Goal: Task Accomplishment & Management: Manage account settings

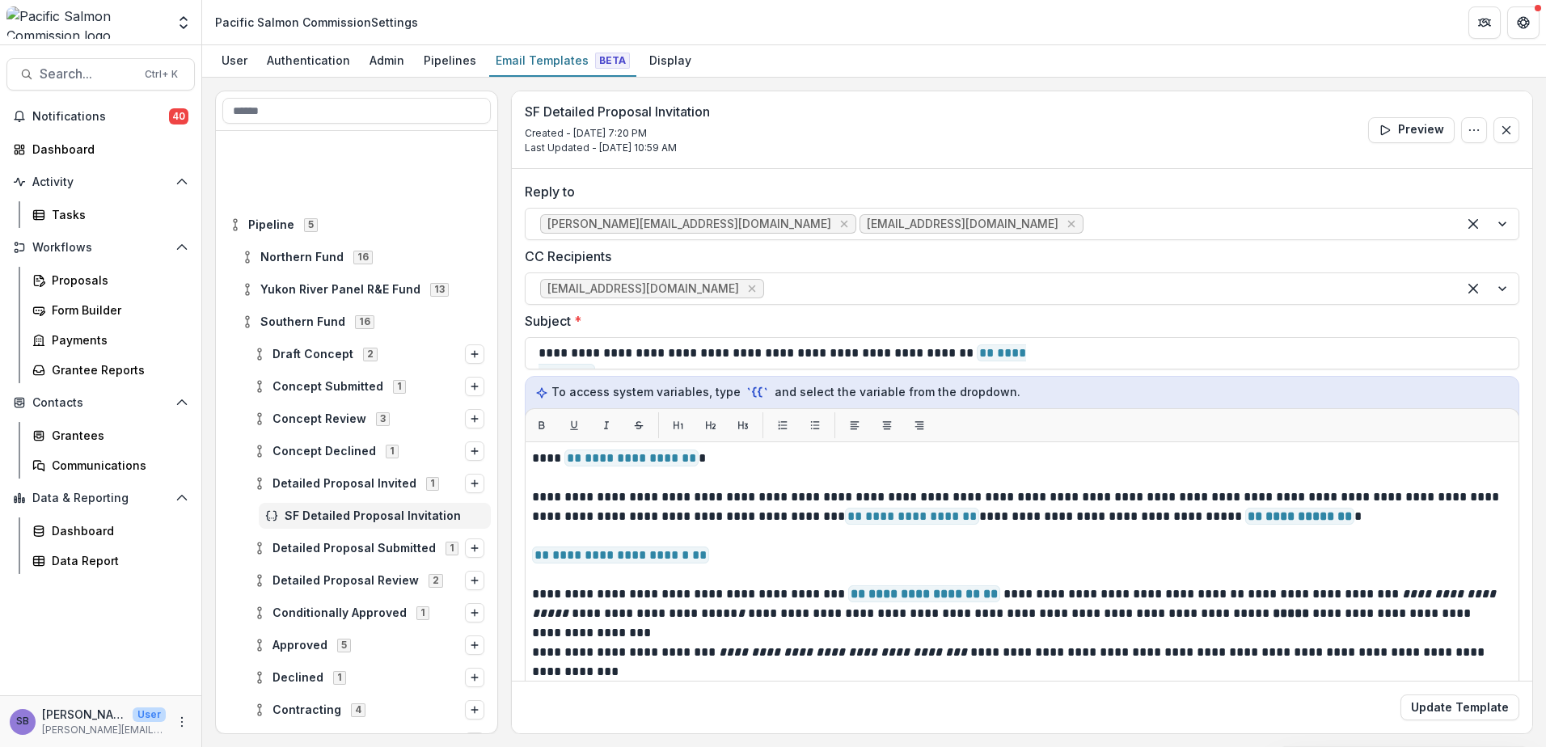
scroll to position [238, 0]
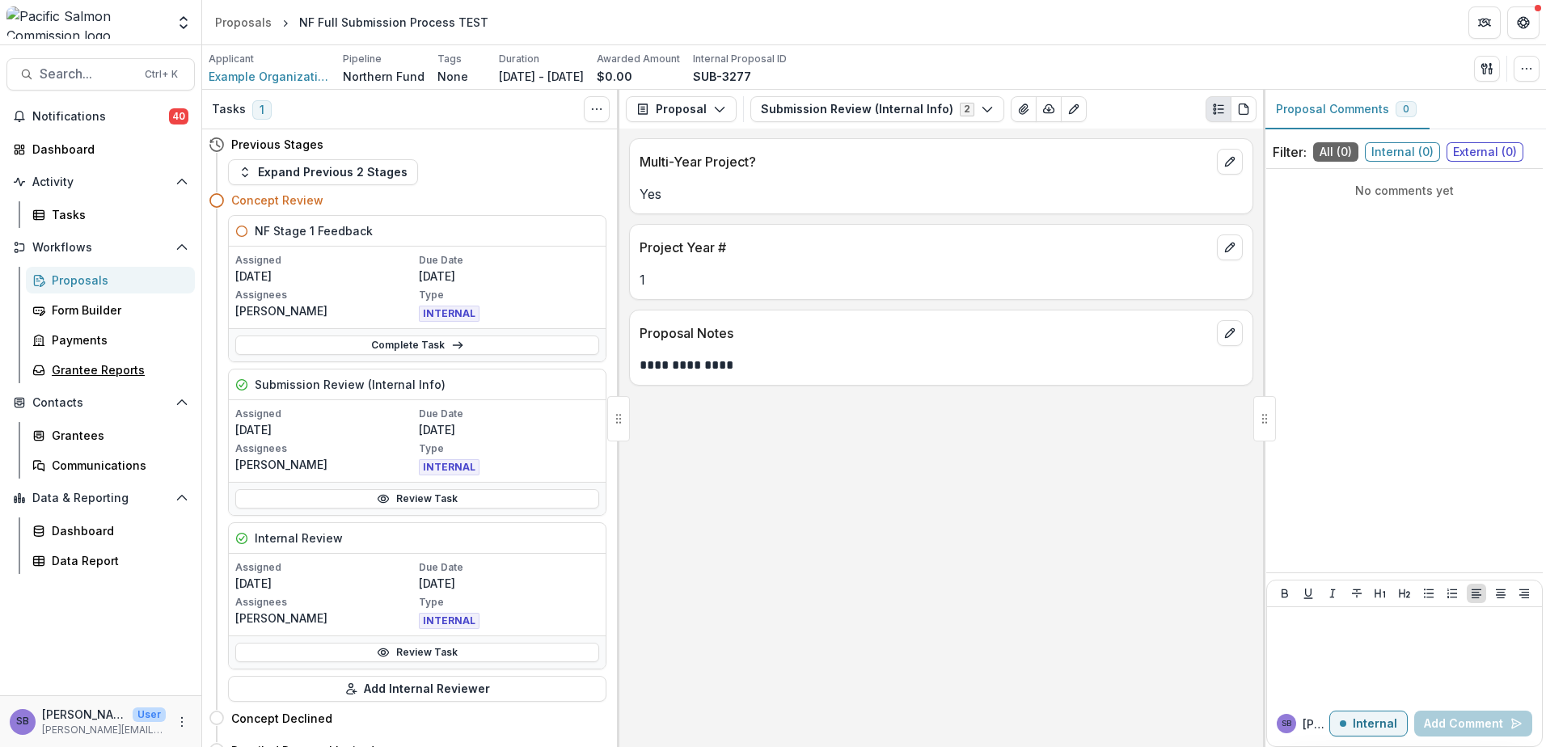
drag, startPoint x: 85, startPoint y: 365, endPoint x: 220, endPoint y: 388, distance: 136.9
click at [85, 365] on div "Grantee Reports" at bounding box center [117, 369] width 130 height 17
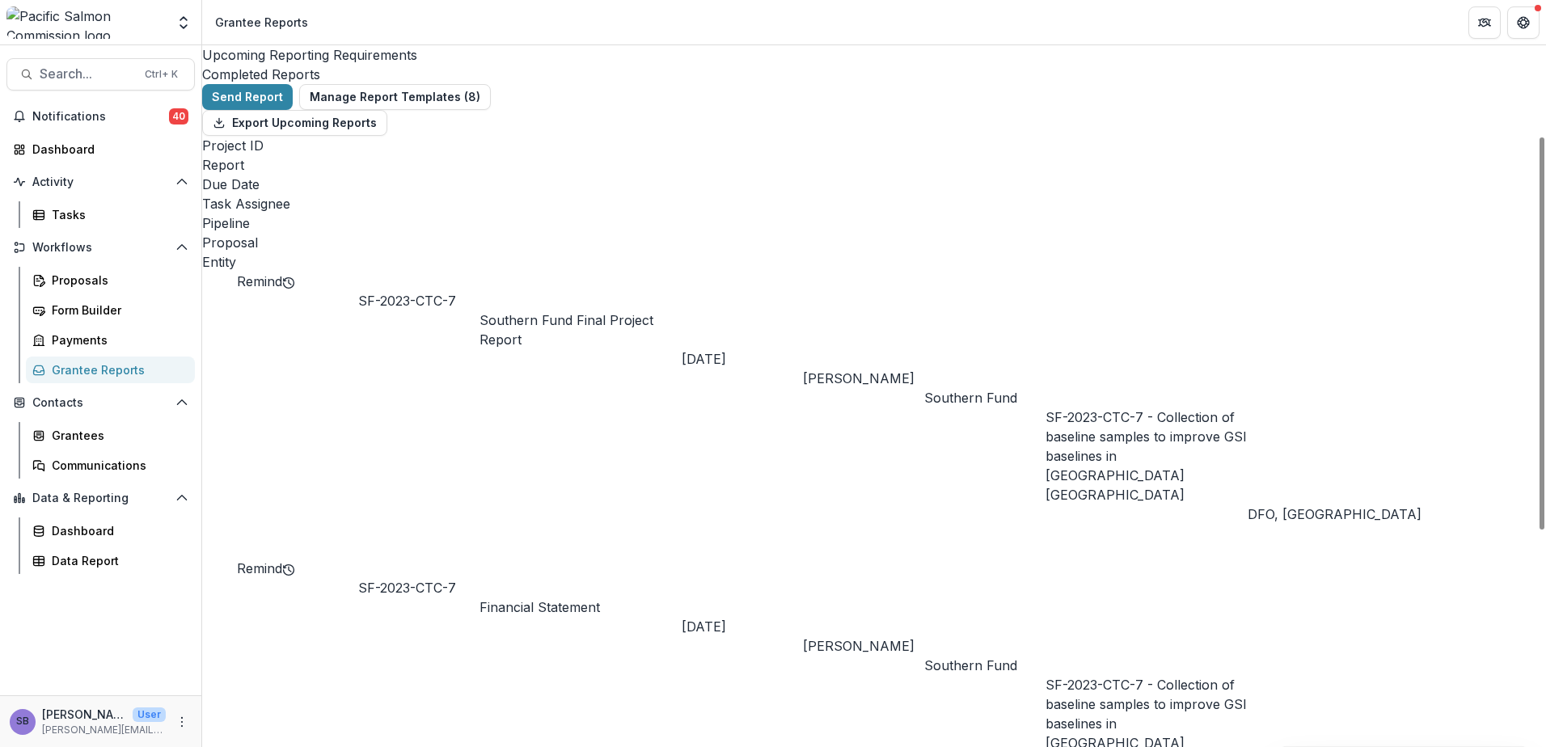
click at [466, 65] on div "Completed Reports" at bounding box center [873, 74] width 1343 height 19
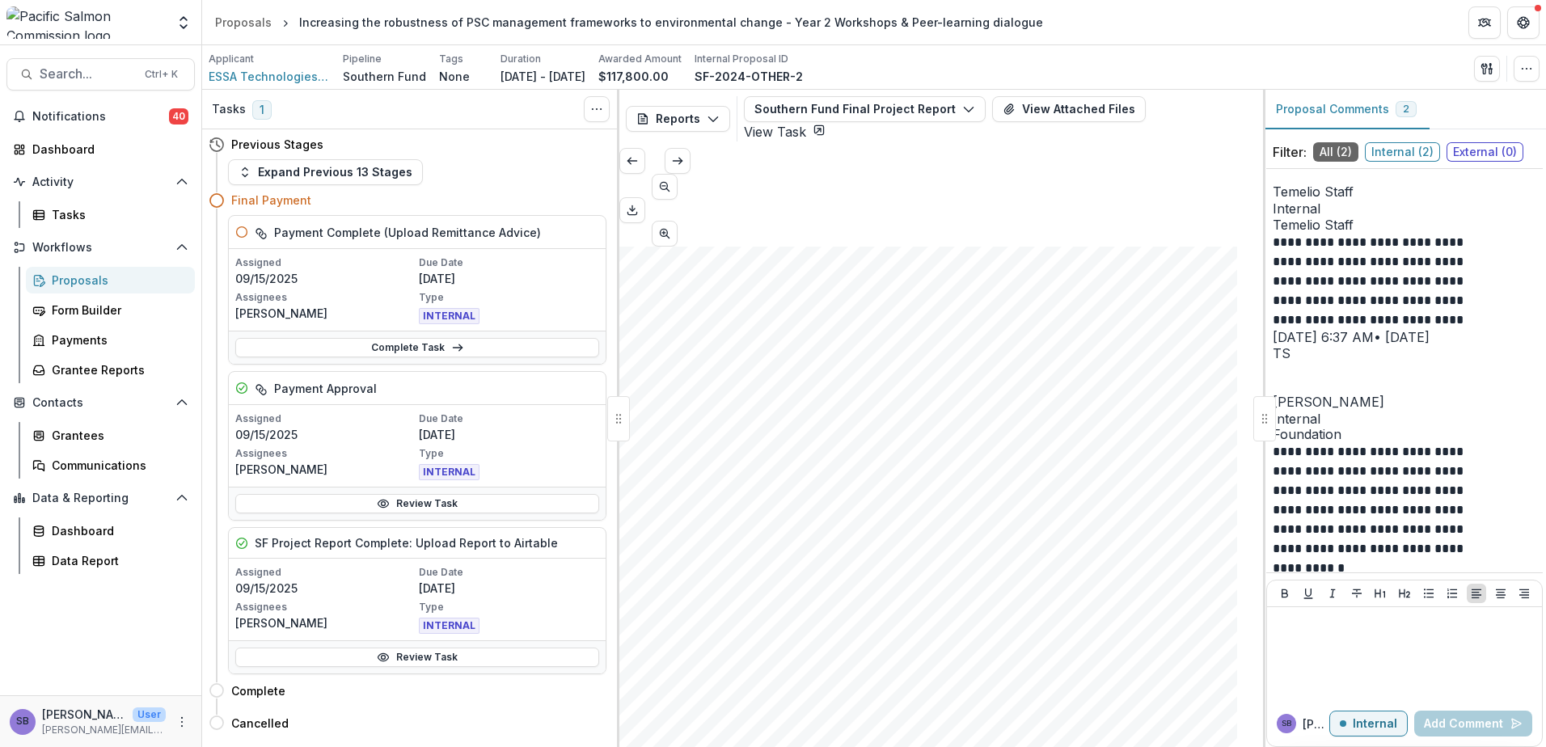
click at [825, 124] on link "View Task" at bounding box center [785, 132] width 82 height 16
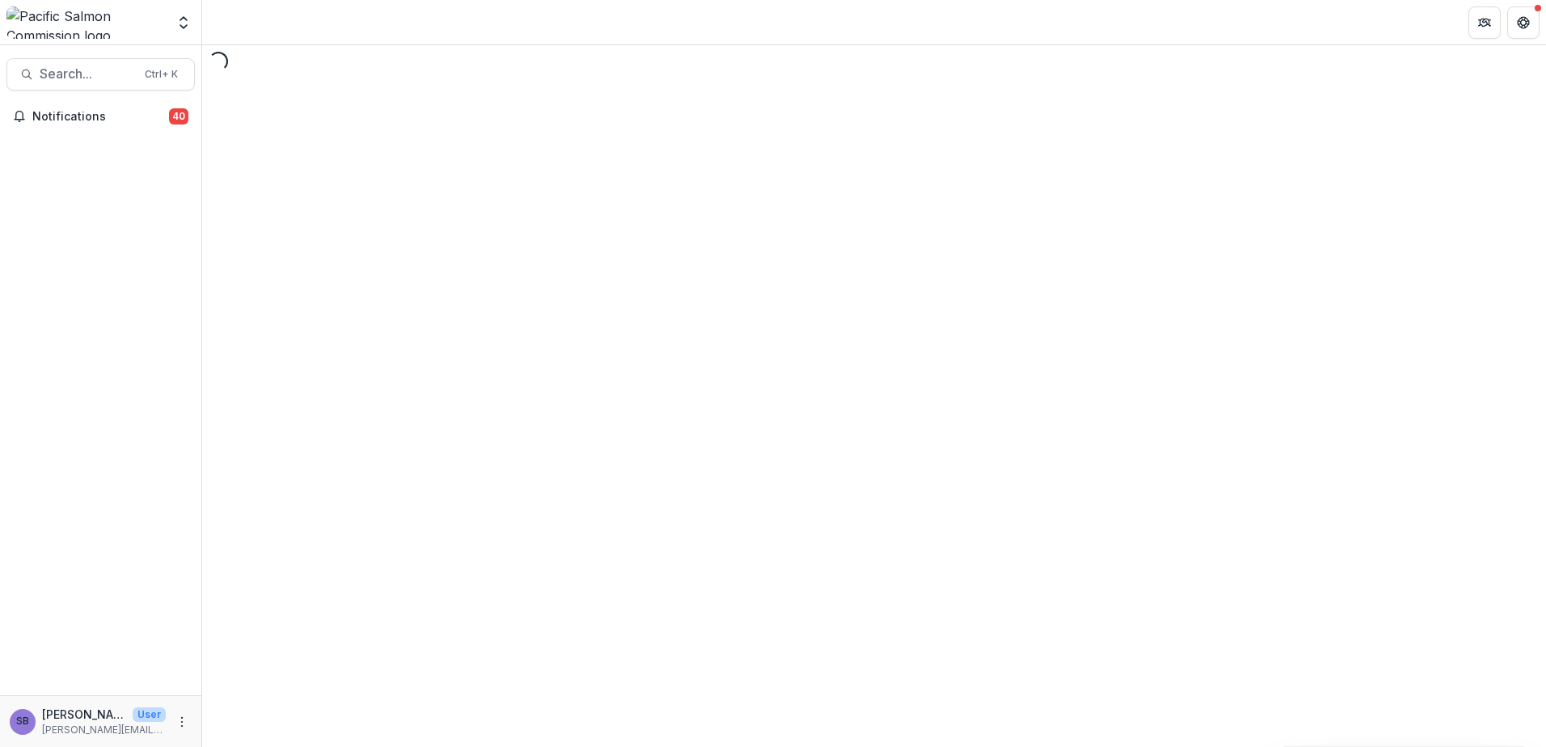
select select "********"
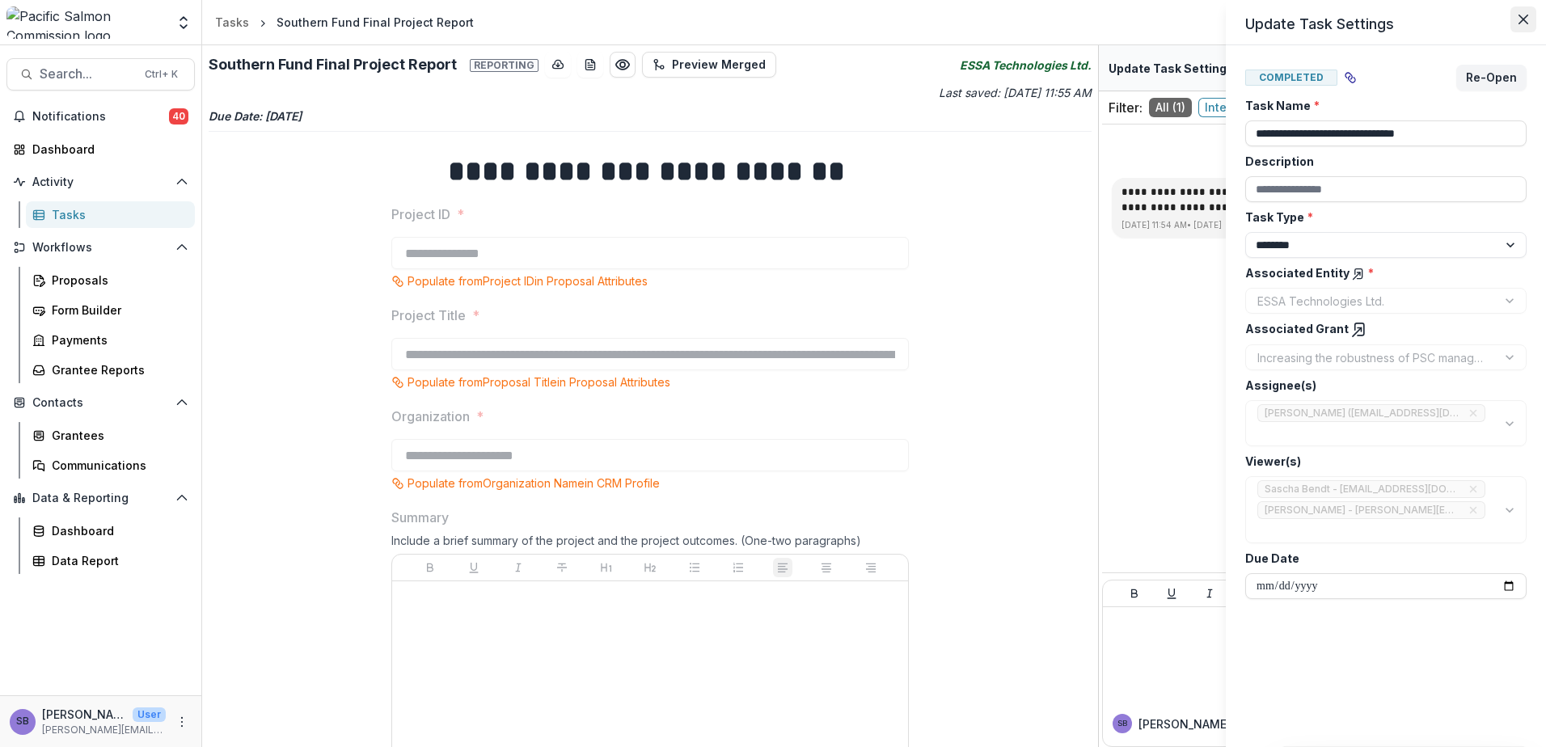
click at [1519, 23] on icon "Close" at bounding box center [1523, 20] width 10 height 10
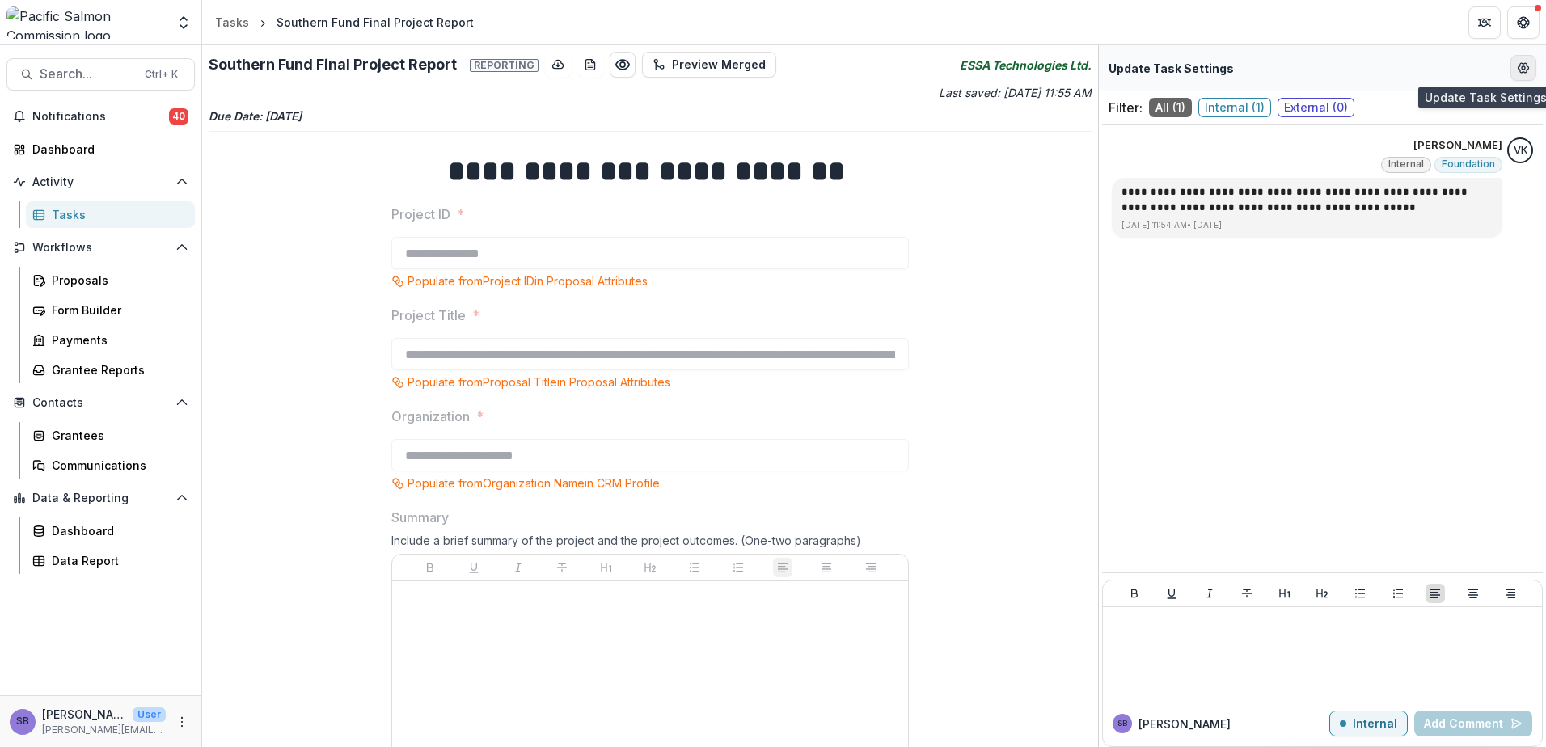
click at [1524, 57] on button "Edit Form Settings" at bounding box center [1523, 68] width 26 height 26
select select "********"
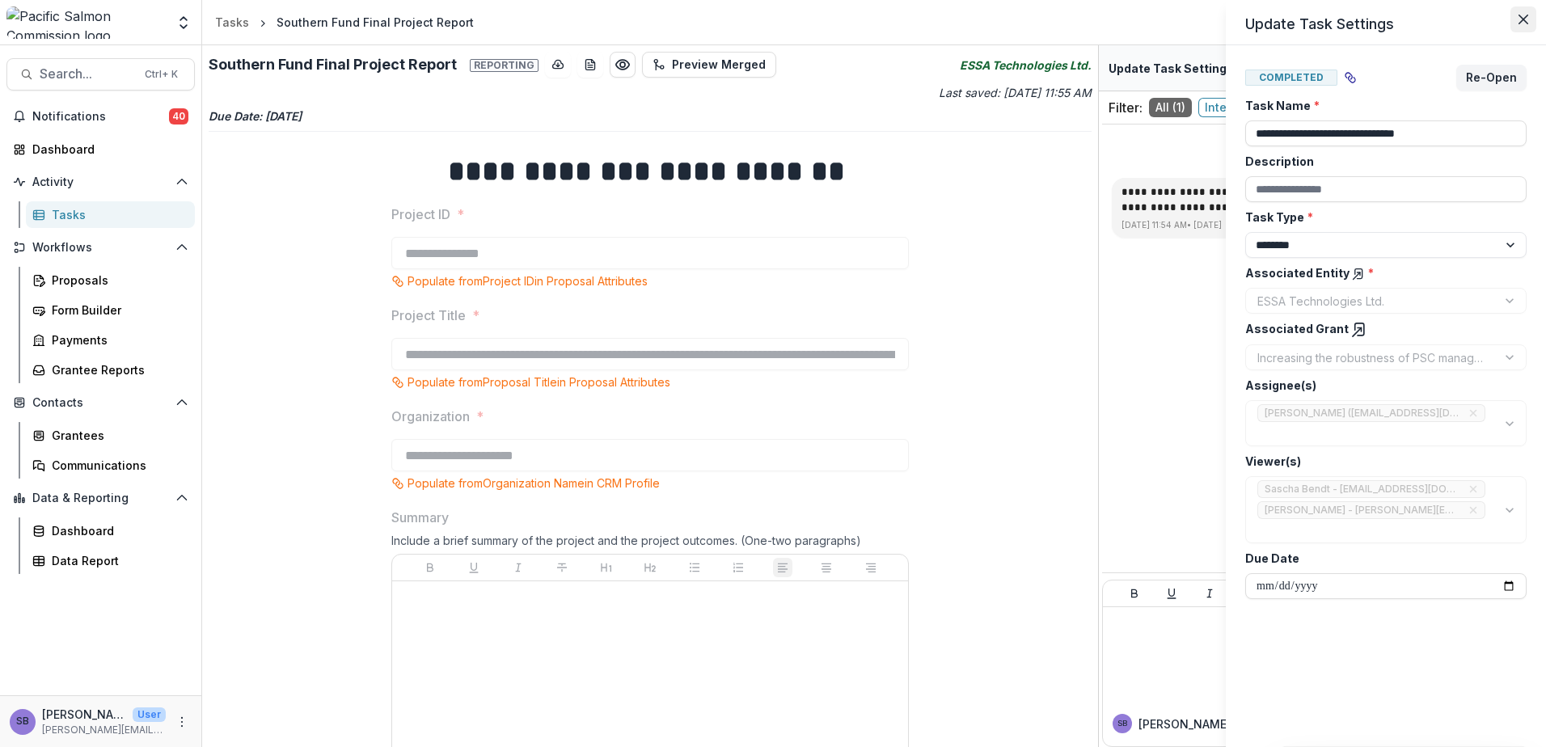
click at [1520, 27] on button "Close" at bounding box center [1523, 19] width 26 height 26
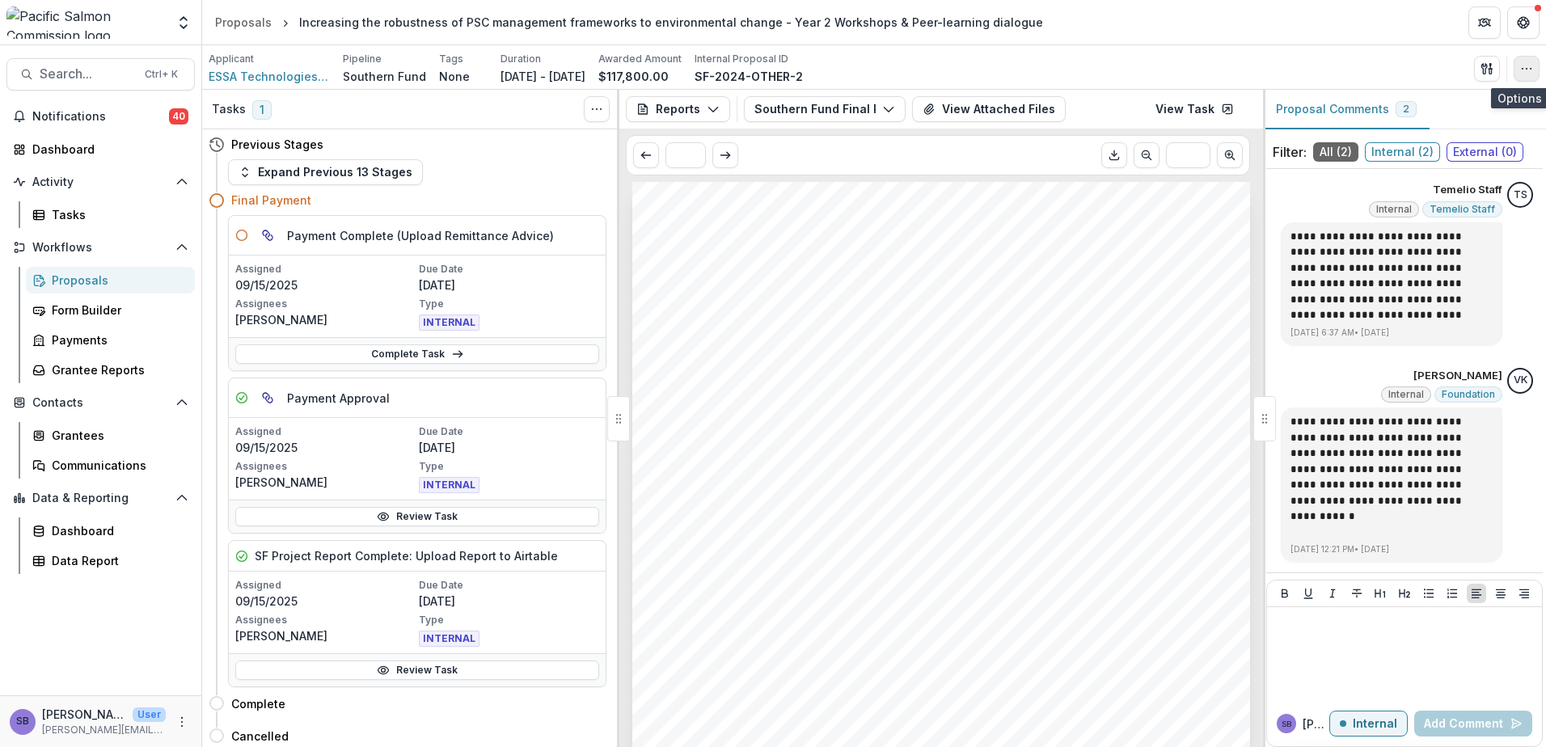
click at [1526, 71] on icon "button" at bounding box center [1526, 68] width 13 height 13
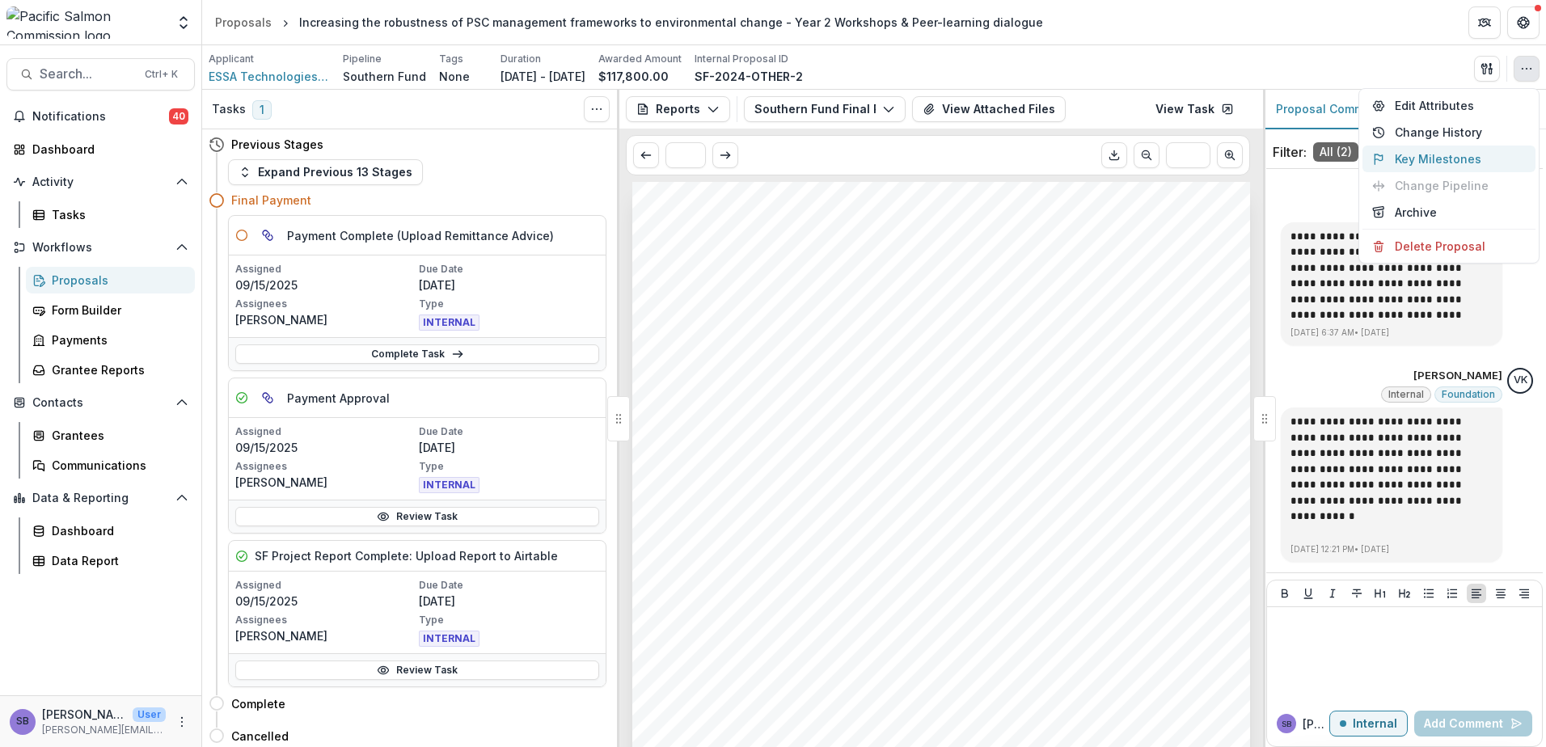
click at [1488, 159] on button "Key Milestones" at bounding box center [1448, 159] width 173 height 27
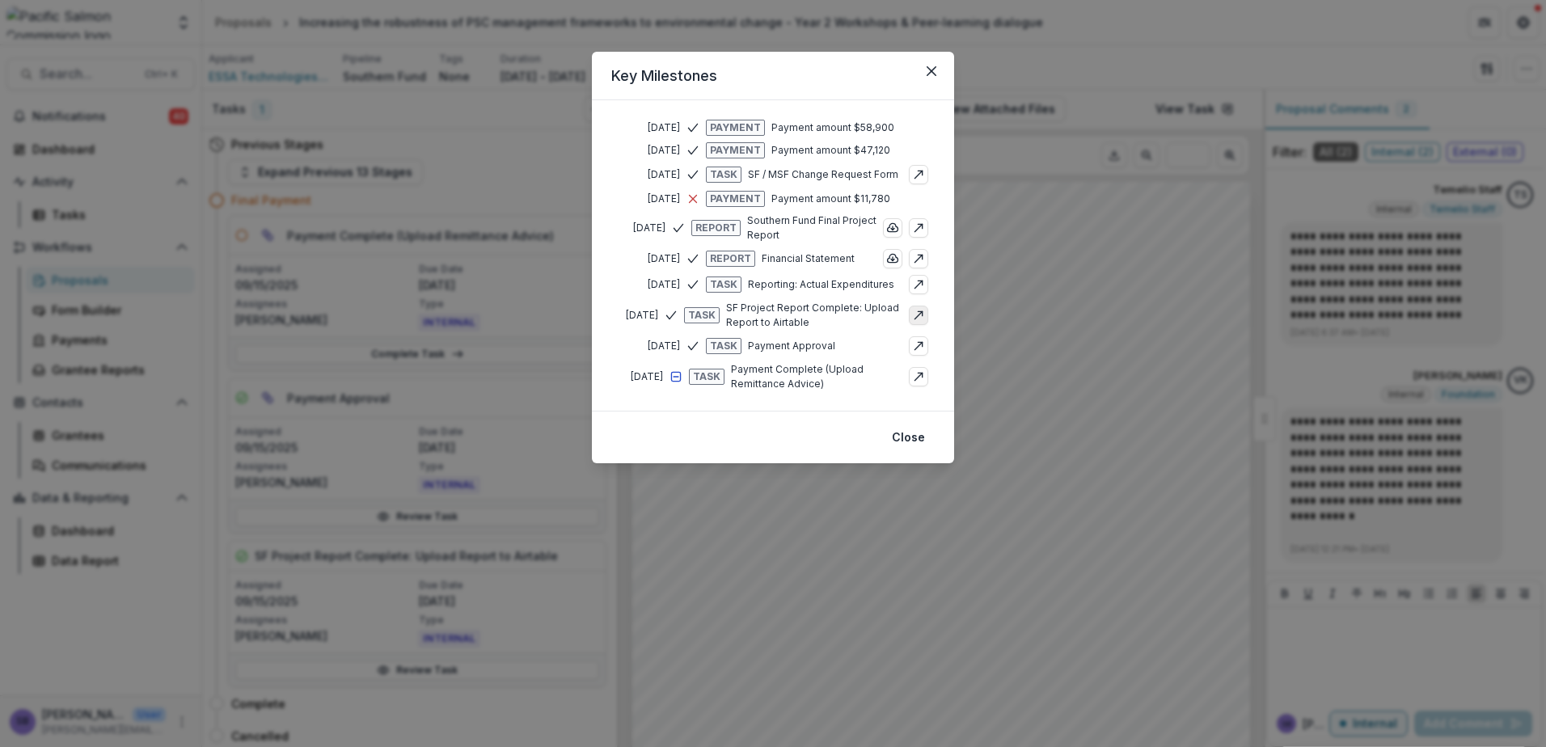
click at [914, 318] on icon "go-to" at bounding box center [918, 315] width 13 height 13
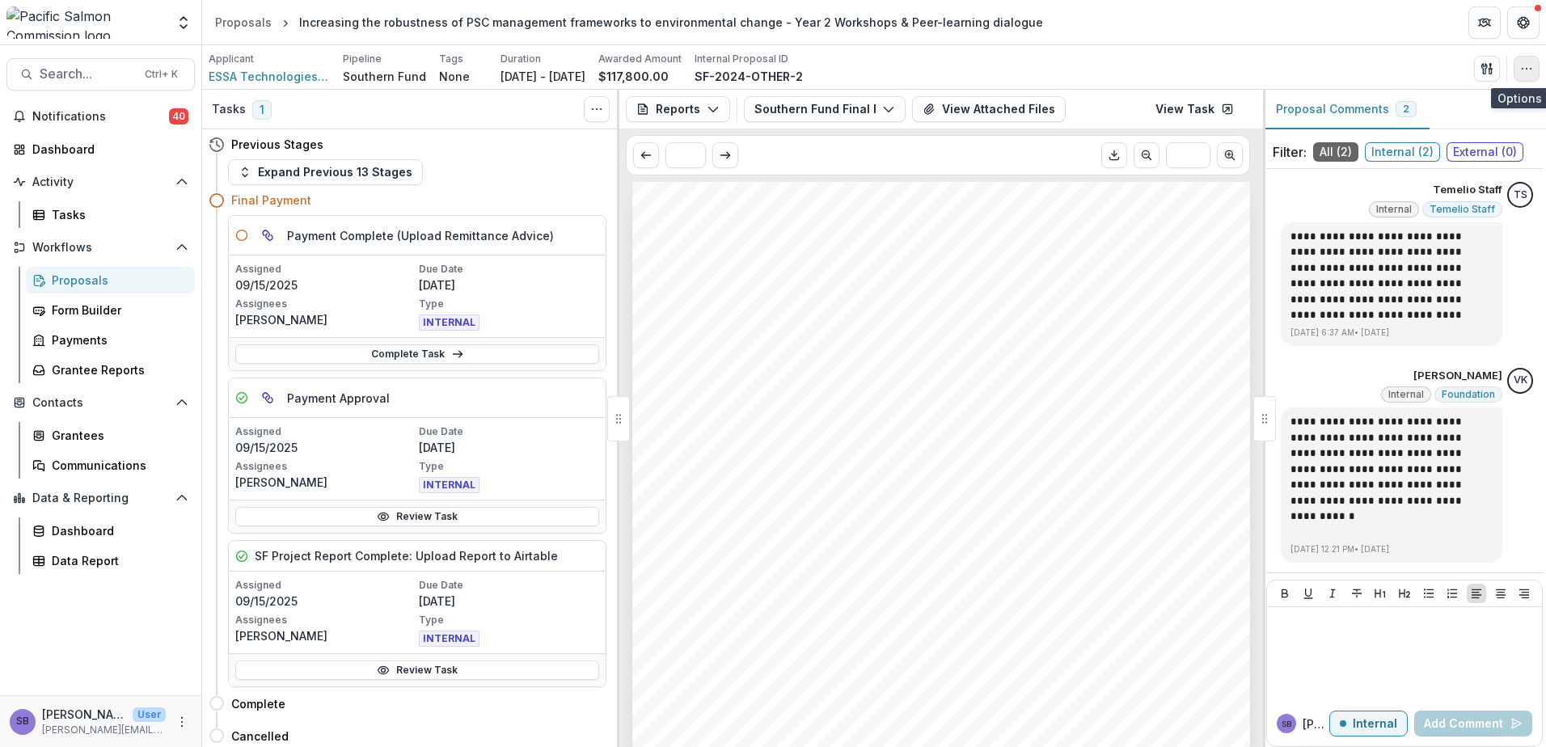
click at [1526, 74] on icon "button" at bounding box center [1526, 68] width 13 height 13
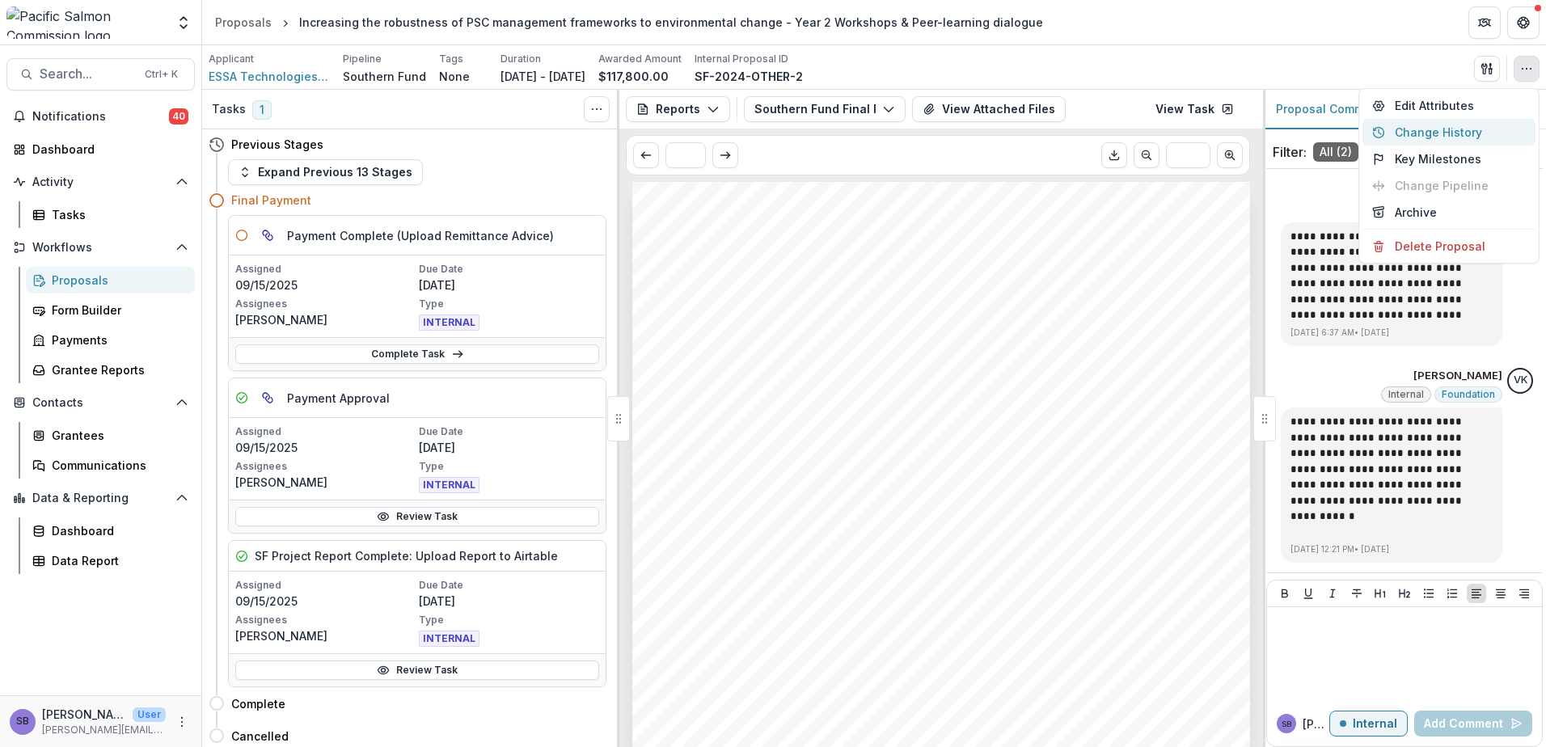
click at [1446, 122] on button "Change History" at bounding box center [1448, 132] width 173 height 27
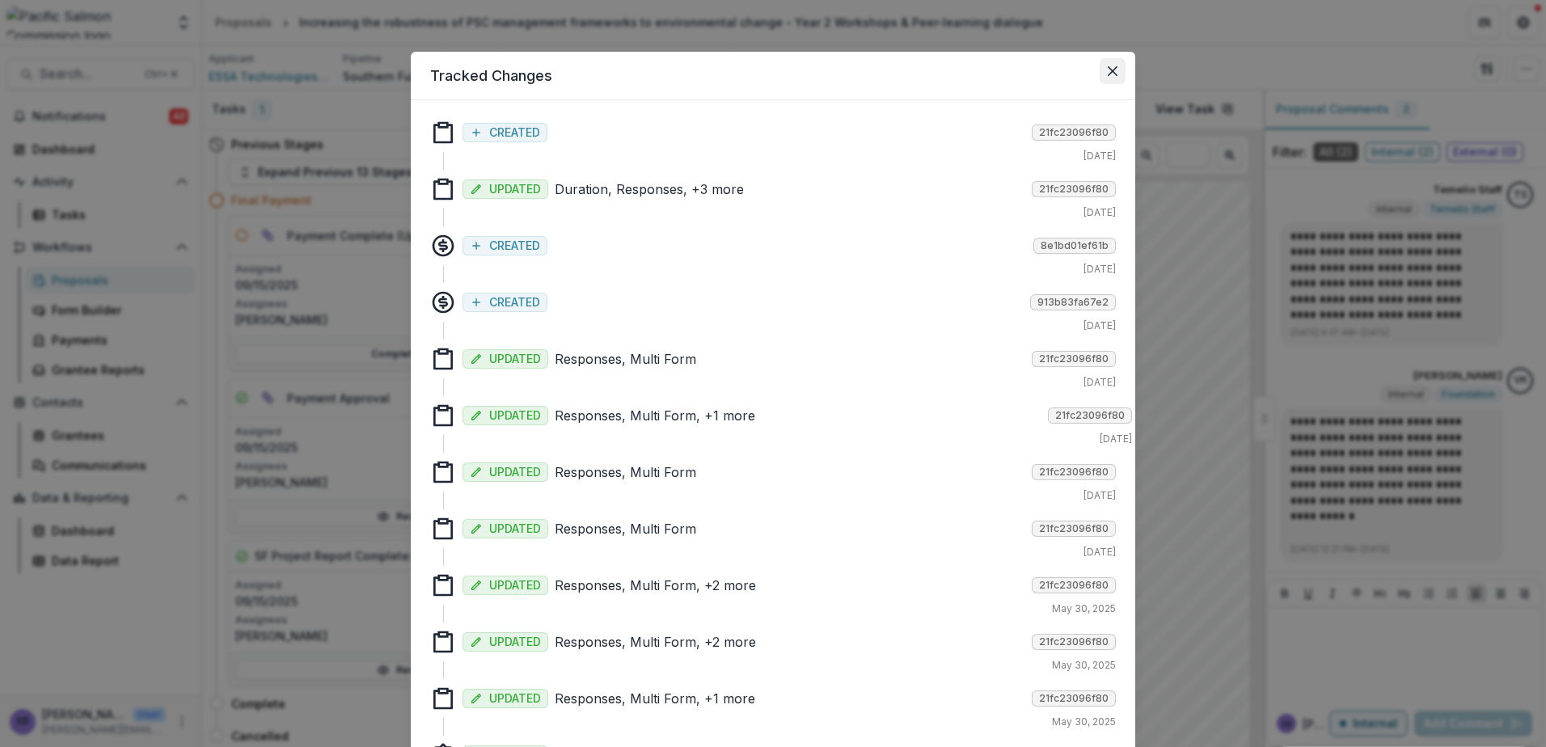
click at [1109, 65] on button "Close" at bounding box center [1112, 71] width 26 height 26
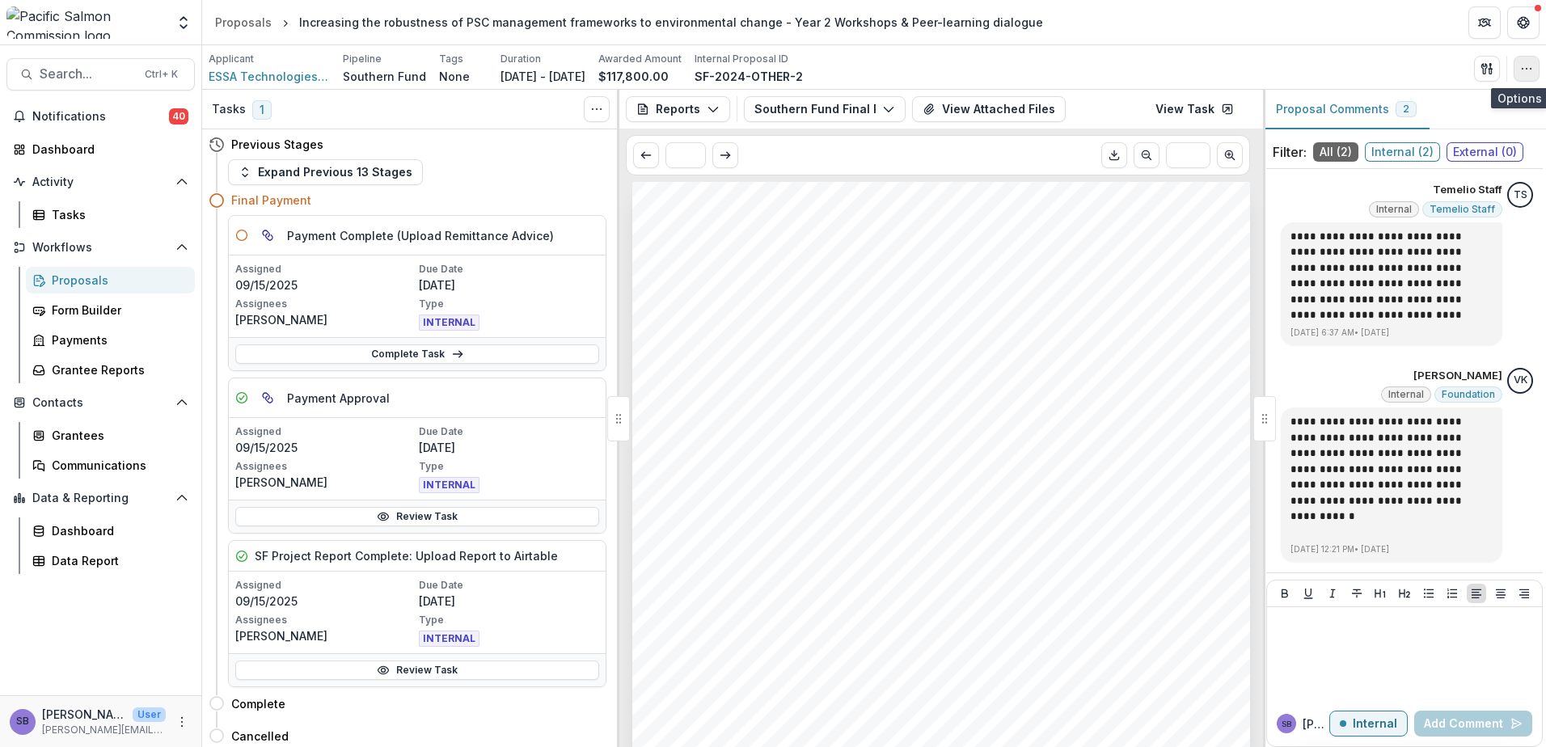
click at [1530, 74] on button "button" at bounding box center [1526, 69] width 26 height 26
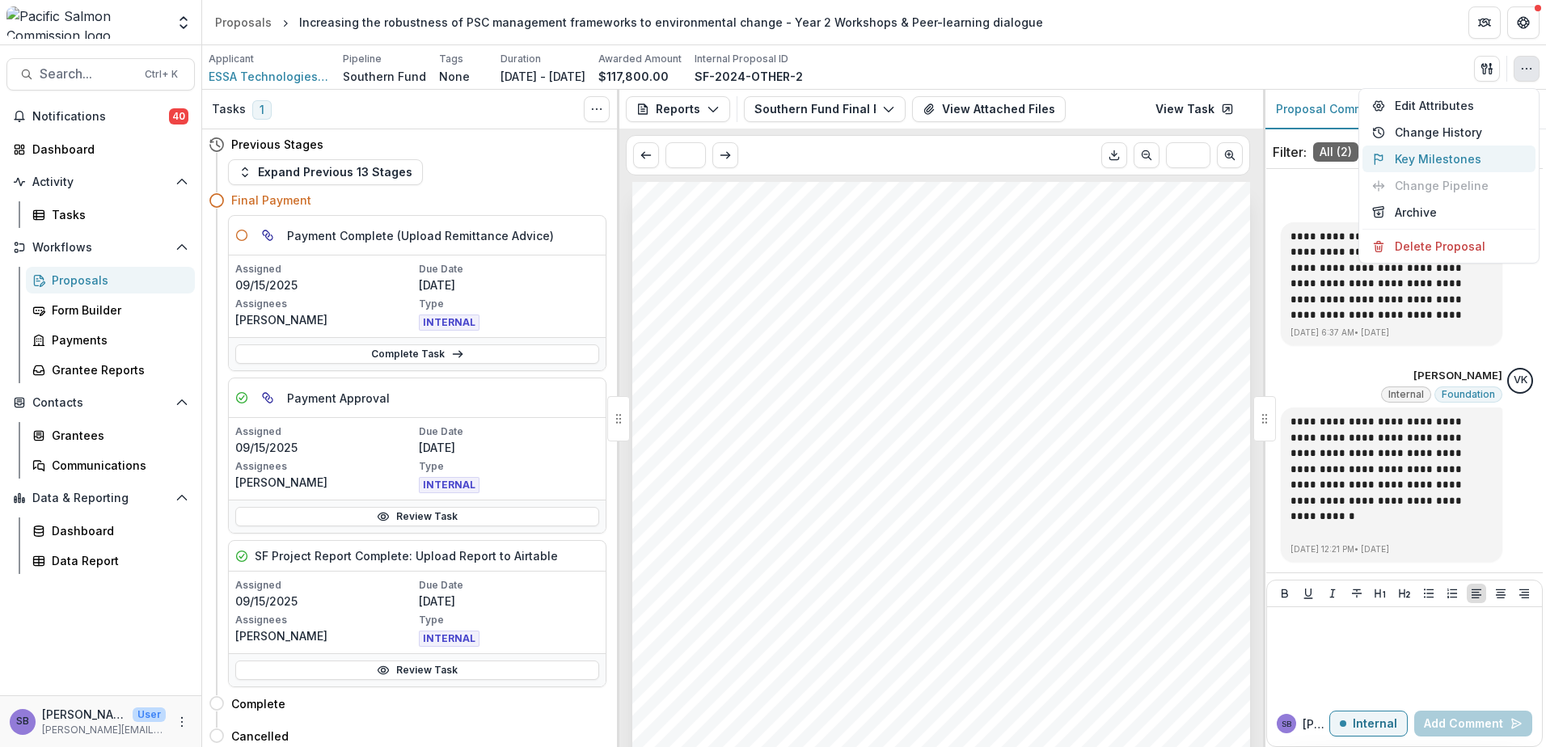
click at [1474, 146] on button "Key Milestones" at bounding box center [1448, 159] width 173 height 27
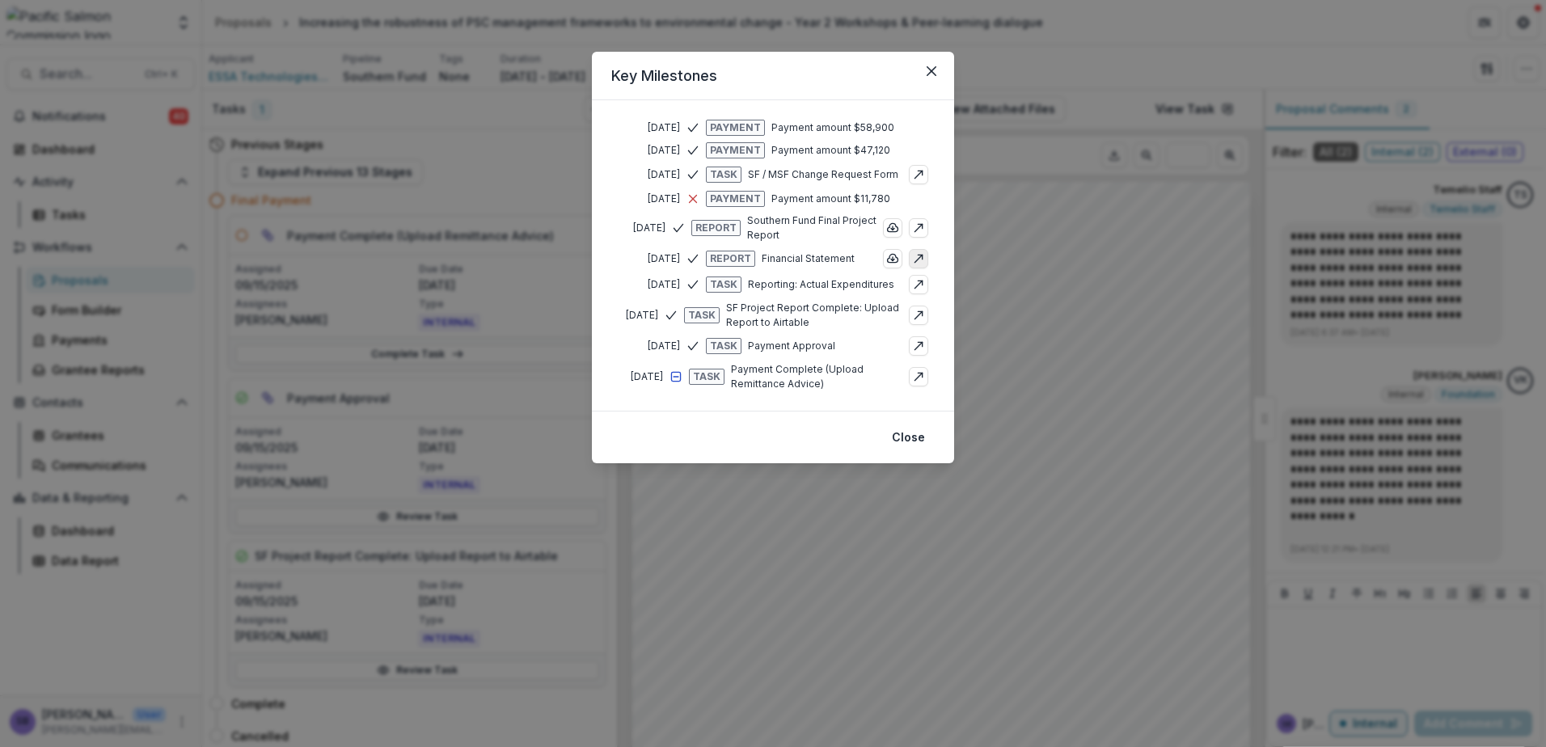
click at [923, 259] on icon "go-to" at bounding box center [918, 258] width 13 height 13
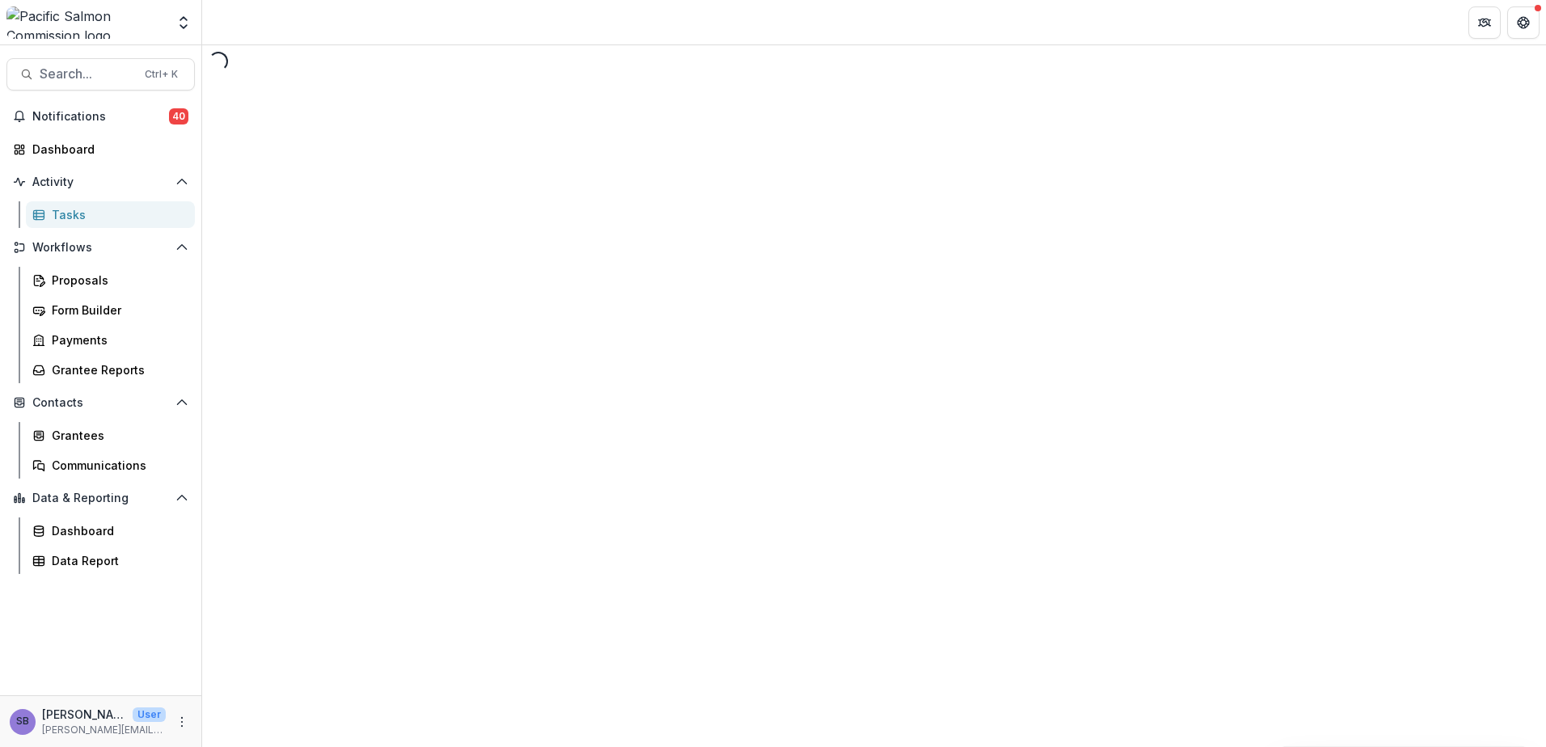
select select "********"
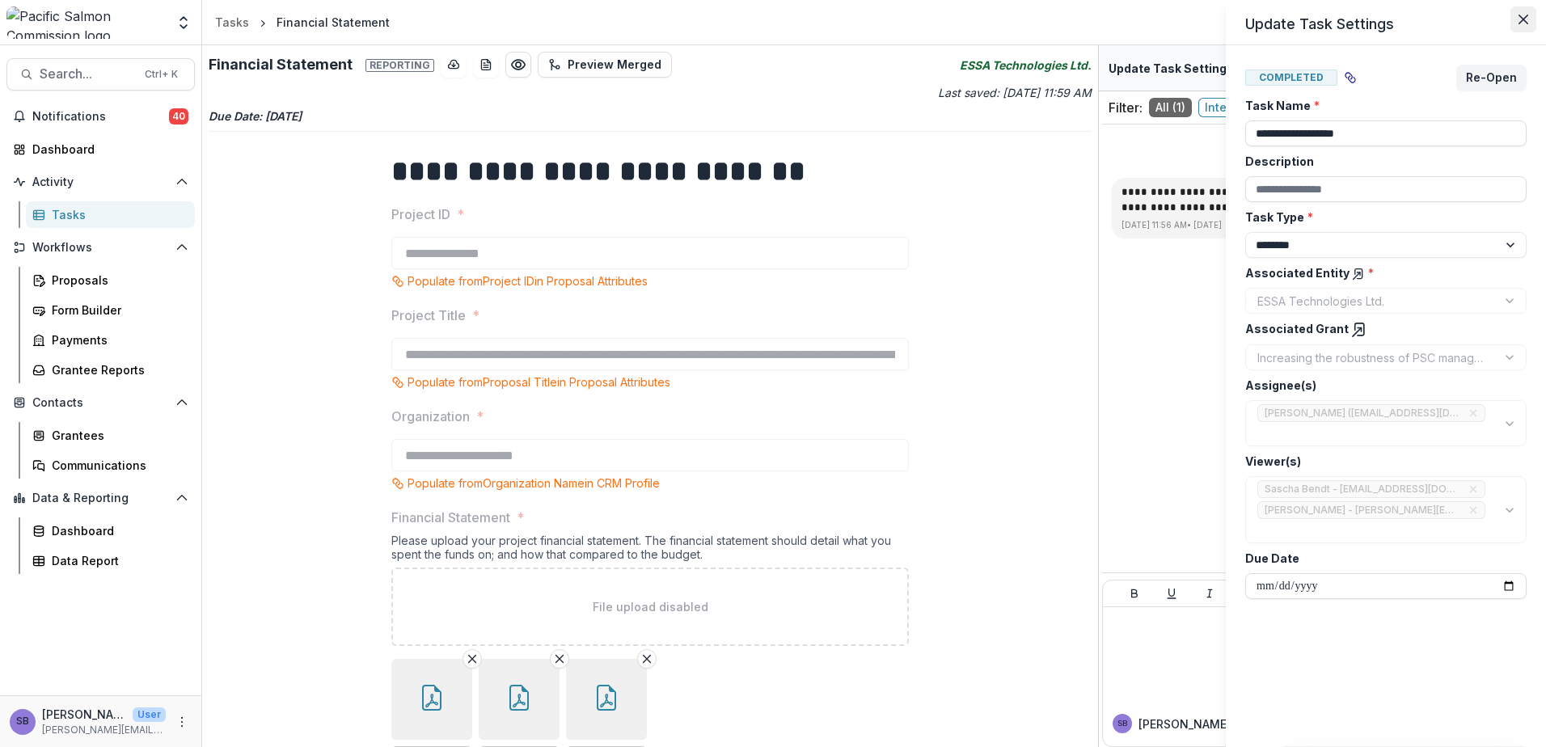
click at [1526, 19] on icon "Close" at bounding box center [1523, 20] width 10 height 10
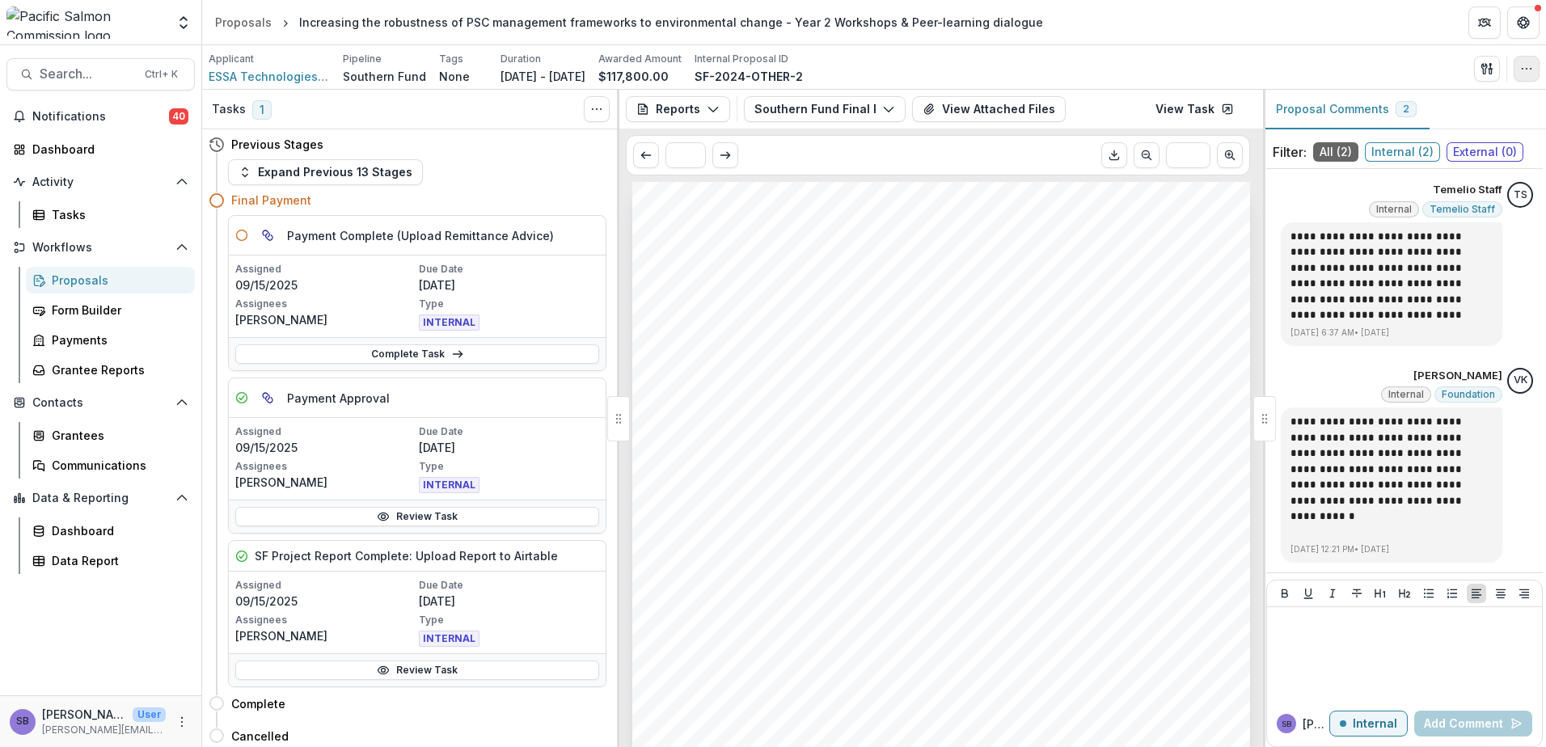
click at [1524, 74] on icon "button" at bounding box center [1526, 68] width 13 height 13
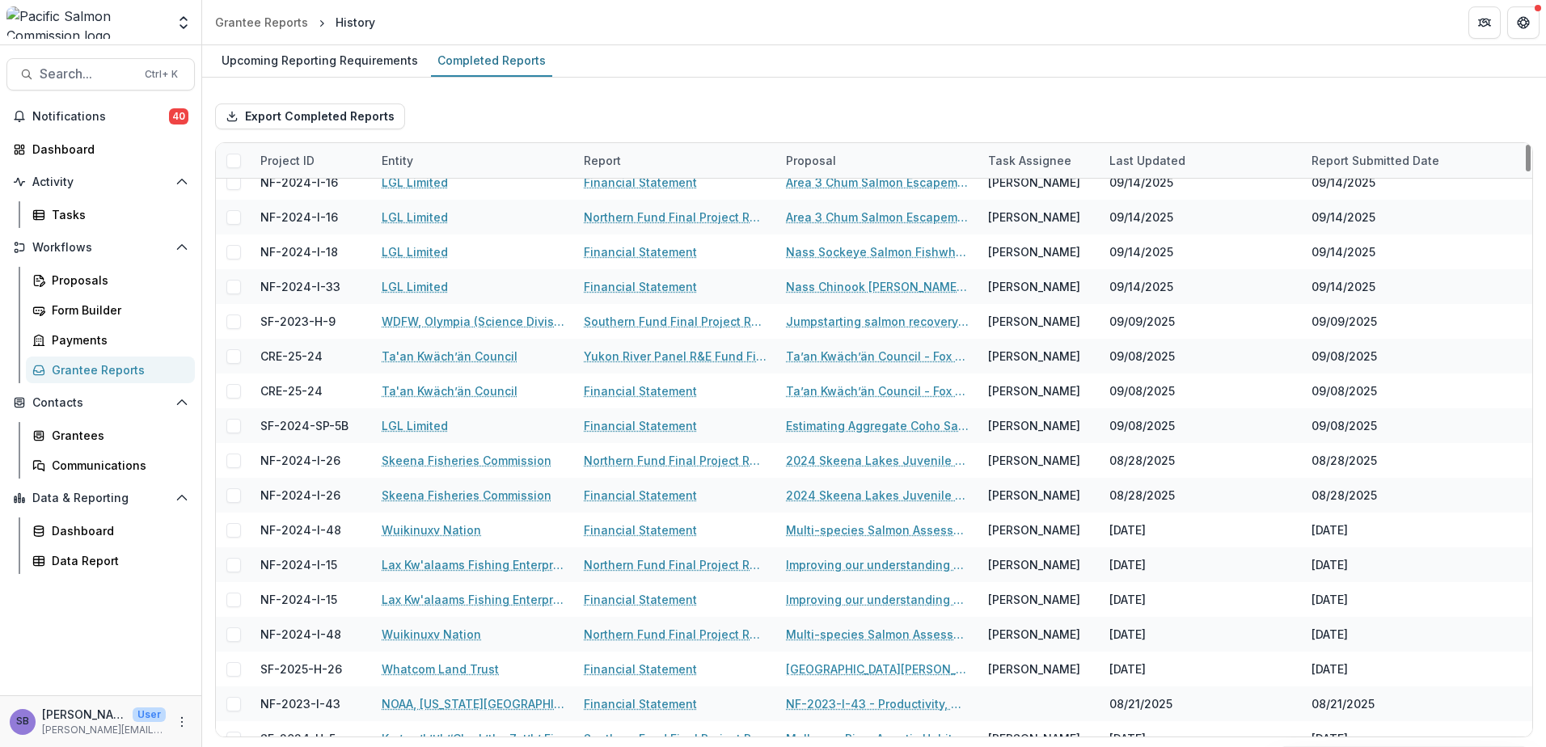
scroll to position [539, 0]
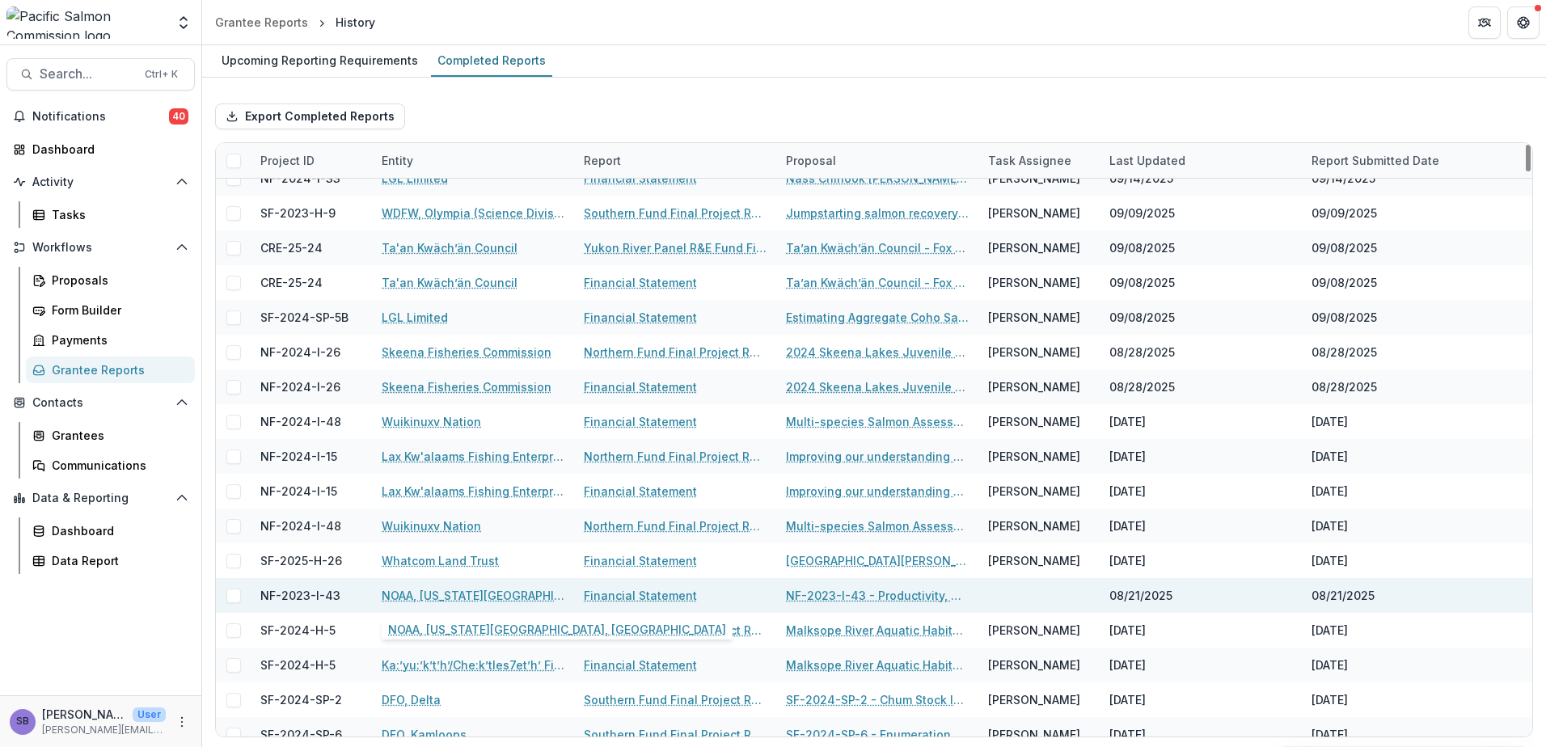
click at [466, 602] on link "NOAA, [US_STATE][GEOGRAPHIC_DATA], [GEOGRAPHIC_DATA]" at bounding box center [473, 595] width 183 height 17
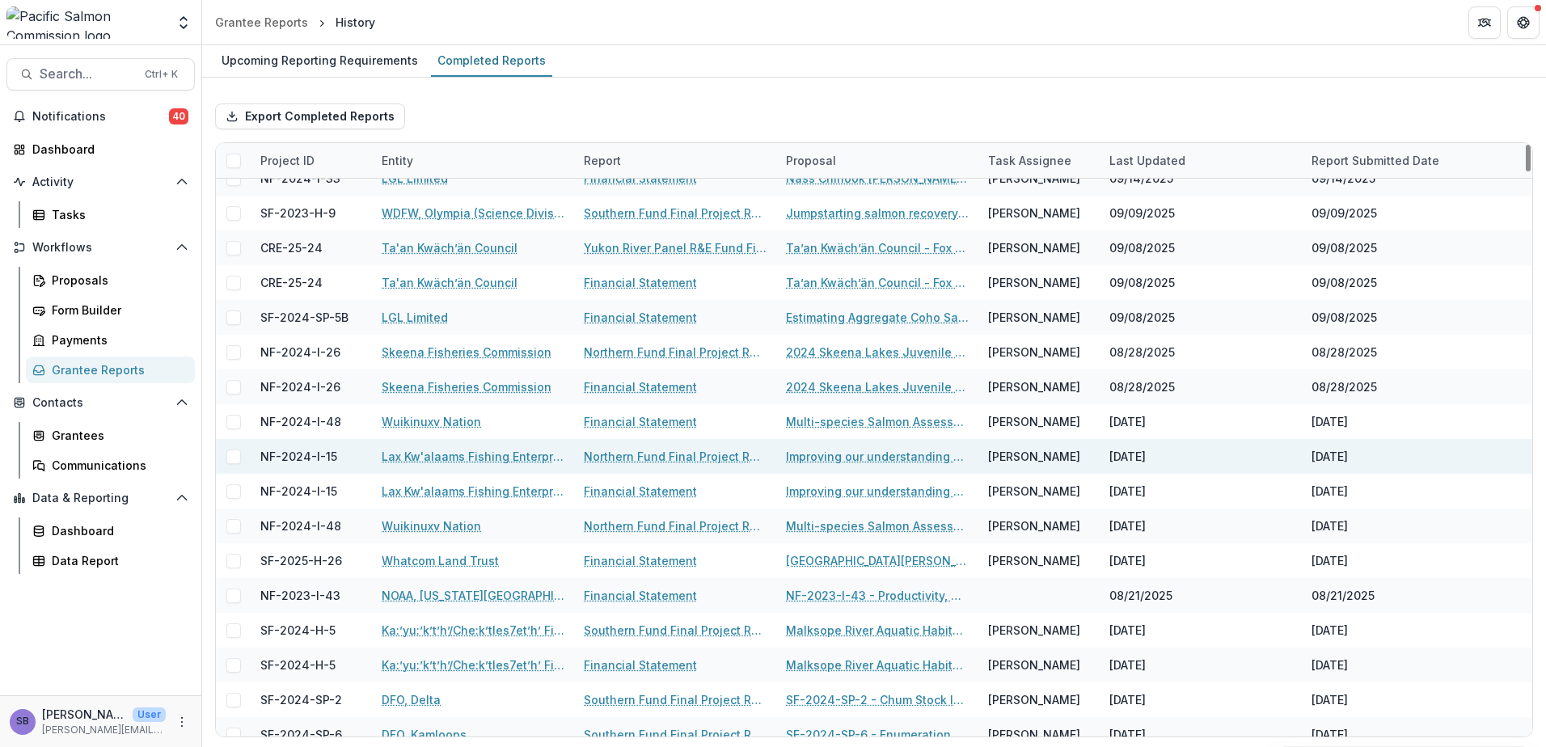
scroll to position [647, 0]
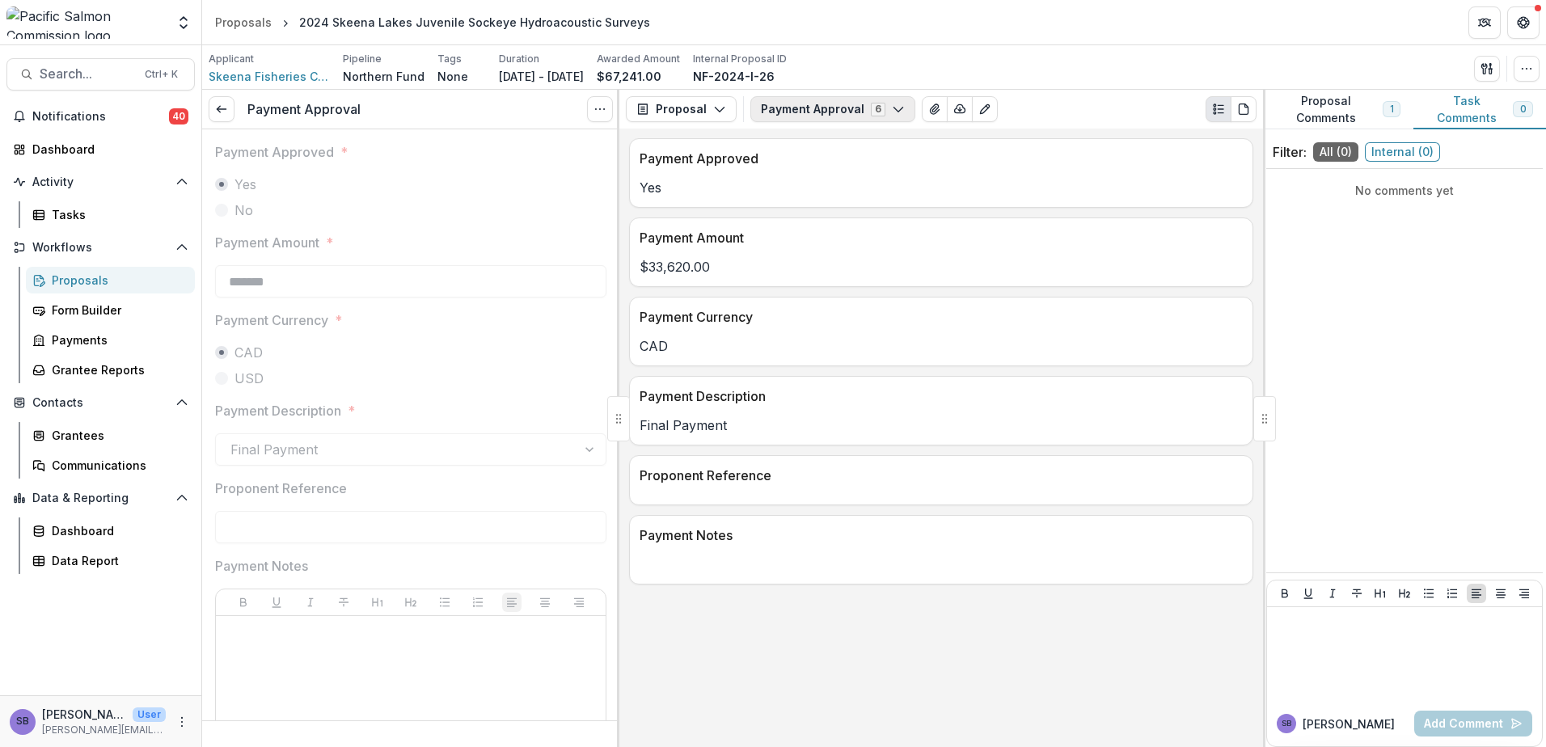
click at [815, 115] on button "Payment Approval 6" at bounding box center [832, 109] width 165 height 26
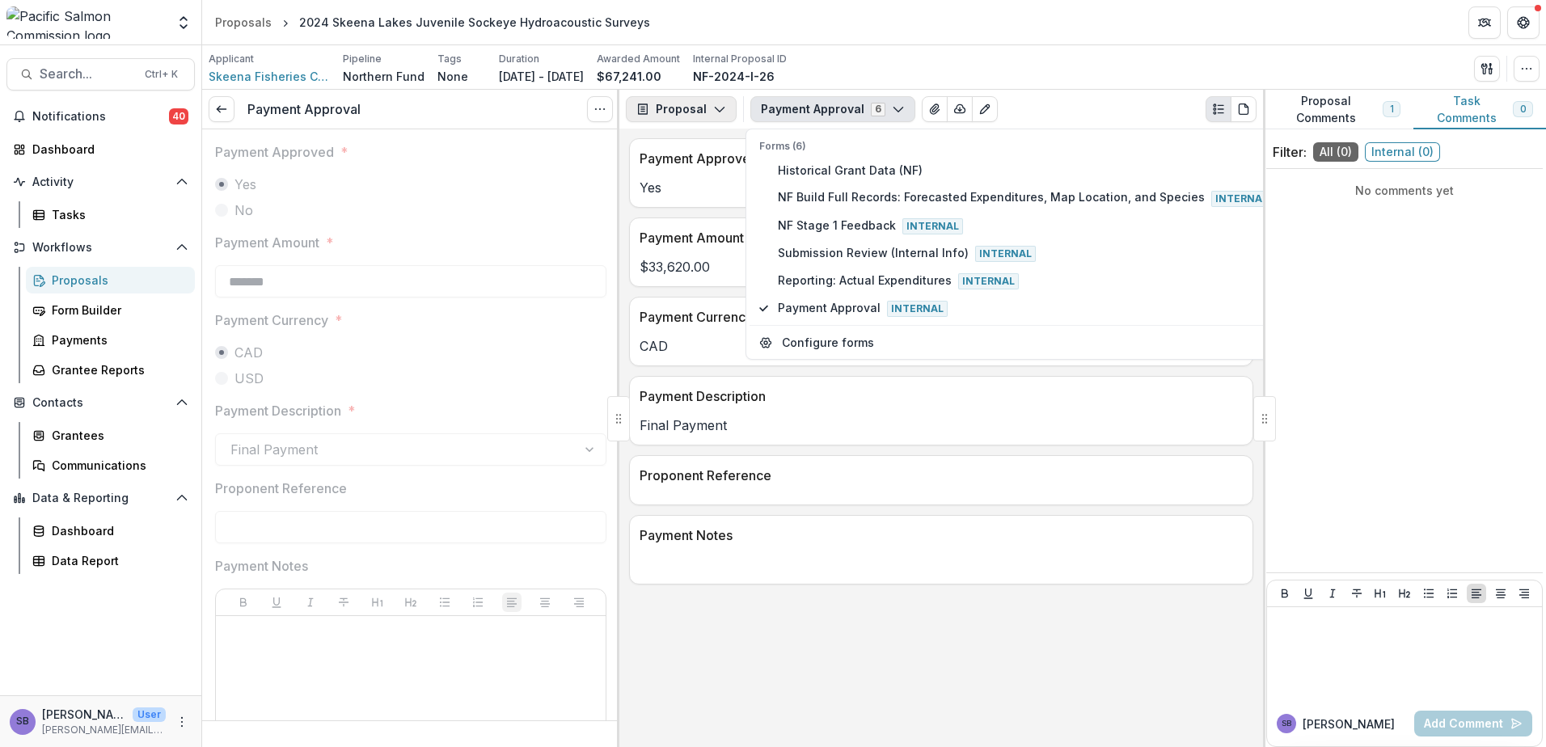
click at [701, 117] on button "Proposal" at bounding box center [681, 109] width 111 height 26
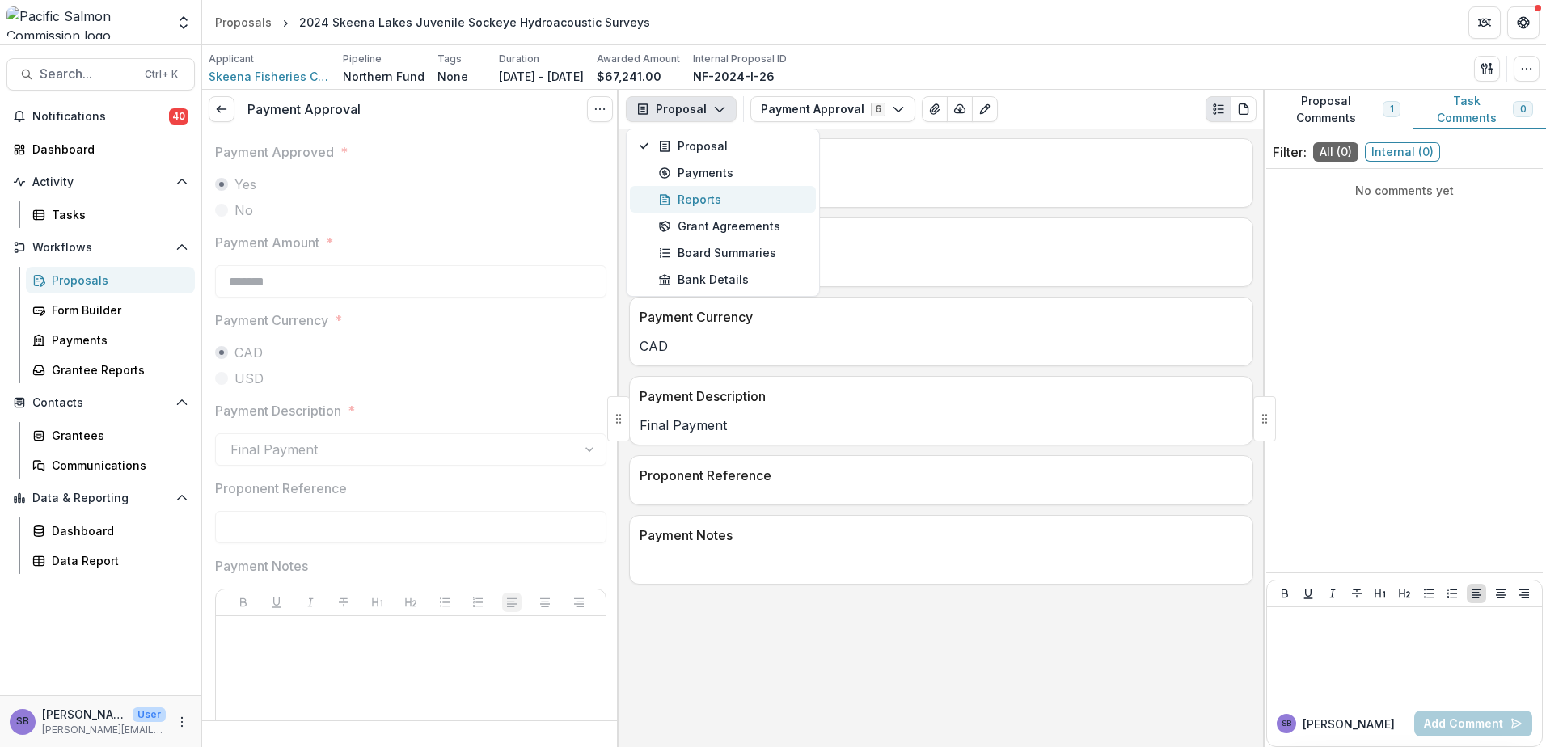
click at [702, 196] on div "Reports" at bounding box center [732, 199] width 148 height 17
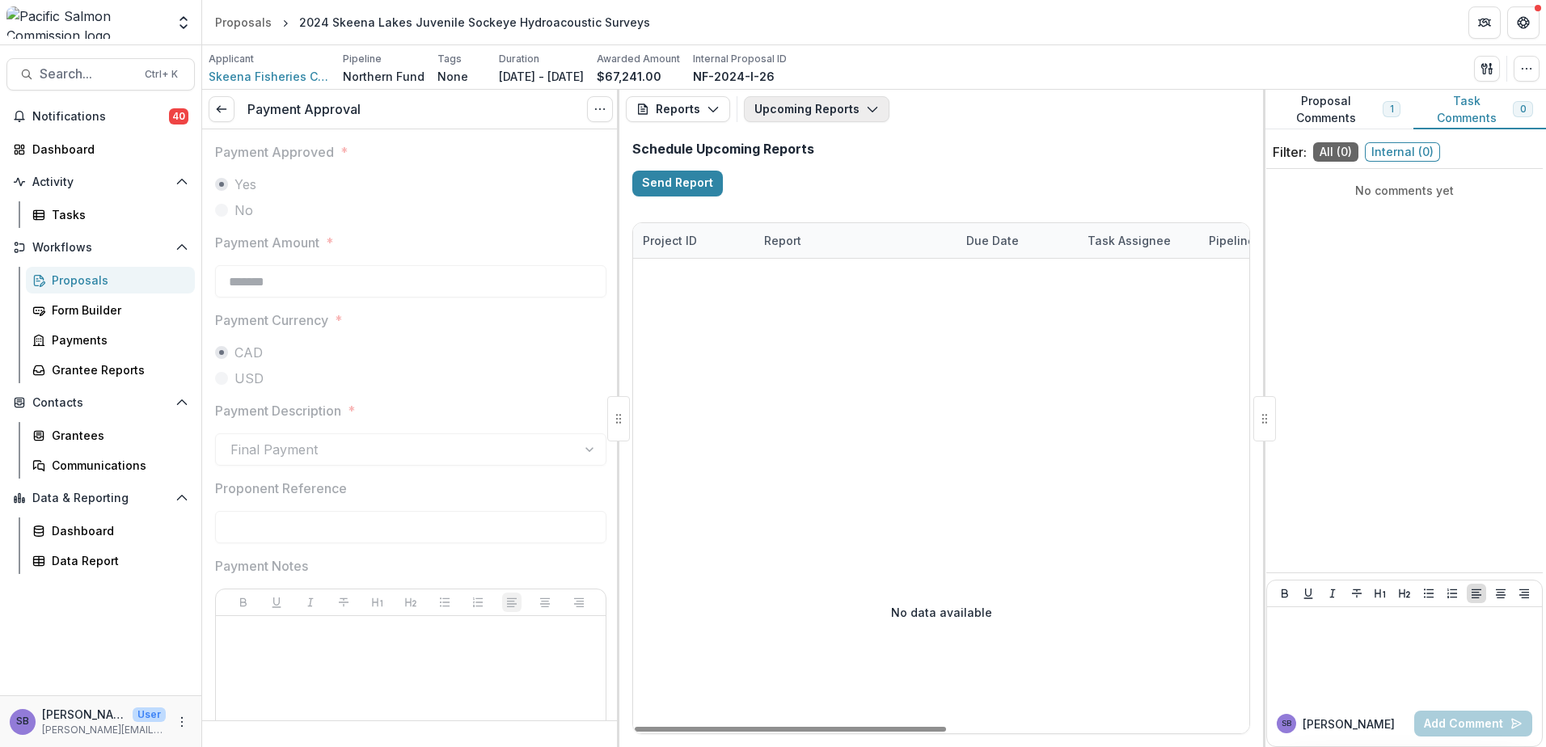
click at [868, 112] on polyline "button" at bounding box center [871, 110] width 9 height 5
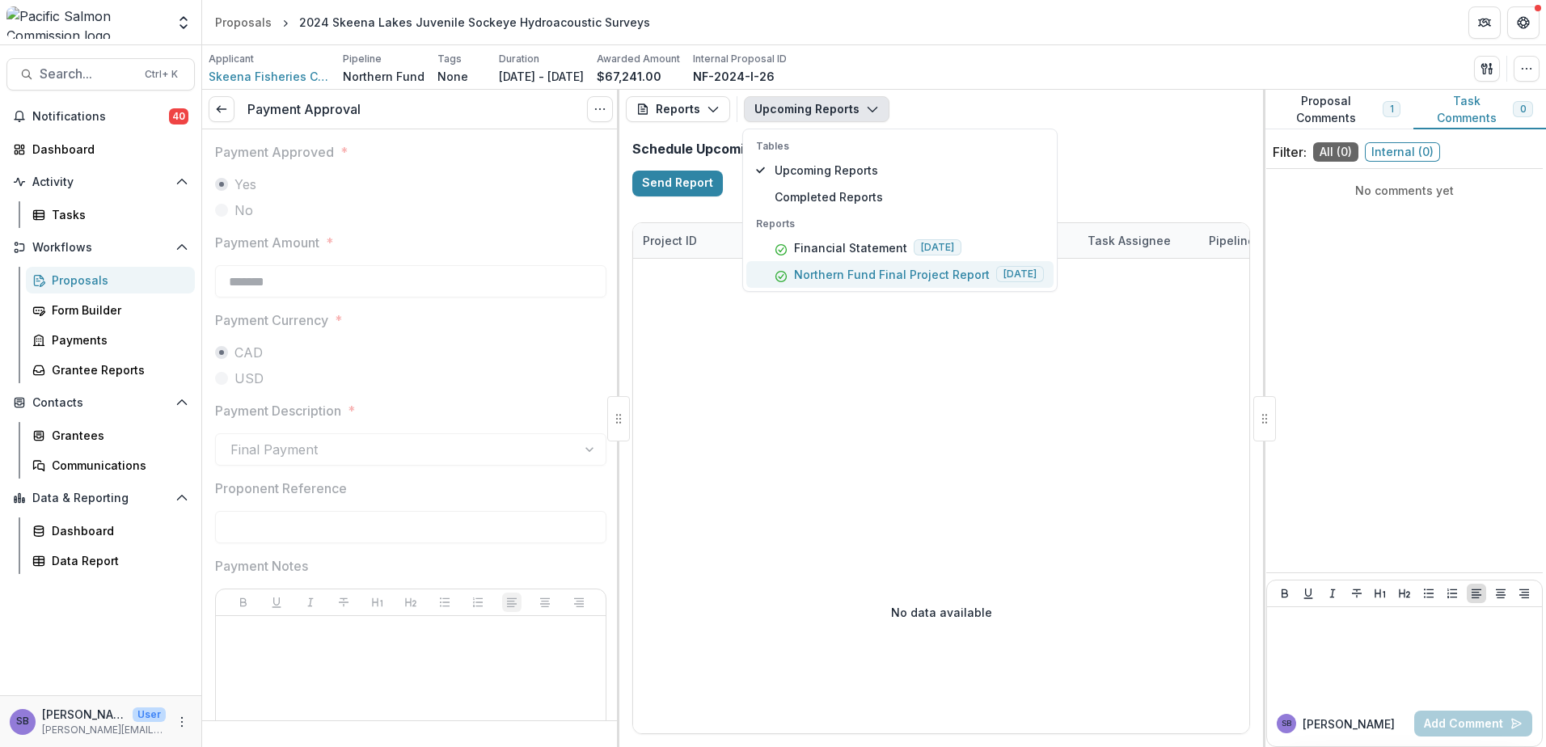
click at [848, 271] on p "Northern Fund Final Project Report" at bounding box center [892, 274] width 196 height 17
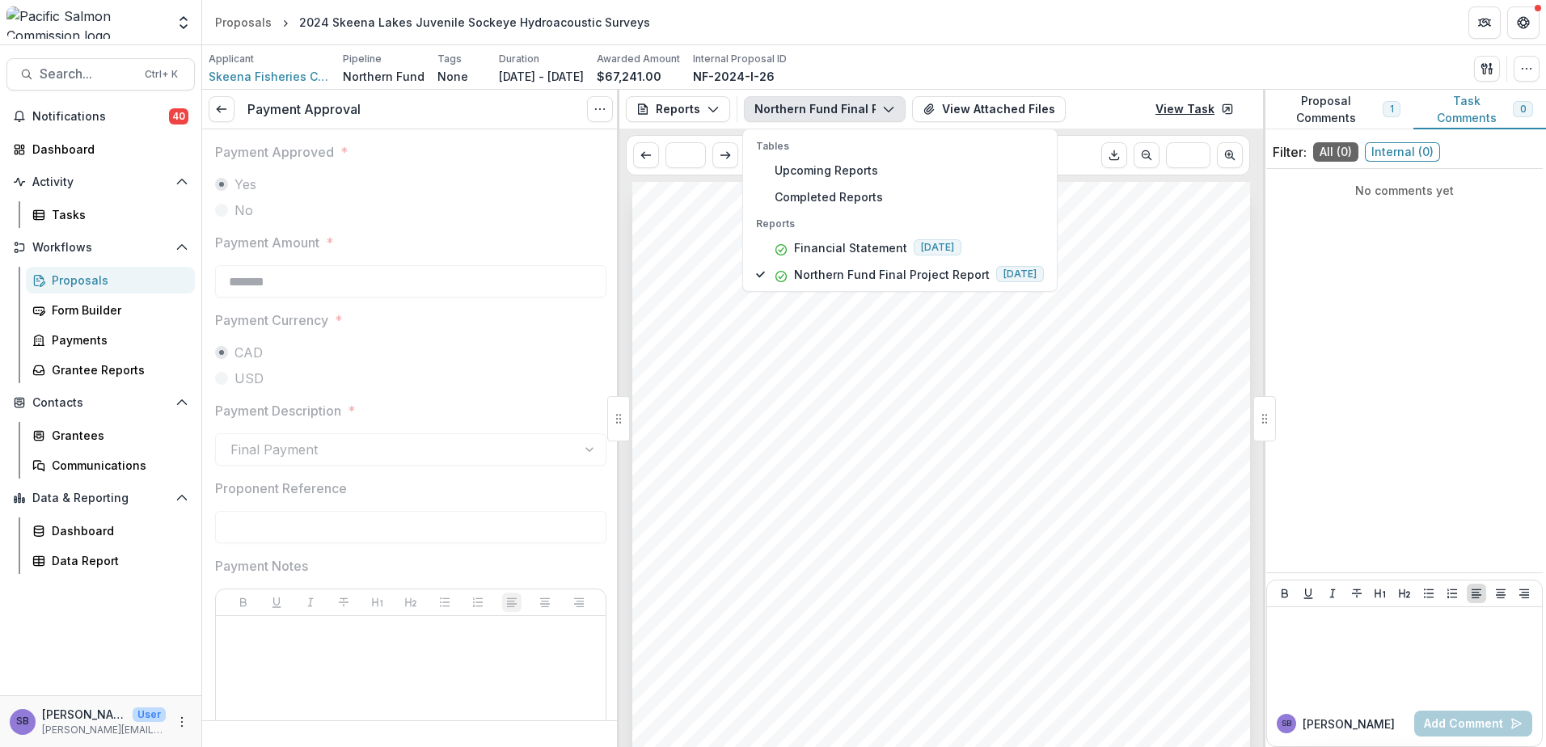
click at [1195, 111] on link "View Task" at bounding box center [1194, 109] width 98 height 26
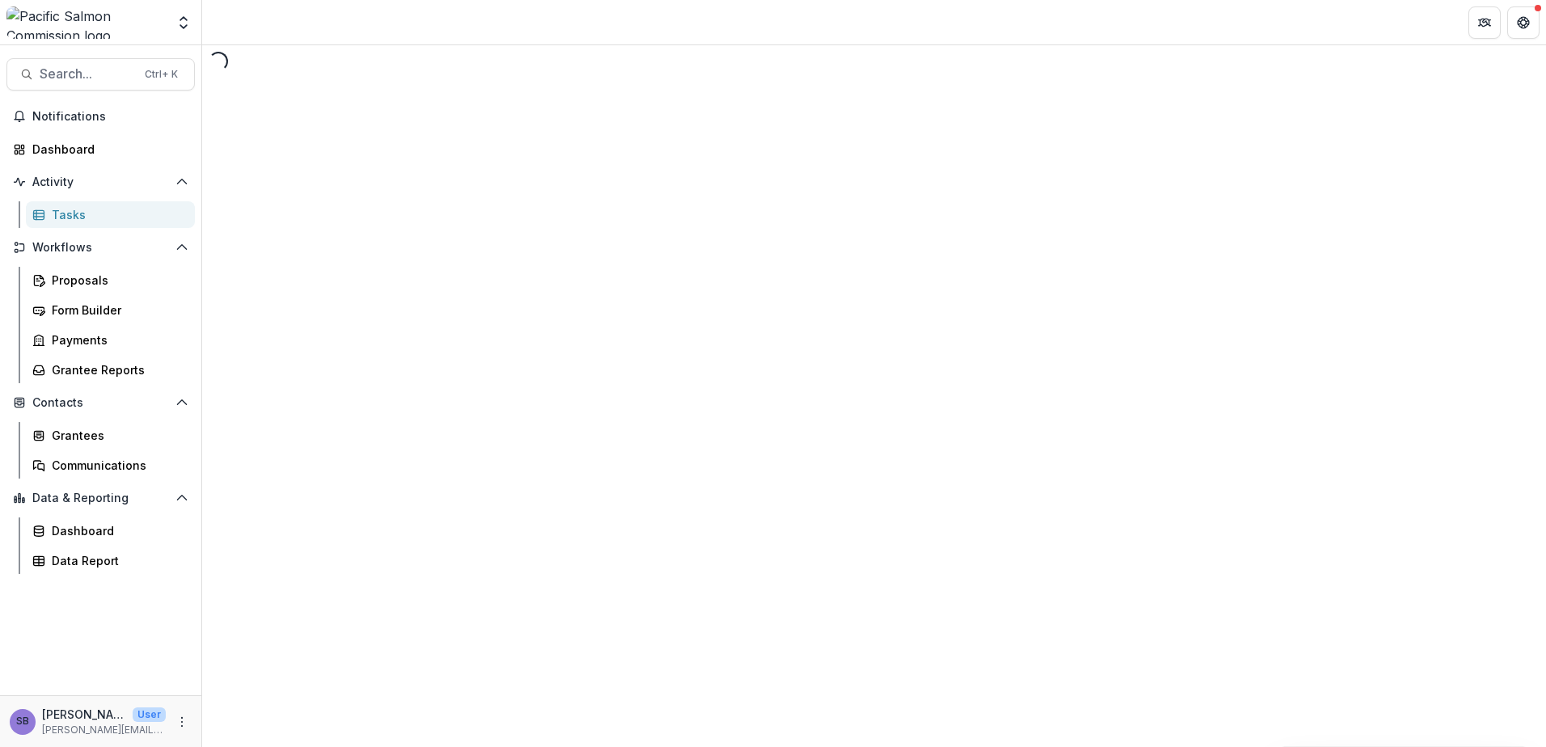
select select "********"
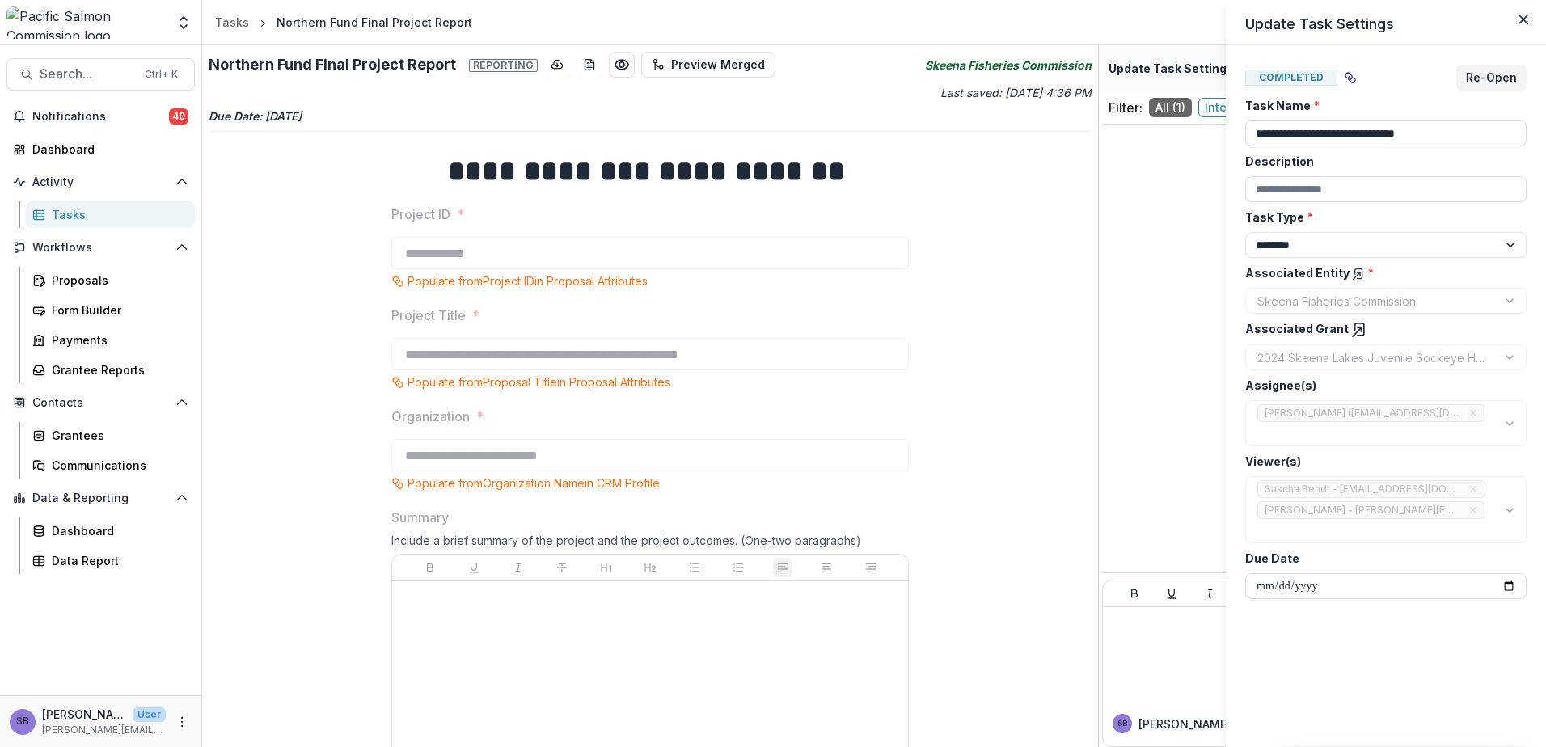
click at [967, 270] on div "**********" at bounding box center [773, 373] width 1546 height 747
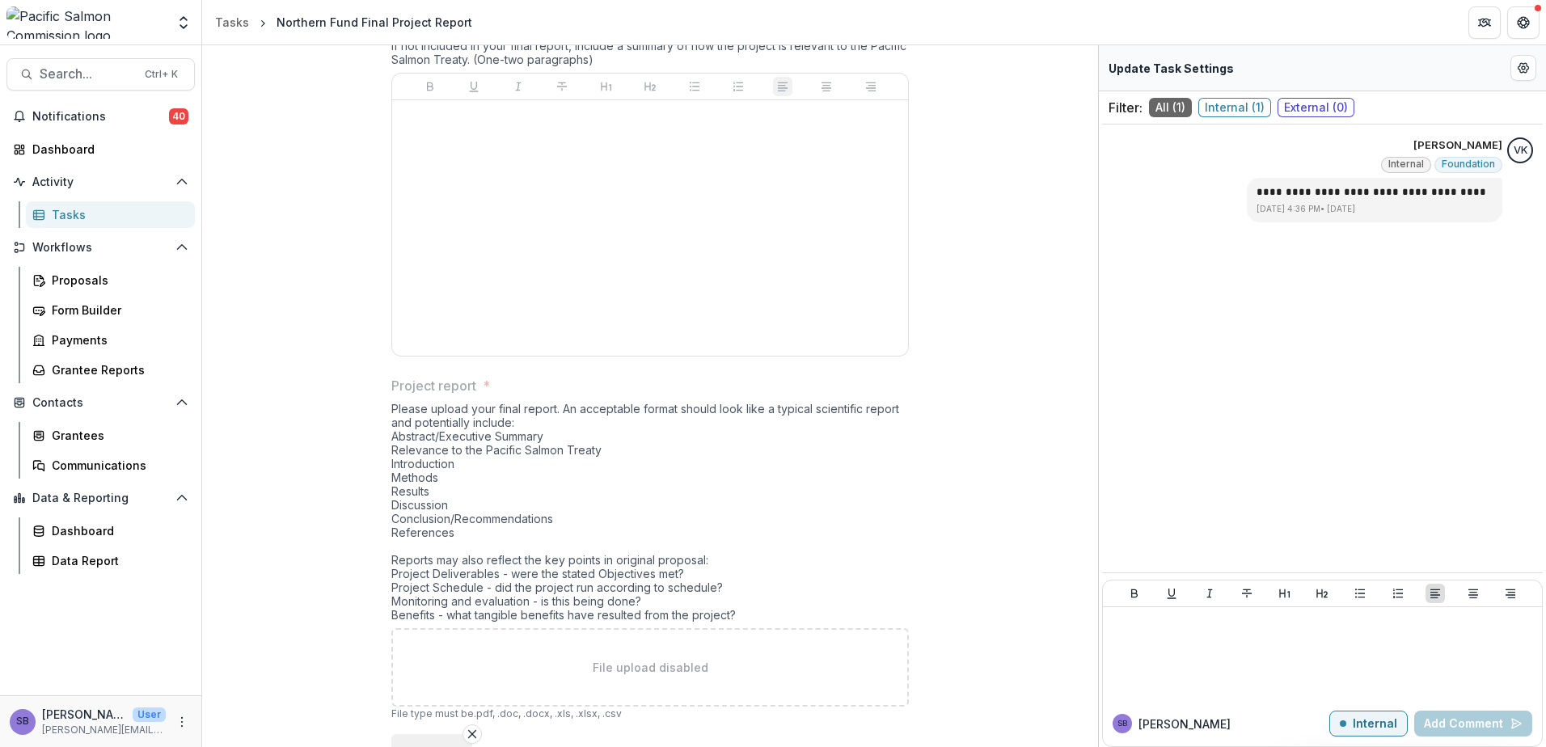
scroll to position [862, 0]
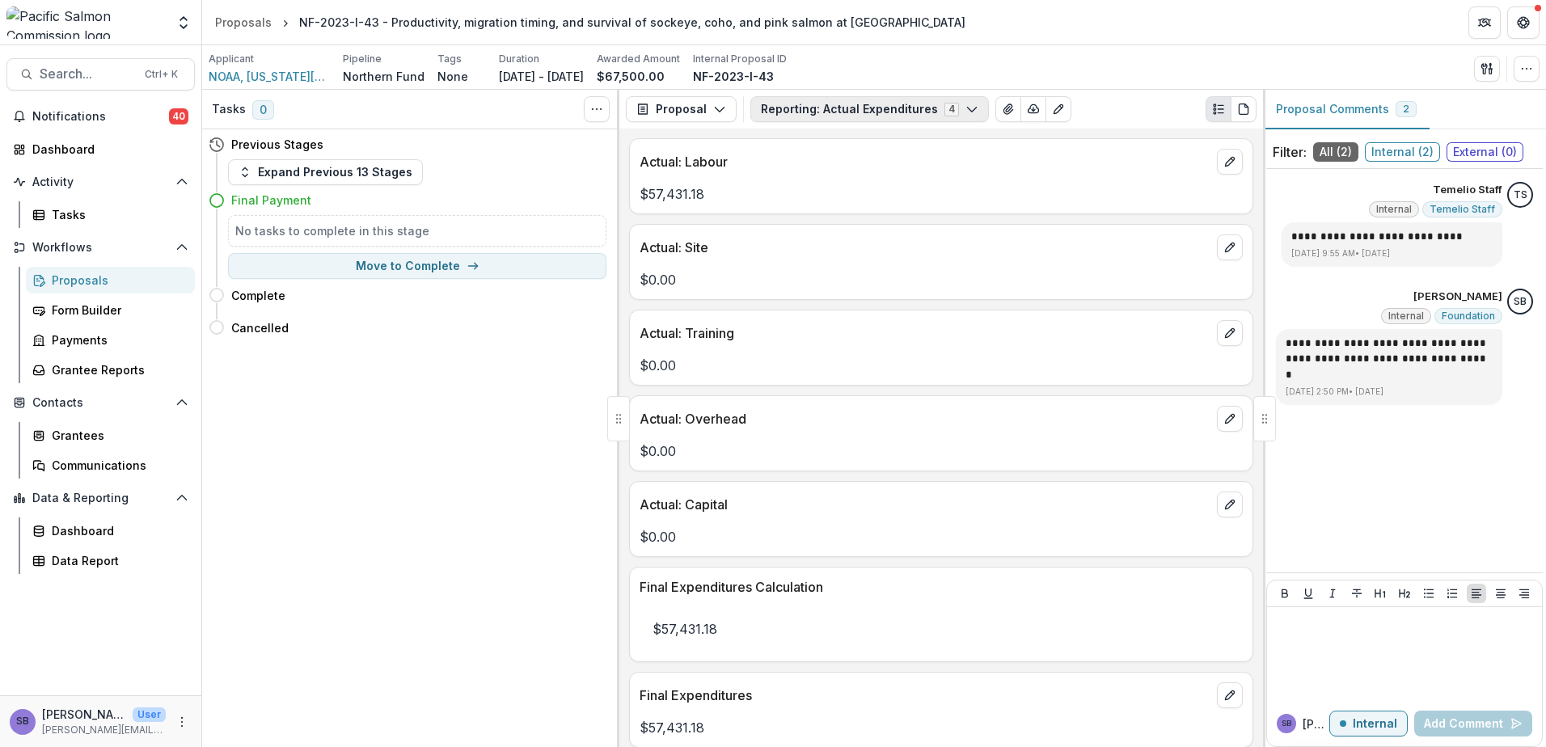
click at [823, 111] on button "Reporting: Actual Expenditures 4" at bounding box center [869, 109] width 238 height 26
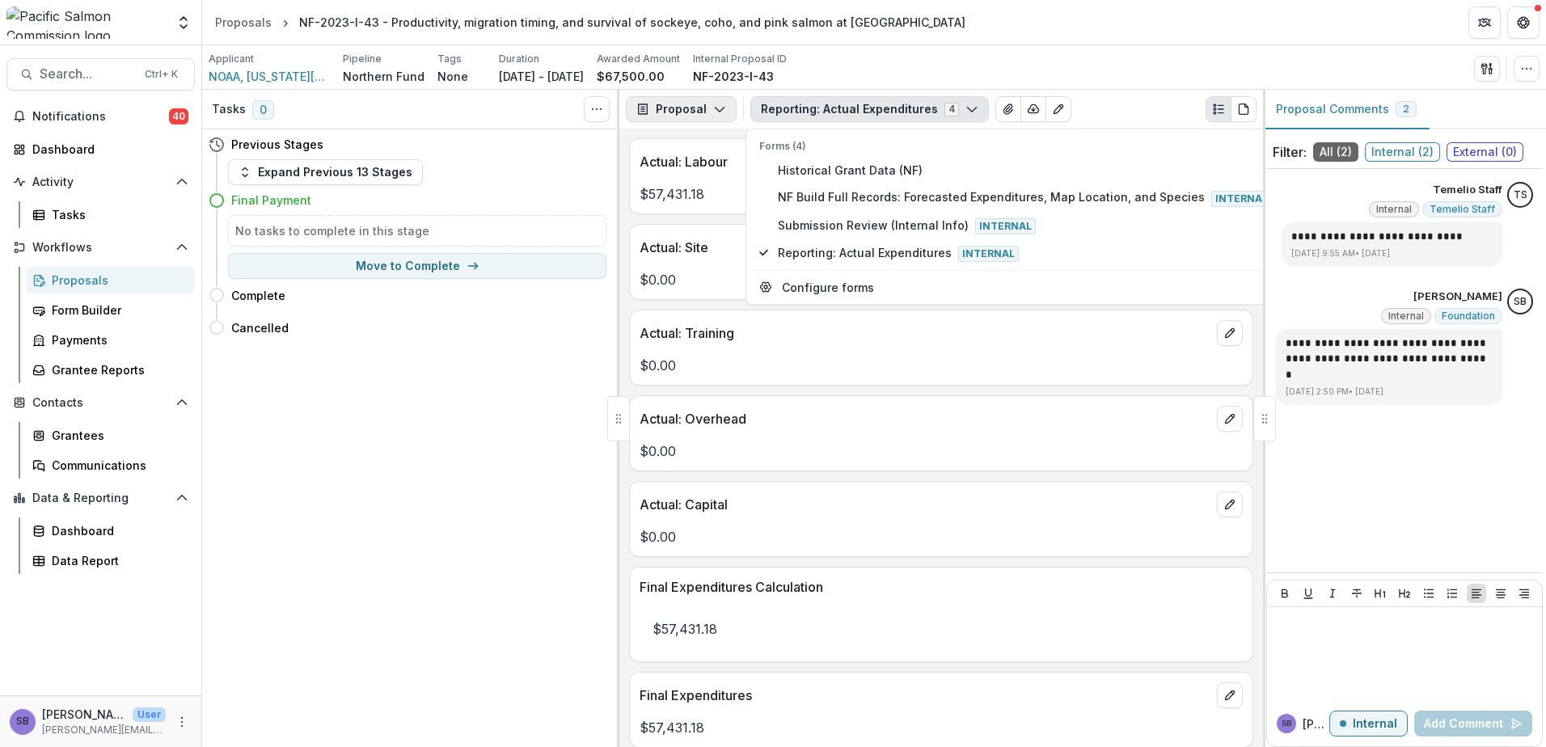
click at [713, 111] on icon "button" at bounding box center [719, 109] width 13 height 13
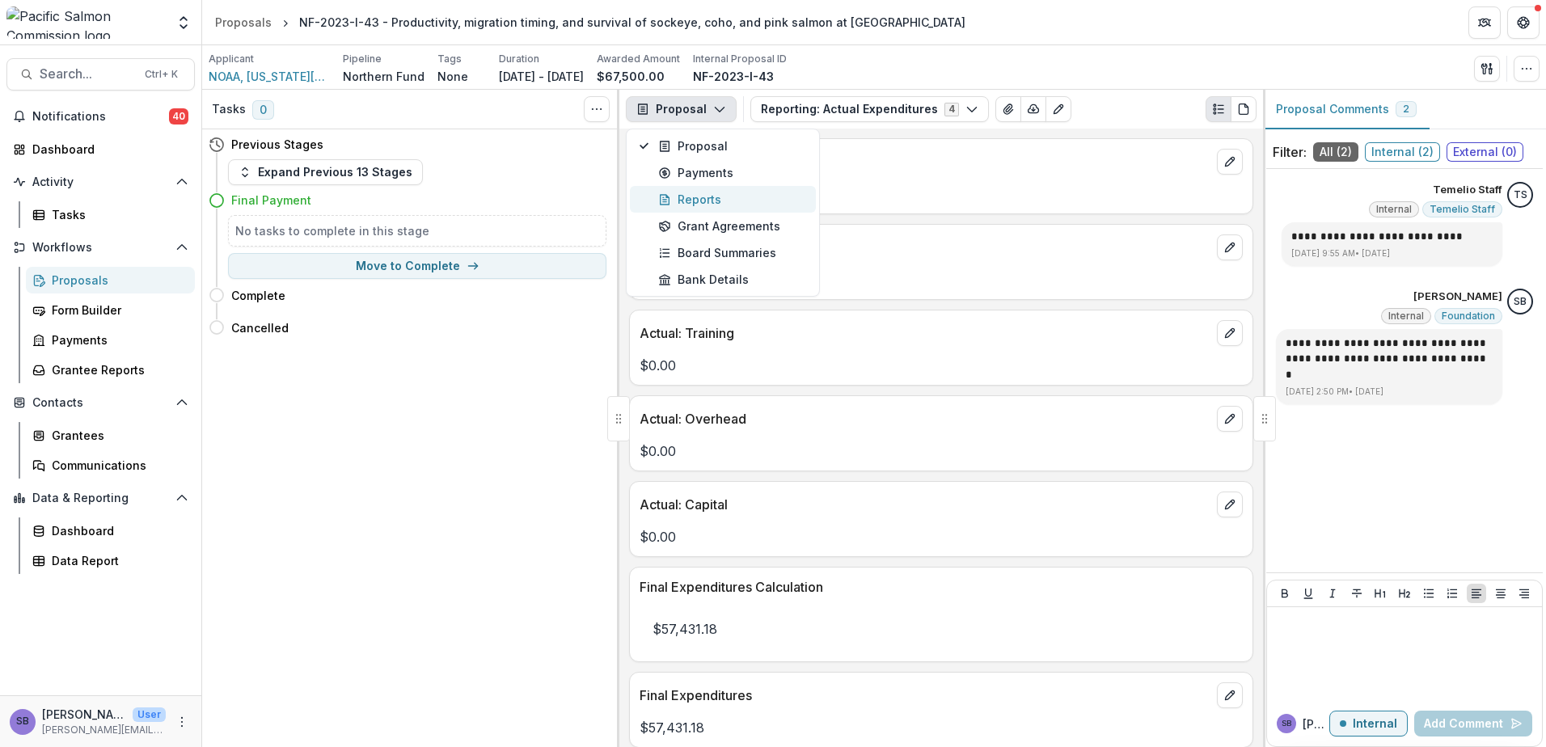
click at [718, 190] on button "Reports" at bounding box center [723, 199] width 186 height 27
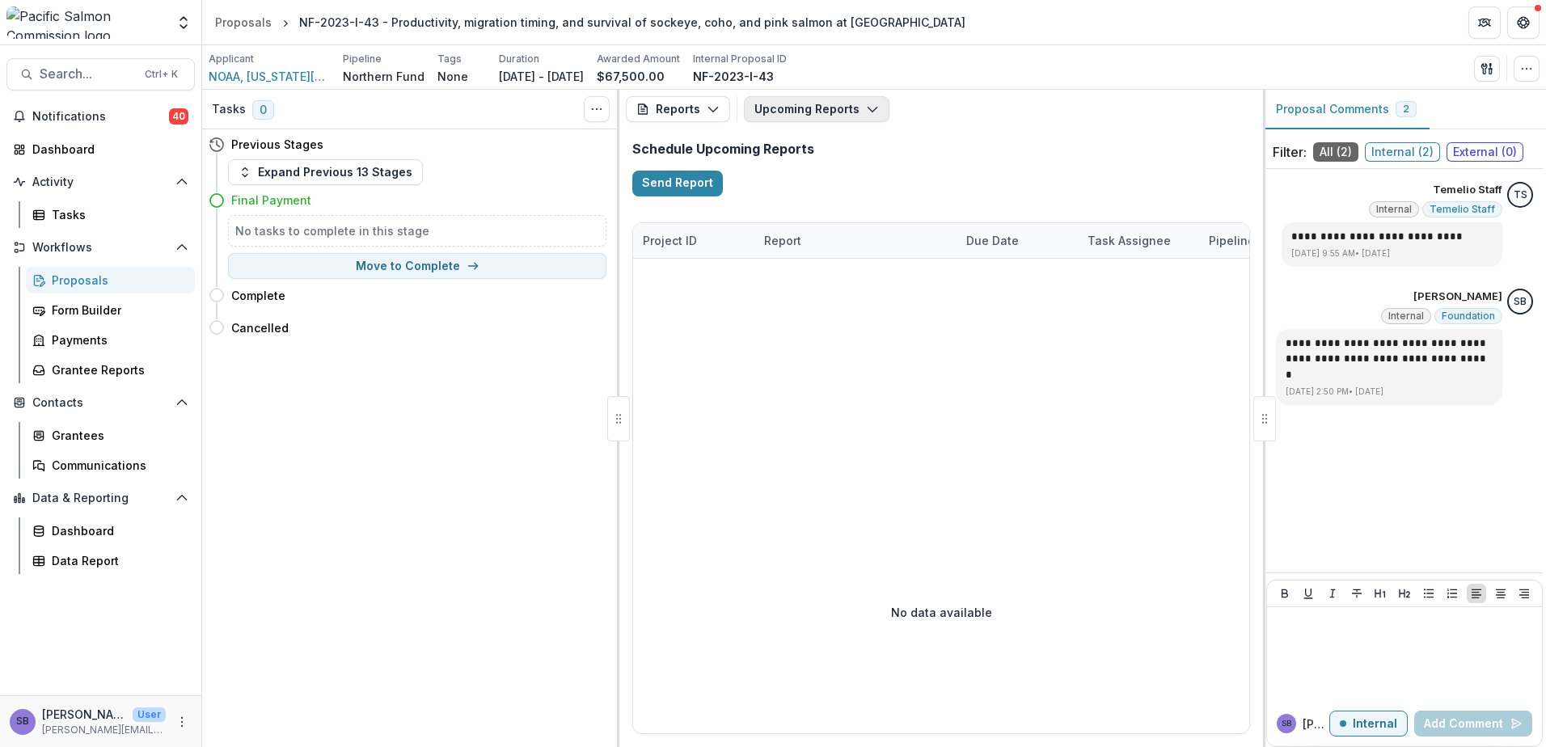
click at [791, 111] on button "Upcoming Reports" at bounding box center [817, 109] width 146 height 26
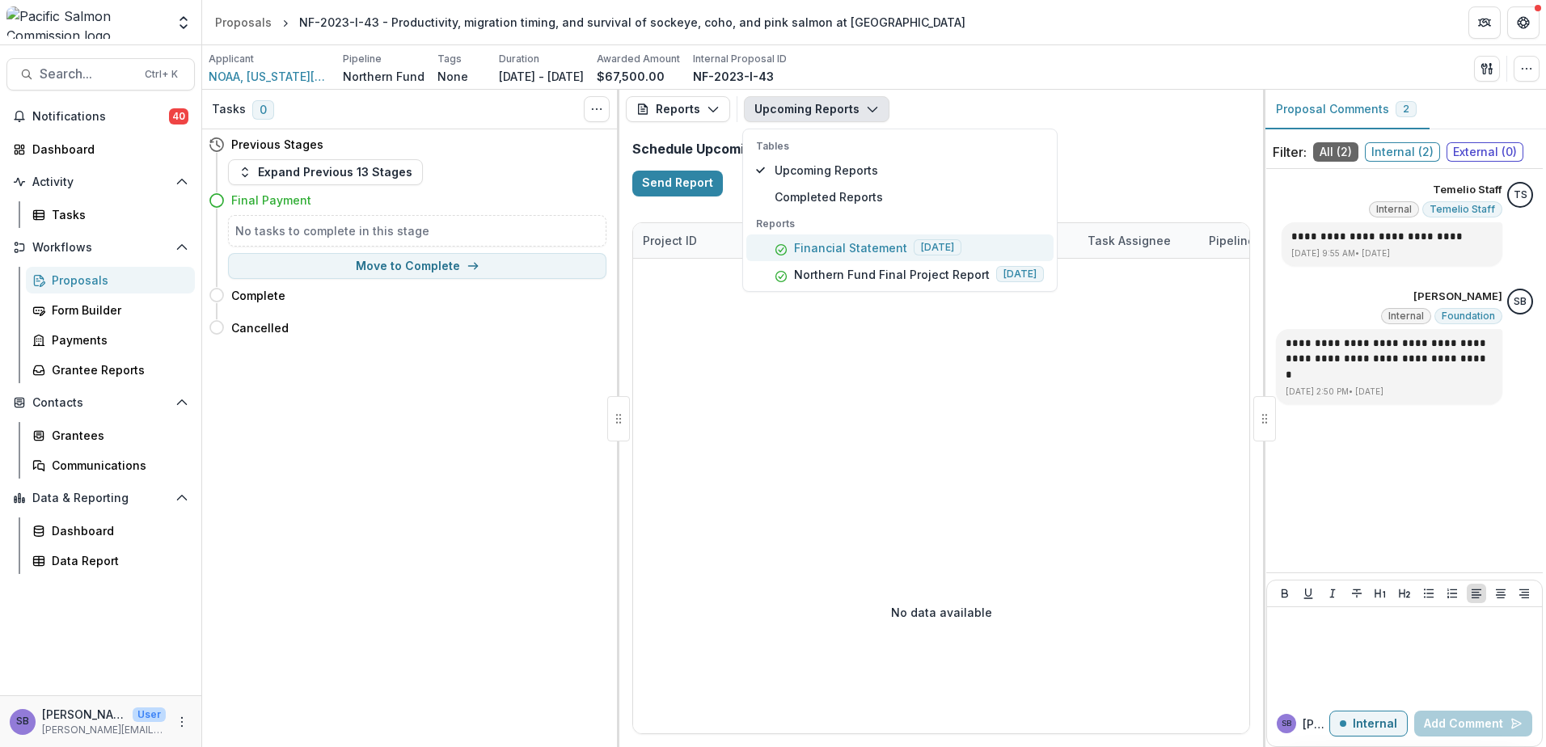
click at [805, 250] on p "Financial Statement" at bounding box center [850, 247] width 113 height 17
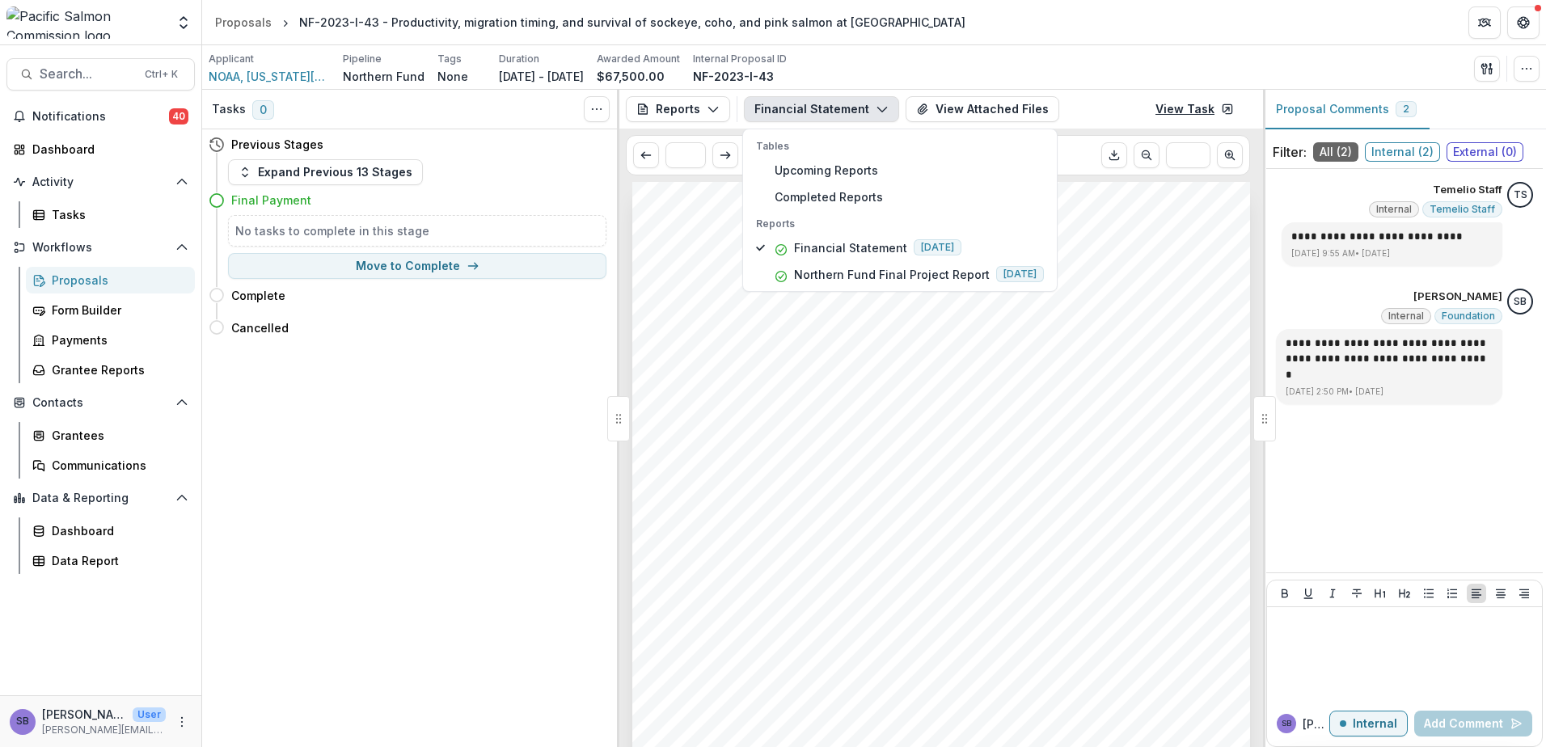
click at [1183, 109] on link "View Task" at bounding box center [1194, 109] width 98 height 26
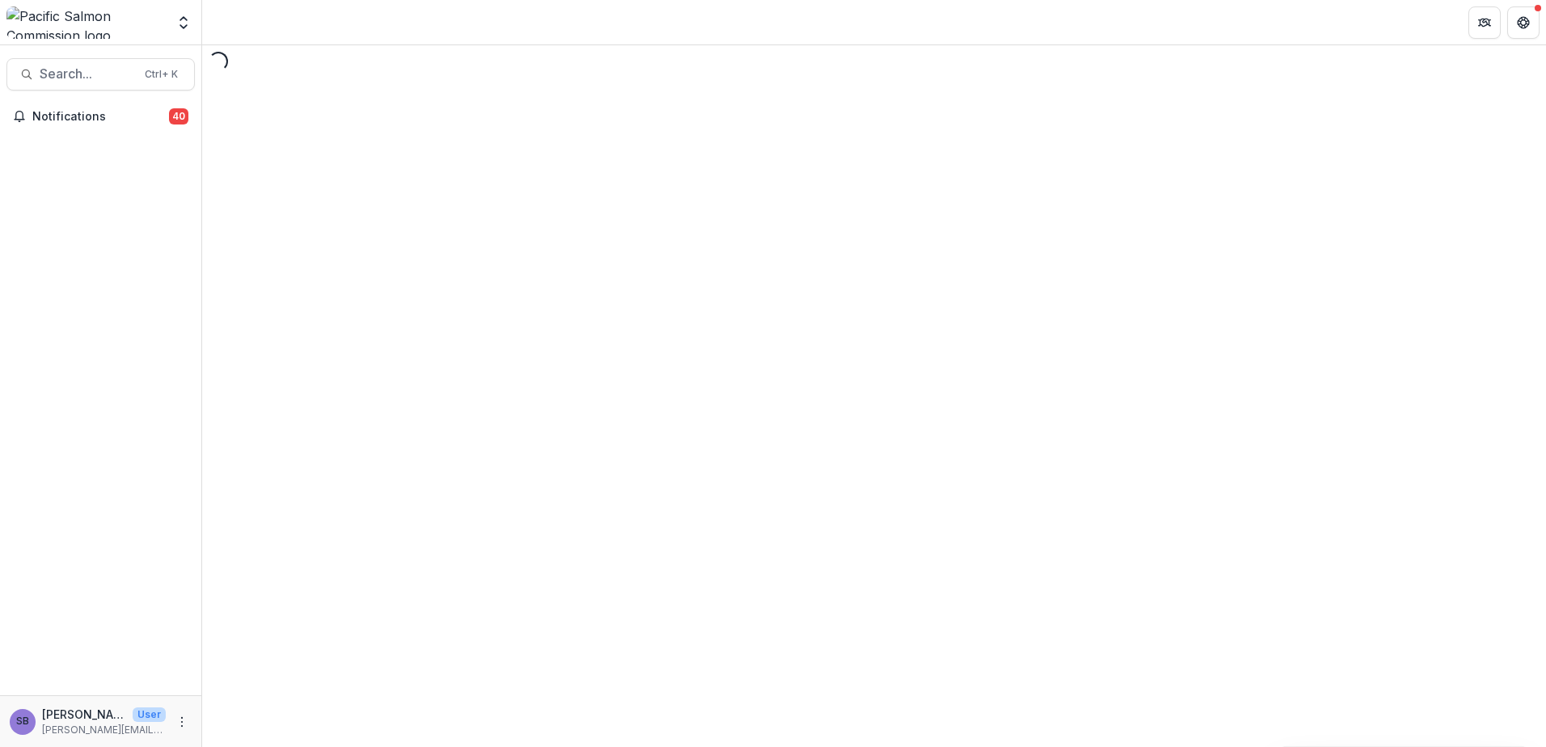
select select "********"
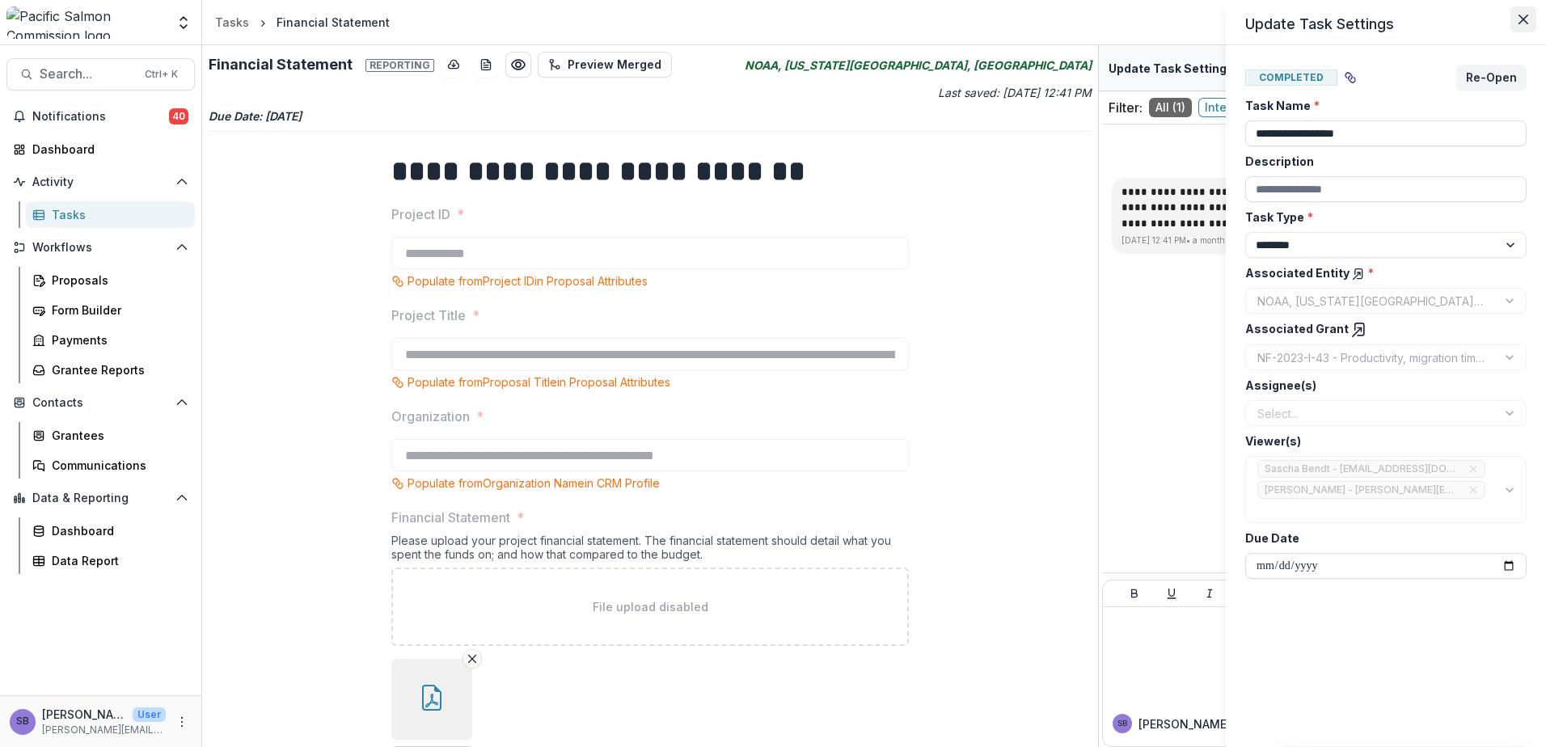
click at [1522, 23] on icon "Close" at bounding box center [1523, 20] width 10 height 10
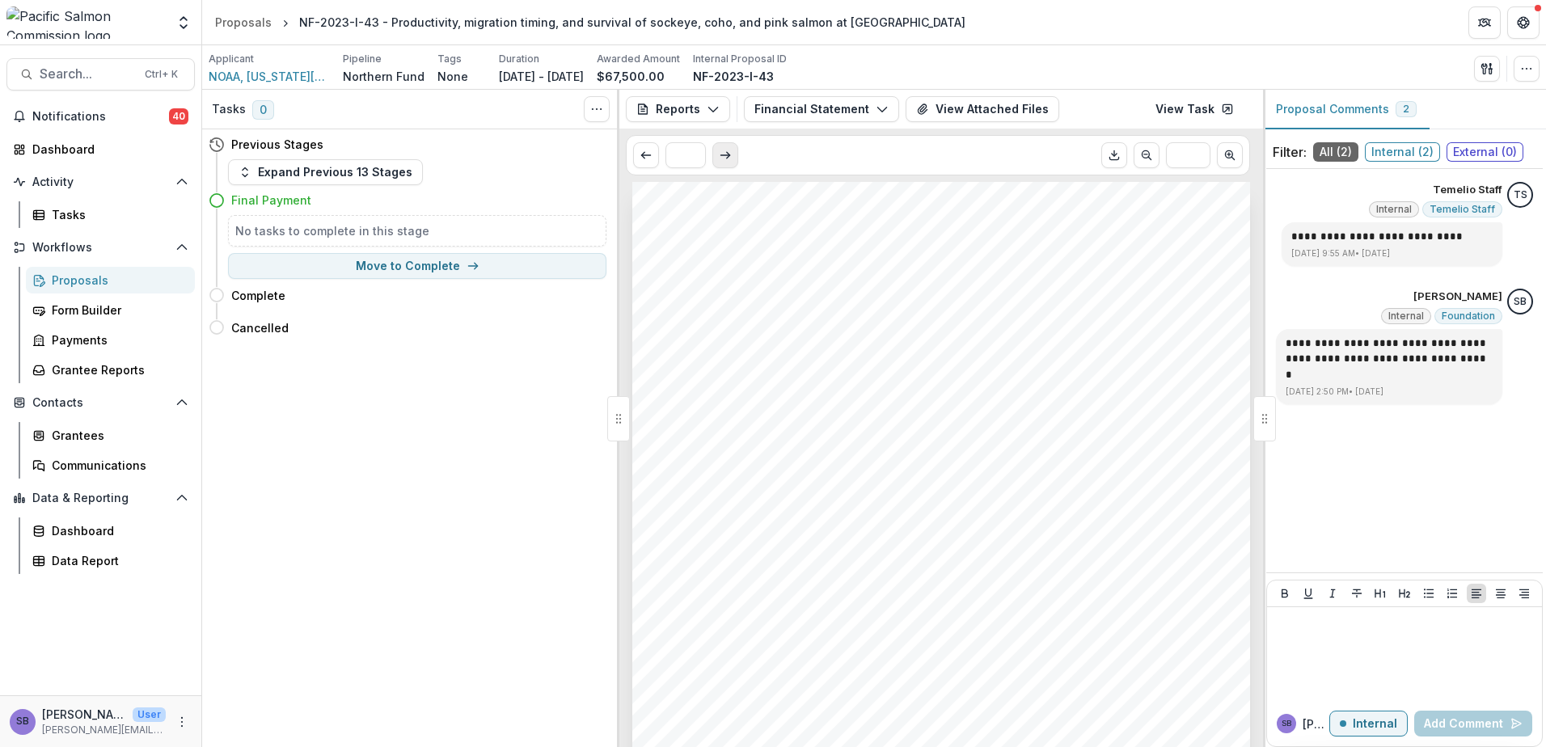
click at [732, 162] on button "Scroll to next page" at bounding box center [725, 155] width 26 height 26
click at [810, 105] on button "Financial Statement" at bounding box center [821, 109] width 155 height 26
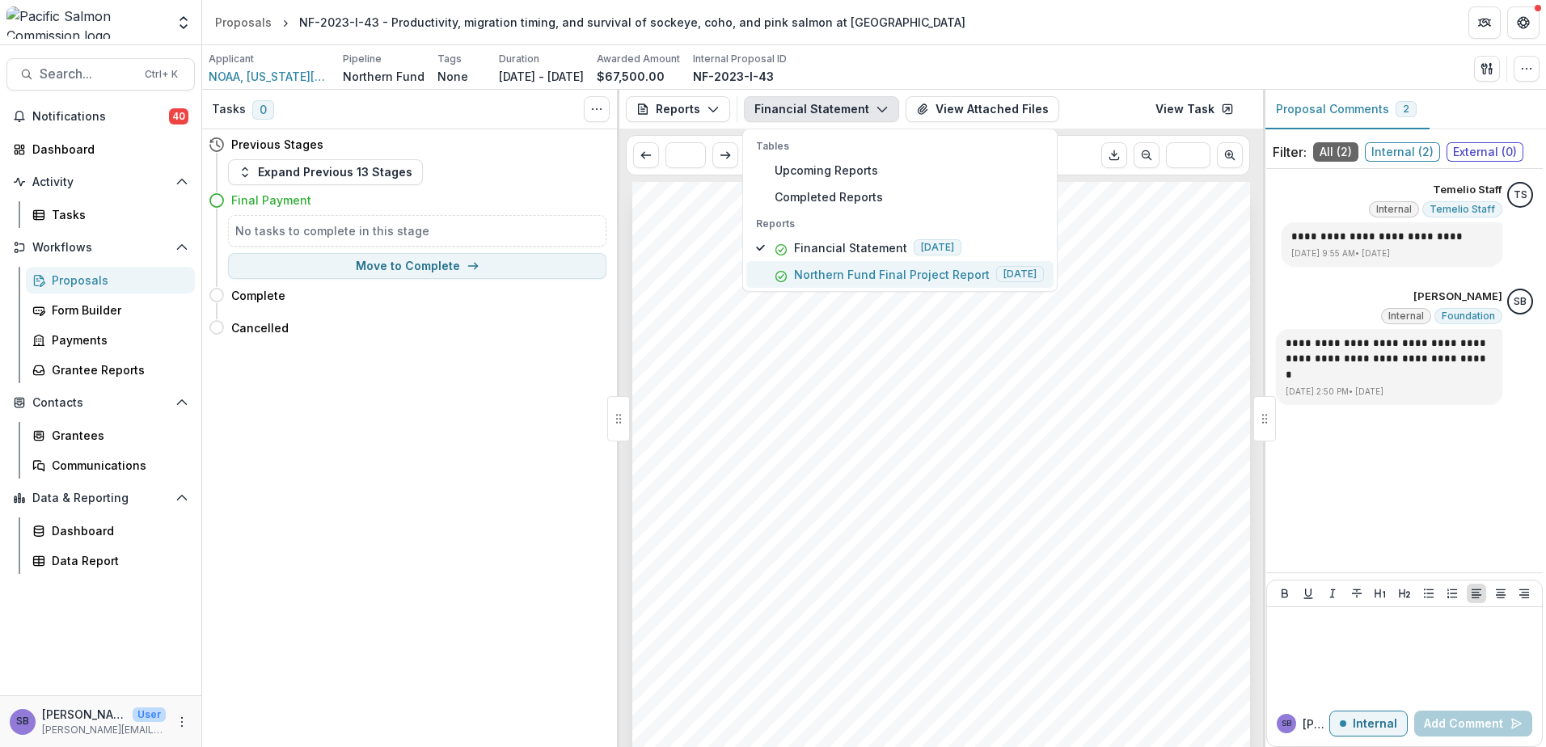
click at [799, 271] on p "Northern Fund Final Project Report" at bounding box center [892, 274] width 196 height 17
click at [909, 352] on div "Submission Responses Northern Fund Final Report Project ID NF-2023-I-43 Project…" at bounding box center [941, 619] width 618 height 874
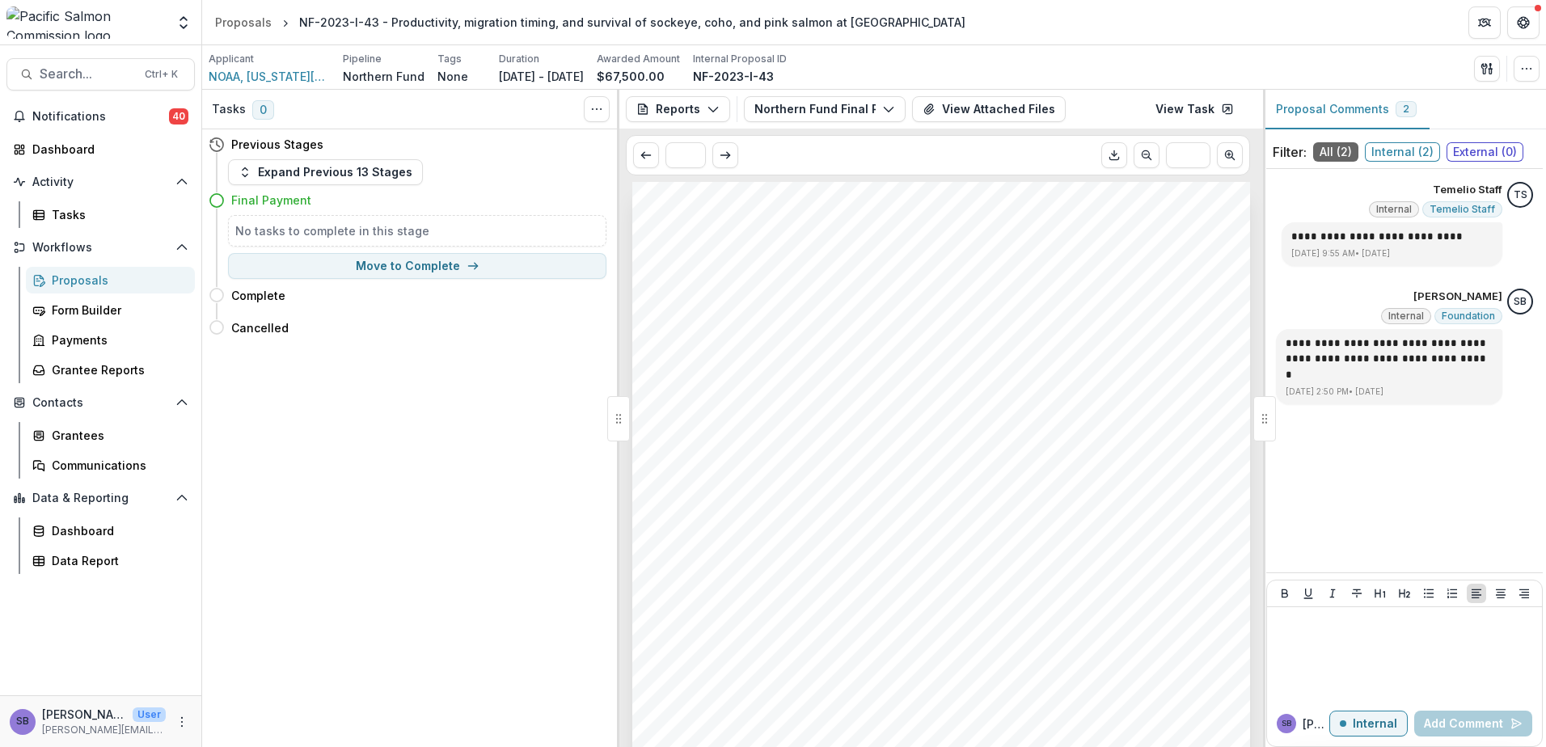
scroll to position [316, 0]
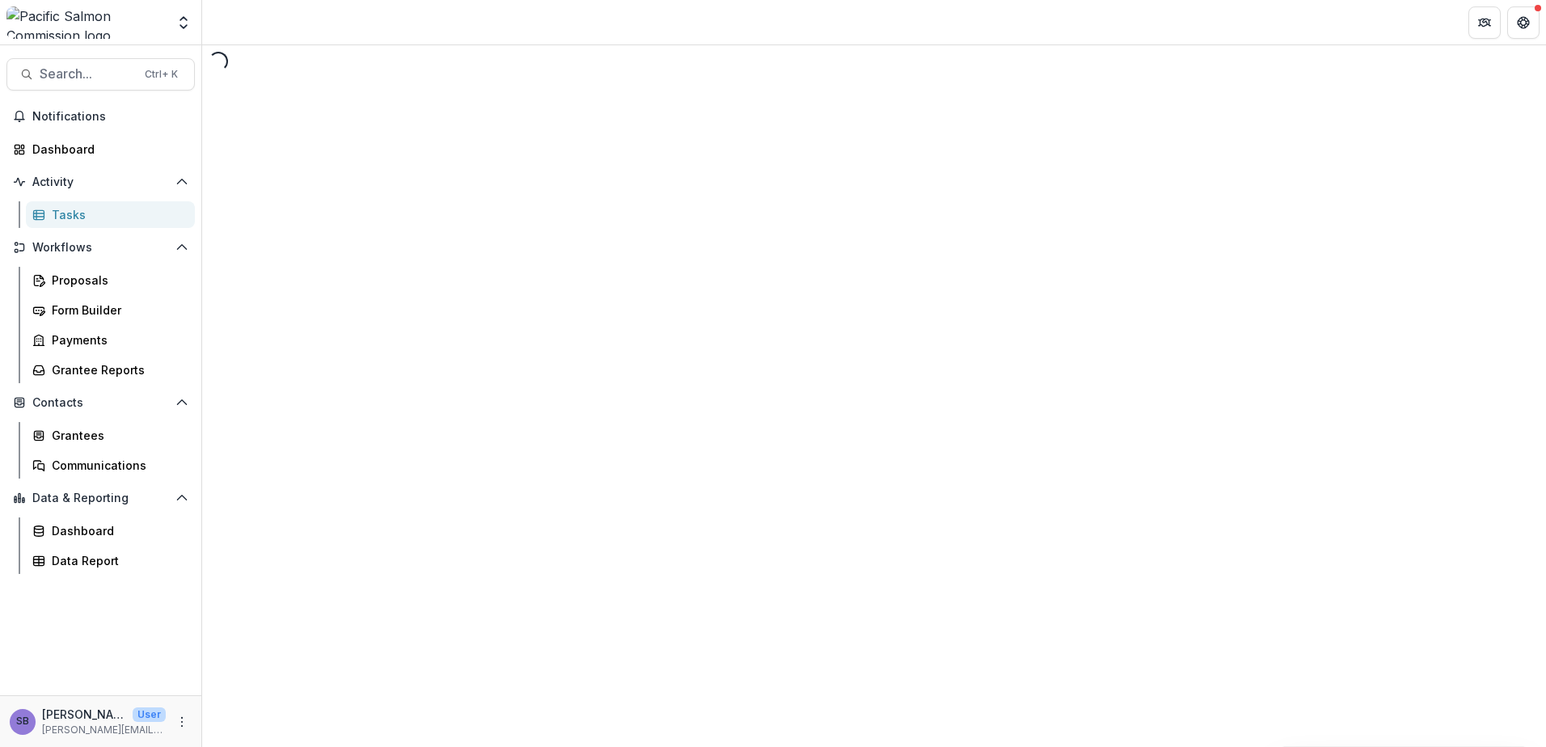
select select "********"
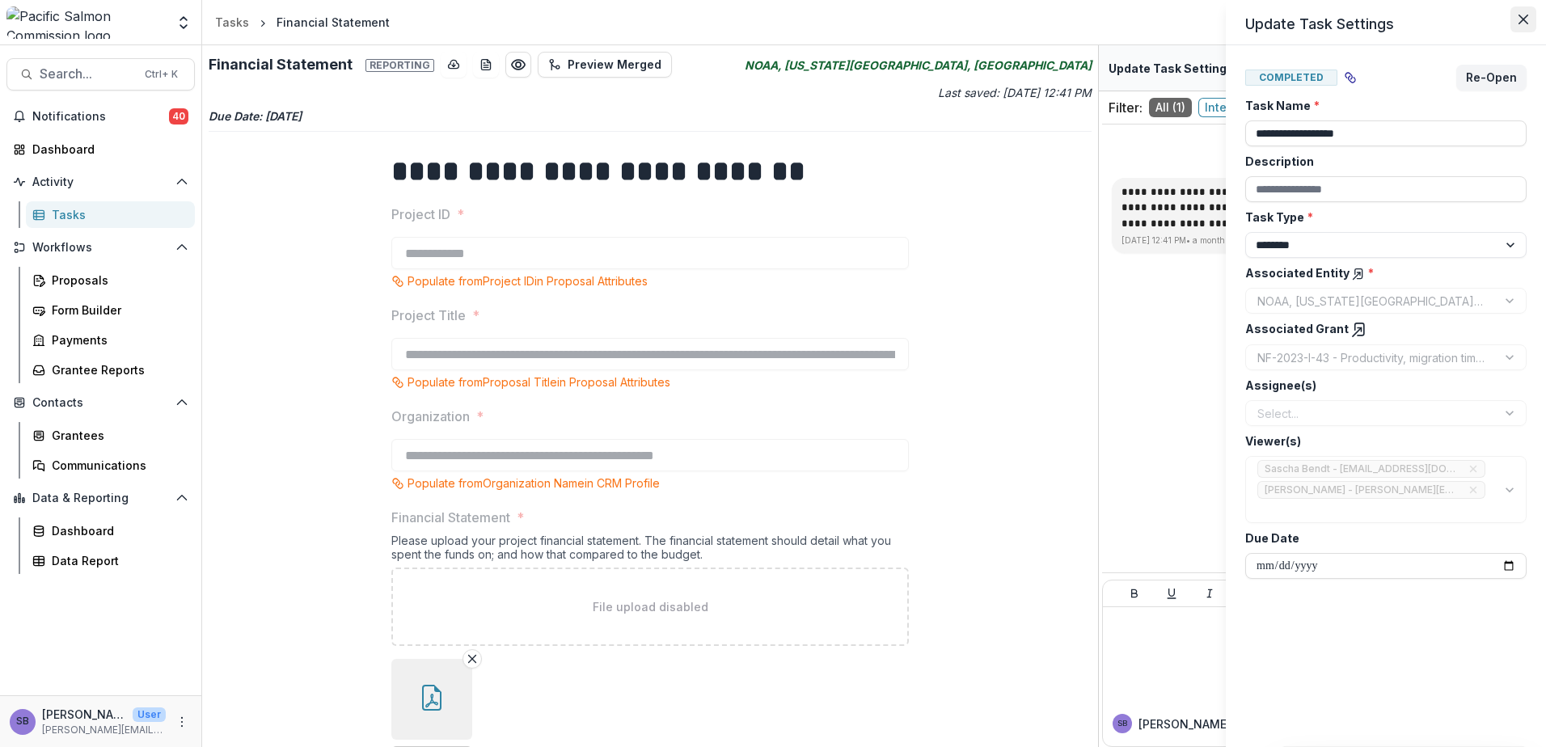
click at [1521, 26] on button "Close" at bounding box center [1523, 19] width 26 height 26
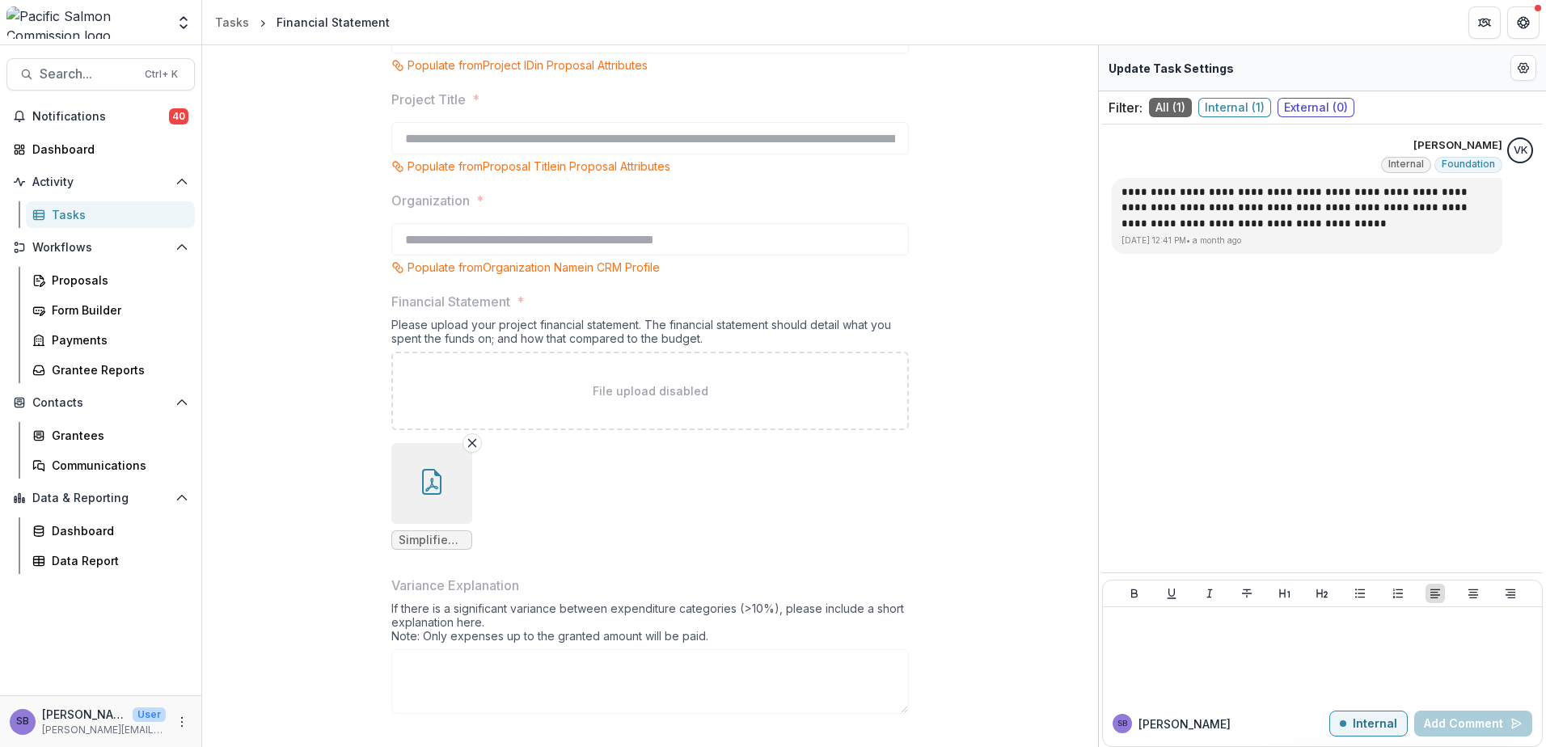
scroll to position [221, 0]
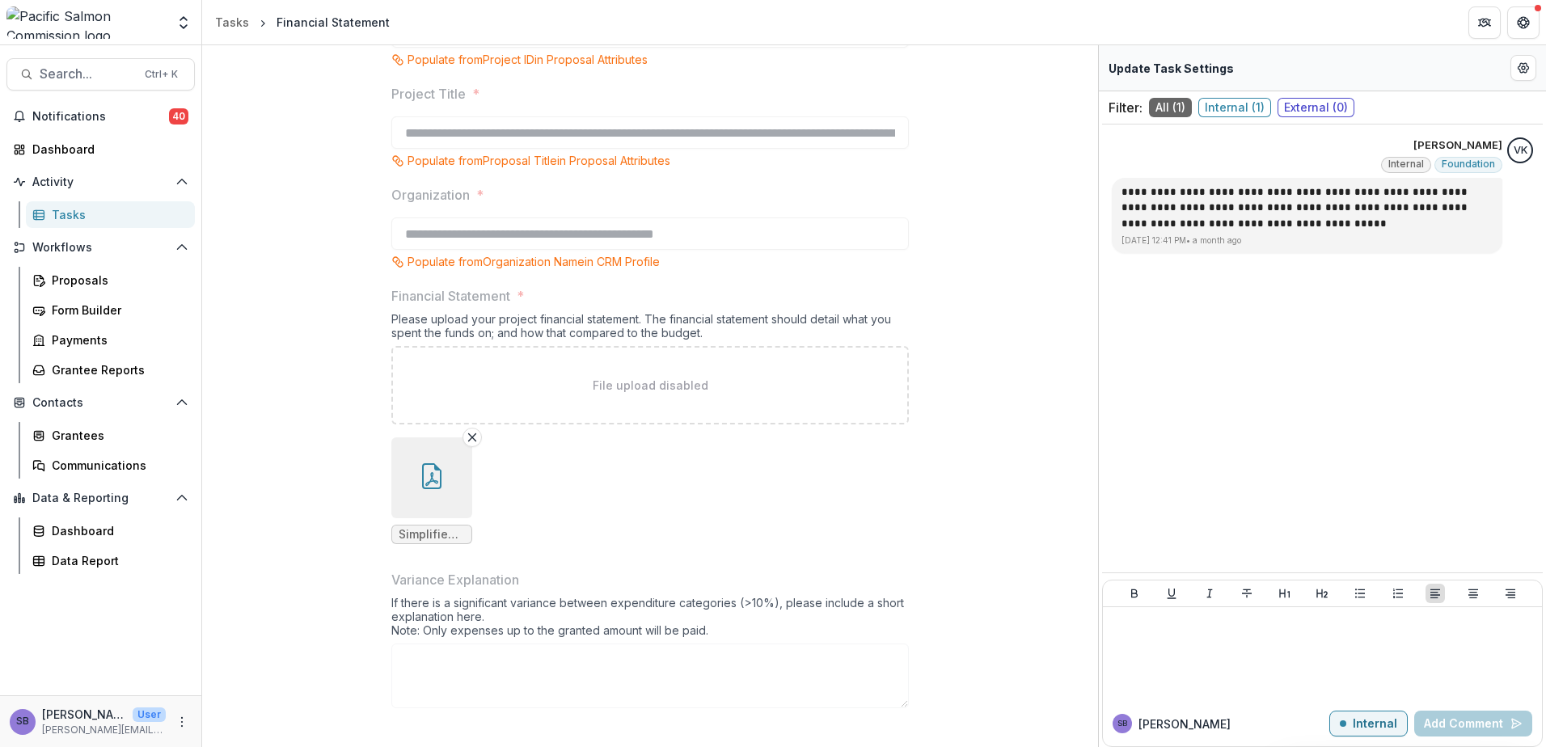
click at [428, 478] on icon "button" at bounding box center [432, 476] width 26 height 26
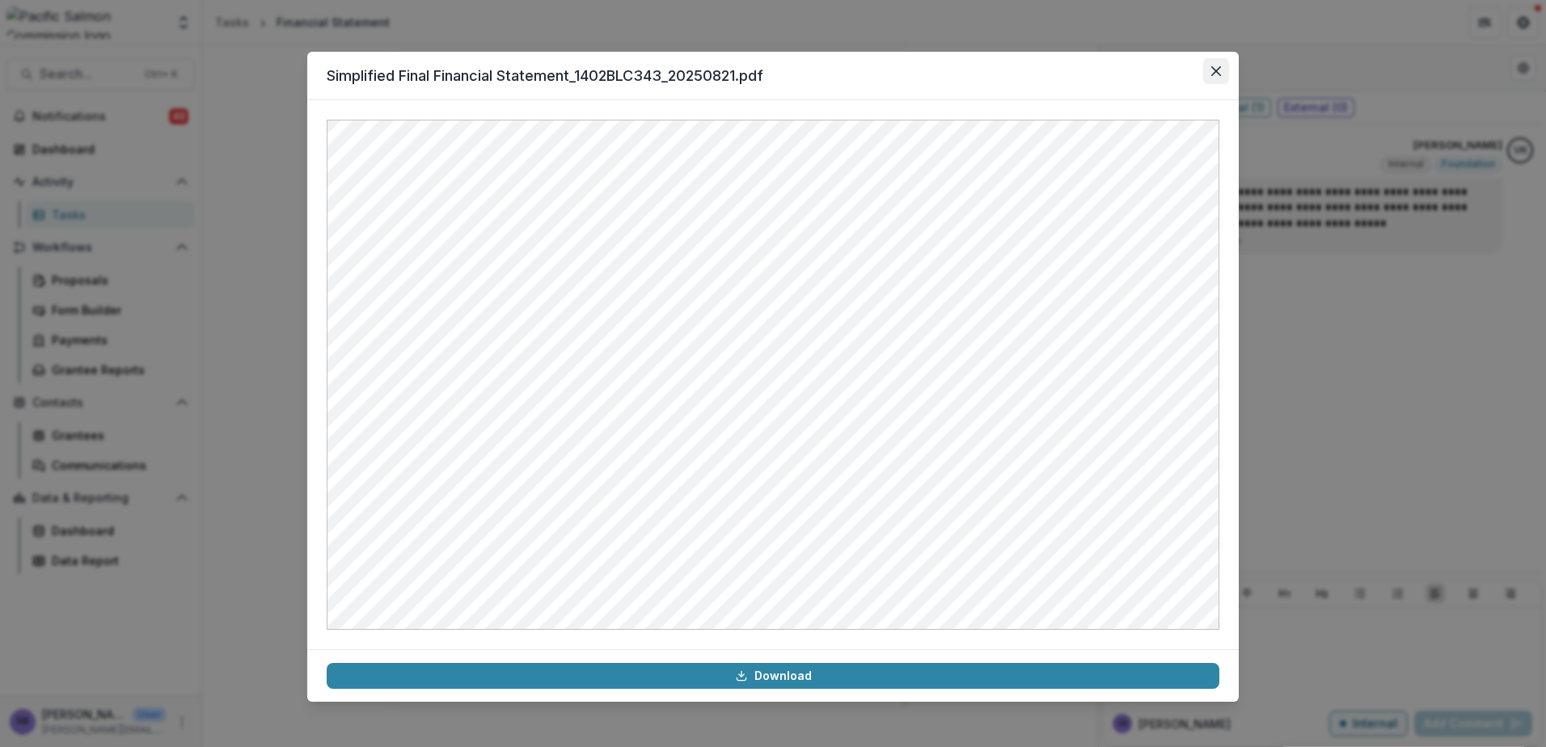
click at [1218, 67] on icon "Close" at bounding box center [1216, 71] width 10 height 10
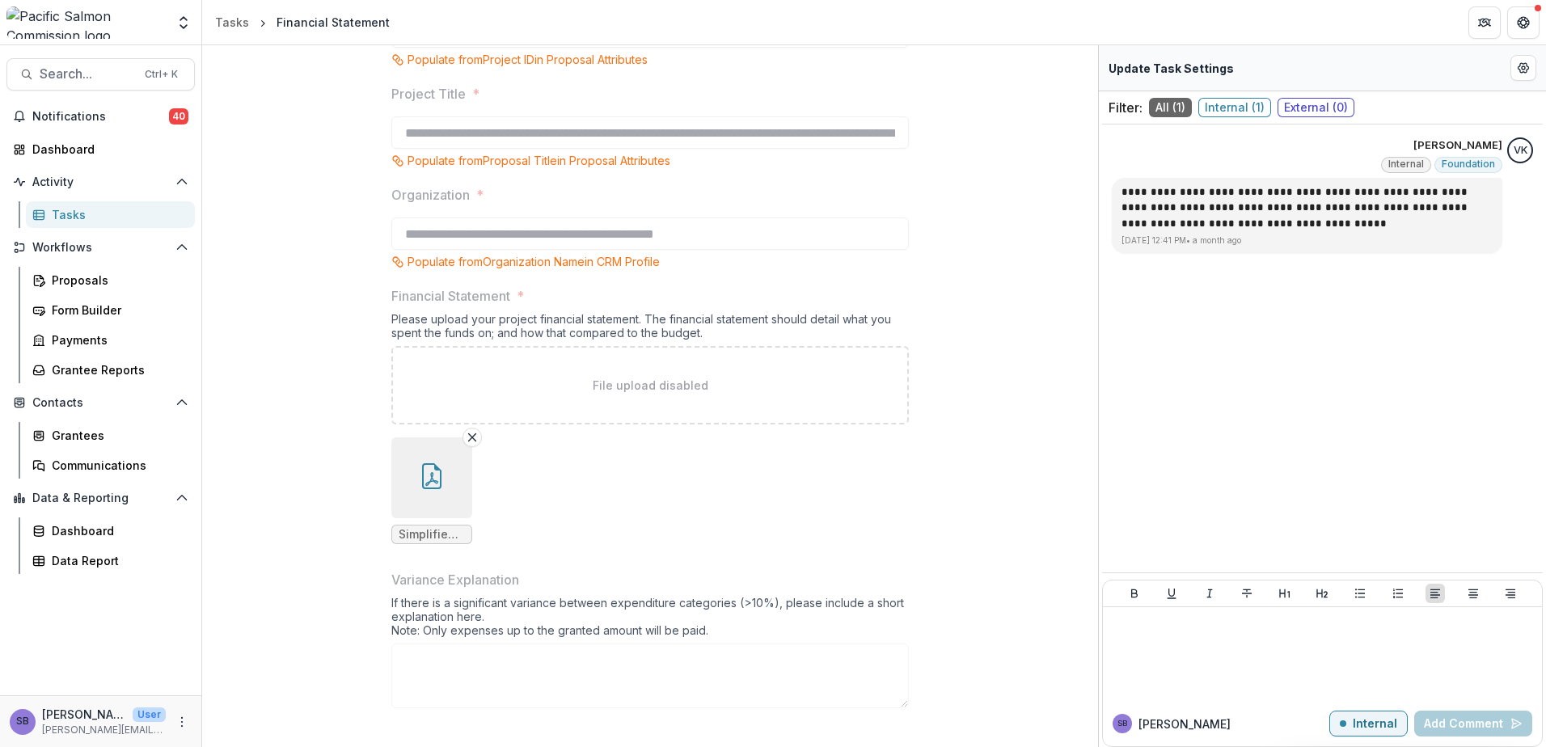
scroll to position [0, 0]
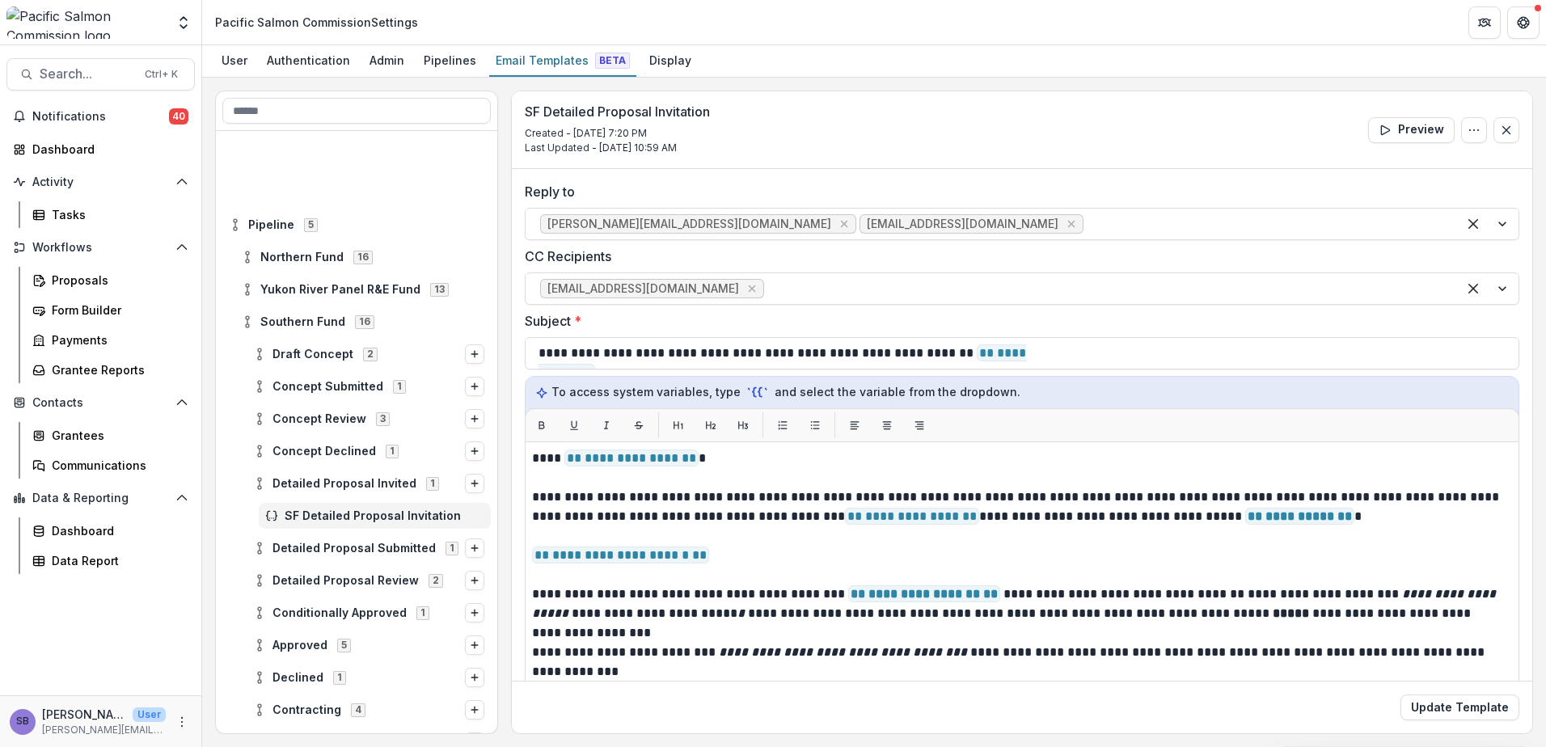
scroll to position [238, 0]
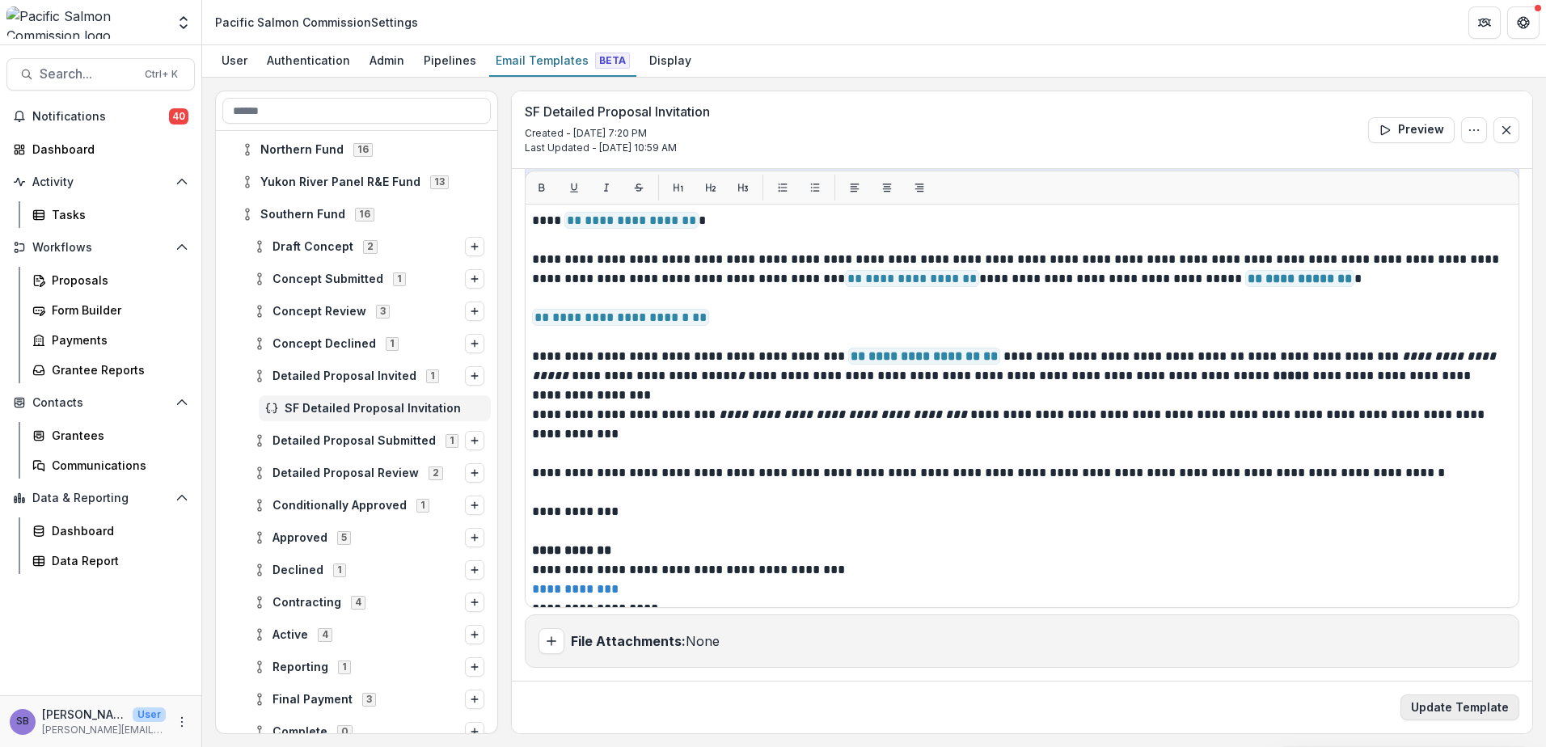
click at [1449, 710] on button "Update Template" at bounding box center [1459, 707] width 119 height 26
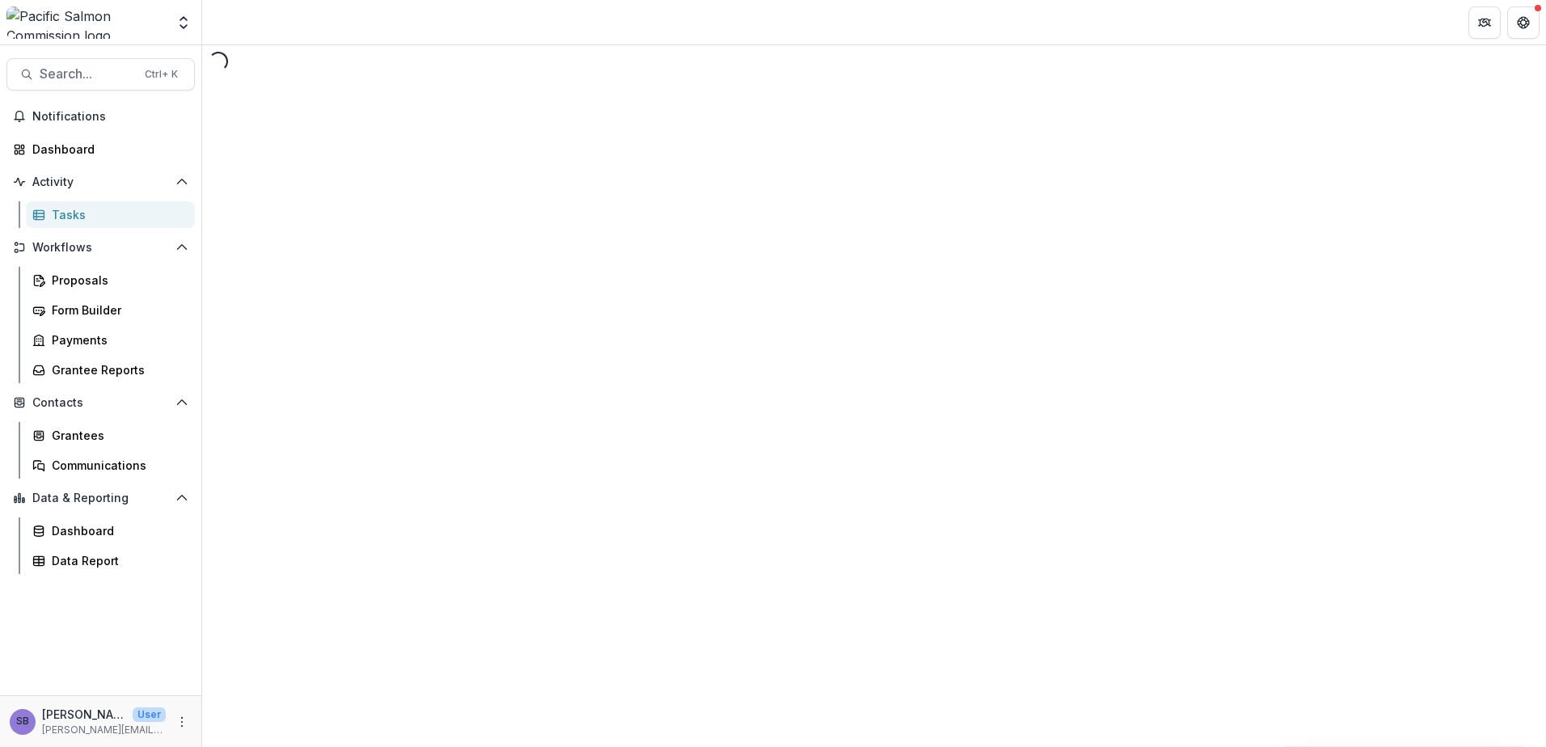
select select "********"
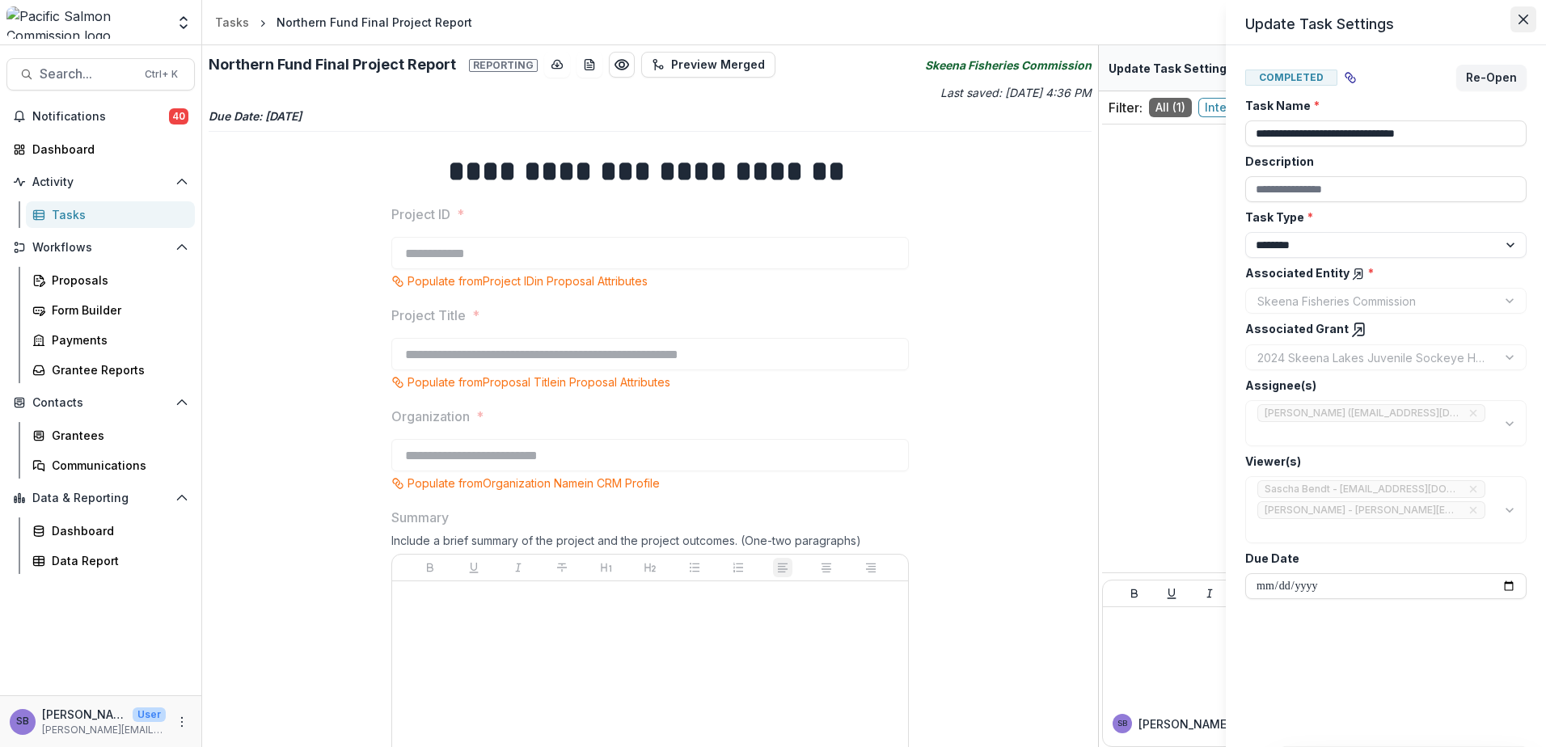
click at [1522, 20] on icon "Close" at bounding box center [1523, 20] width 10 height 10
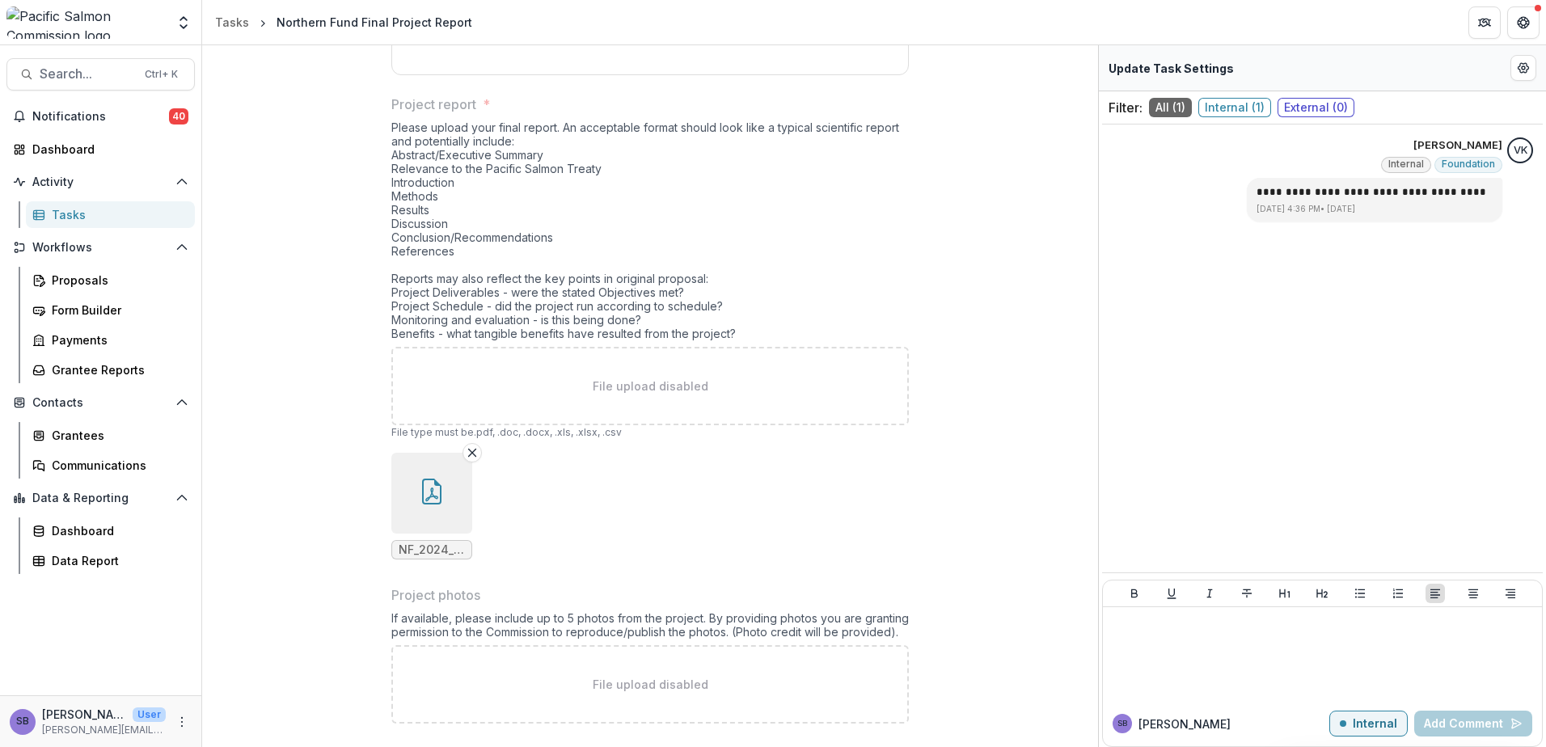
scroll to position [1134, 0]
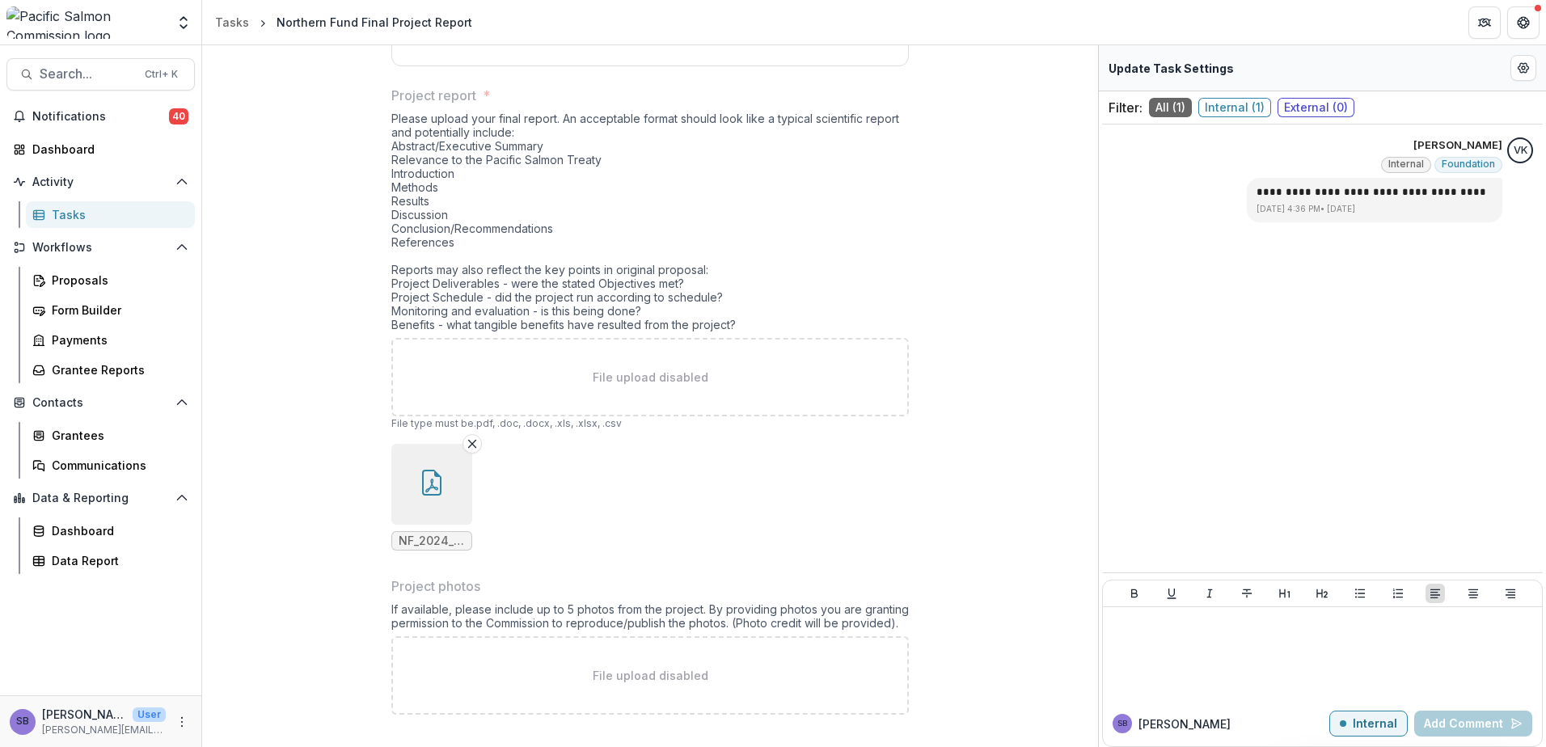
click at [423, 479] on icon "button" at bounding box center [432, 483] width 26 height 26
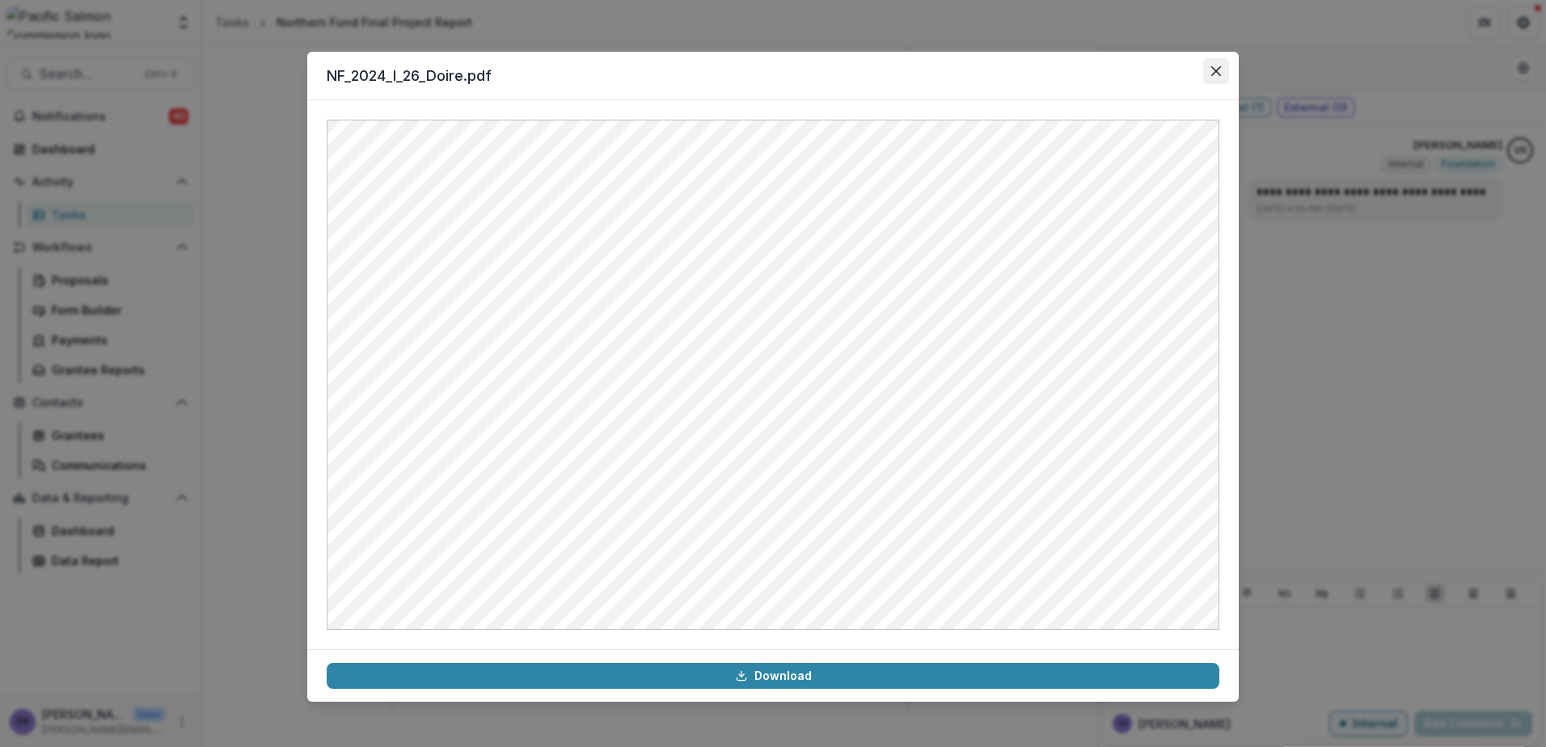
click at [1216, 72] on icon "Close" at bounding box center [1216, 71] width 10 height 10
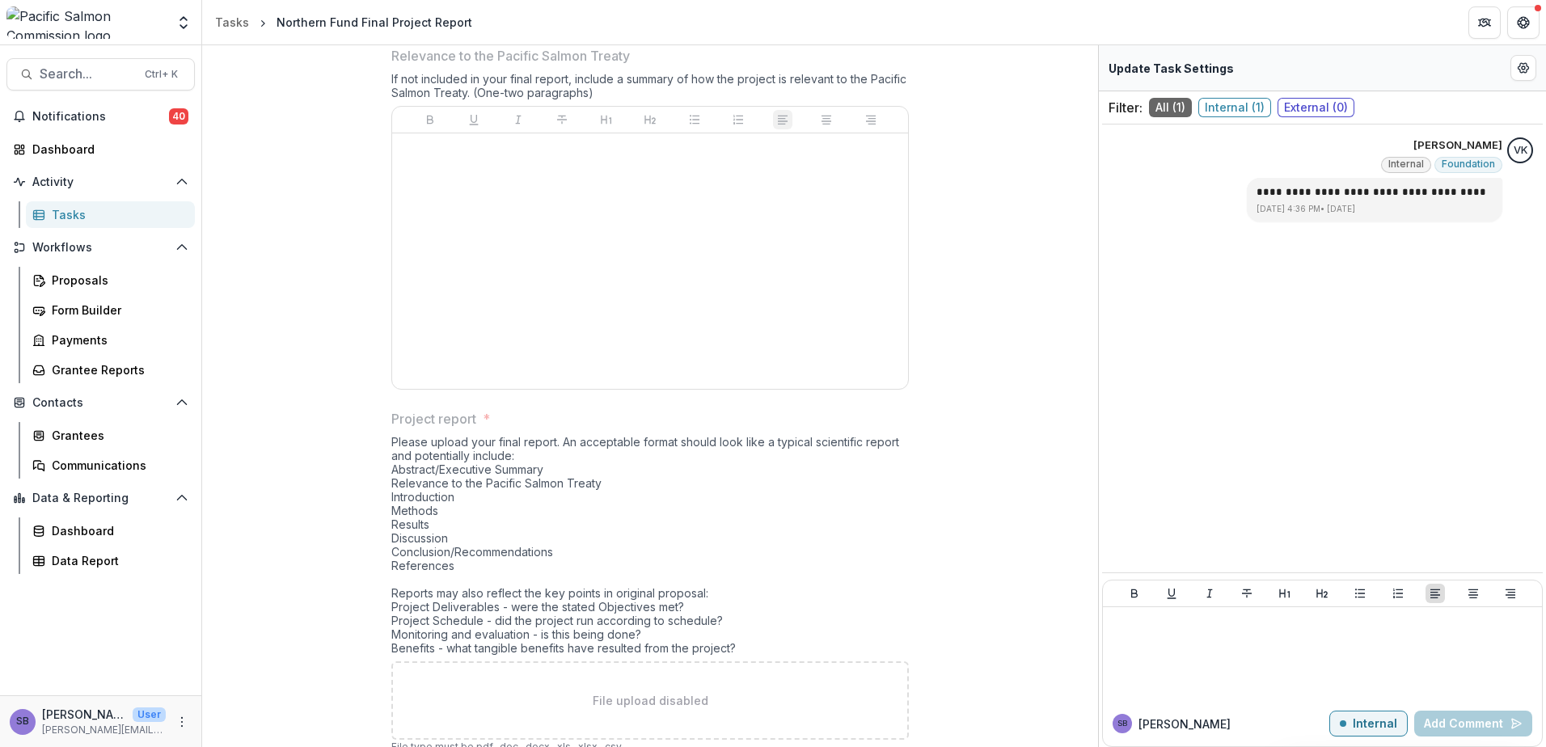
scroll to position [918, 0]
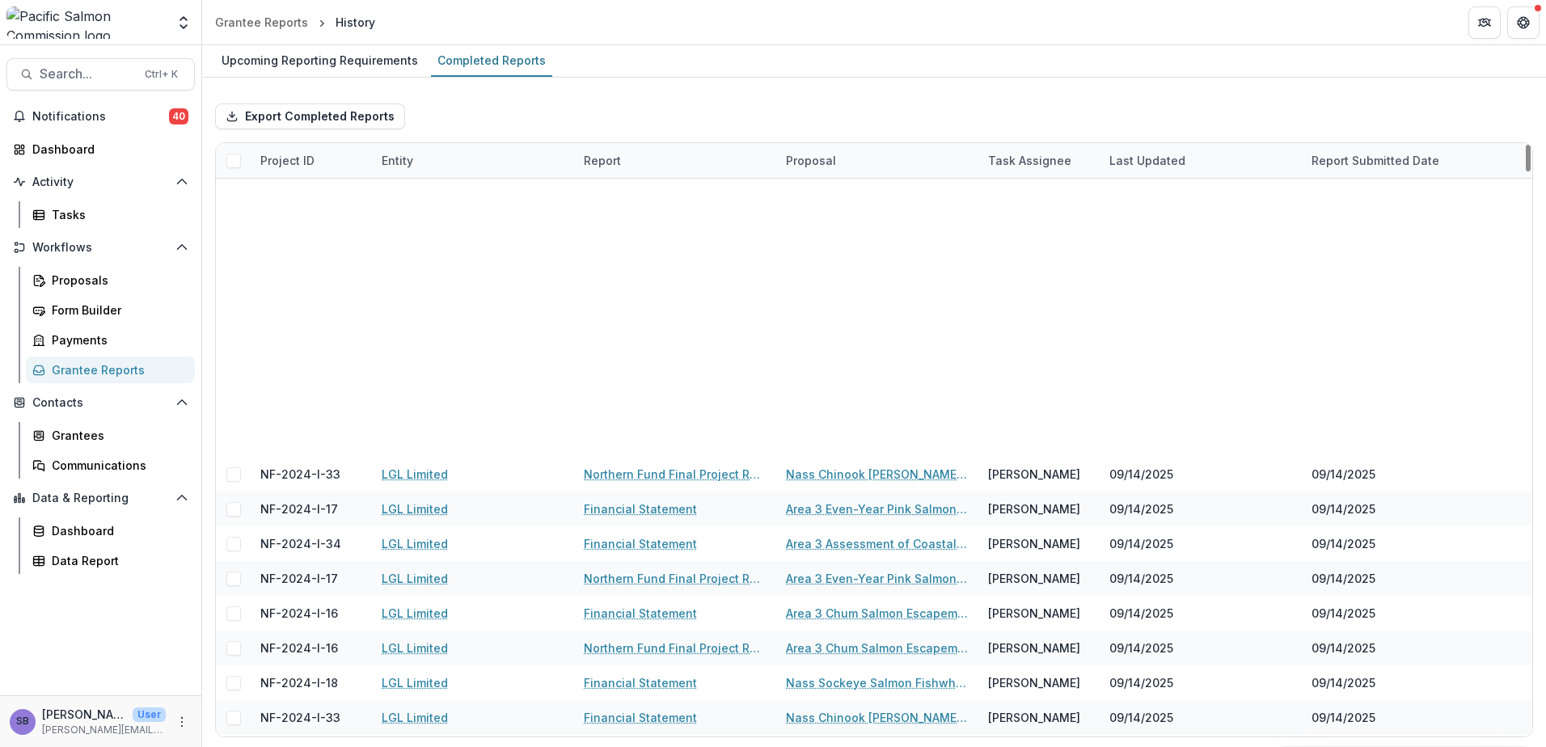
scroll to position [647, 0]
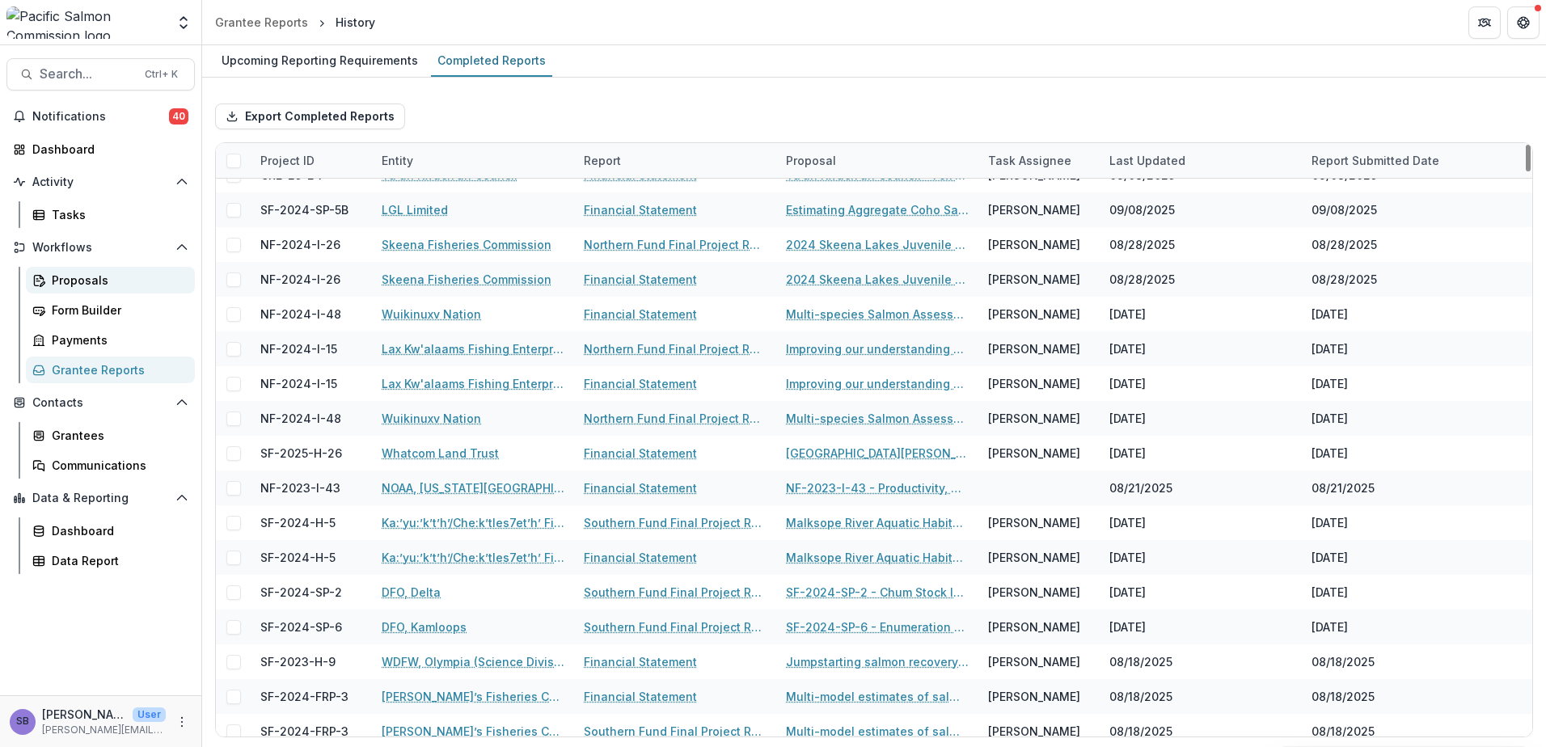
click at [106, 288] on div "Proposals" at bounding box center [117, 280] width 130 height 17
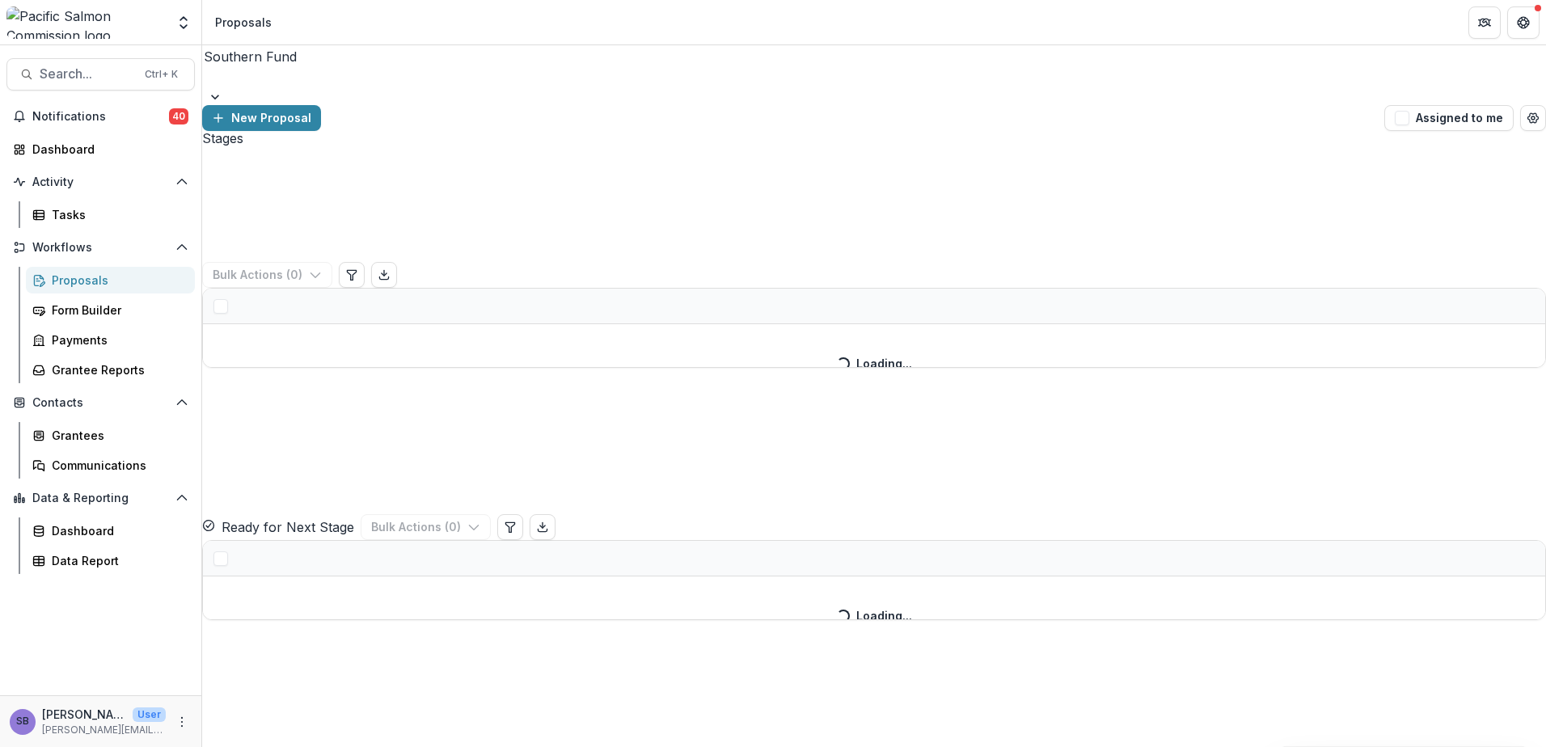
click at [355, 89] on div at bounding box center [873, 97] width 1343 height 16
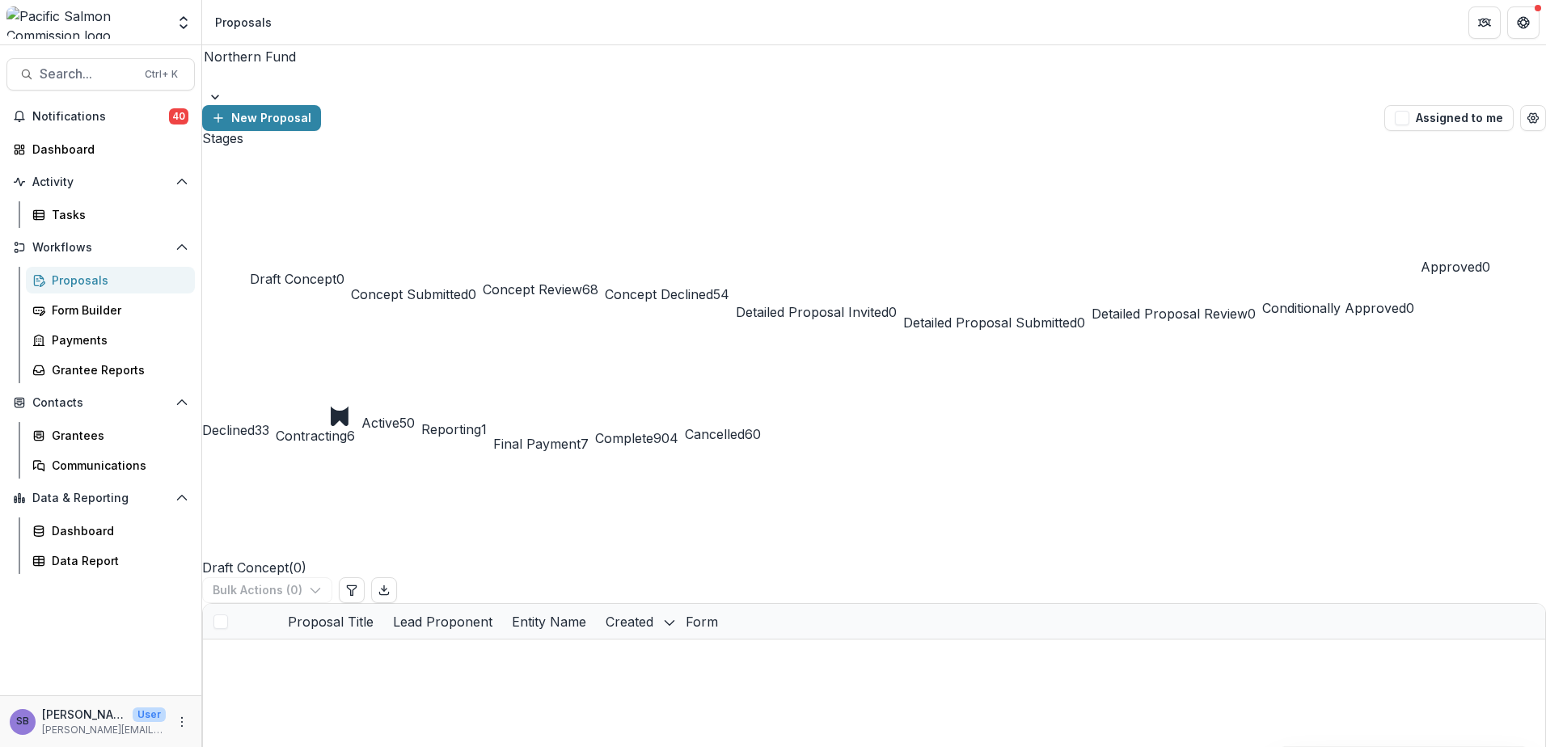
click at [582, 281] on span "Concept Review" at bounding box center [532, 289] width 99 height 16
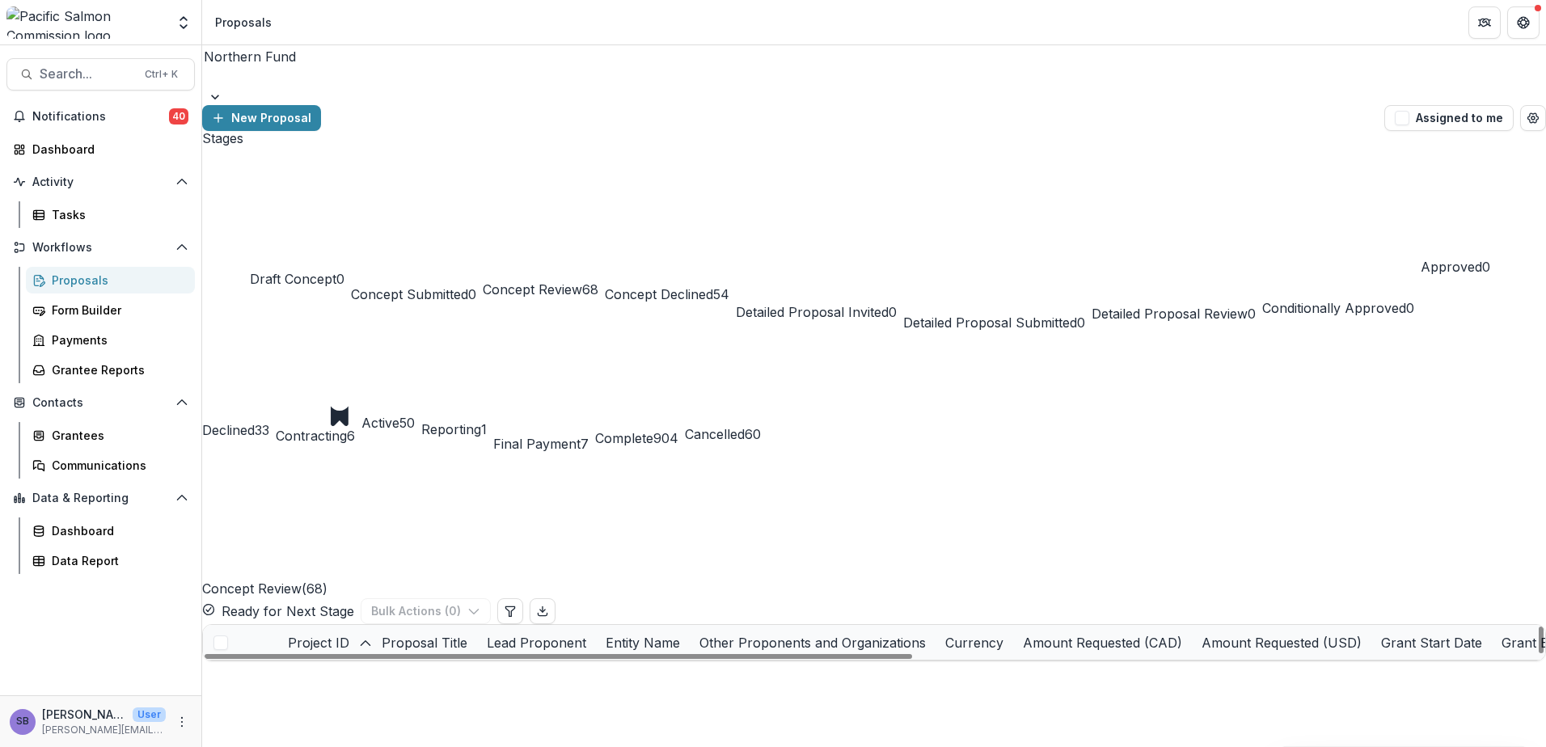
scroll to position [2110, 0]
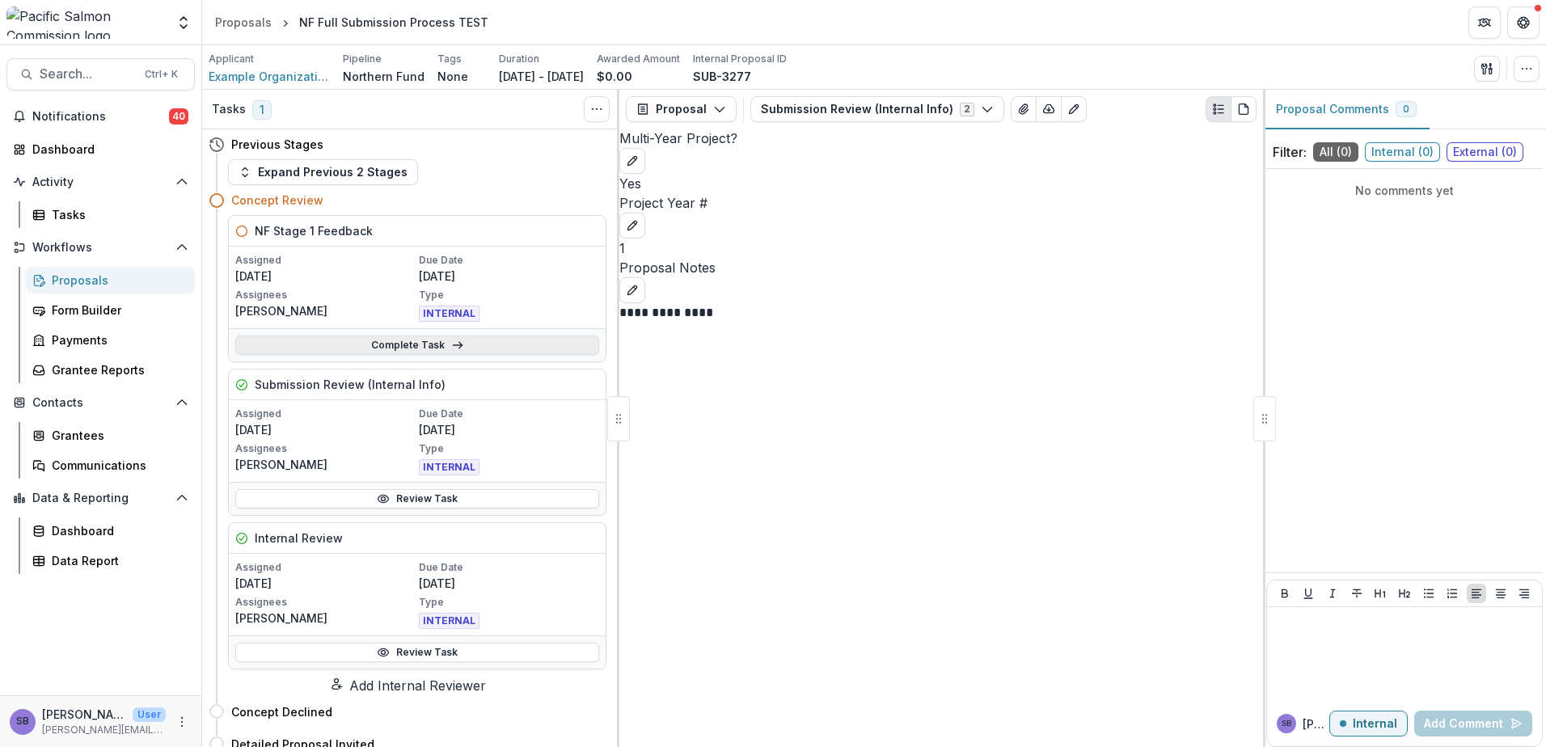
click at [475, 341] on link "Complete Task" at bounding box center [417, 344] width 364 height 19
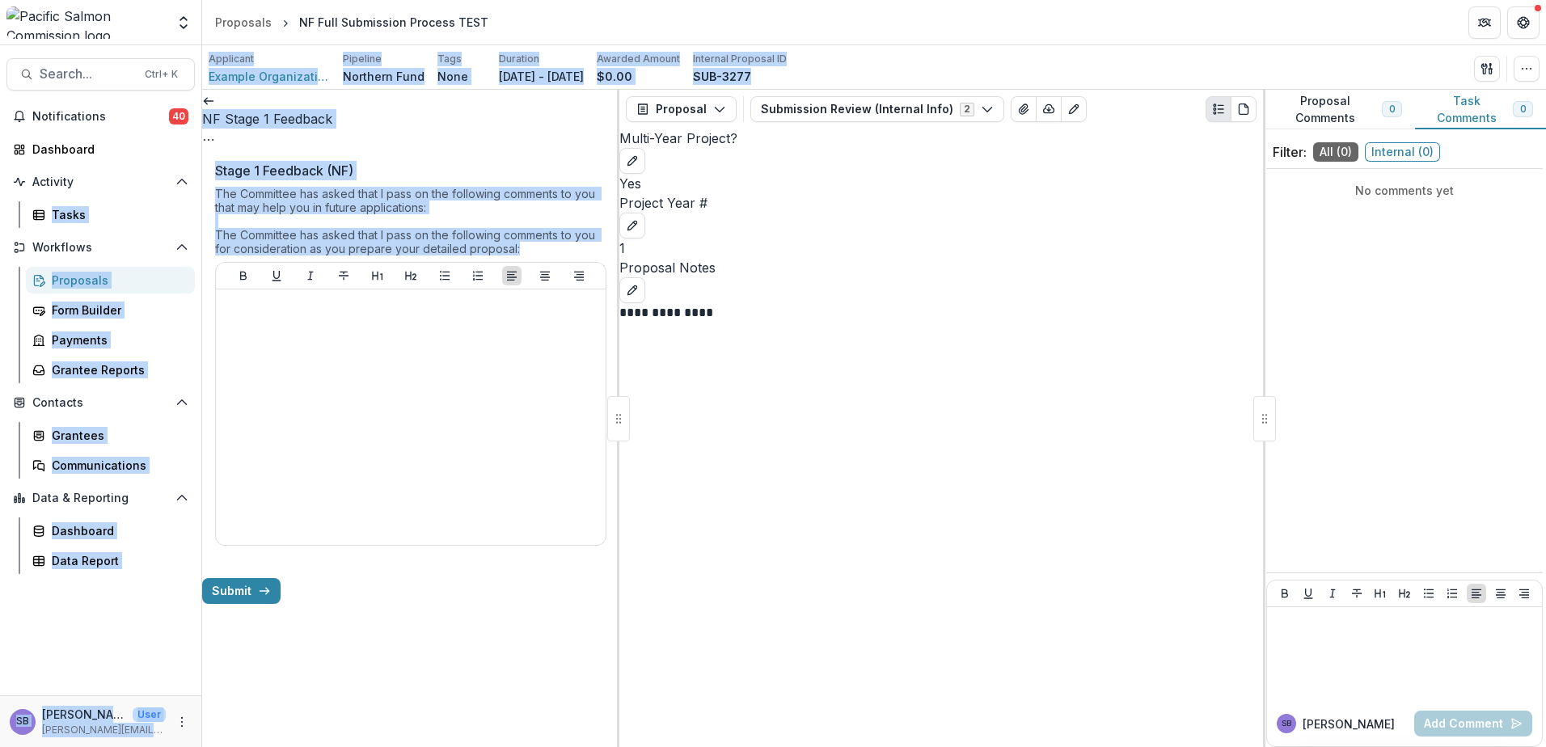
drag, startPoint x: 520, startPoint y: 227, endPoint x: 200, endPoint y: 181, distance: 323.4
click at [200, 181] on main "Search... Ctrl + K Notifications 40 Dashboard Activity Tasks Workflows Proposal…" at bounding box center [773, 396] width 1546 height 702
drag, startPoint x: 200, startPoint y: 181, endPoint x: 294, endPoint y: 197, distance: 95.9
click at [293, 198] on div "The Committee has asked that I pass on the following comments to you that may h…" at bounding box center [410, 224] width 391 height 75
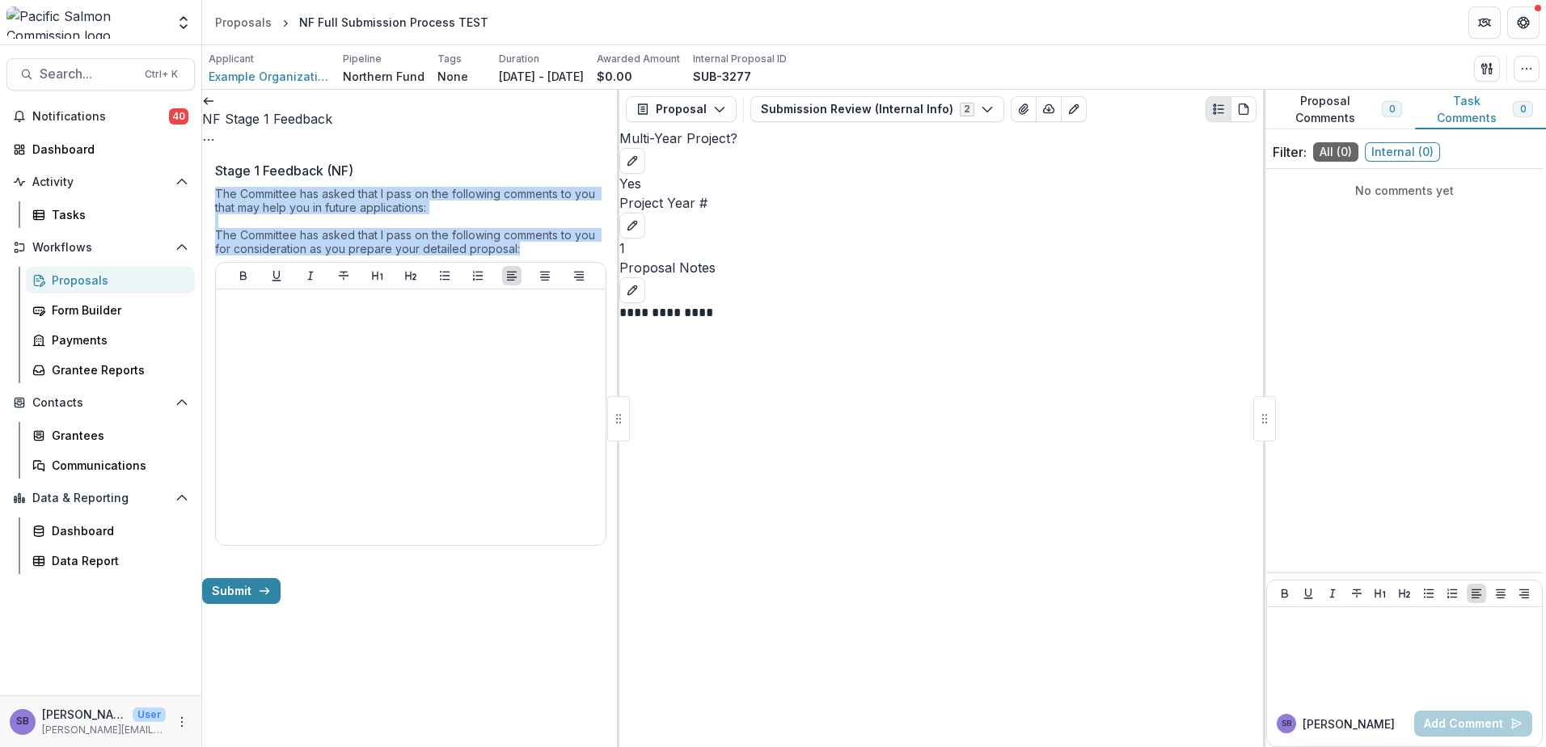
drag, startPoint x: 466, startPoint y: 229, endPoint x: 215, endPoint y: 179, distance: 256.3
click at [215, 187] on div "The Committee has asked that I pass on the following comments to you that may h…" at bounding box center [410, 224] width 391 height 75
copy div "The Committee has asked that I pass on the following comments to you that may h…"
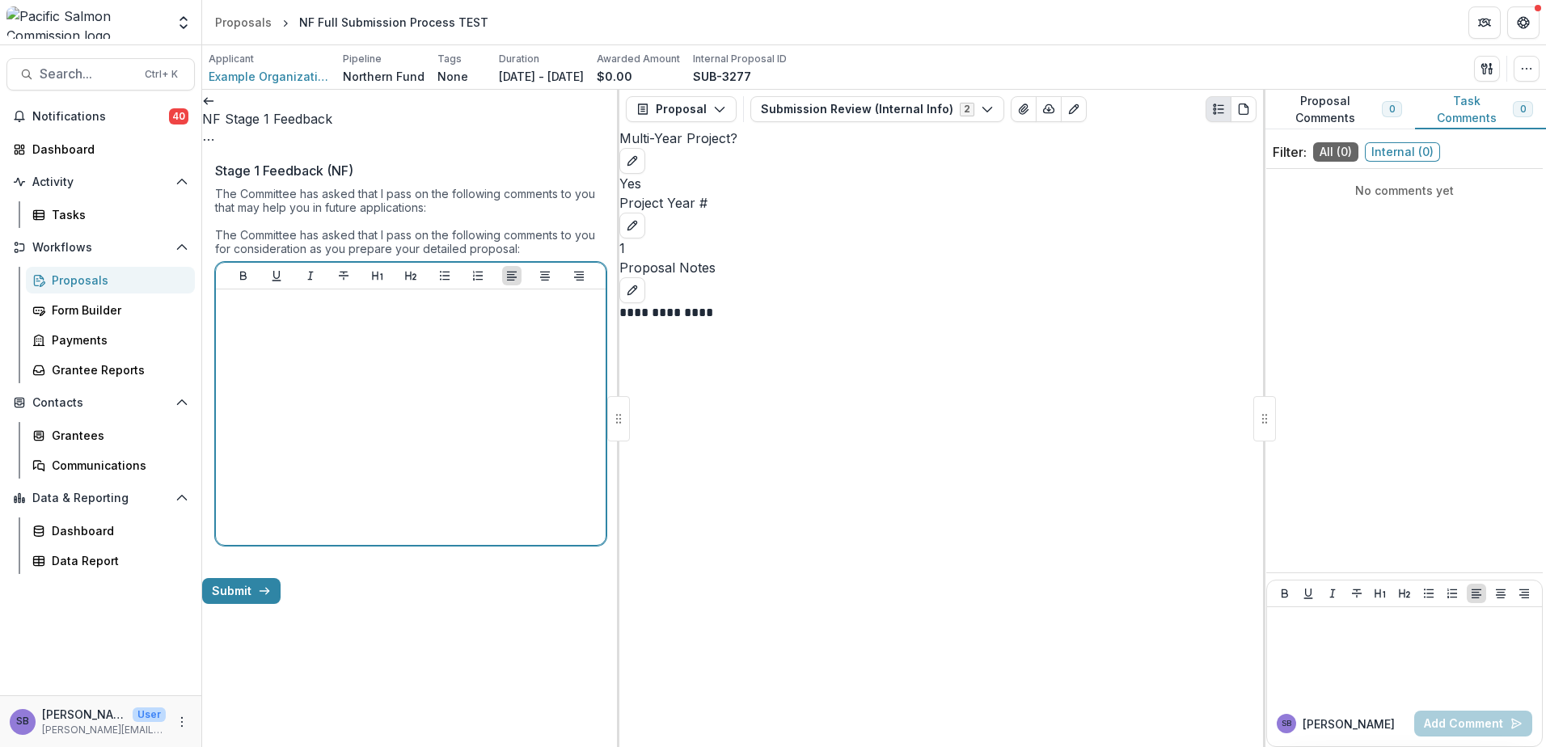
click at [302, 296] on p at bounding box center [410, 305] width 377 height 18
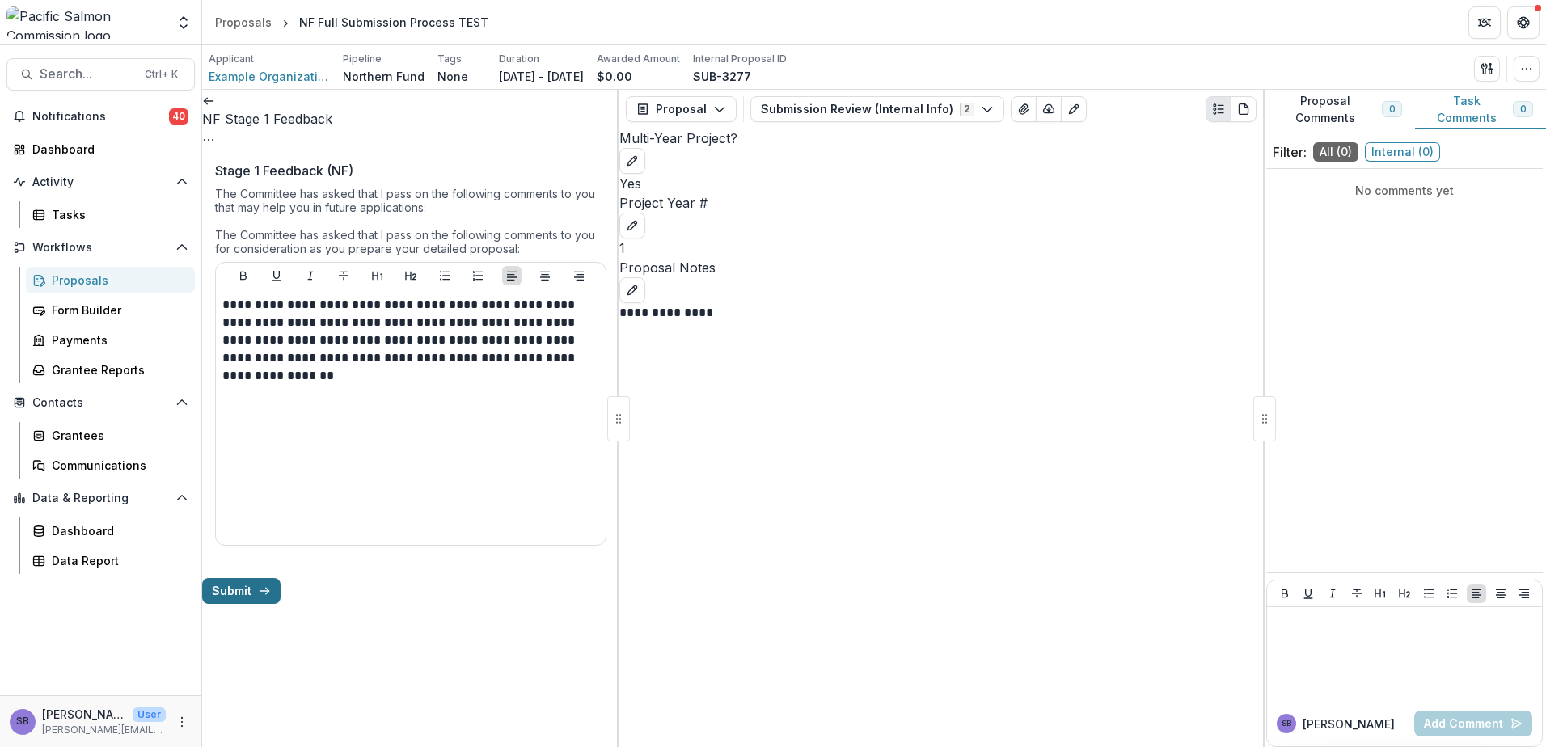
click at [280, 604] on button "Submit" at bounding box center [241, 591] width 78 height 26
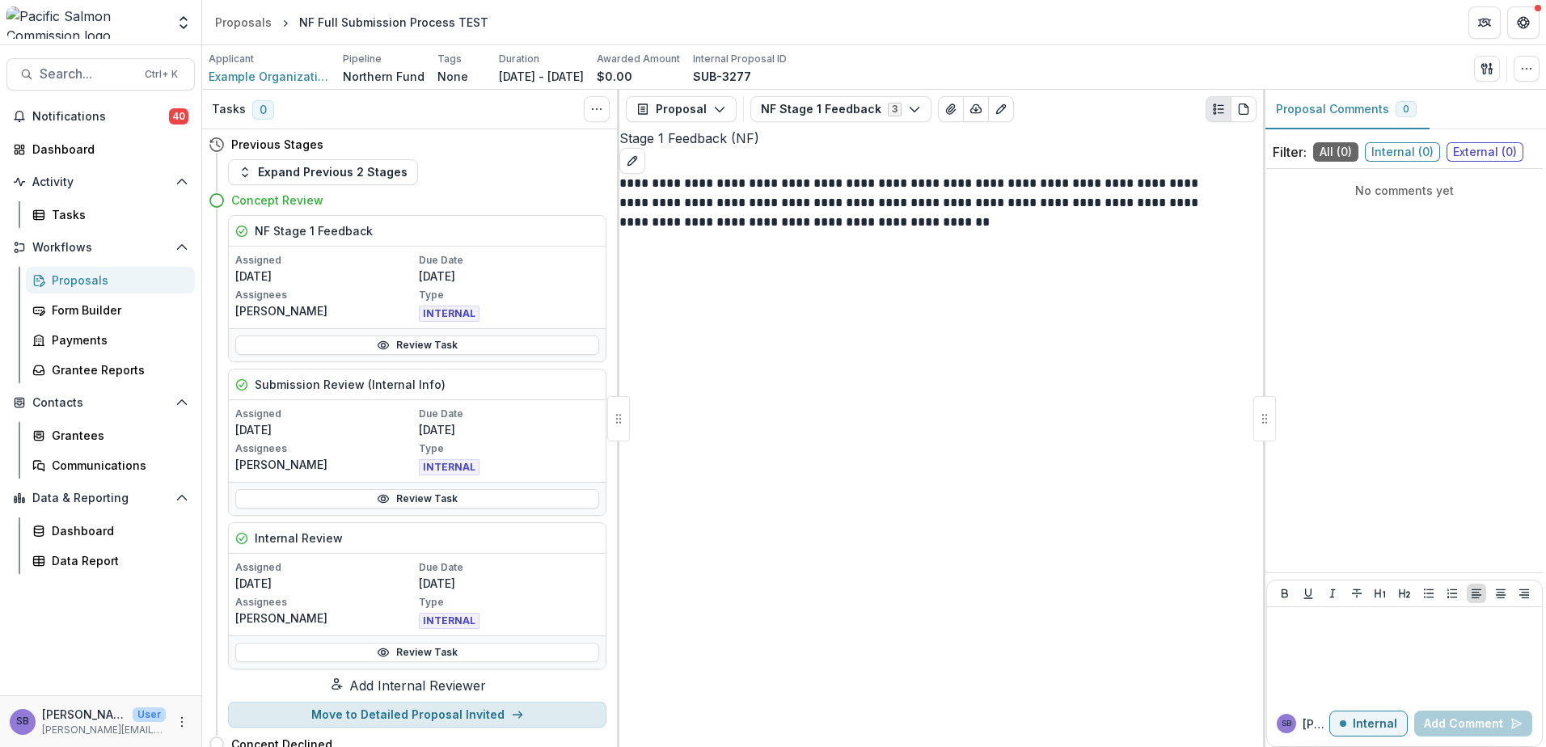
click at [483, 719] on button "Move to Detailed Proposal Invited" at bounding box center [417, 715] width 378 height 26
select select "**********"
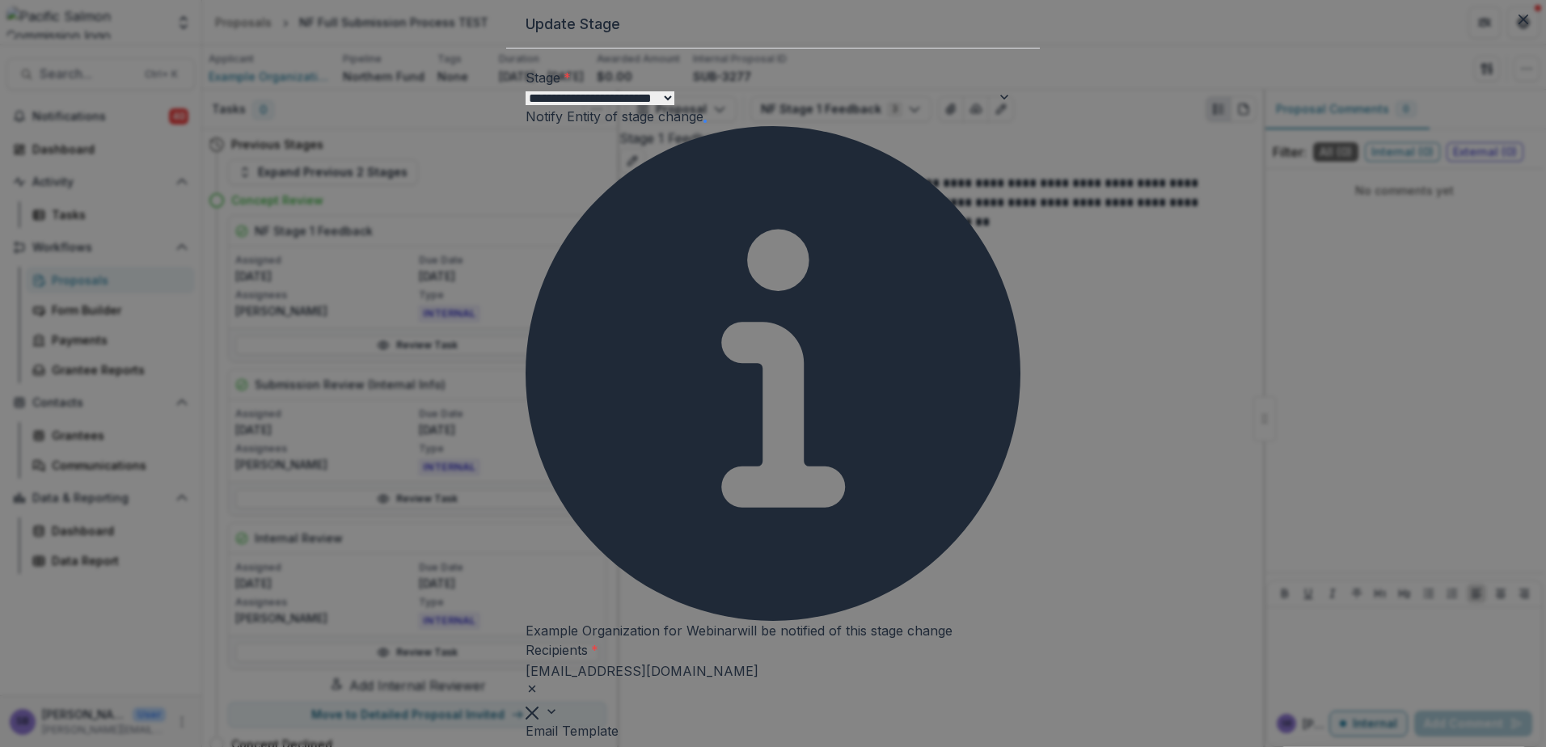
click at [1518, 24] on icon "Close" at bounding box center [1523, 20] width 10 height 10
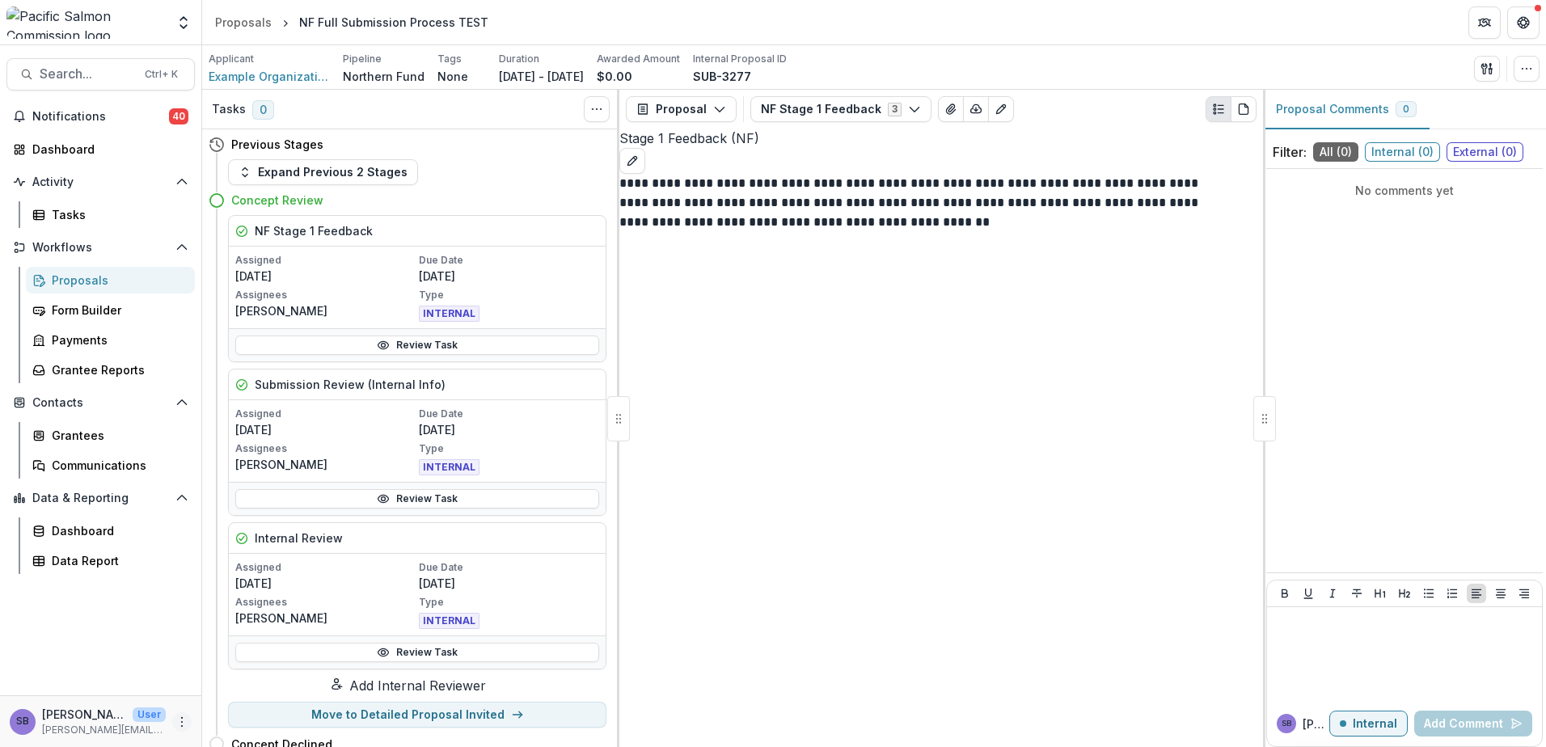
click at [182, 723] on icon "More" at bounding box center [181, 721] width 13 height 13
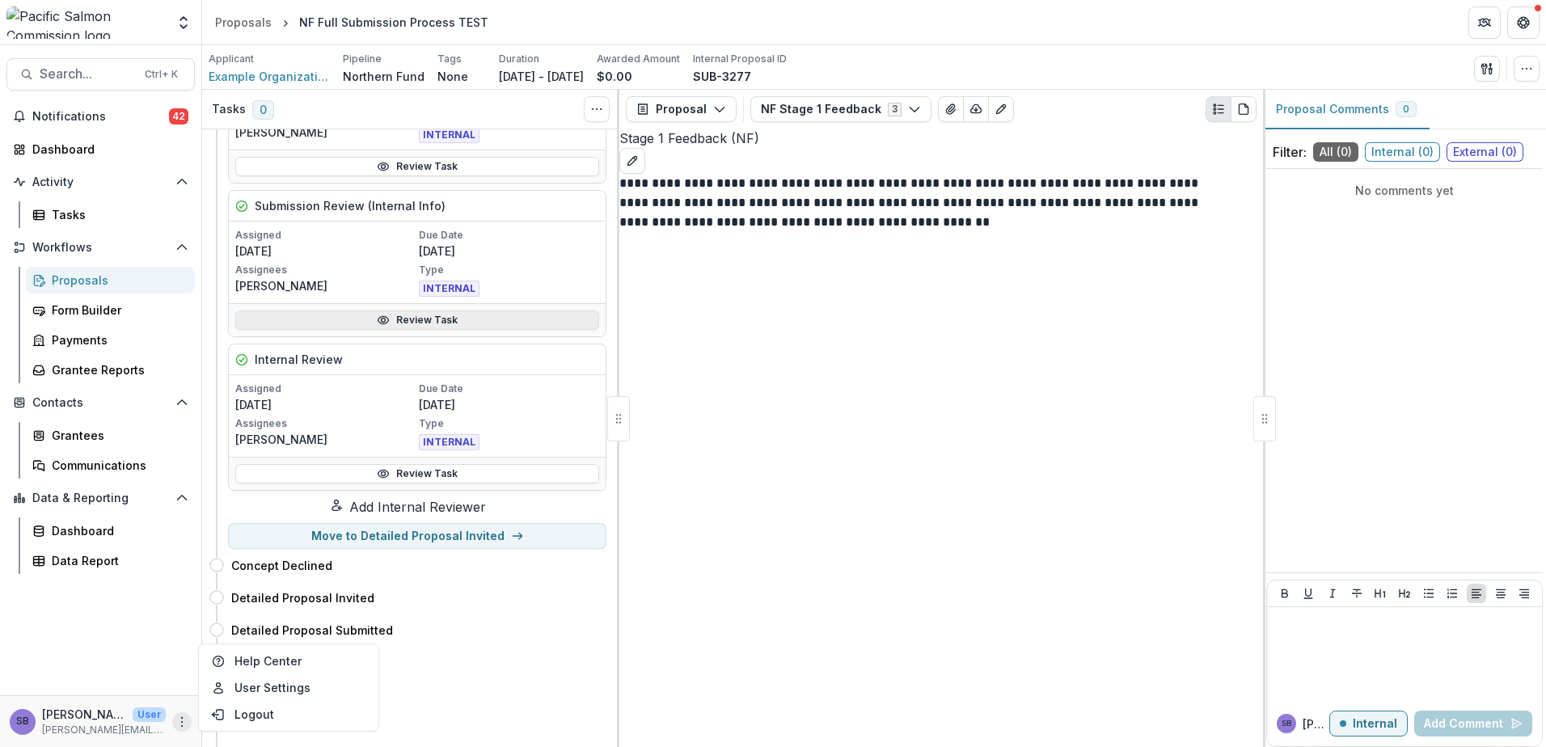
scroll to position [216, 0]
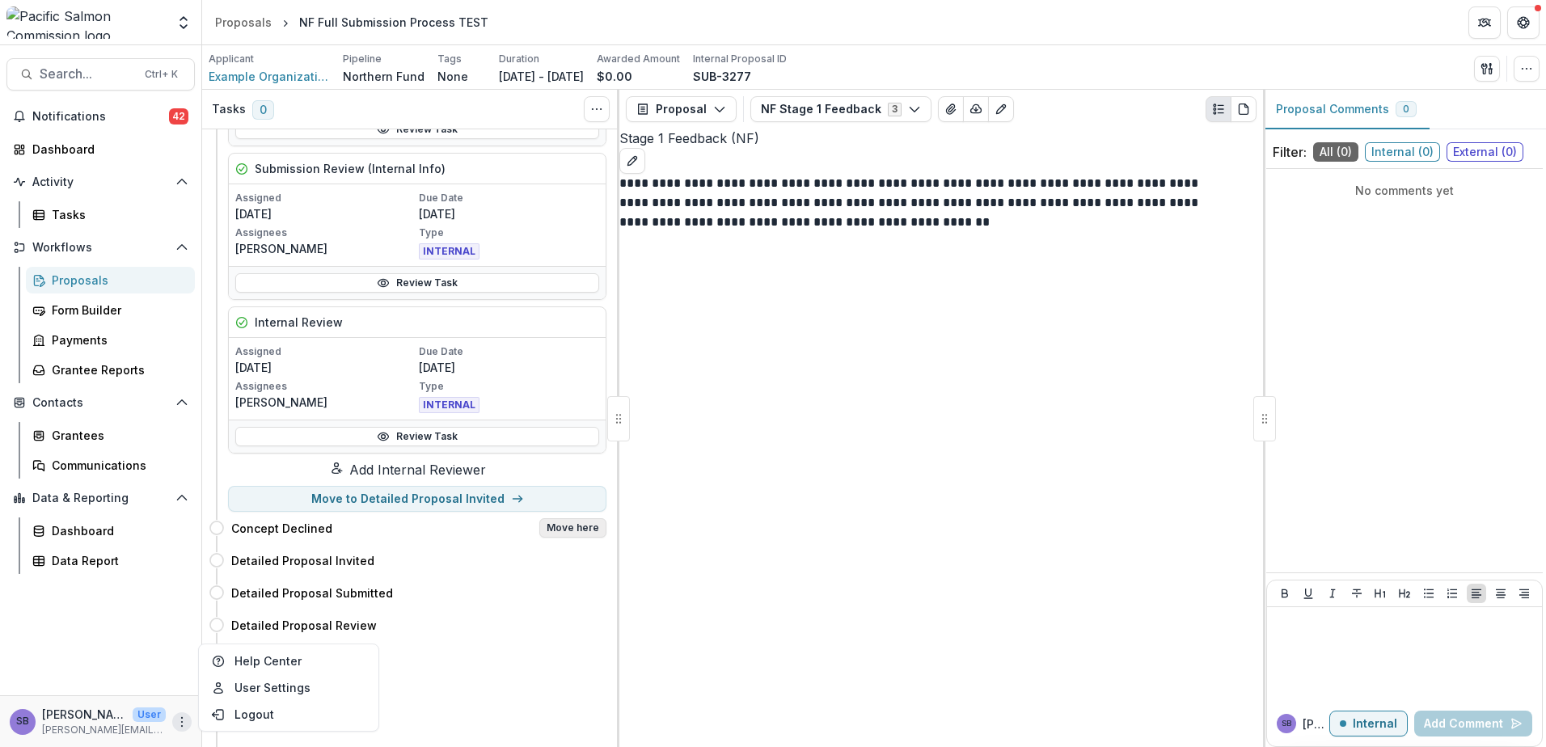
click at [572, 536] on button "Move here" at bounding box center [572, 527] width 67 height 19
select select "**********"
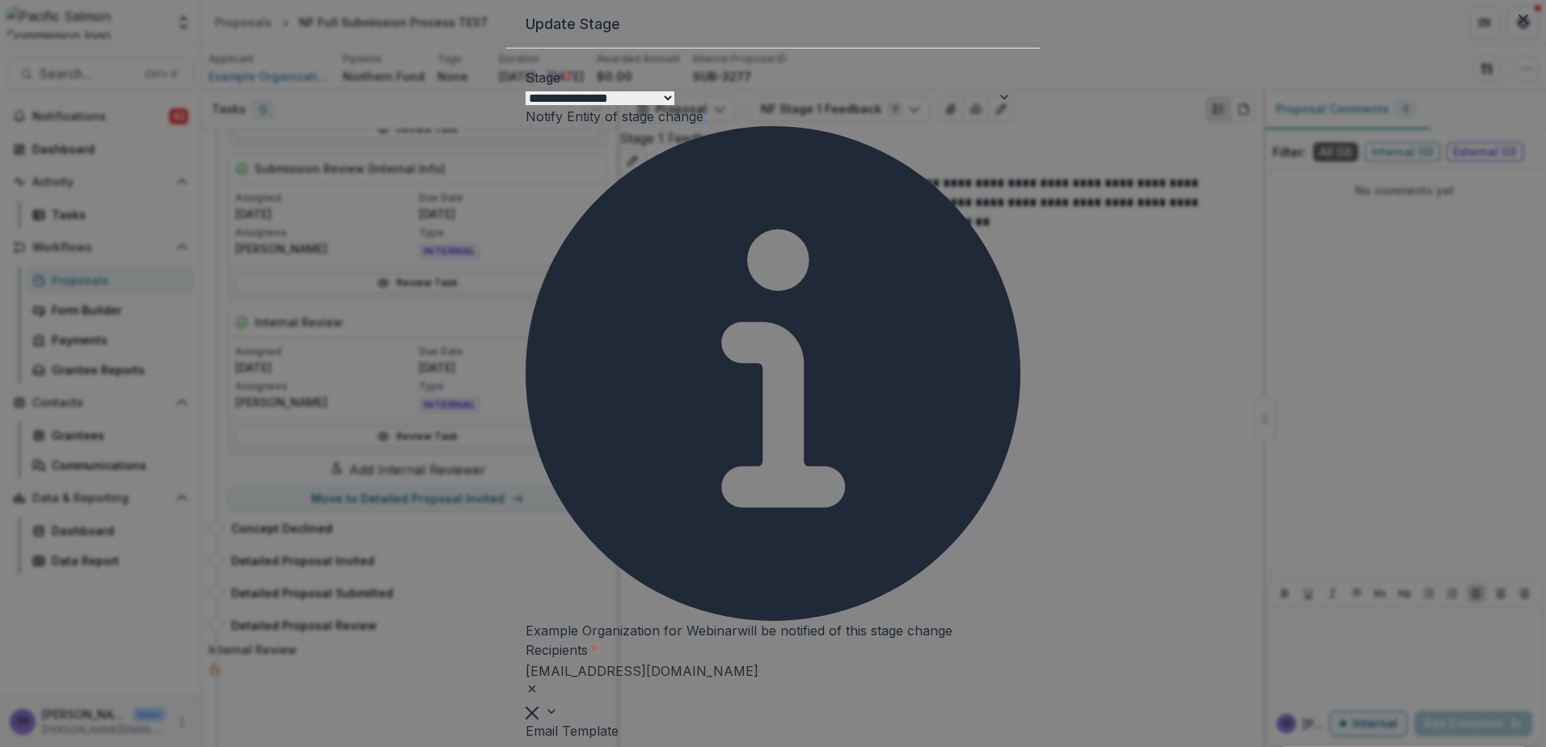
click at [976, 746] on div "NF Concept Declined Notification" at bounding box center [773, 756] width 1546 height 19
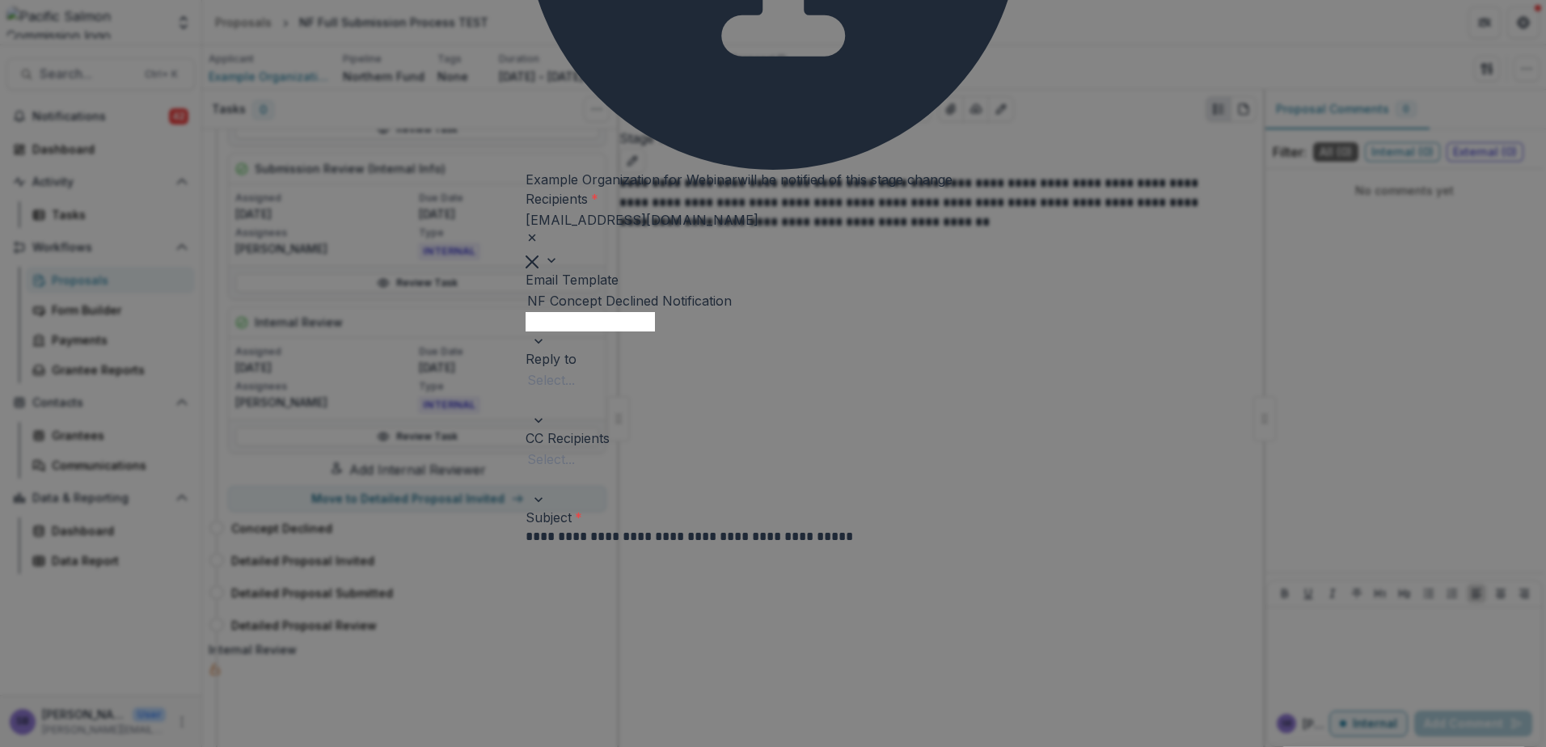
scroll to position [539, 0]
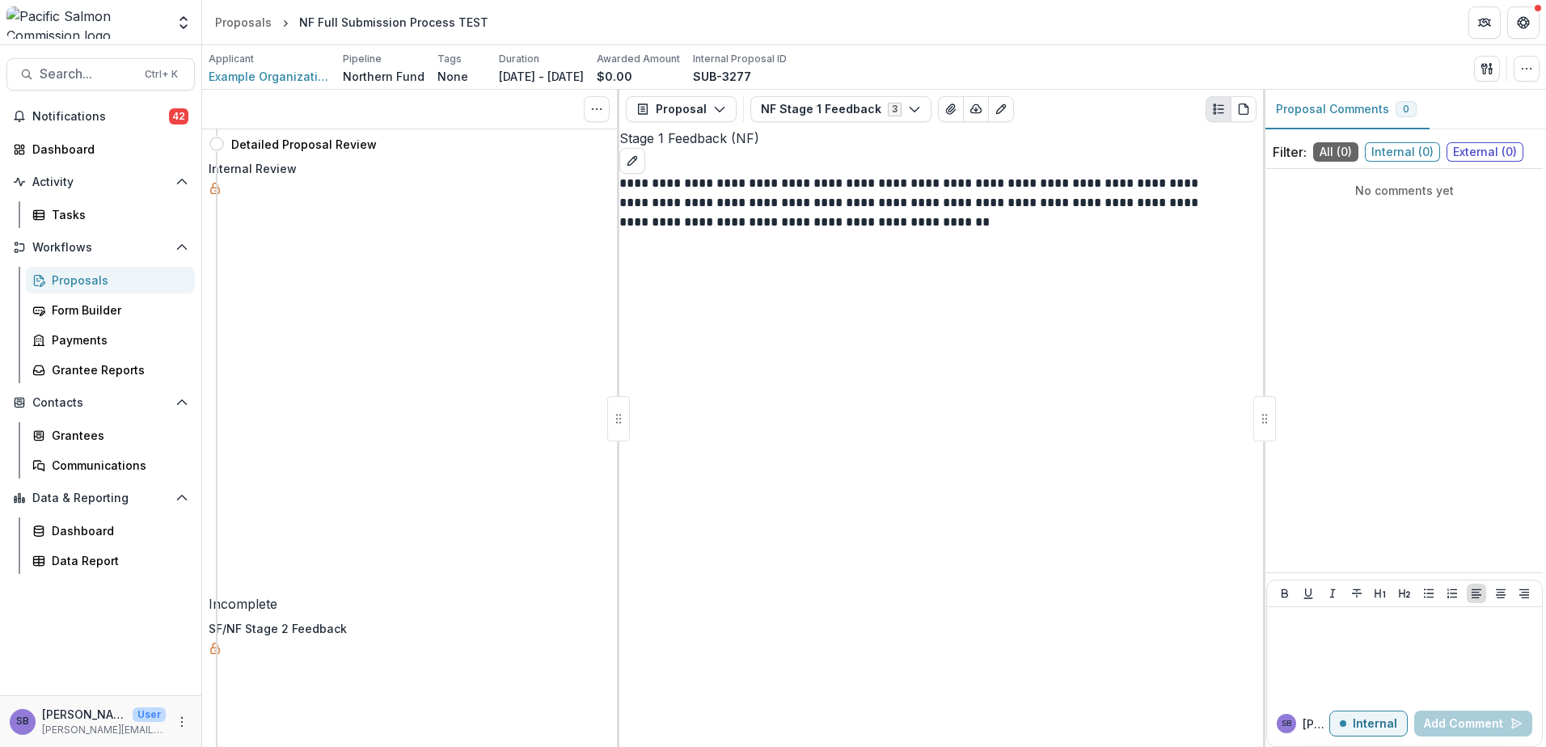
scroll to position [0, 0]
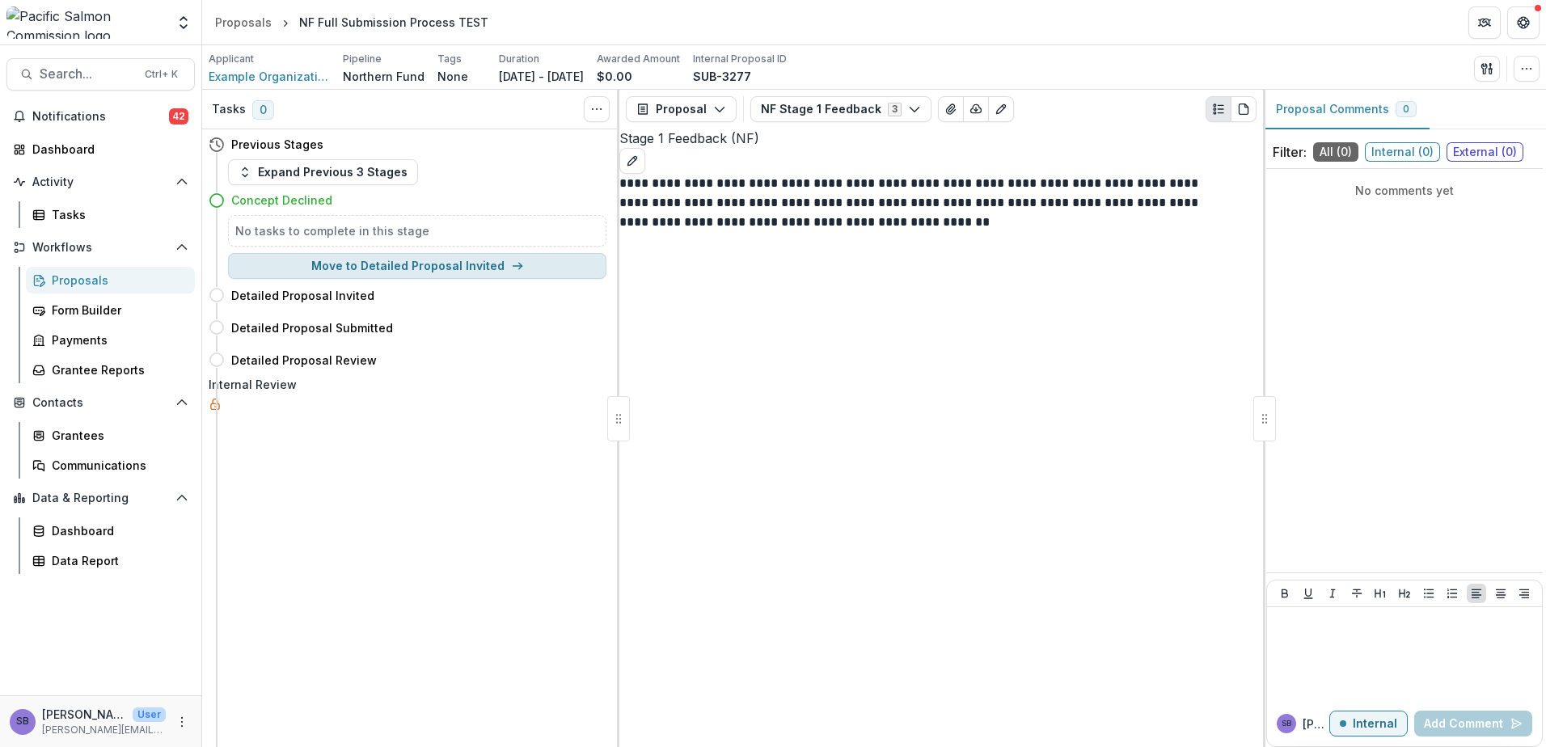
click at [511, 268] on icon "button" at bounding box center [517, 265] width 13 height 13
select select "**********"
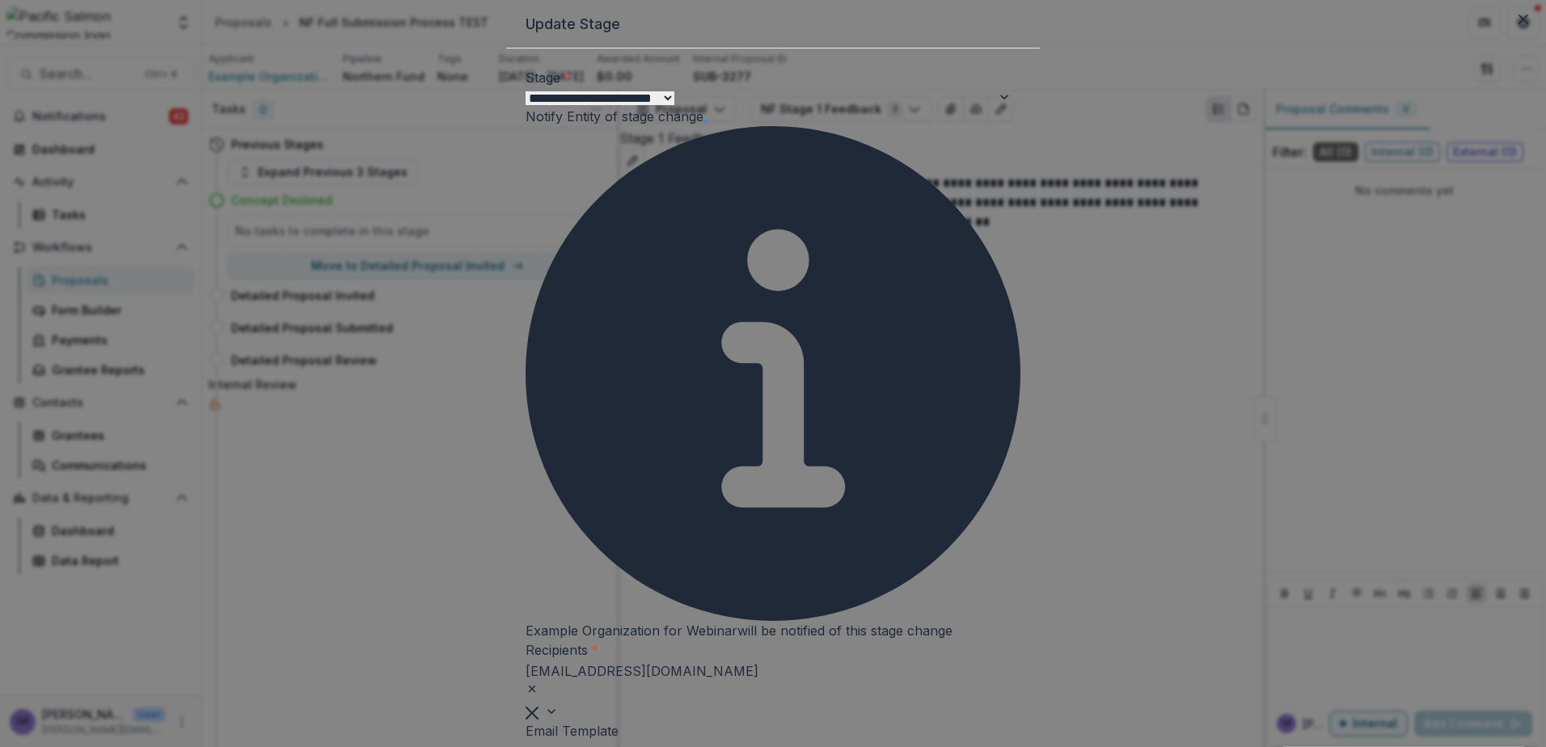
click at [997, 746] on div "NF Detailed Proposal Invitation" at bounding box center [773, 756] width 1546 height 19
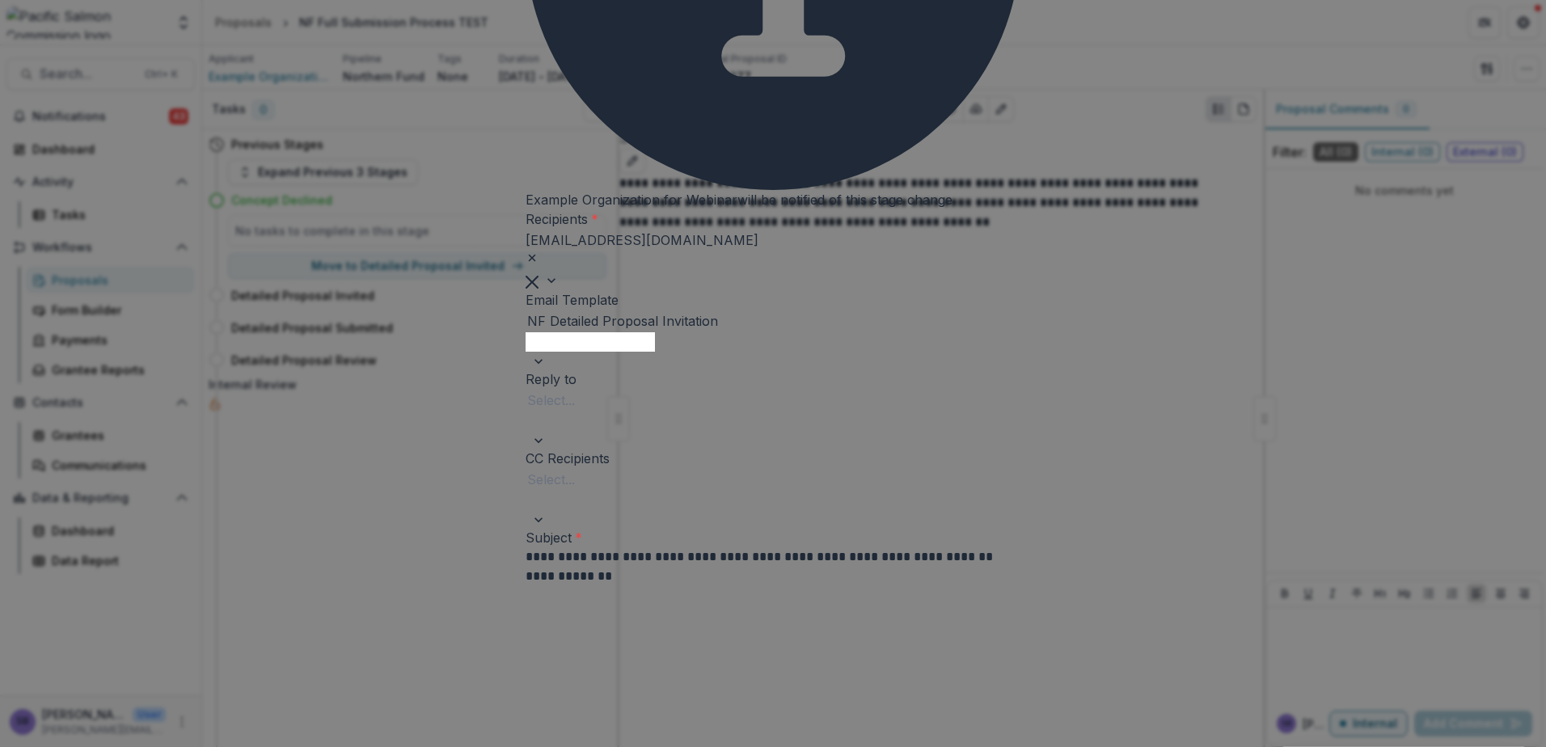
scroll to position [539, 0]
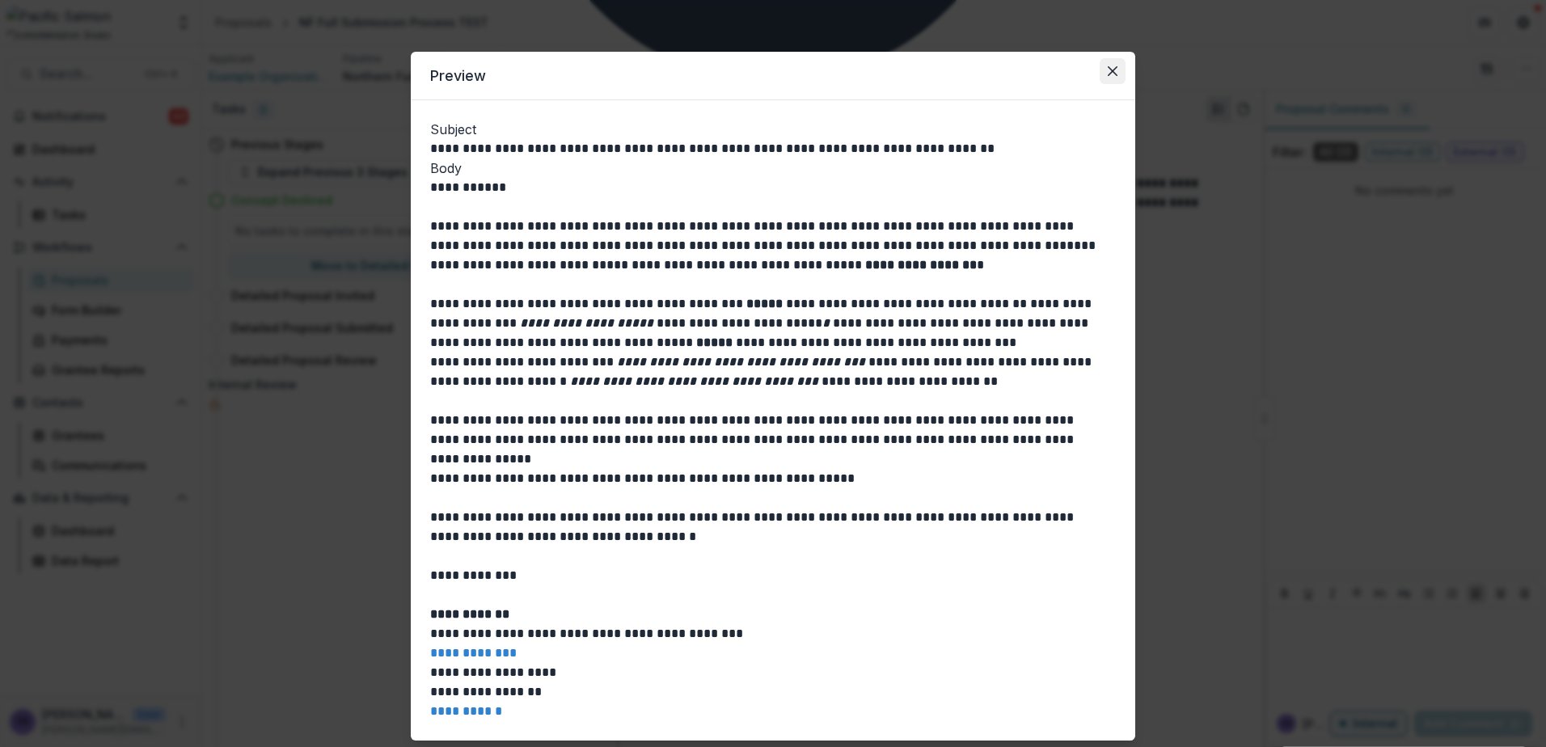
click at [1115, 70] on button "Close" at bounding box center [1112, 71] width 26 height 26
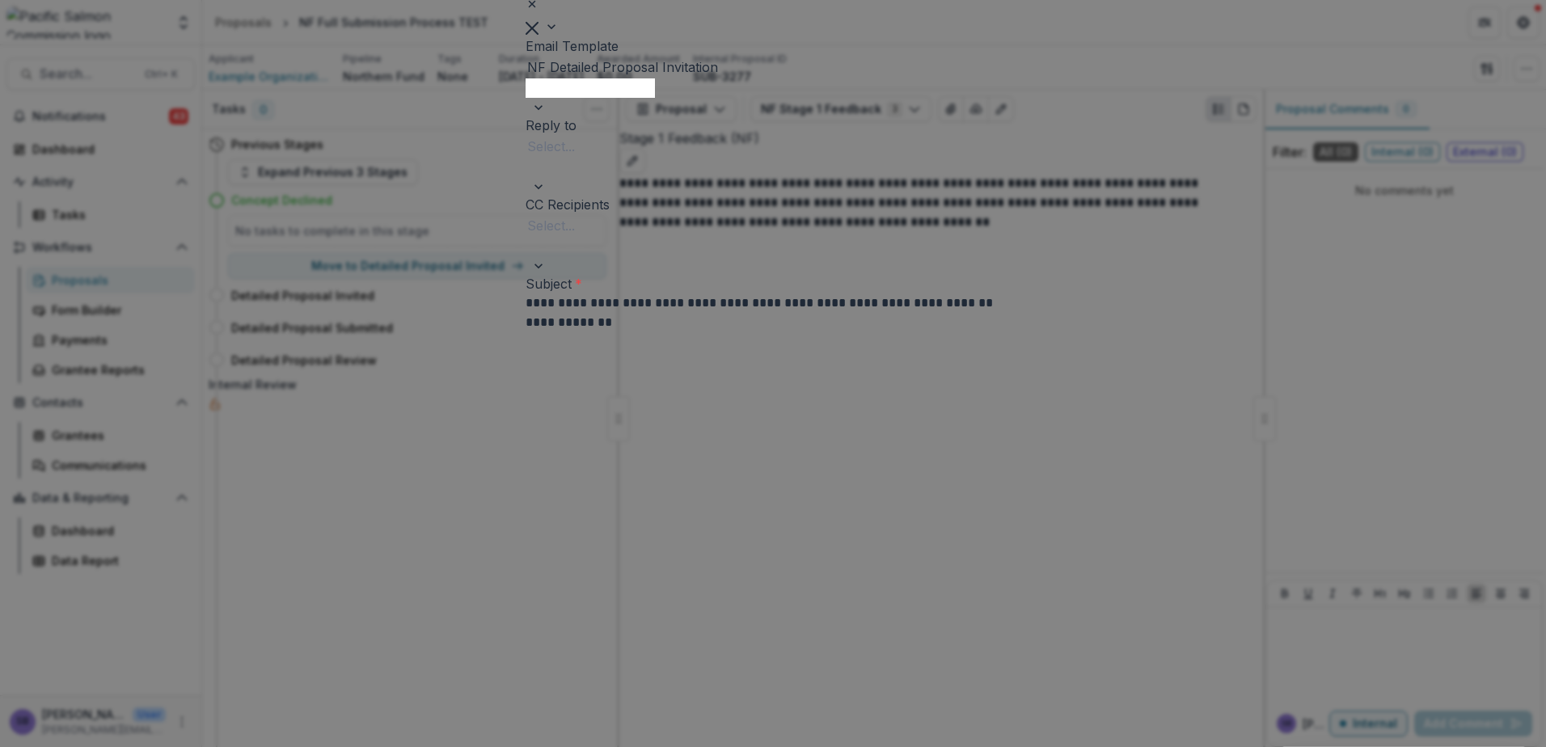
scroll to position [699, 0]
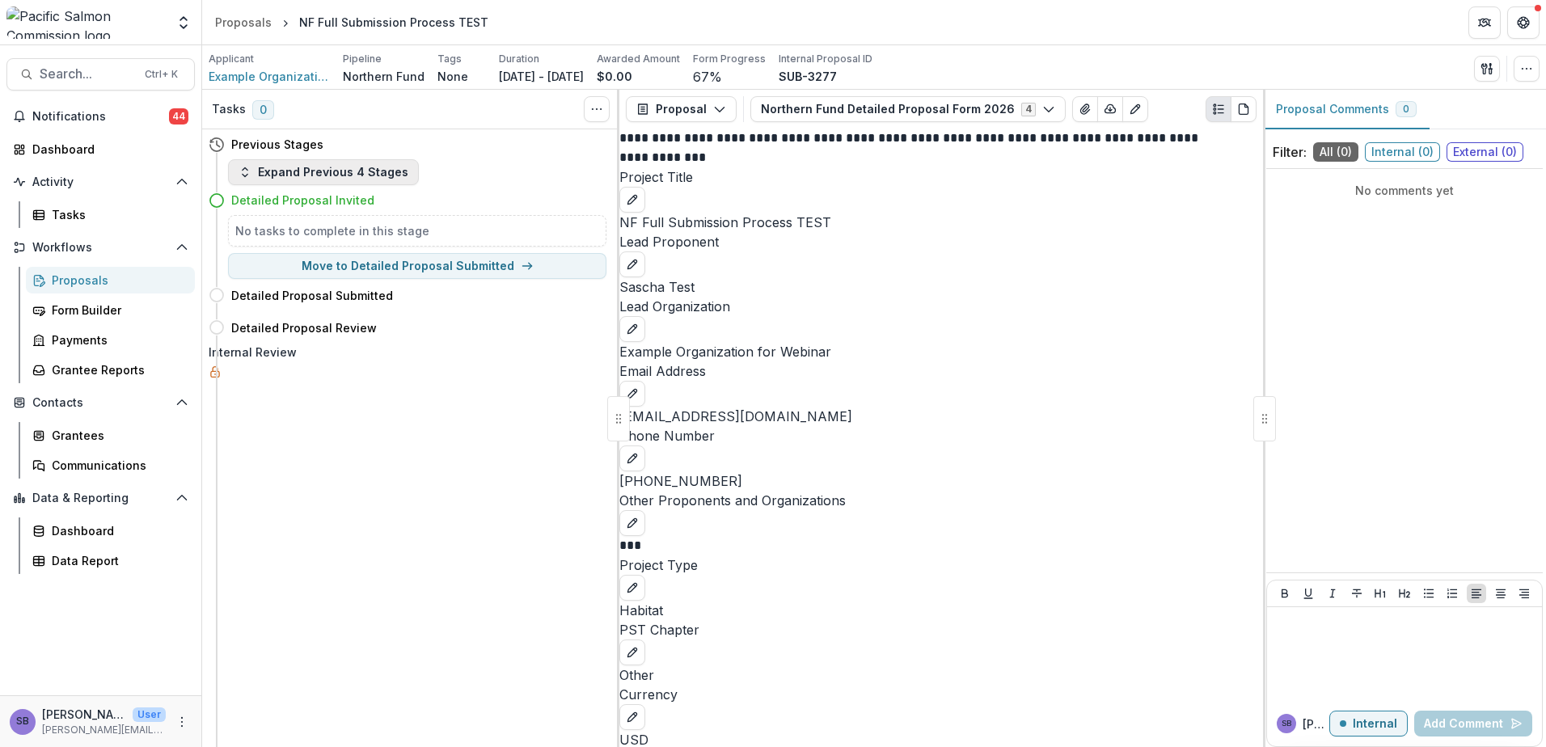
click at [383, 172] on button "Expand Previous 4 Stages" at bounding box center [323, 172] width 191 height 26
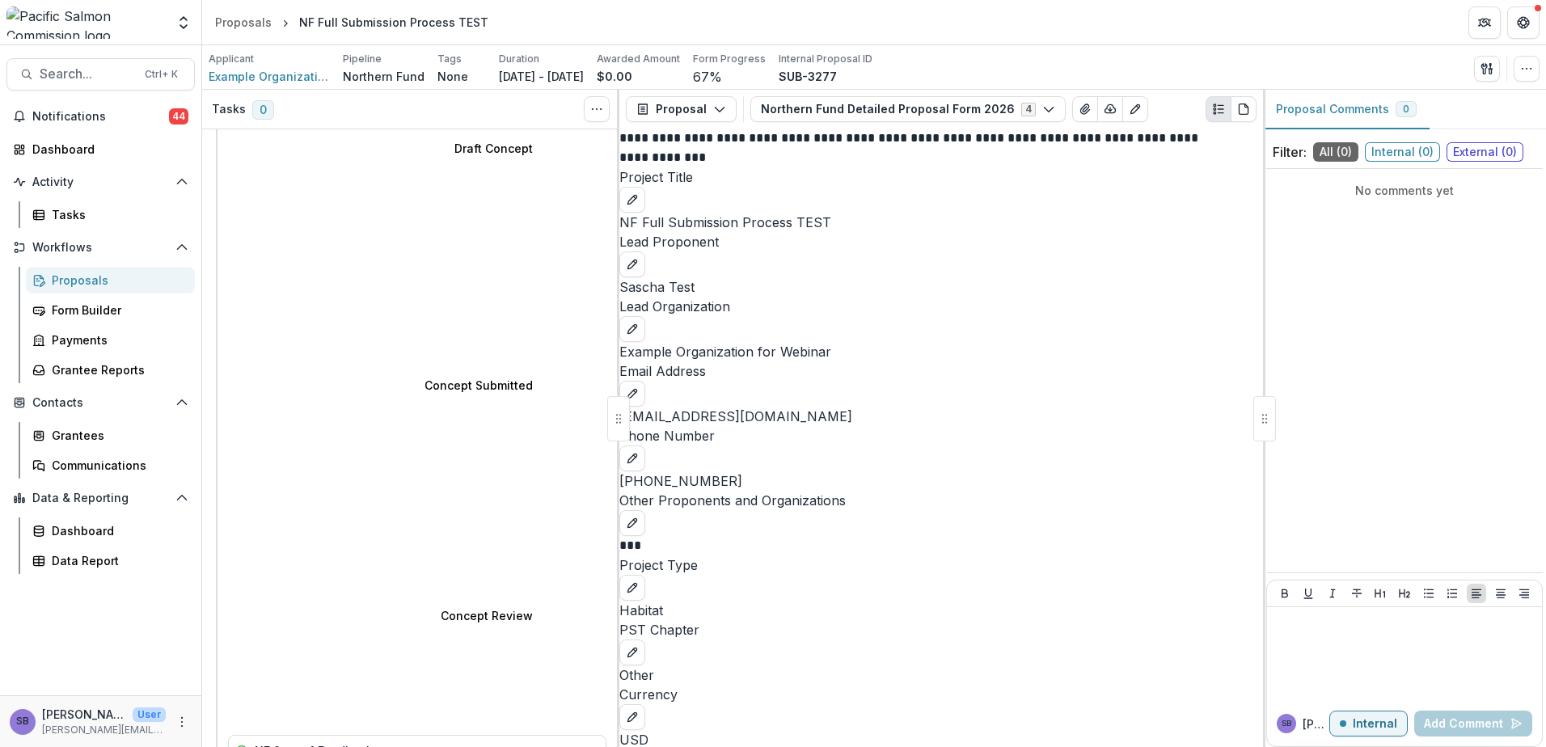
scroll to position [216, 0]
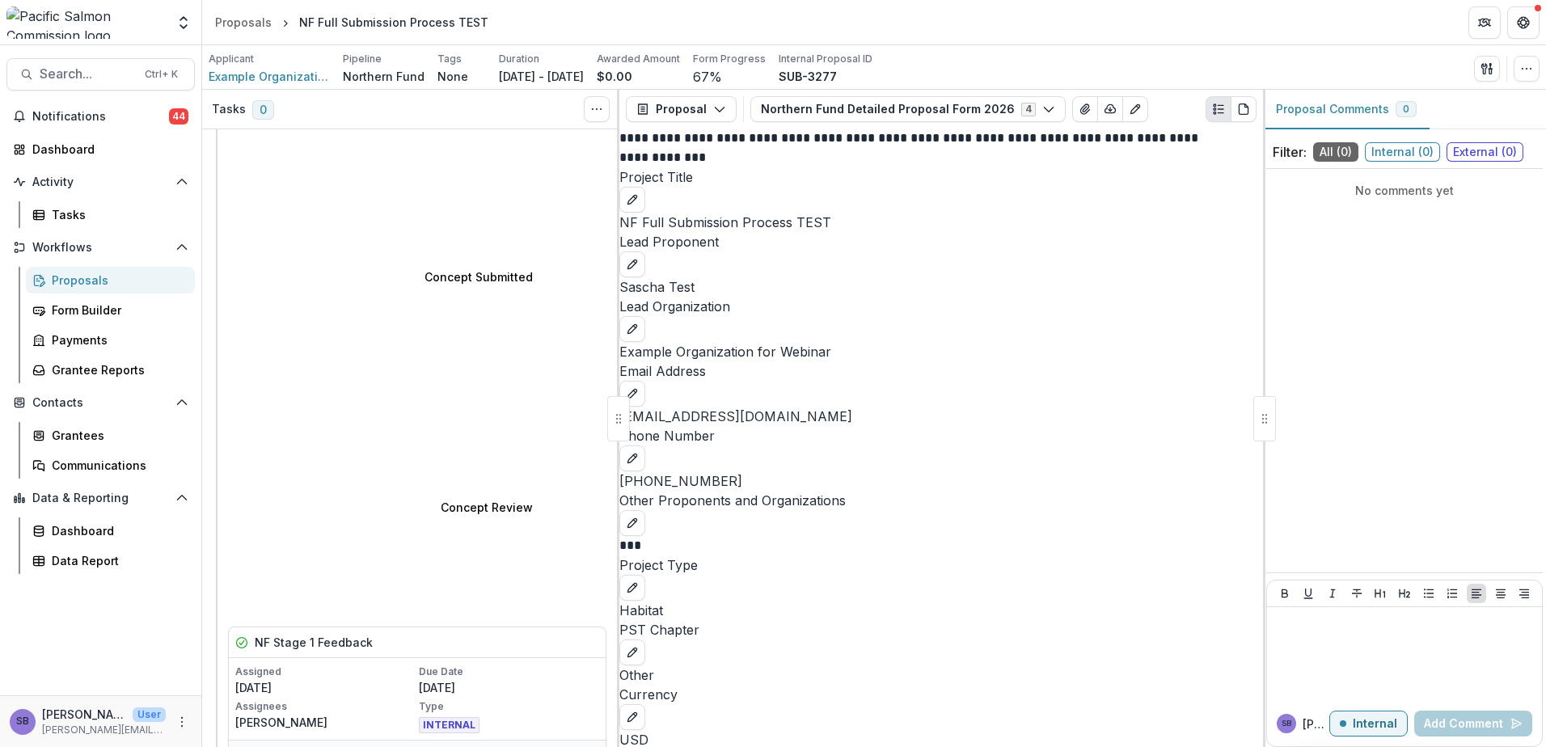
select select "**********"
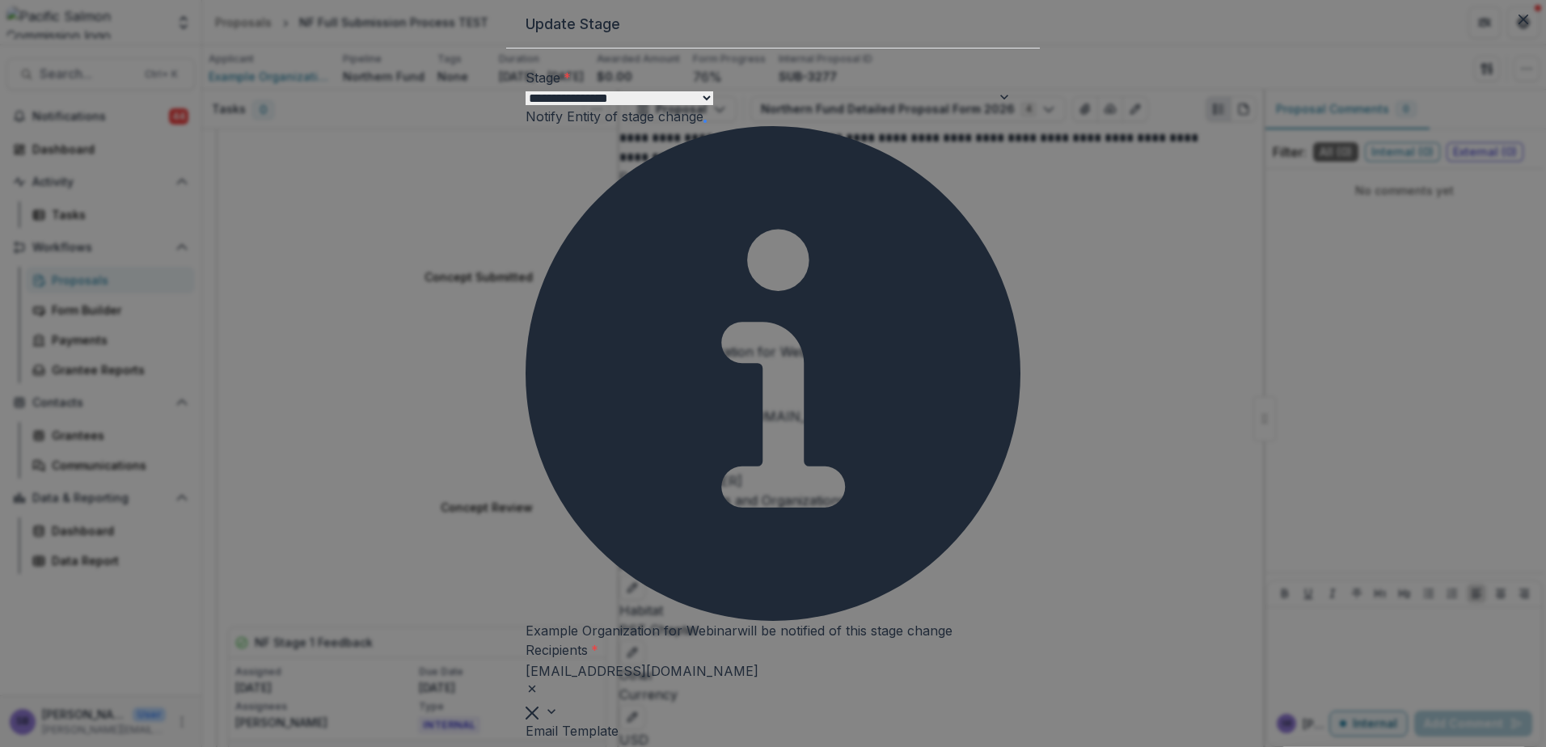
click at [706, 123] on span at bounding box center [704, 121] width 3 height 3
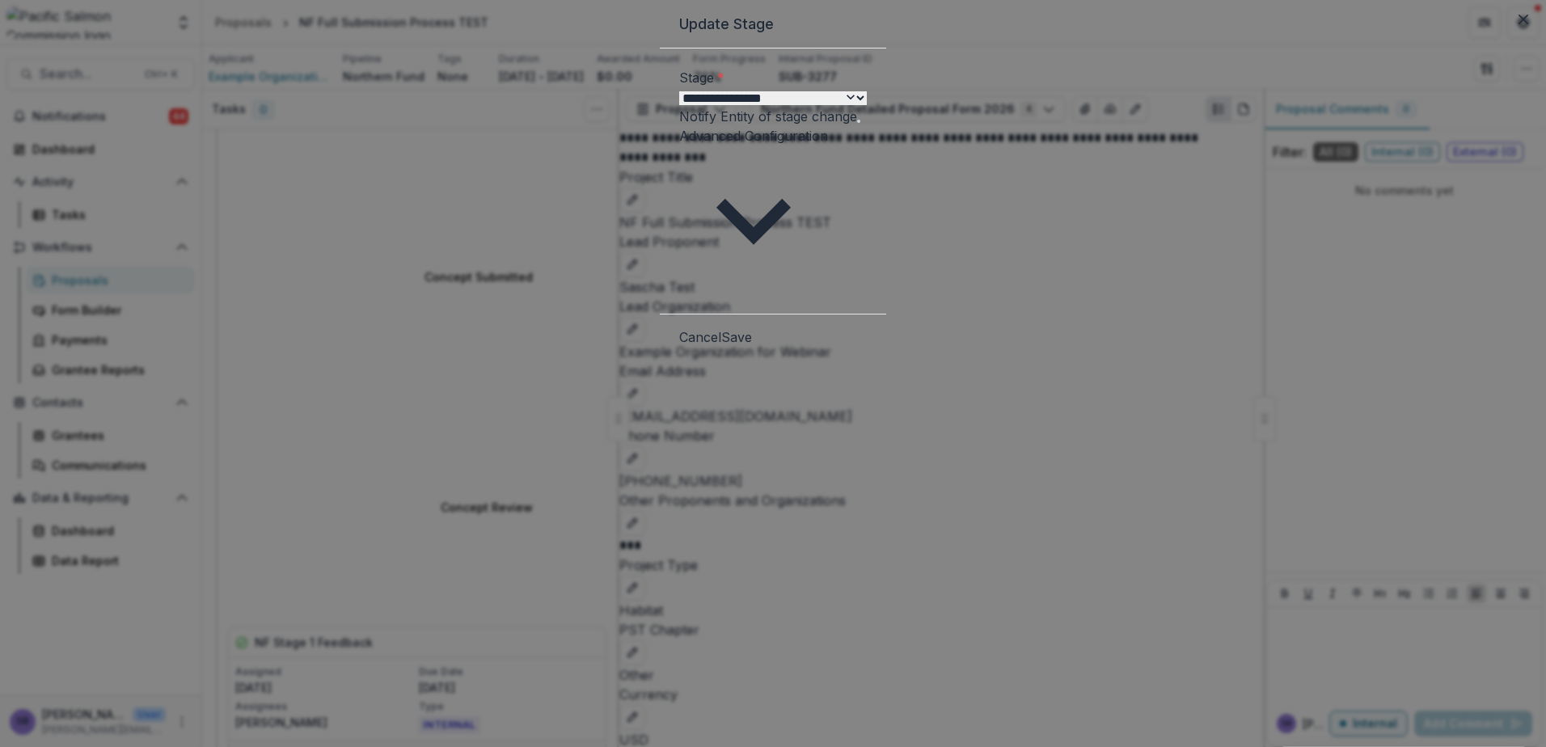
click at [752, 327] on button "Save" at bounding box center [736, 336] width 31 height 19
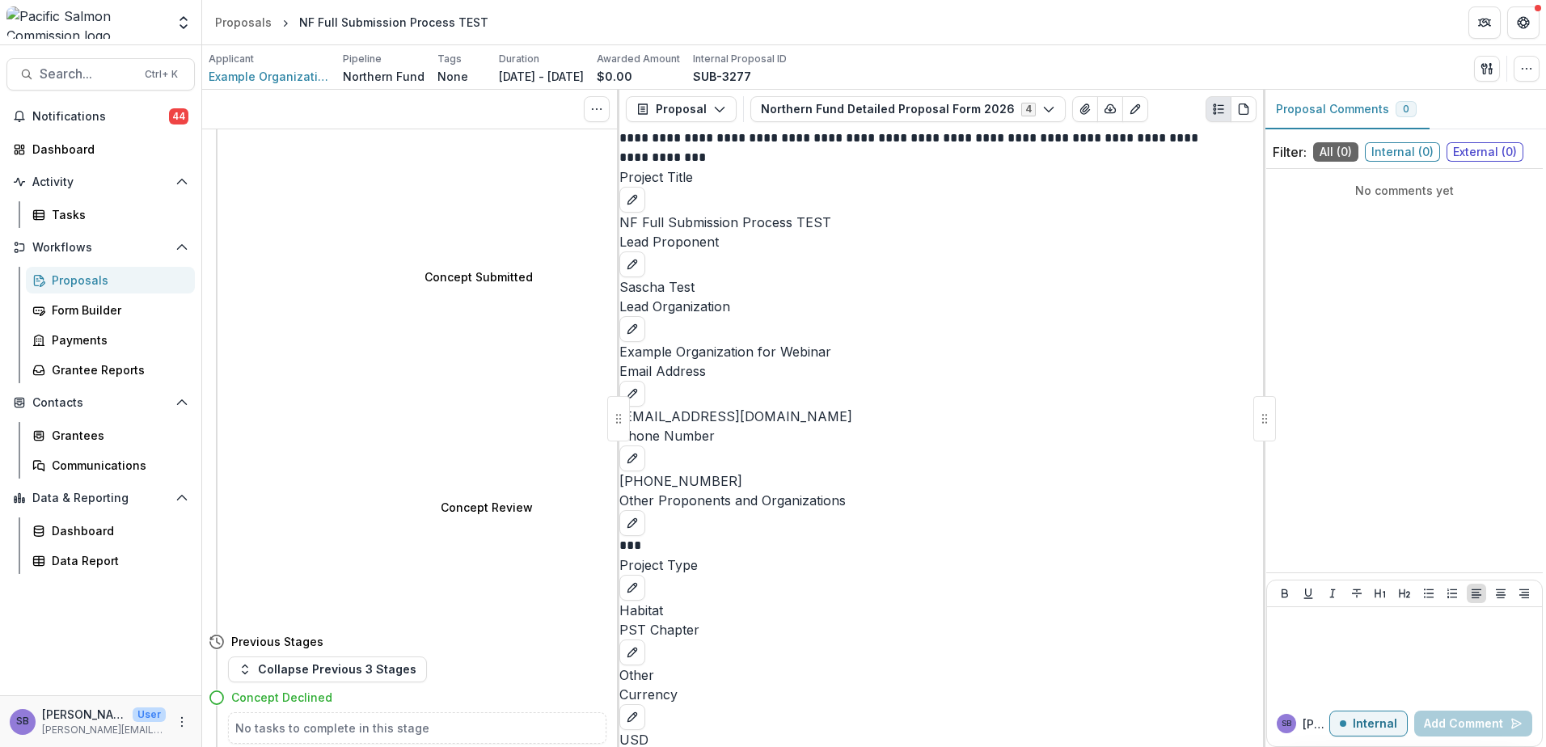
scroll to position [0, 0]
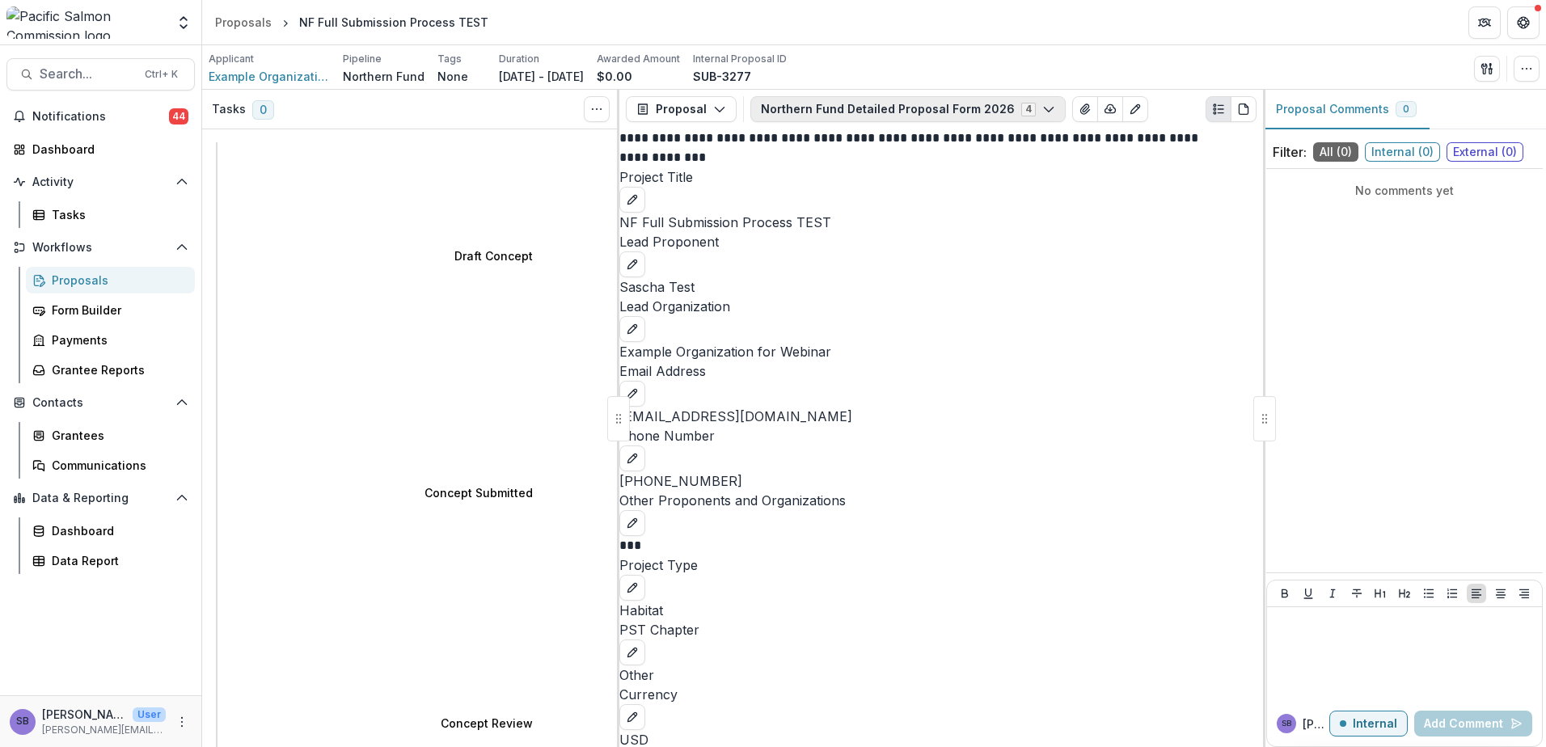
click at [1033, 102] on button "Northern Fund Detailed Proposal Form 2026 4" at bounding box center [907, 109] width 315 height 26
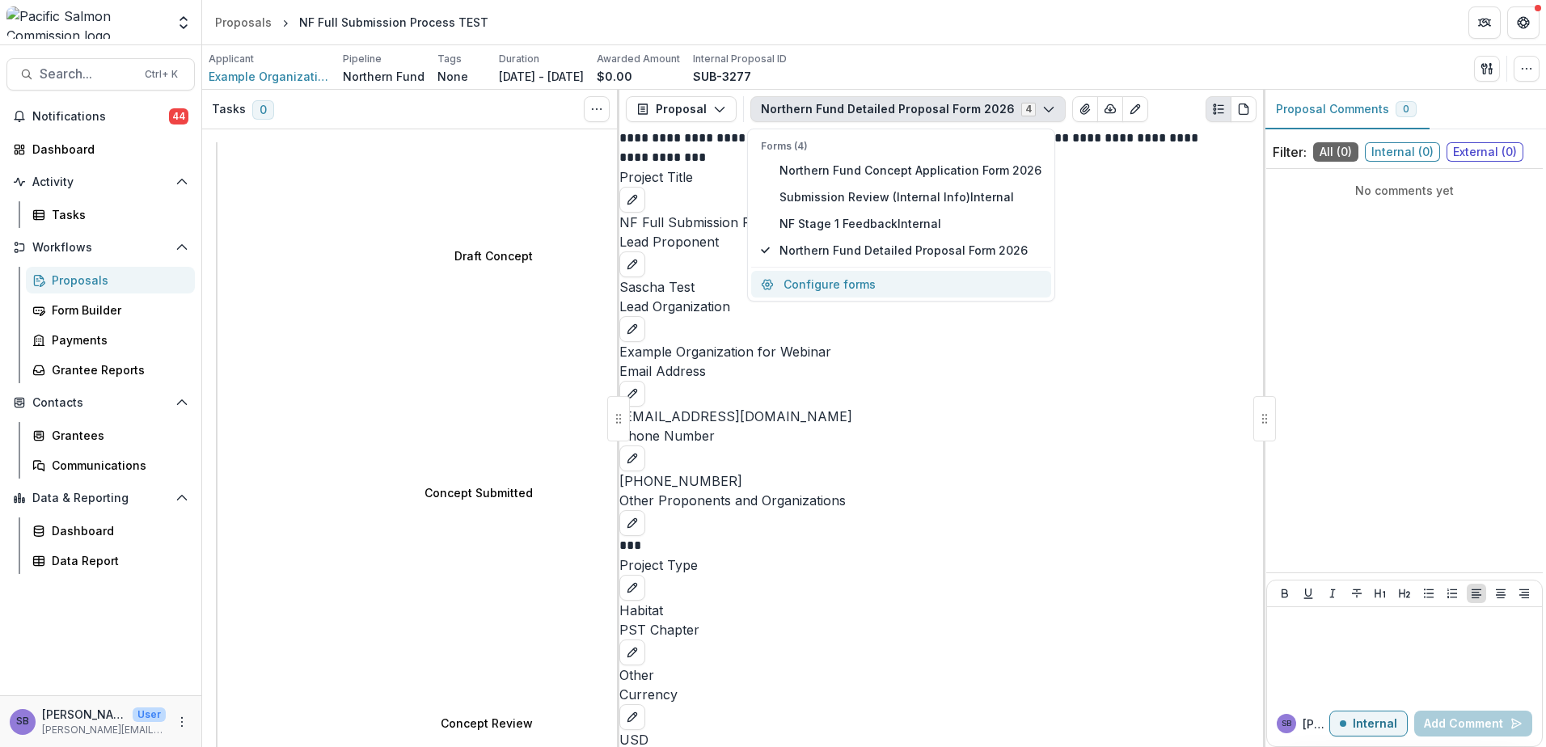
click at [986, 285] on button "Configure forms" at bounding box center [901, 284] width 300 height 27
select select "****"
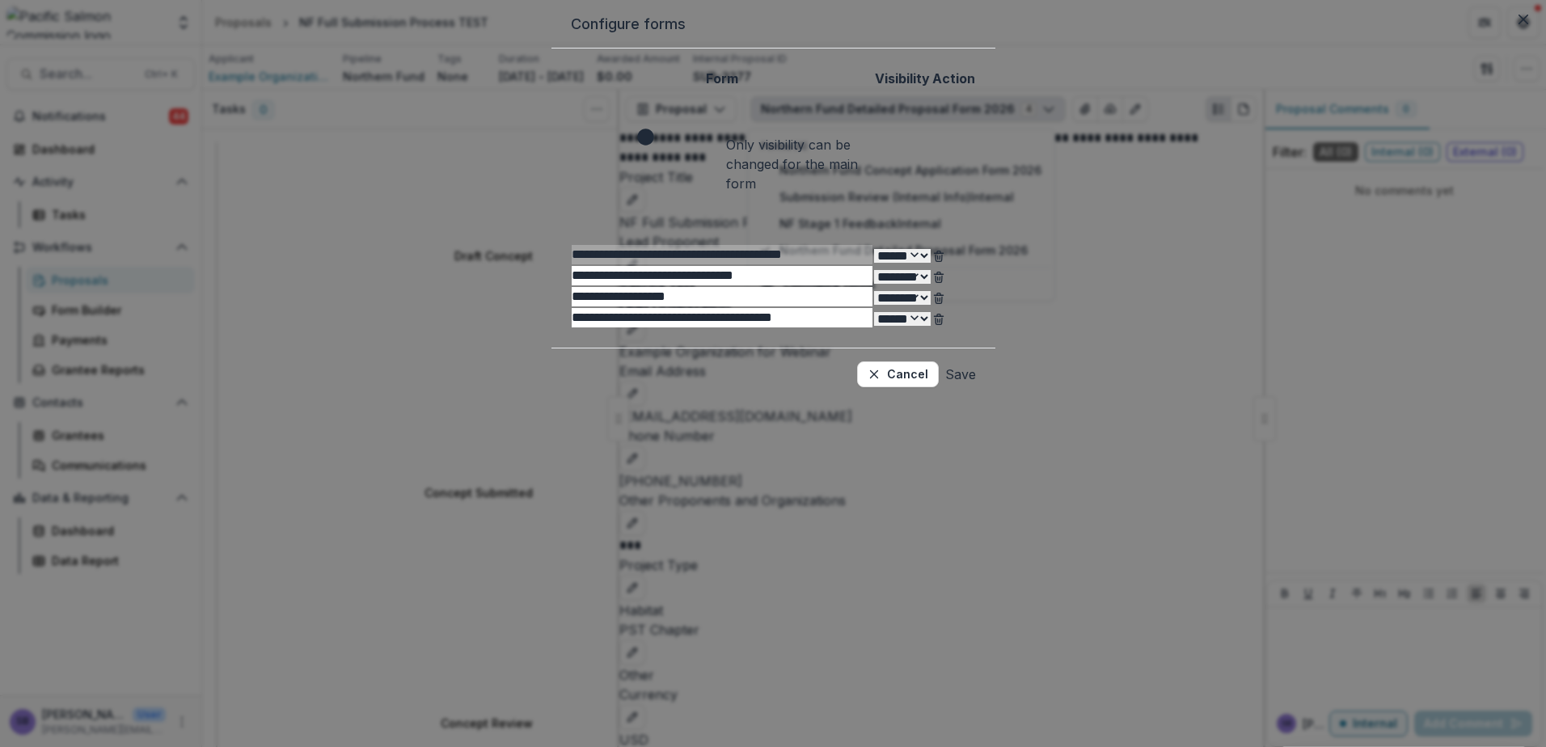
click at [945, 326] on icon "Delete Northern Fund Detailed Proposal Form 2026" at bounding box center [938, 319] width 13 height 13
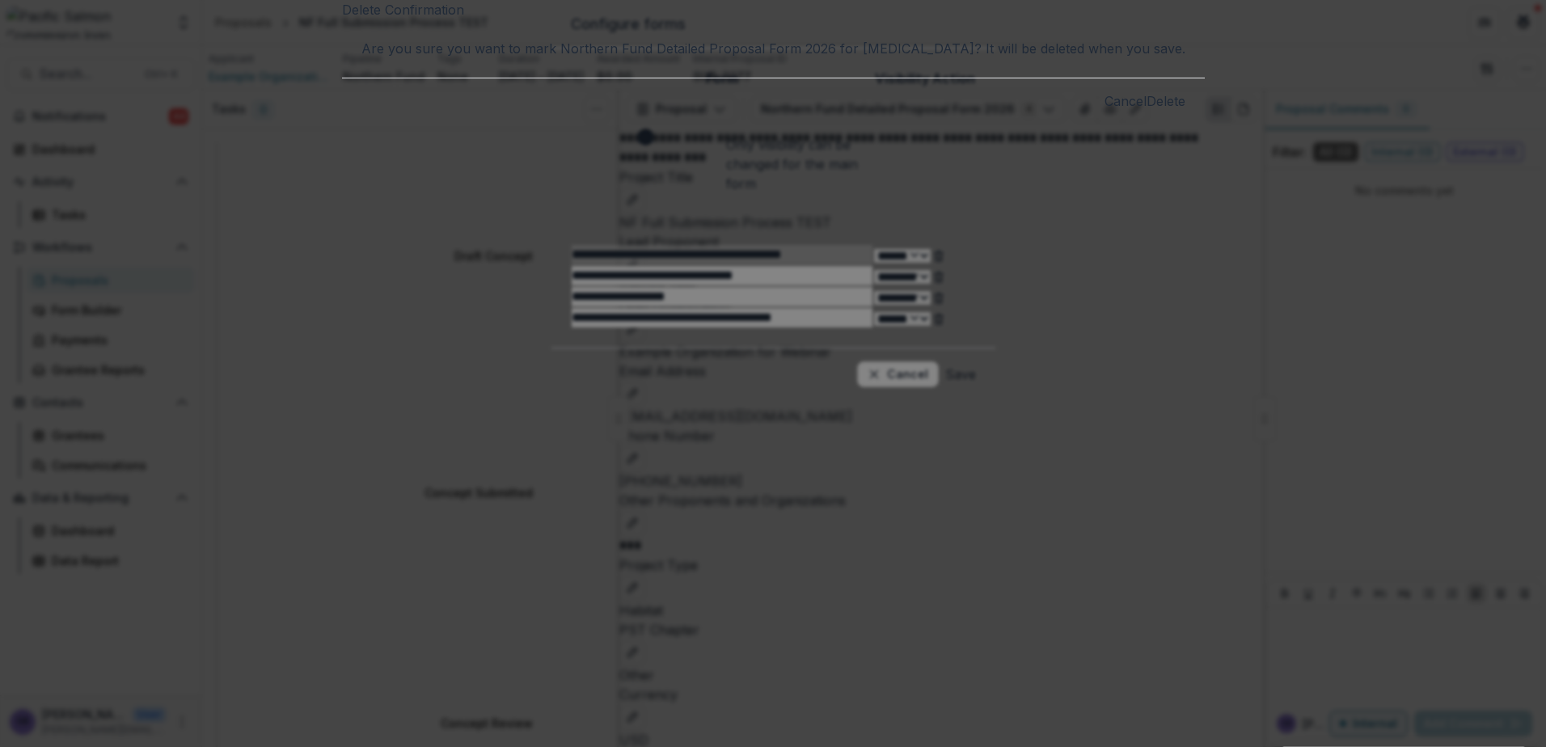
click at [1146, 111] on button "Delete" at bounding box center [1165, 100] width 39 height 19
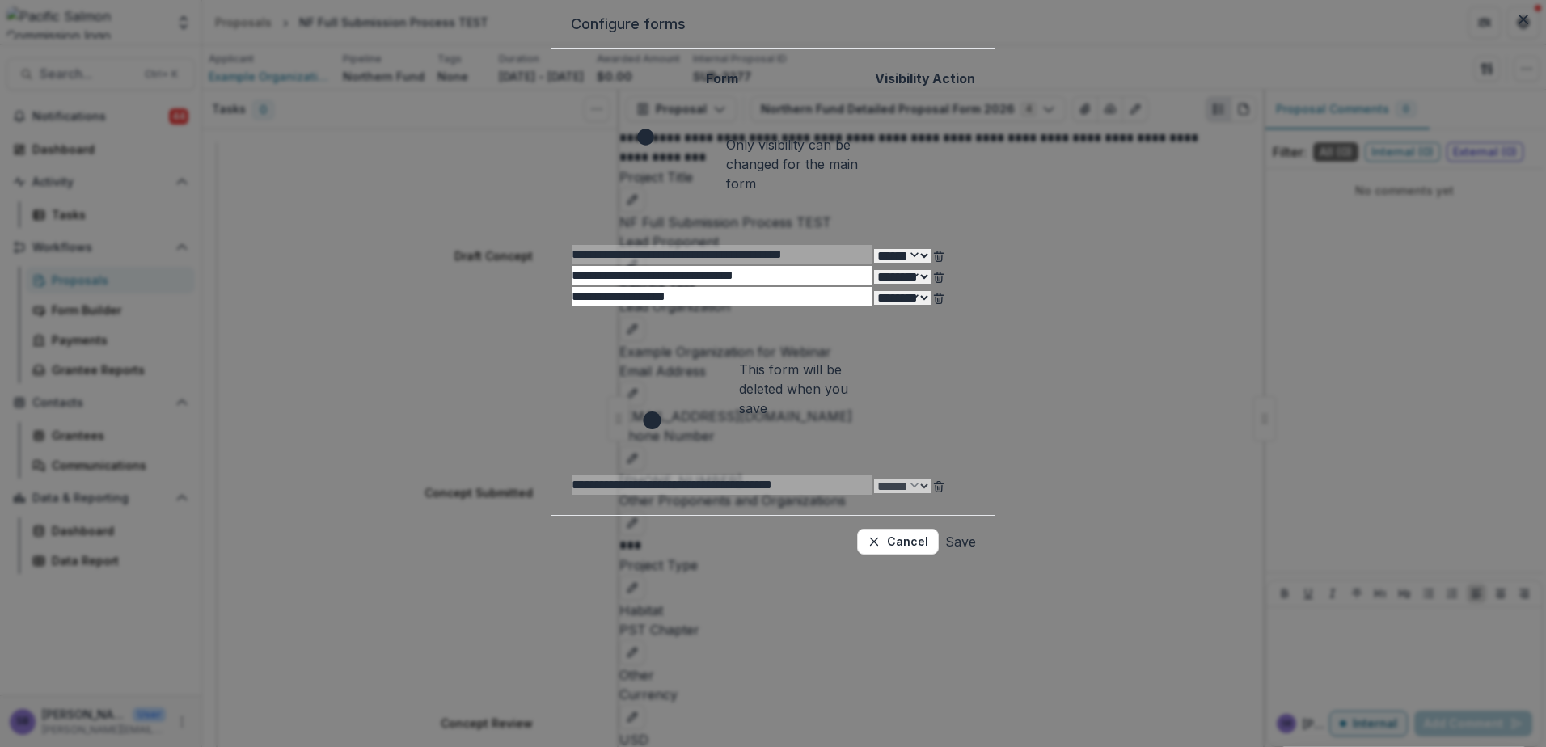
click at [976, 529] on button "Save" at bounding box center [960, 542] width 31 height 26
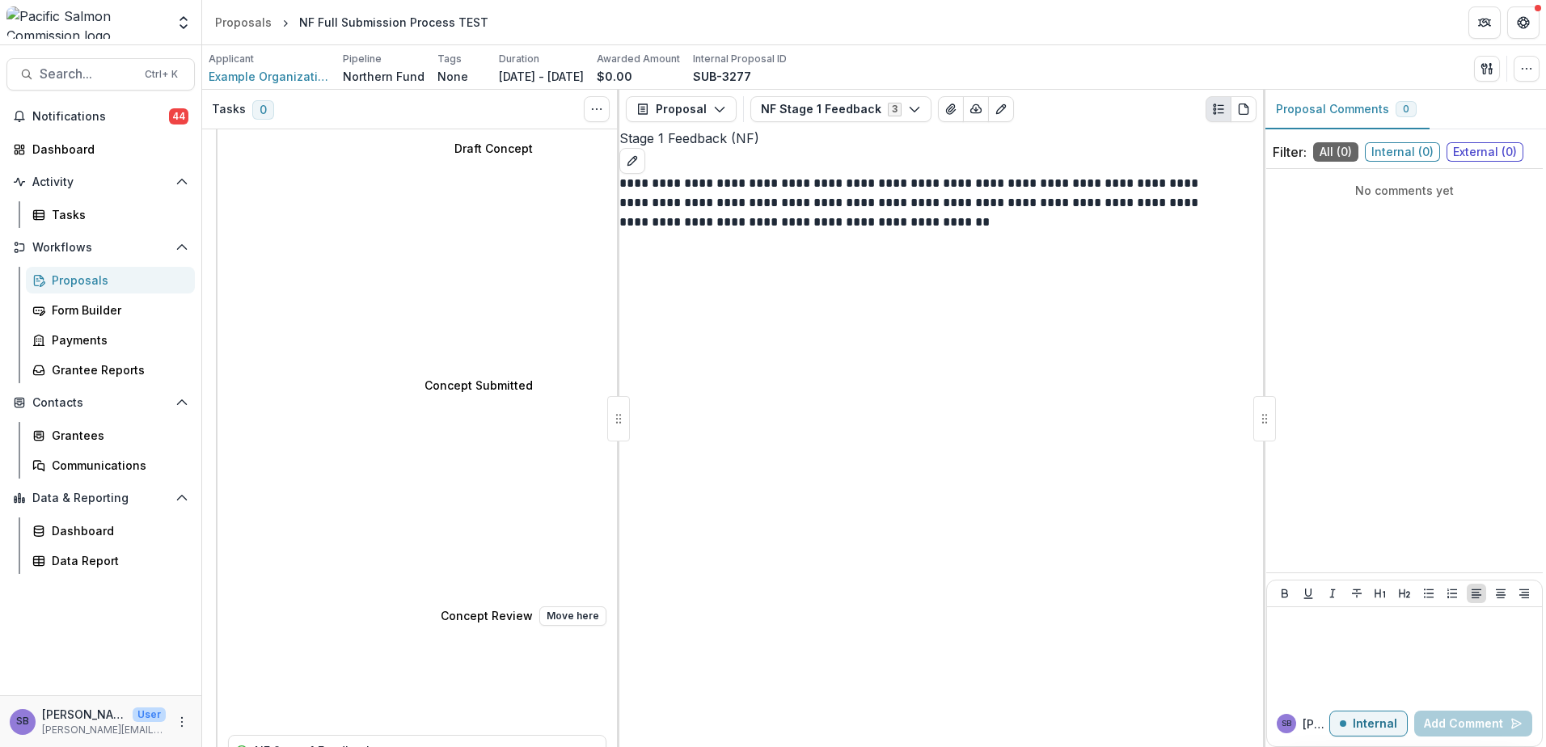
scroll to position [215, 0]
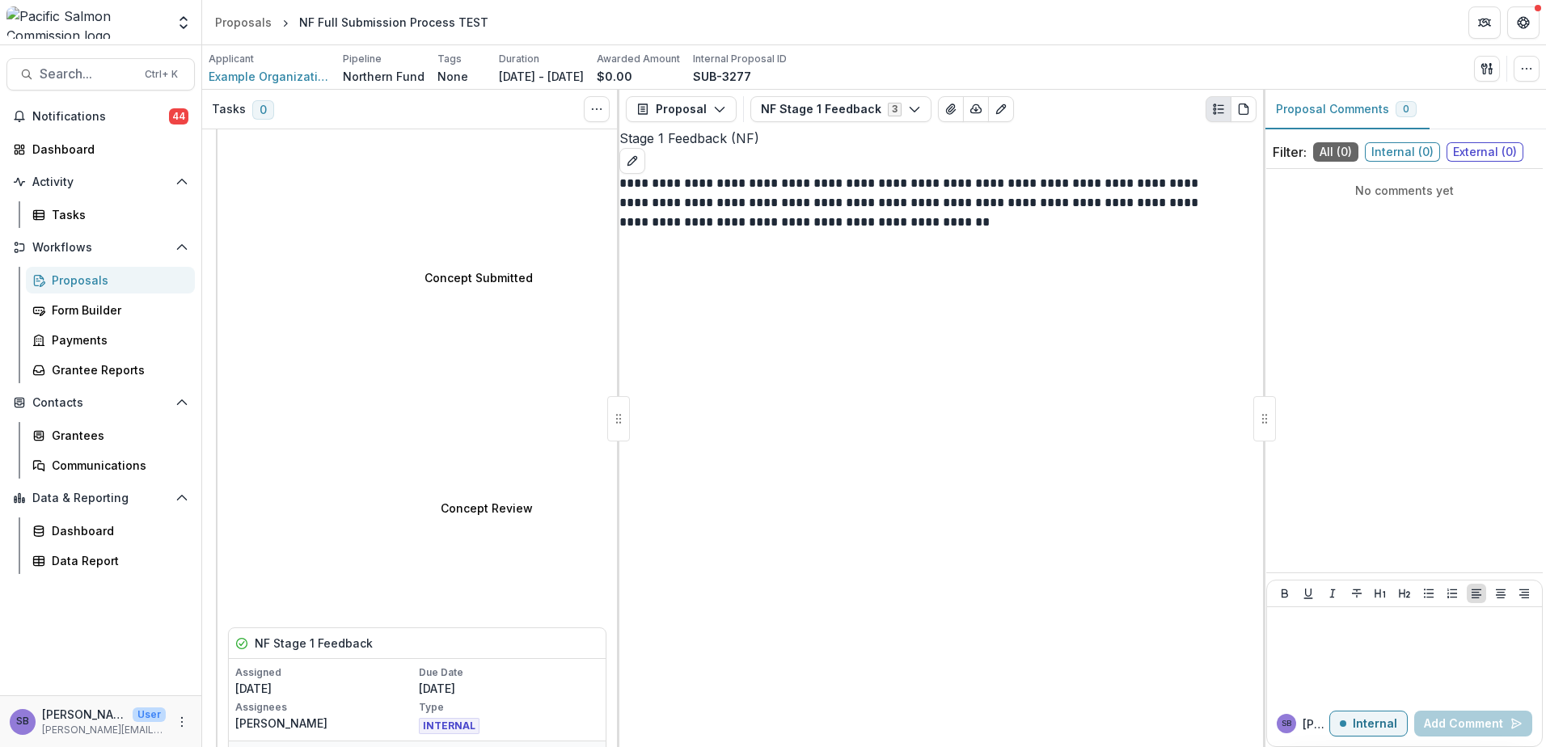
select select "**********"
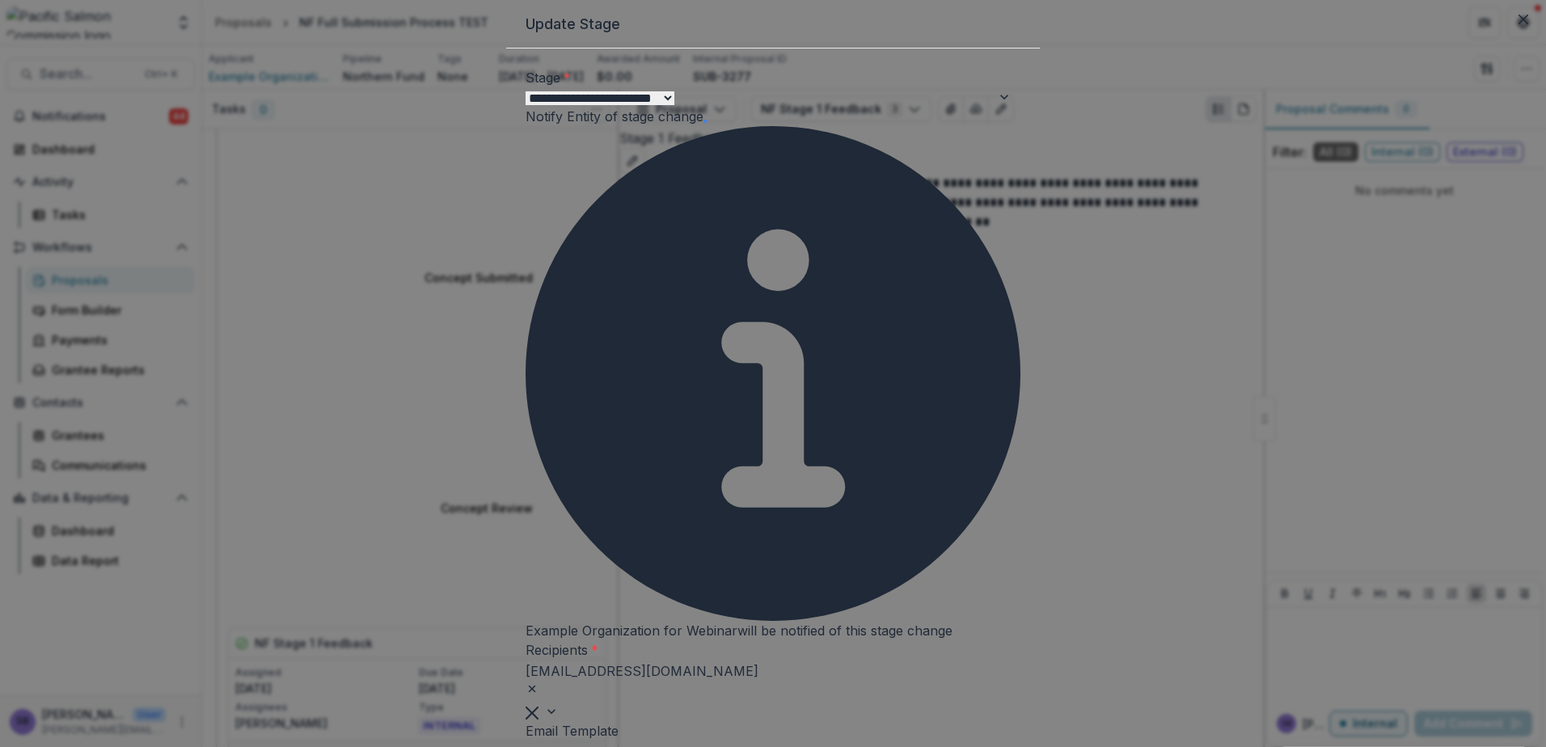
click at [829, 746] on div "NF Detailed Proposal Invitation" at bounding box center [773, 756] width 1546 height 19
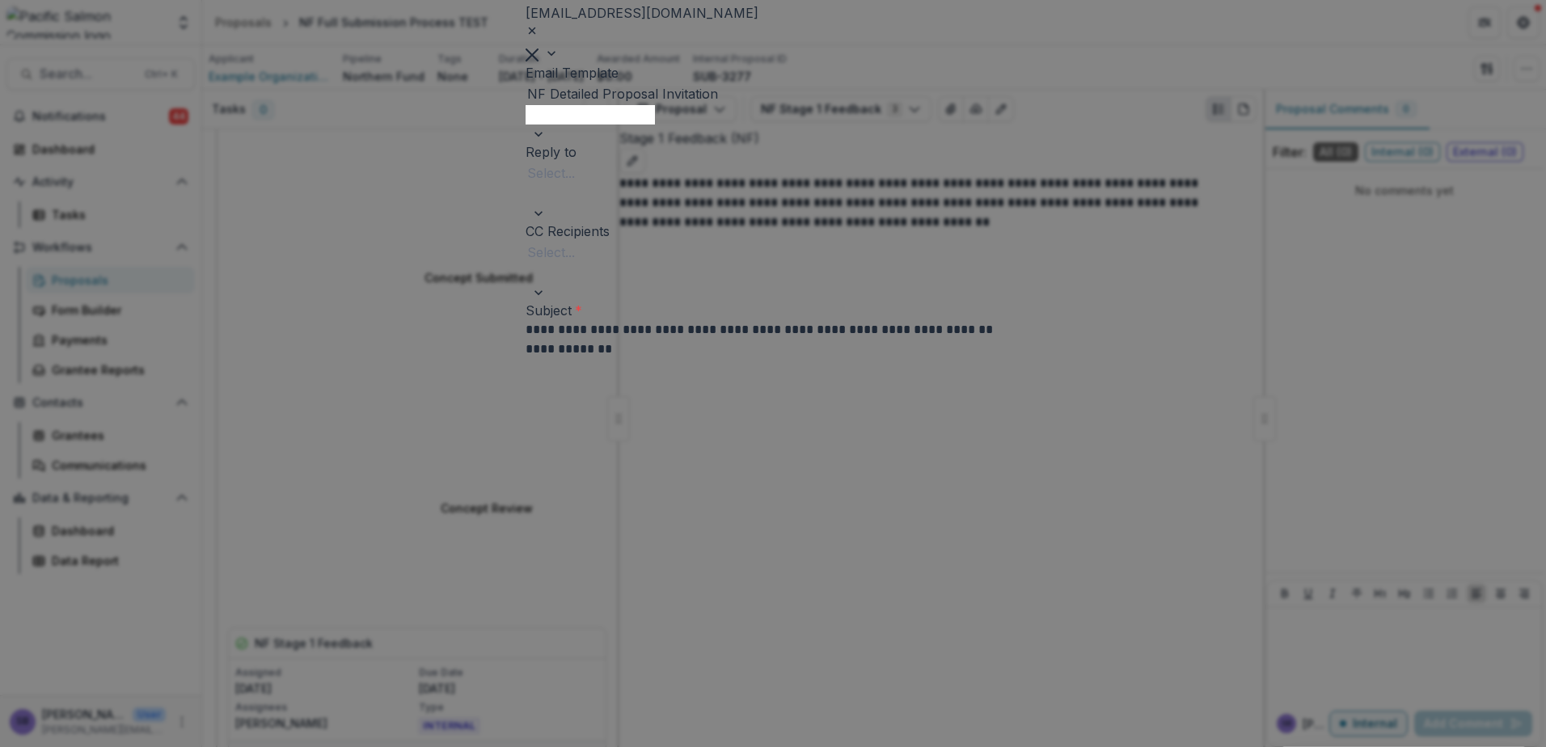
scroll to position [699, 0]
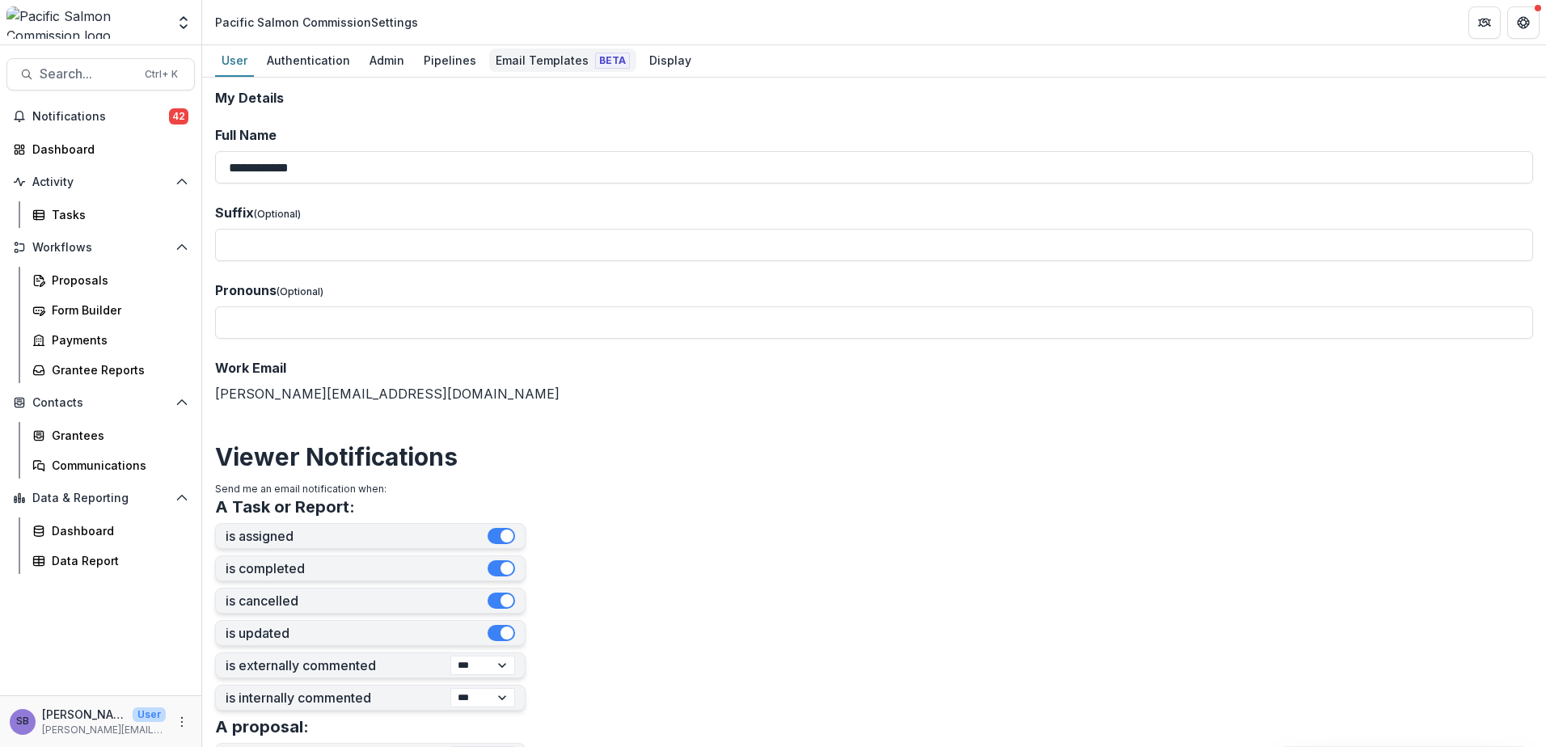
click at [504, 58] on div "Email Templates Beta" at bounding box center [562, 60] width 147 height 23
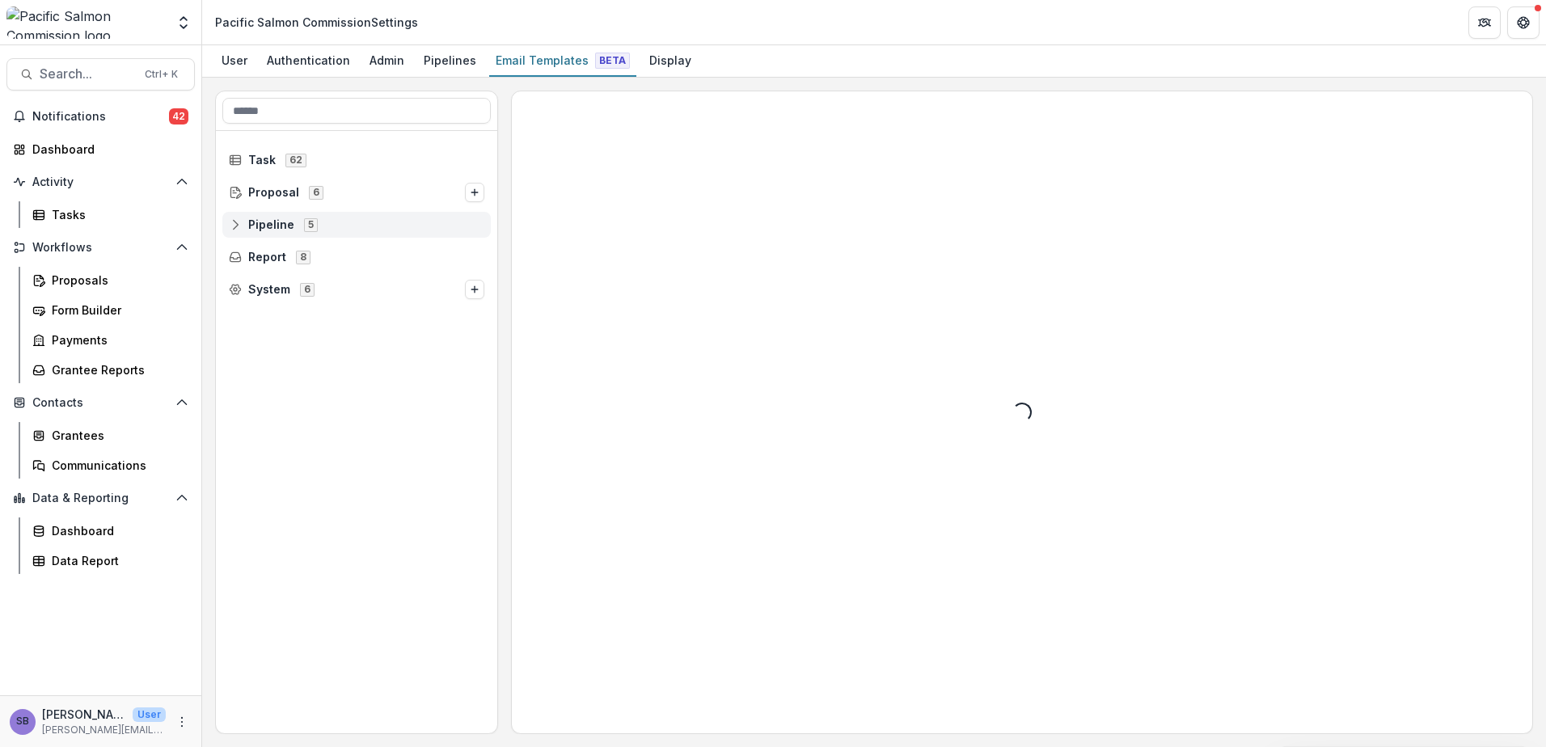
click at [235, 226] on line at bounding box center [235, 224] width 0 height 5
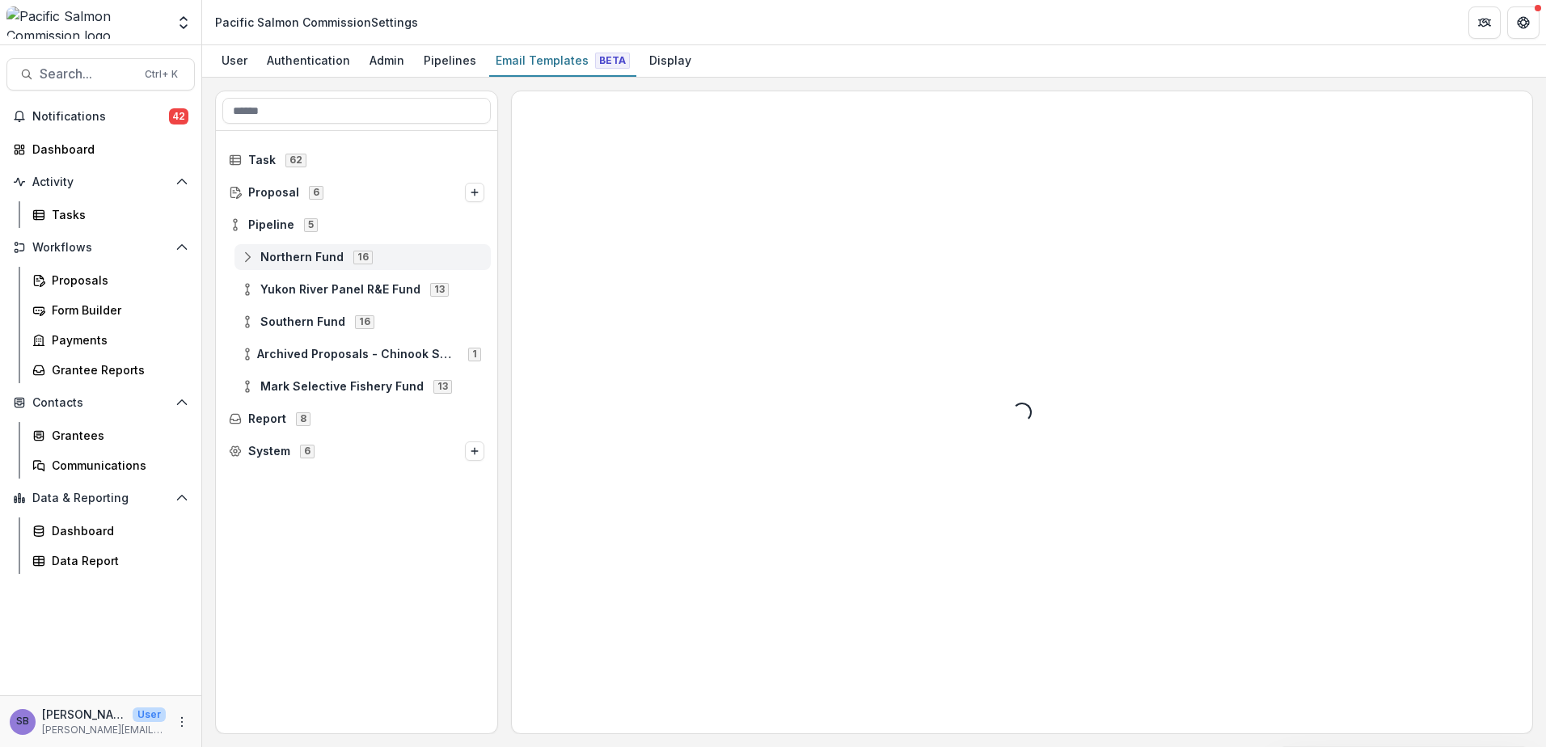
click at [247, 258] on icon at bounding box center [247, 257] width 13 height 13
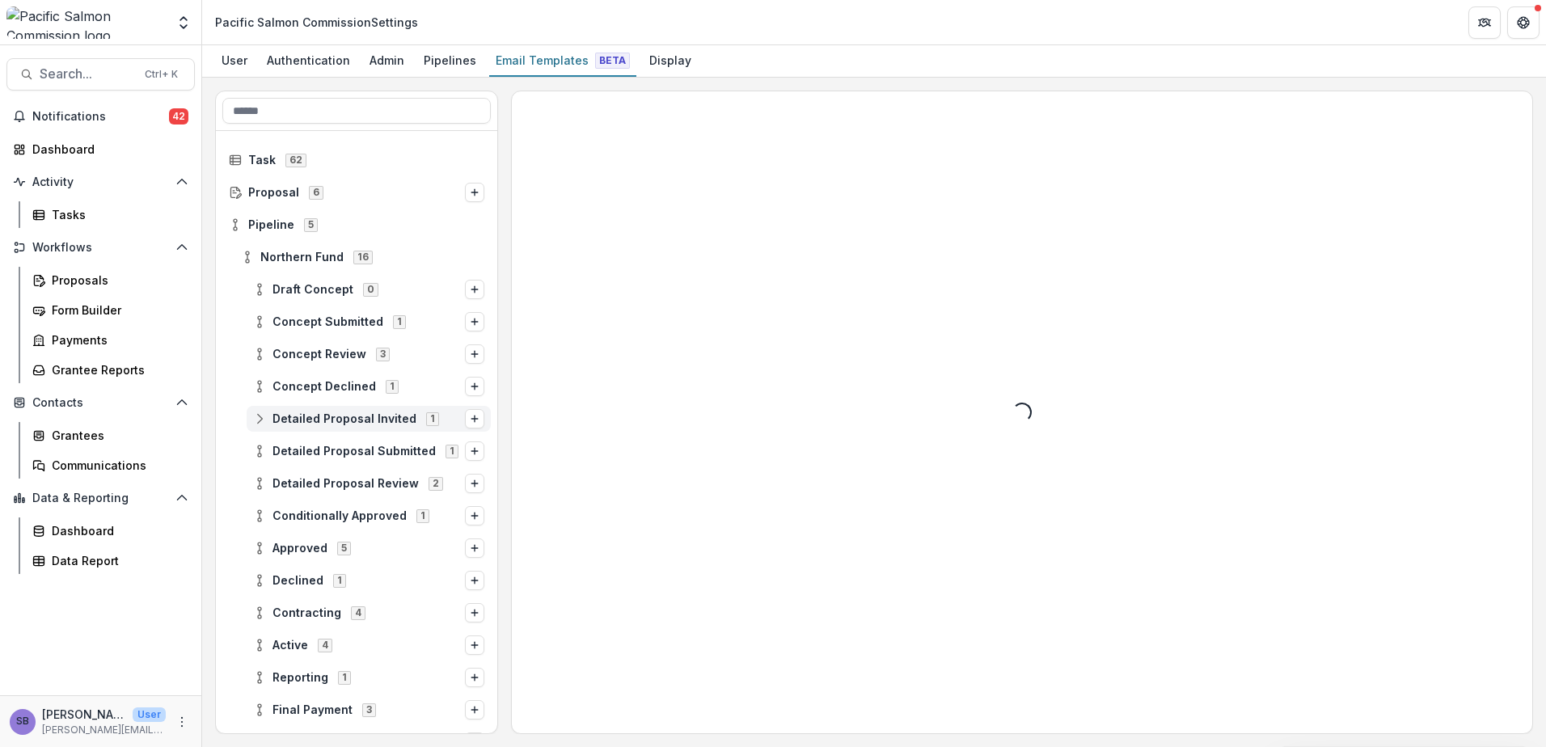
click at [259, 427] on div "Detailed Proposal Invited 1" at bounding box center [369, 419] width 244 height 26
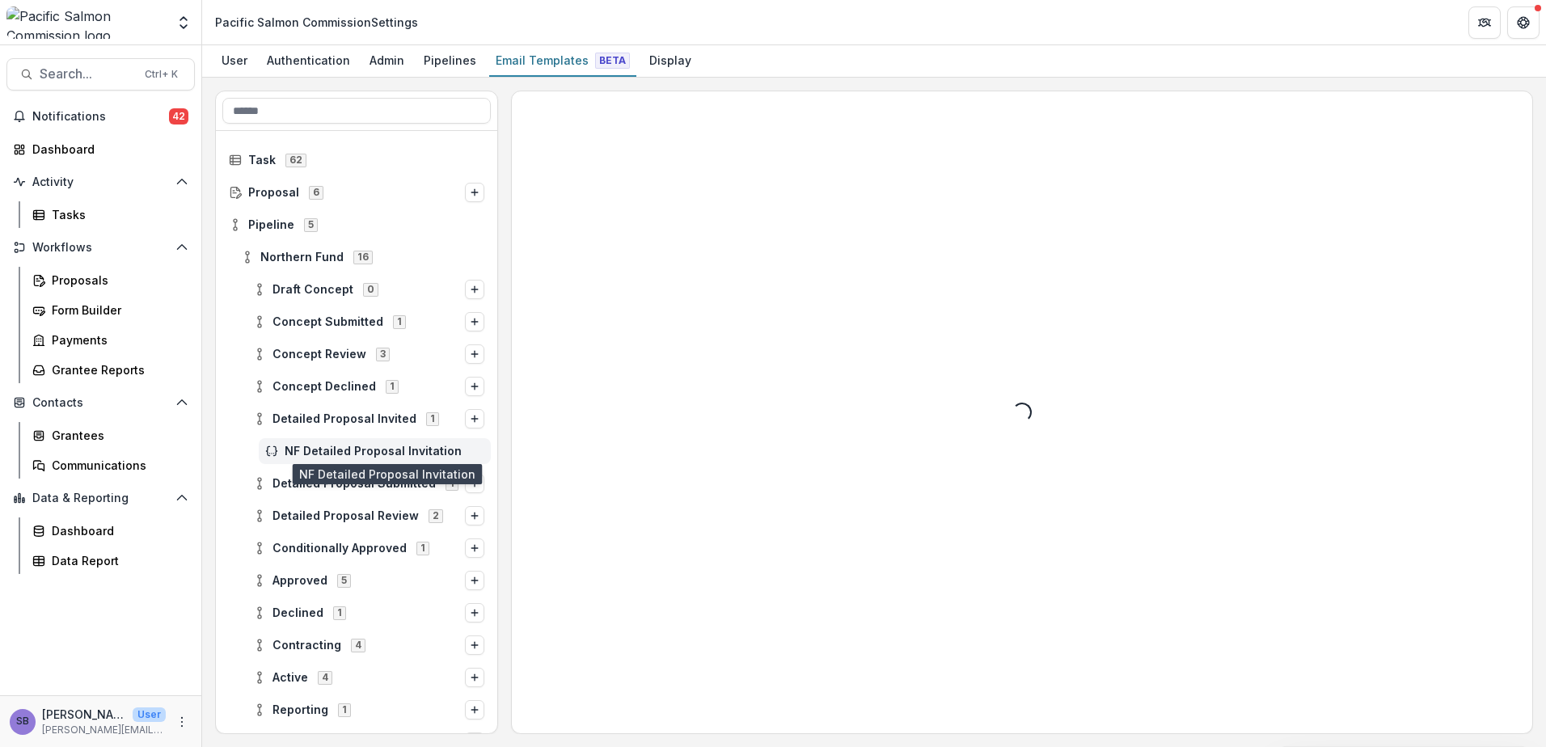
click at [295, 455] on span "NF Detailed Proposal Invitation" at bounding box center [385, 452] width 200 height 14
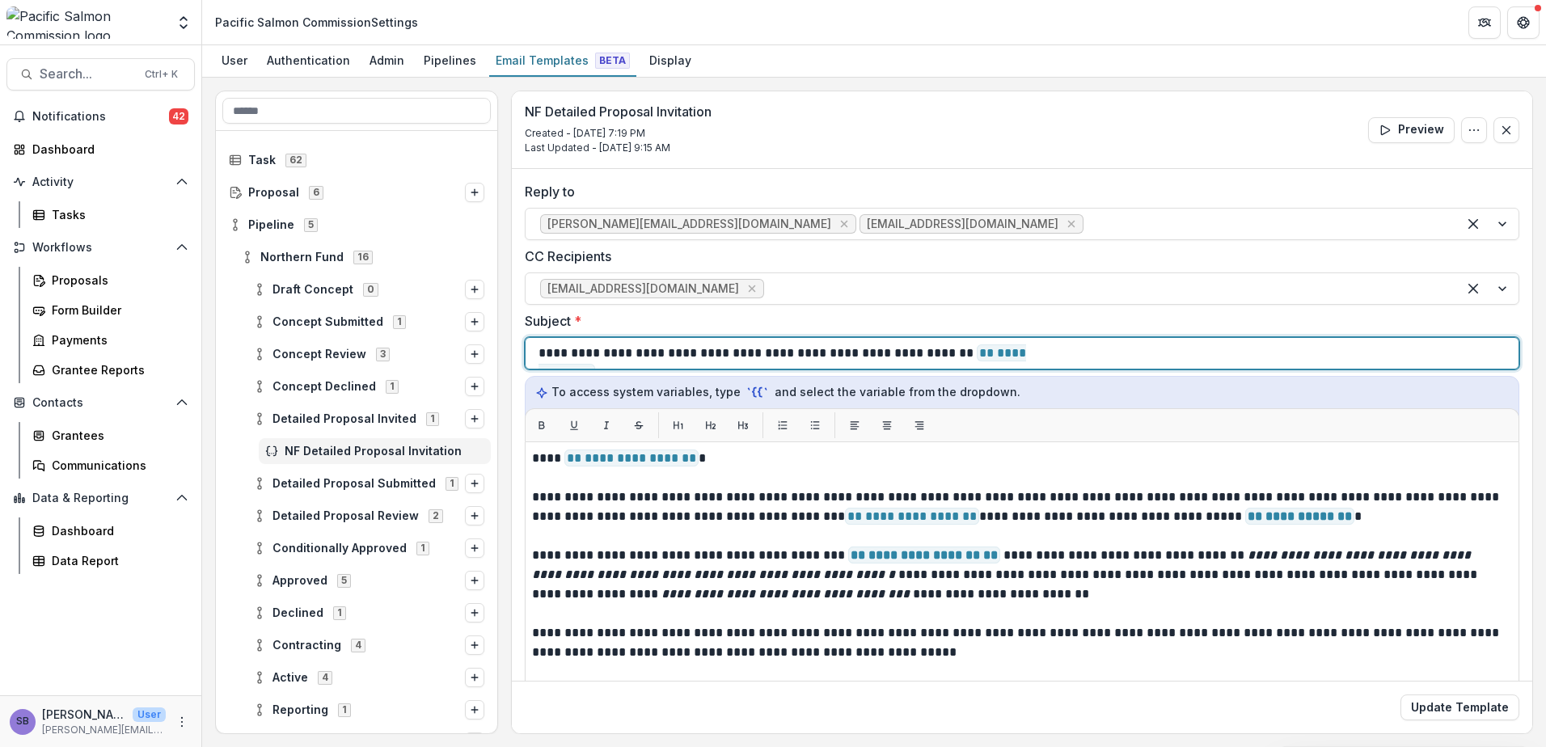
click at [947, 356] on span "**********" at bounding box center [781, 362] width 487 height 36
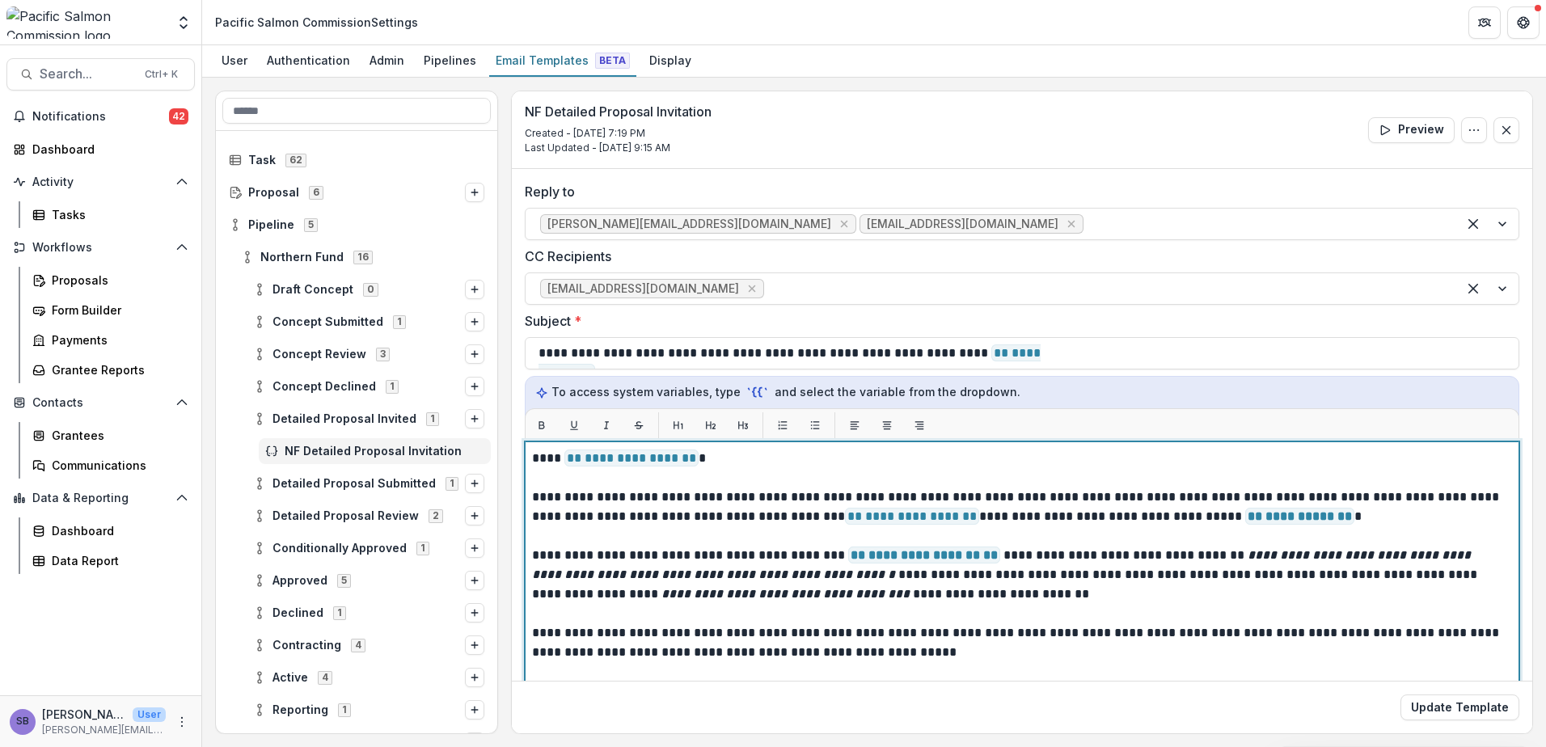
click at [796, 520] on p "**********" at bounding box center [1017, 506] width 970 height 39
click at [925, 521] on p "**********" at bounding box center [1017, 506] width 970 height 39
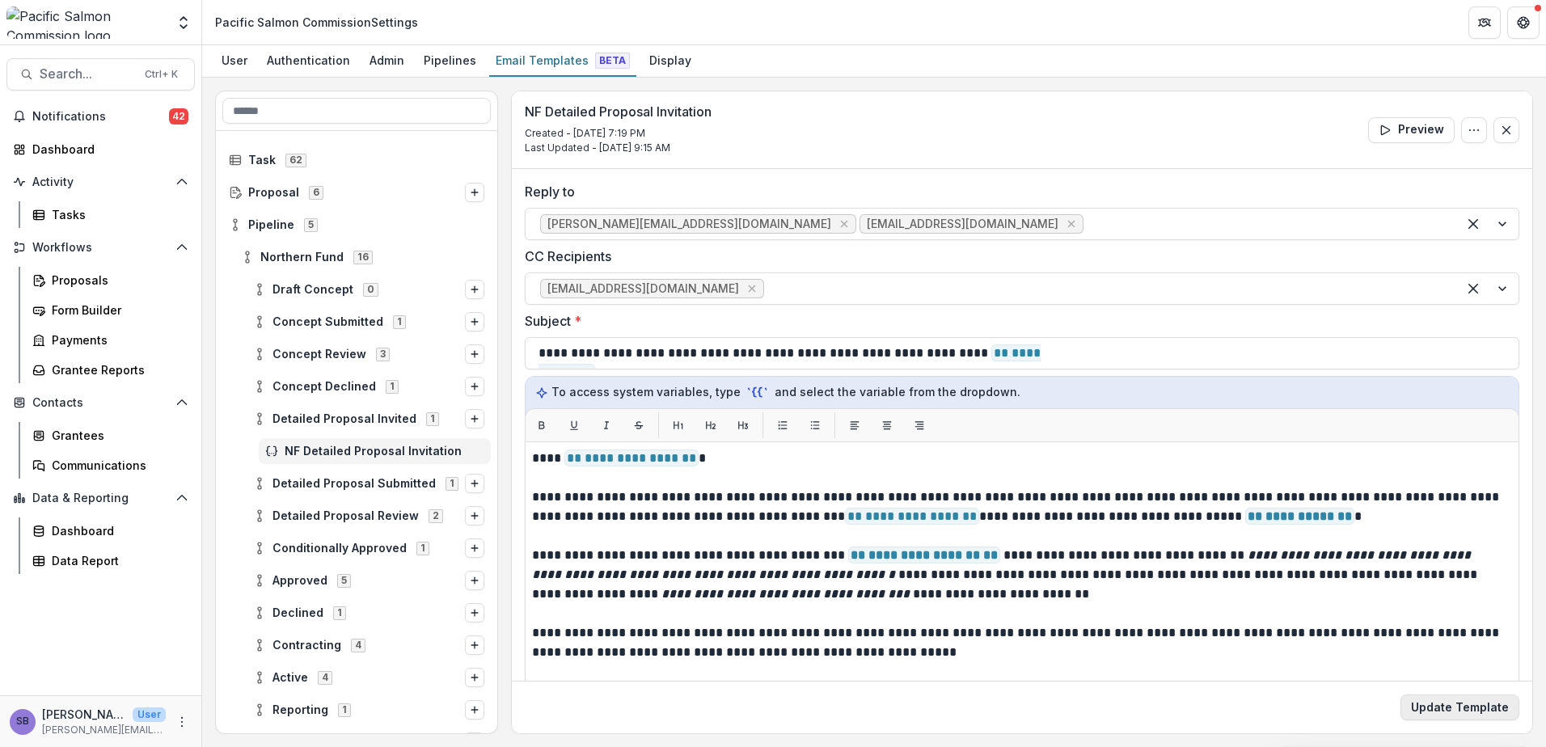
click at [1483, 706] on button "Update Template" at bounding box center [1459, 707] width 119 height 26
click at [234, 228] on circle at bounding box center [235, 228] width 3 height 3
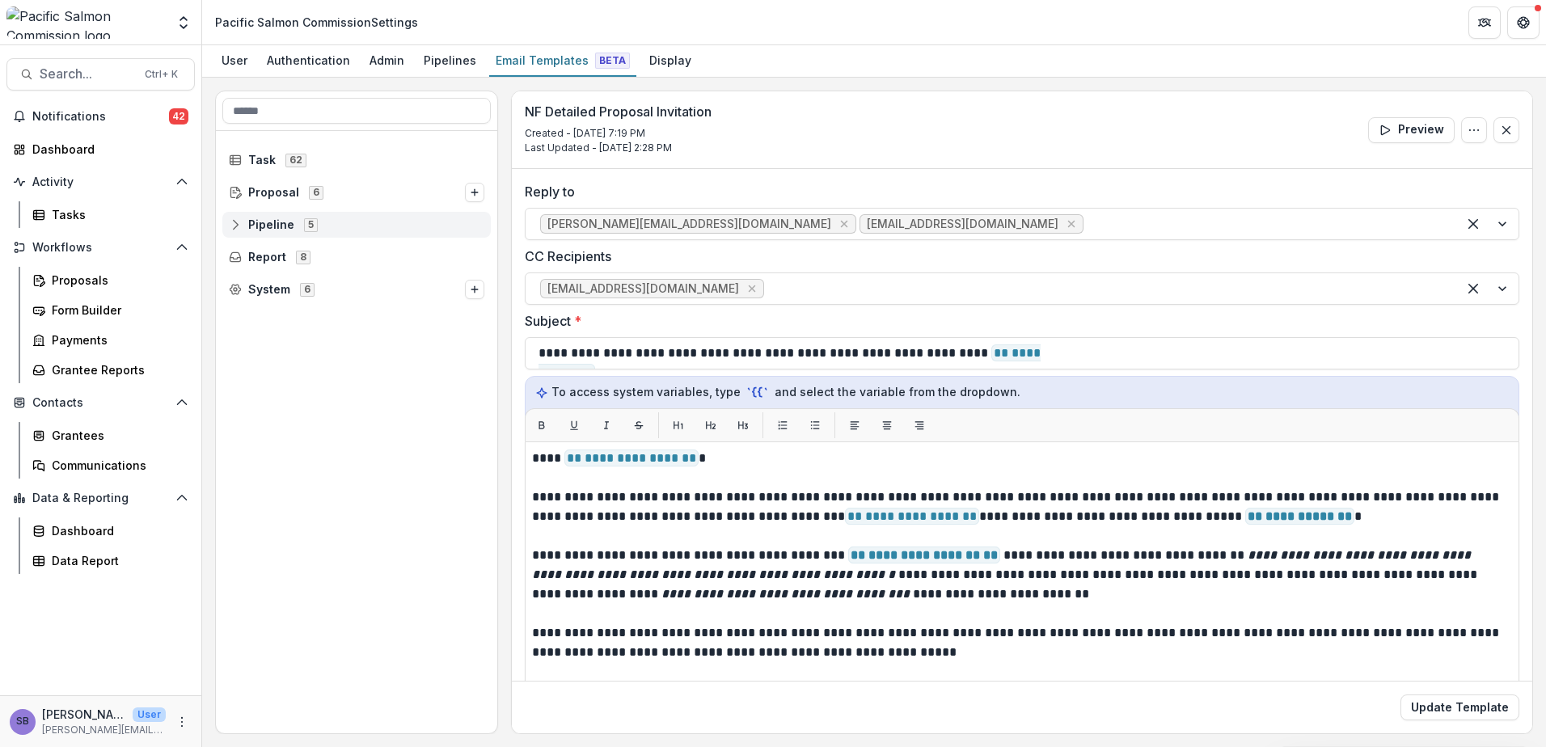
click at [238, 226] on icon at bounding box center [235, 224] width 13 height 13
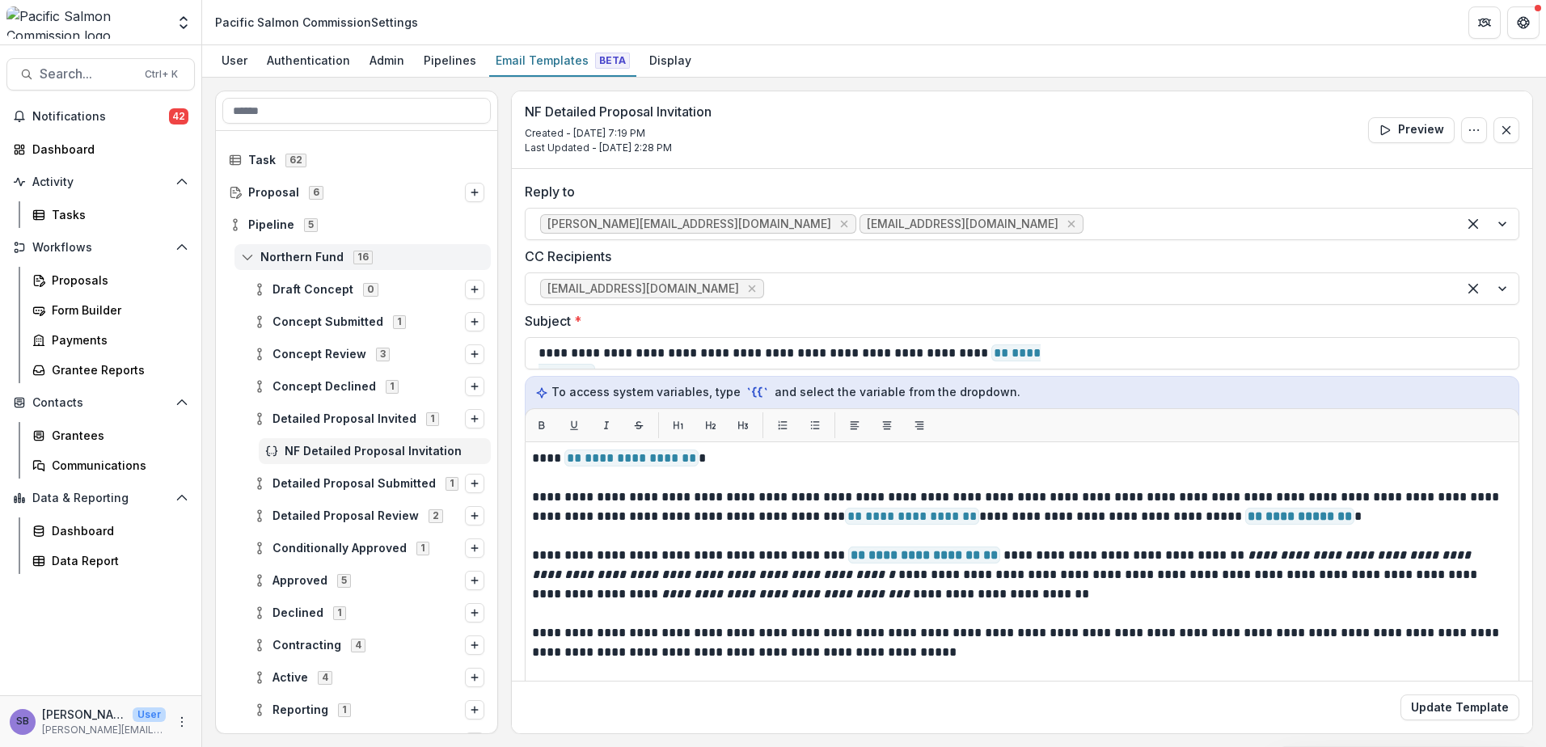
click at [251, 262] on icon at bounding box center [247, 257] width 13 height 13
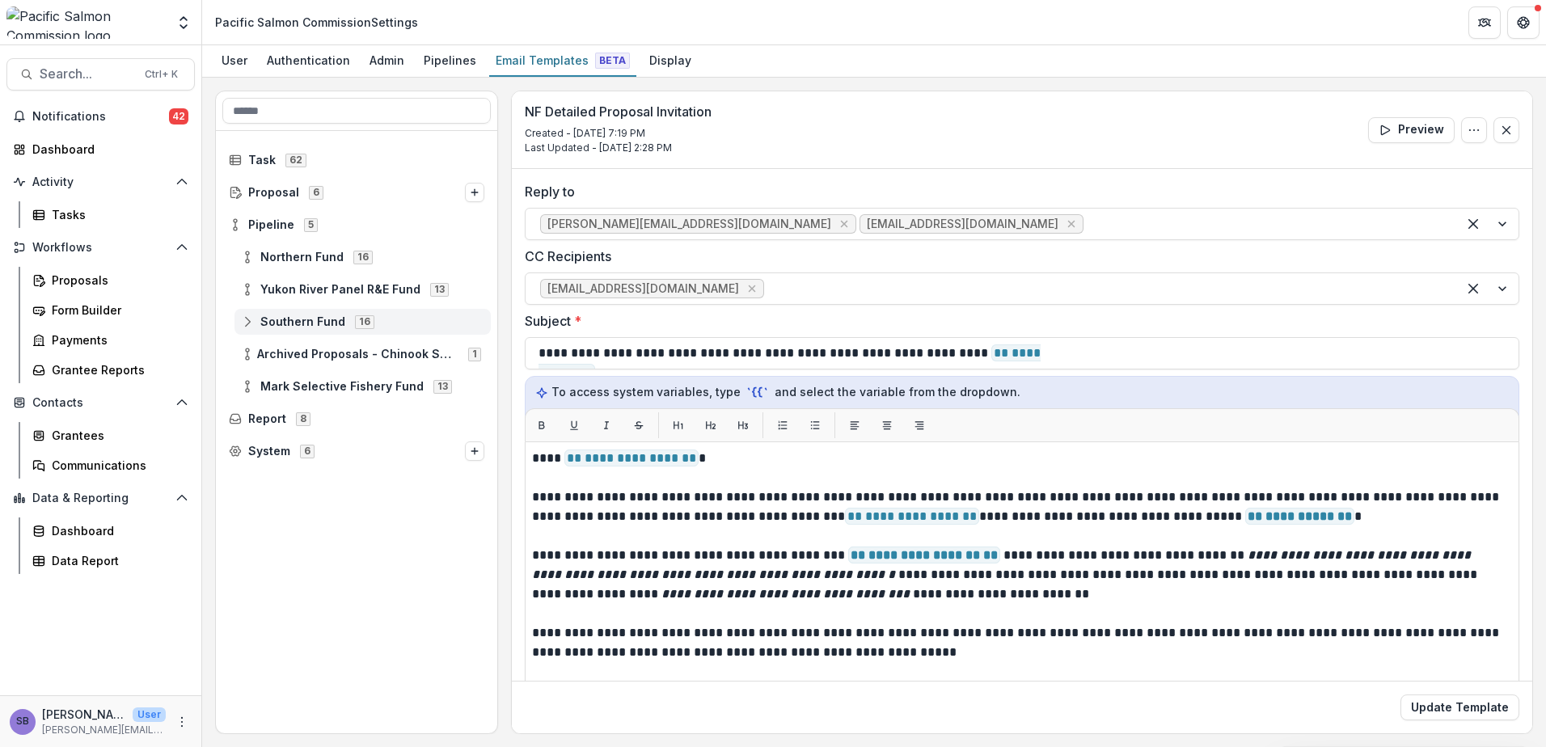
click at [249, 317] on circle at bounding box center [247, 317] width 3 height 3
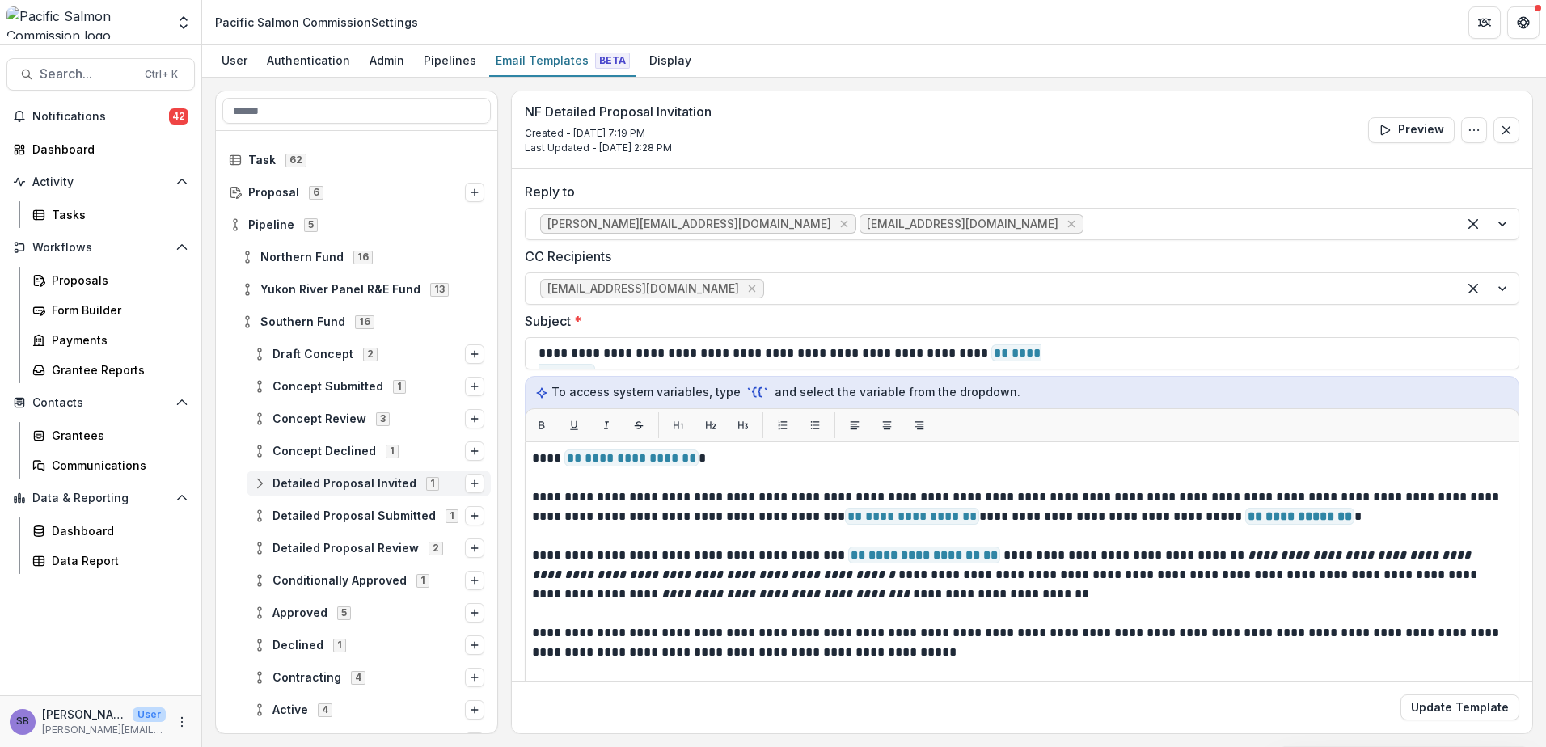
click at [260, 485] on icon at bounding box center [259, 483] width 13 height 13
click at [306, 516] on span "SF Detailed Proposal Invitation" at bounding box center [385, 516] width 200 height 14
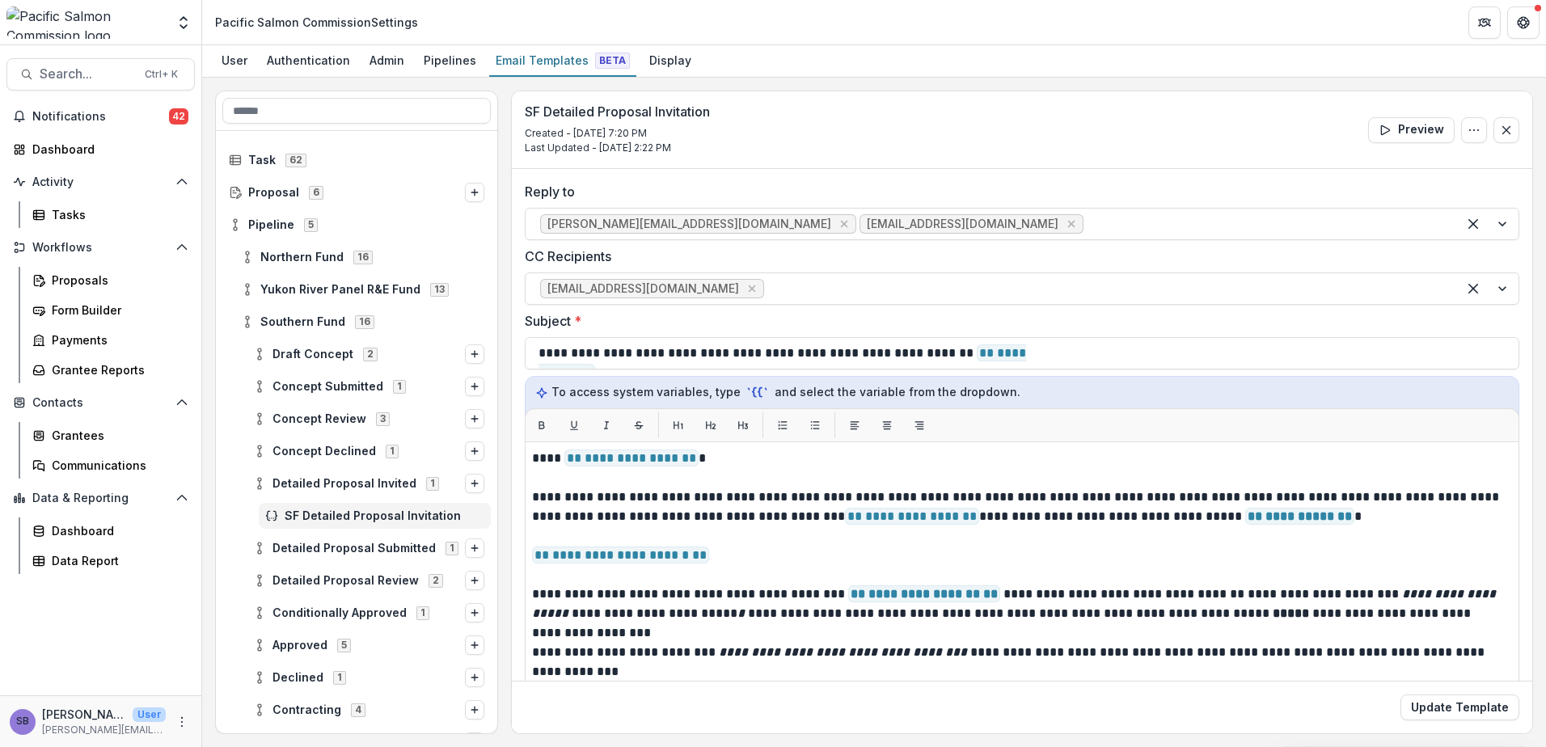
scroll to position [57, 0]
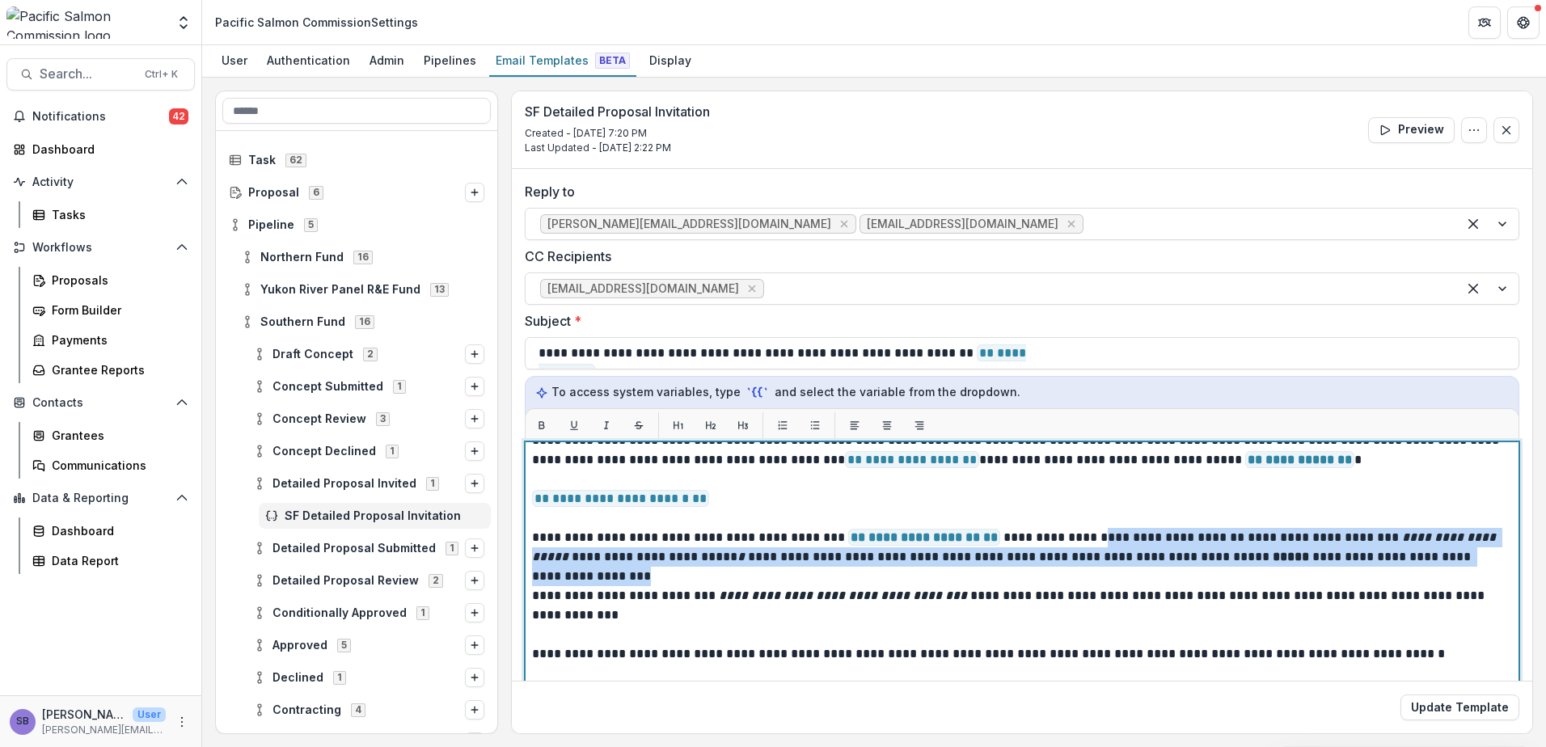
drag, startPoint x: 1073, startPoint y: 538, endPoint x: 1461, endPoint y: 554, distance: 388.3
click at [1461, 554] on p "**********" at bounding box center [1017, 547] width 970 height 39
copy p "**********"
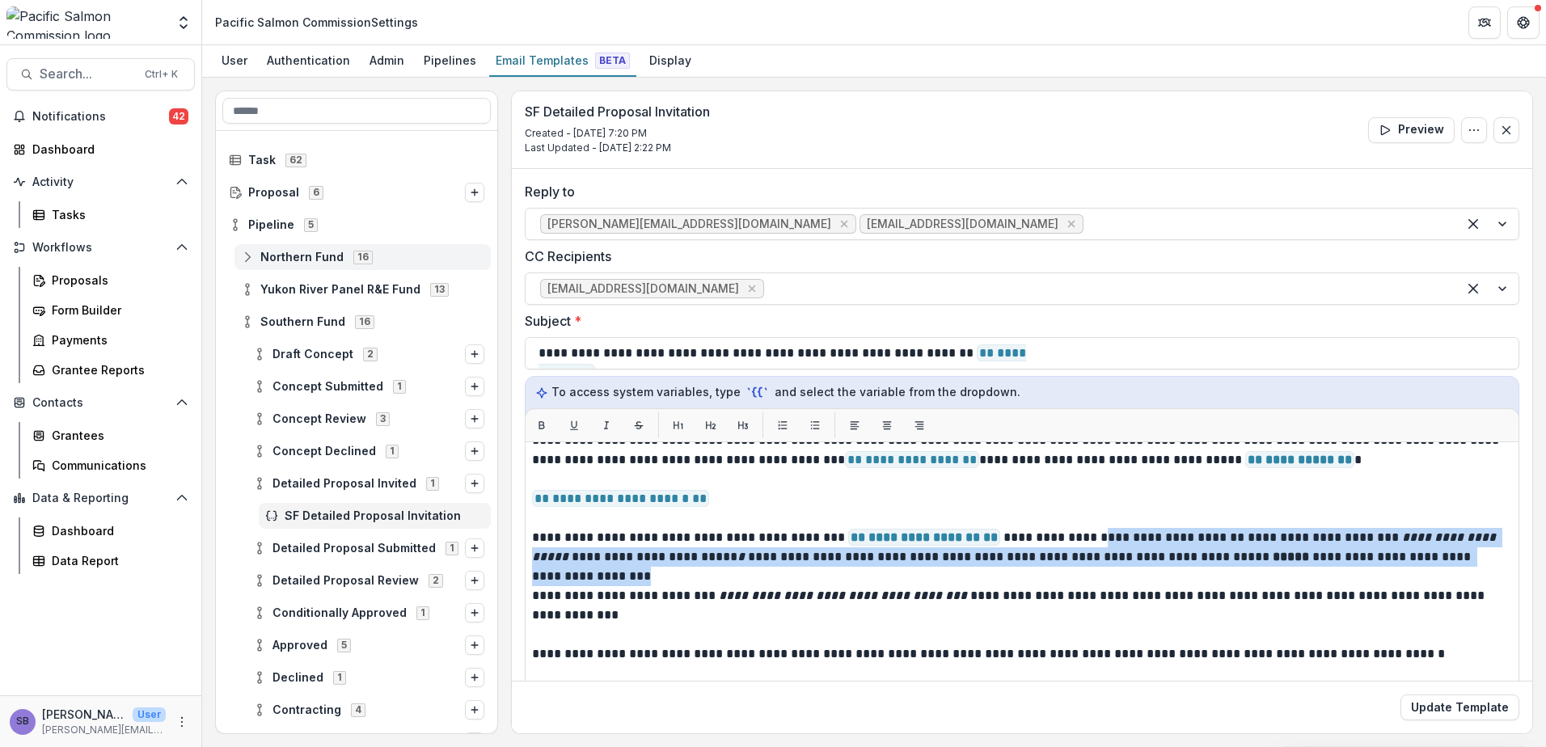
click at [246, 259] on icon at bounding box center [247, 257] width 13 height 13
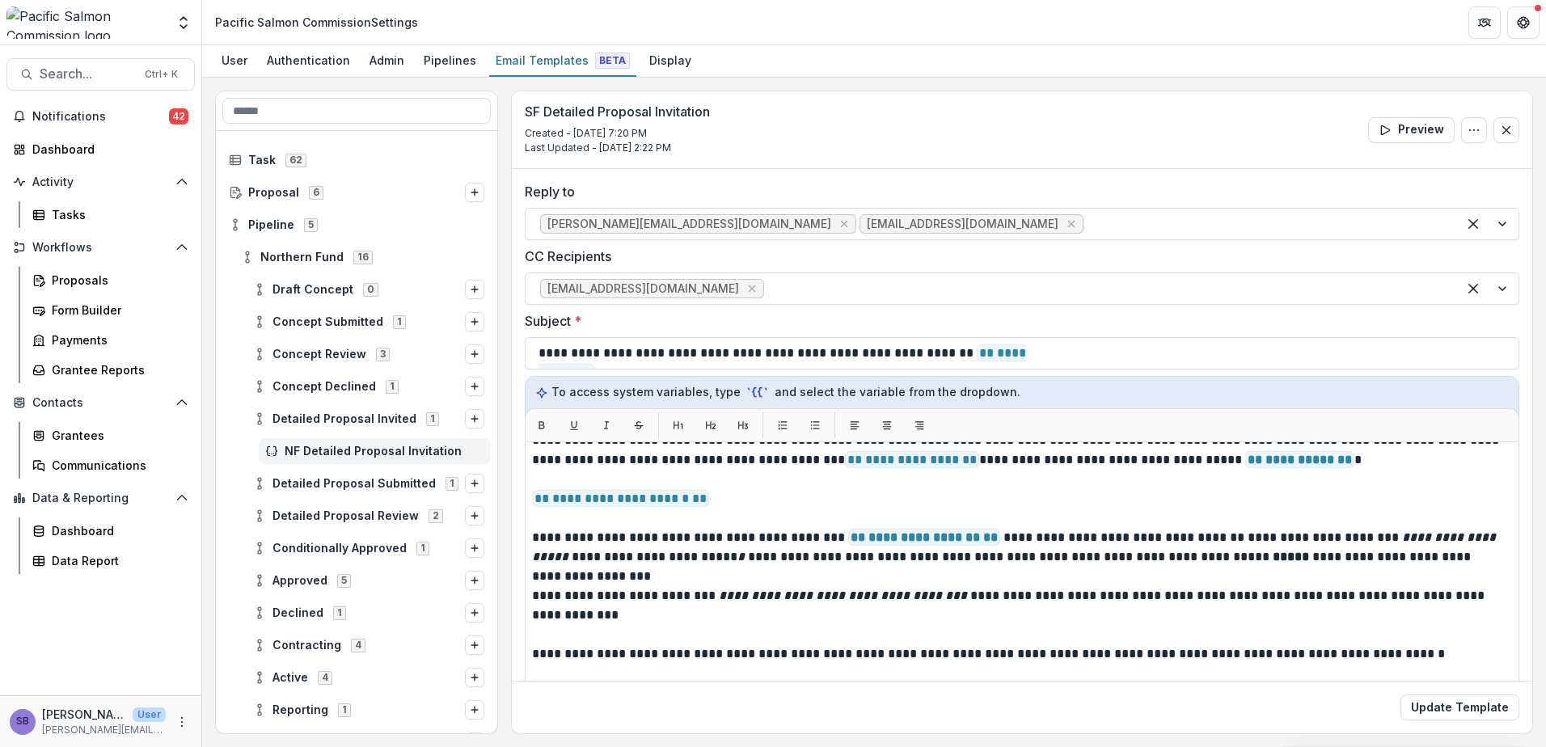
click at [271, 453] on icon at bounding box center [271, 451] width 13 height 13
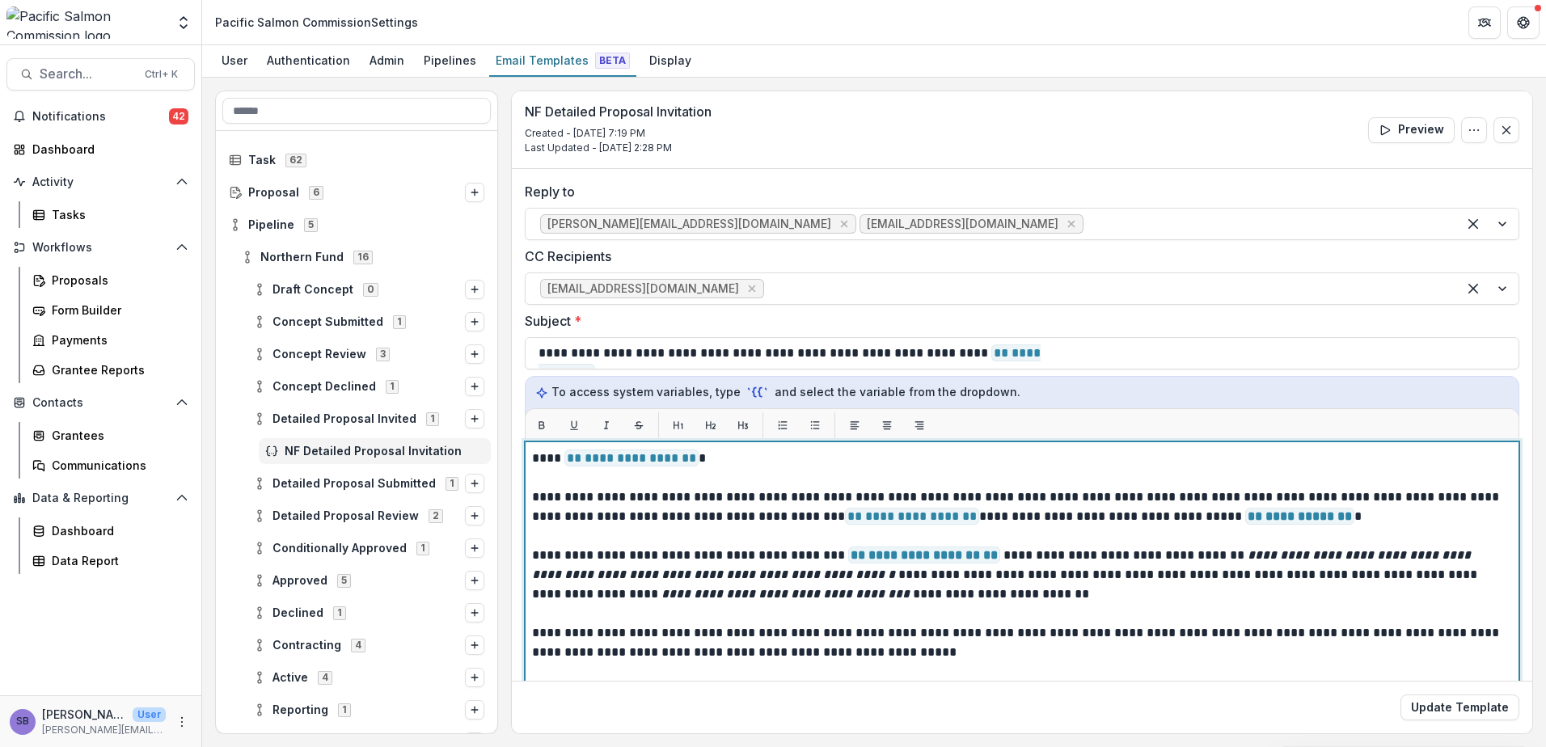
click at [1165, 560] on p "**********" at bounding box center [1017, 575] width 970 height 58
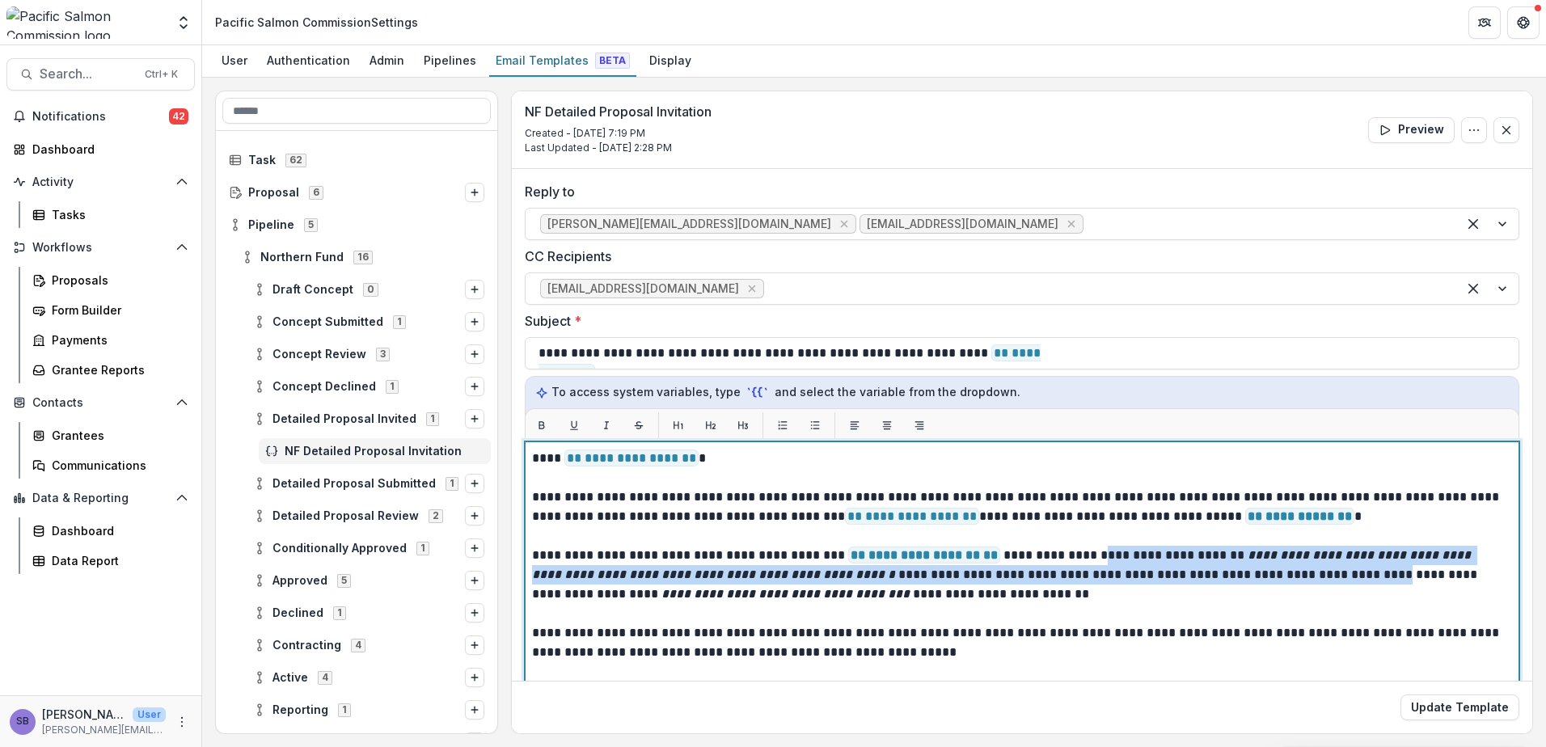
drag, startPoint x: 1072, startPoint y: 553, endPoint x: 1326, endPoint y: 570, distance: 254.4
click at [1326, 570] on p "**********" at bounding box center [1017, 575] width 970 height 58
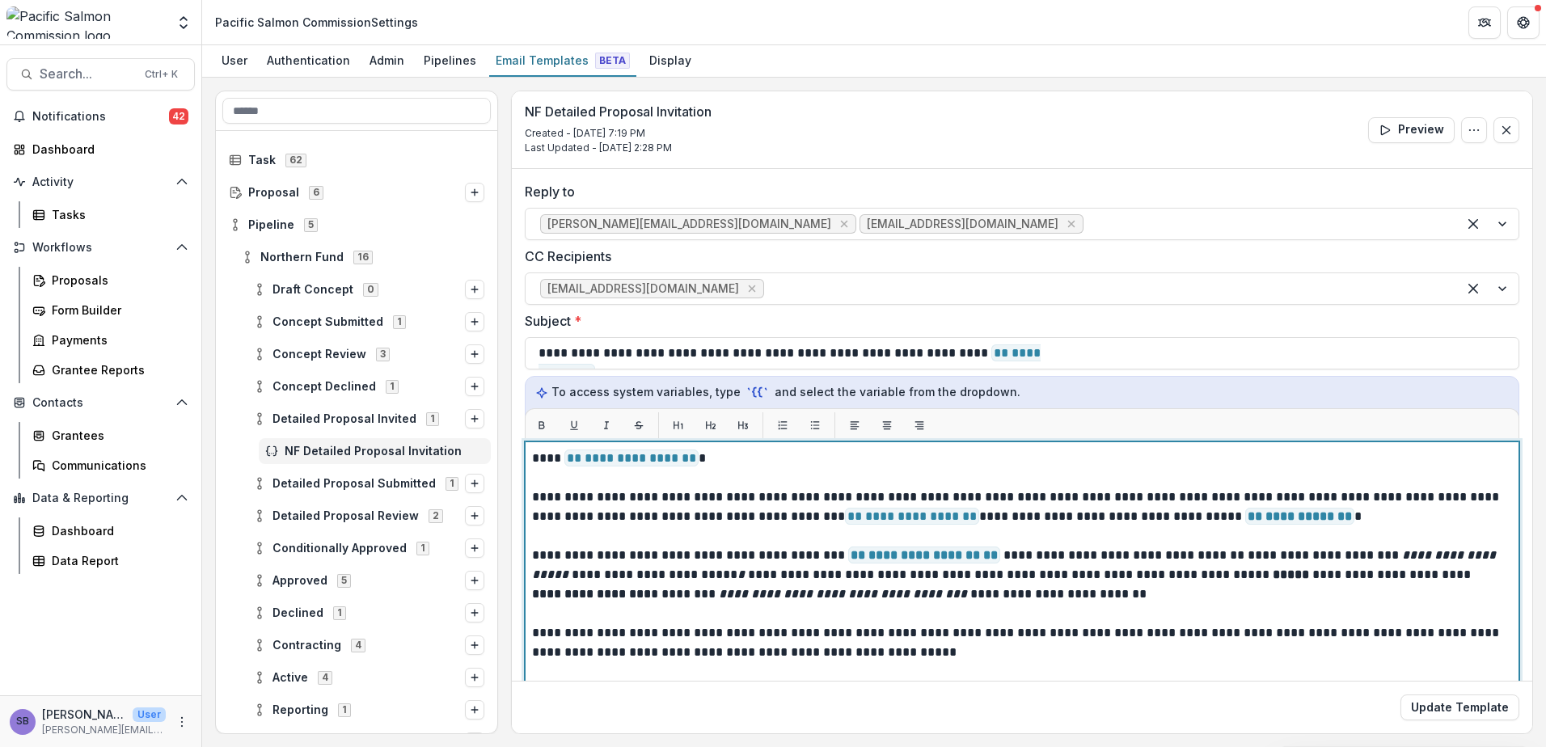
click at [1208, 583] on p "**********" at bounding box center [1017, 565] width 970 height 39
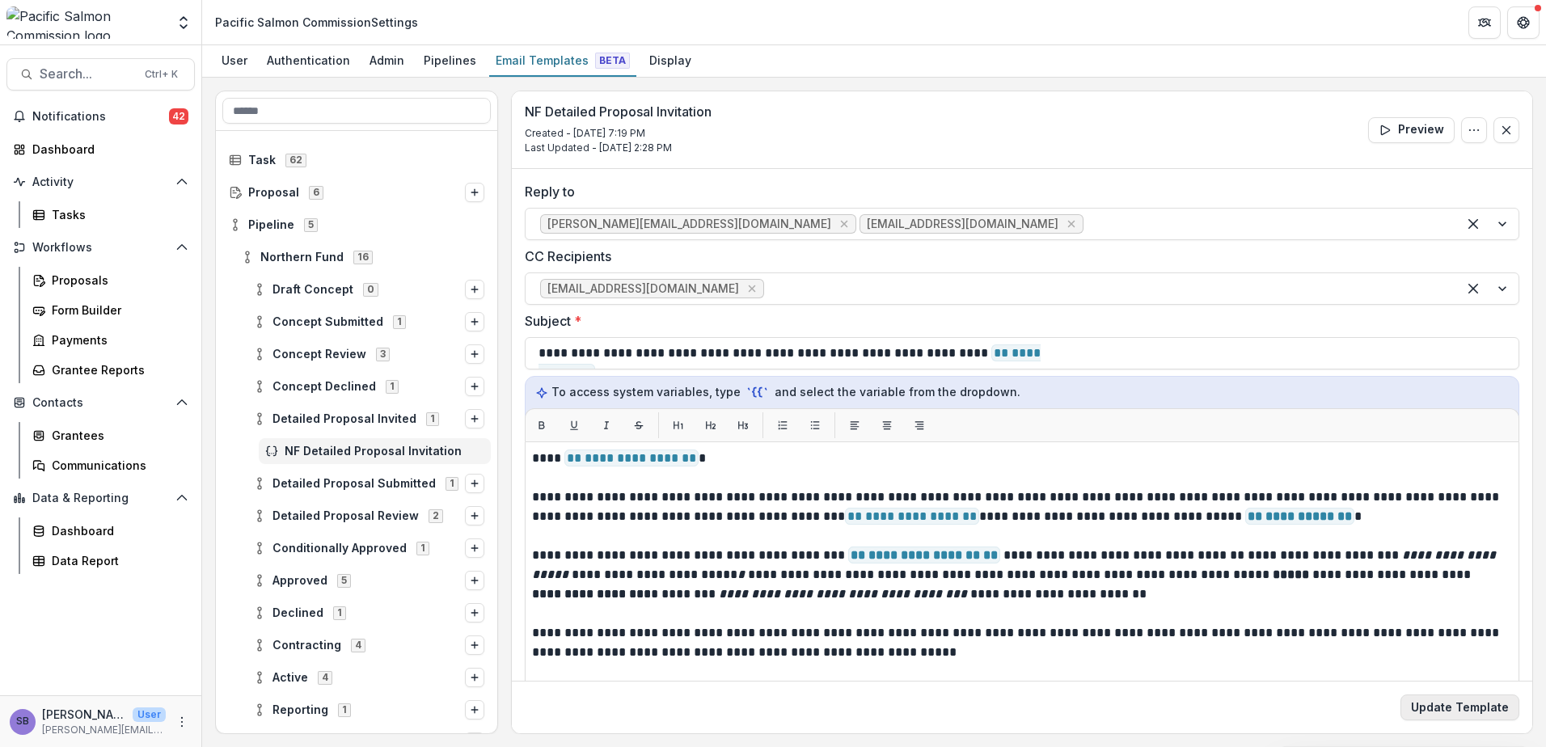
click at [1443, 702] on button "Update Template" at bounding box center [1459, 707] width 119 height 26
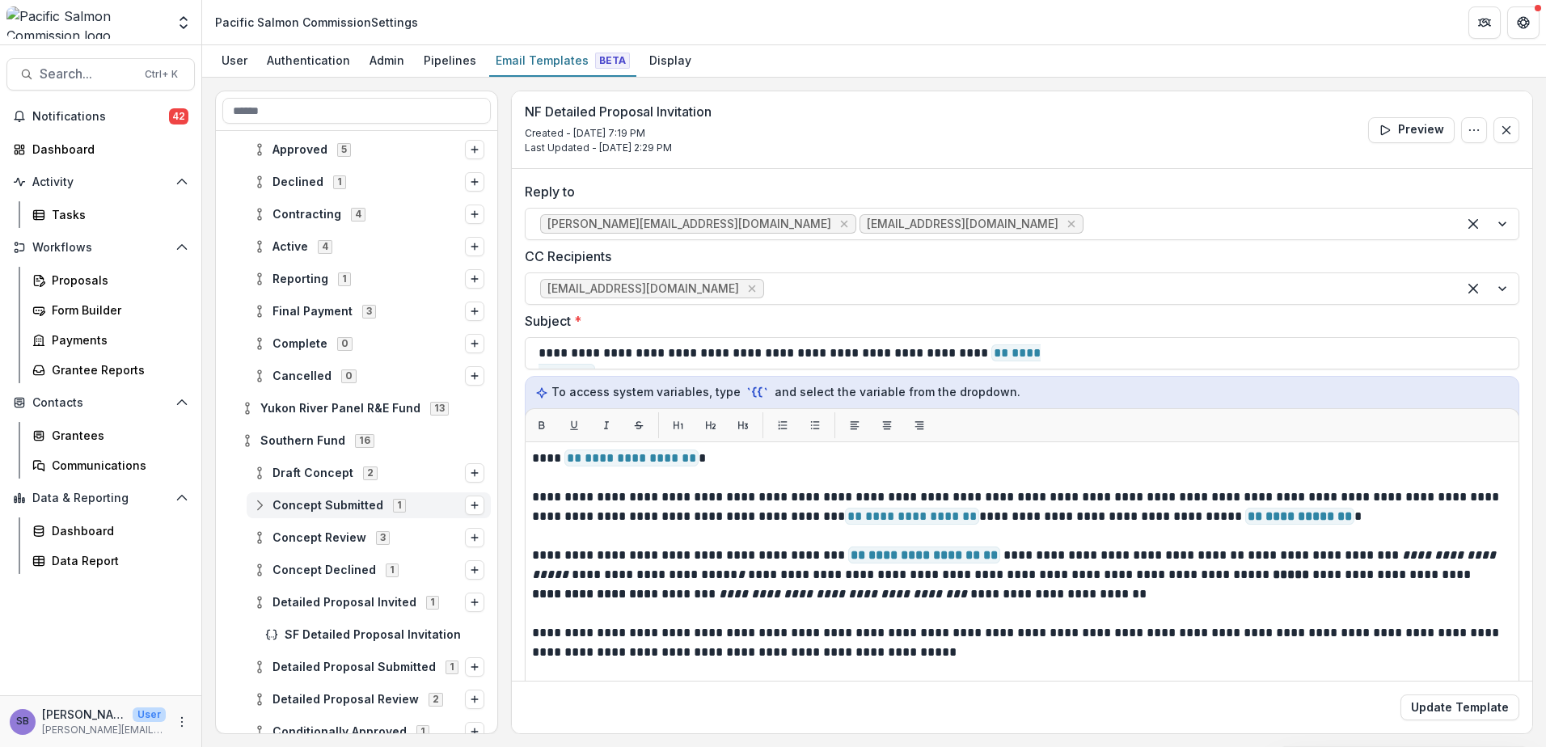
scroll to position [539, 0]
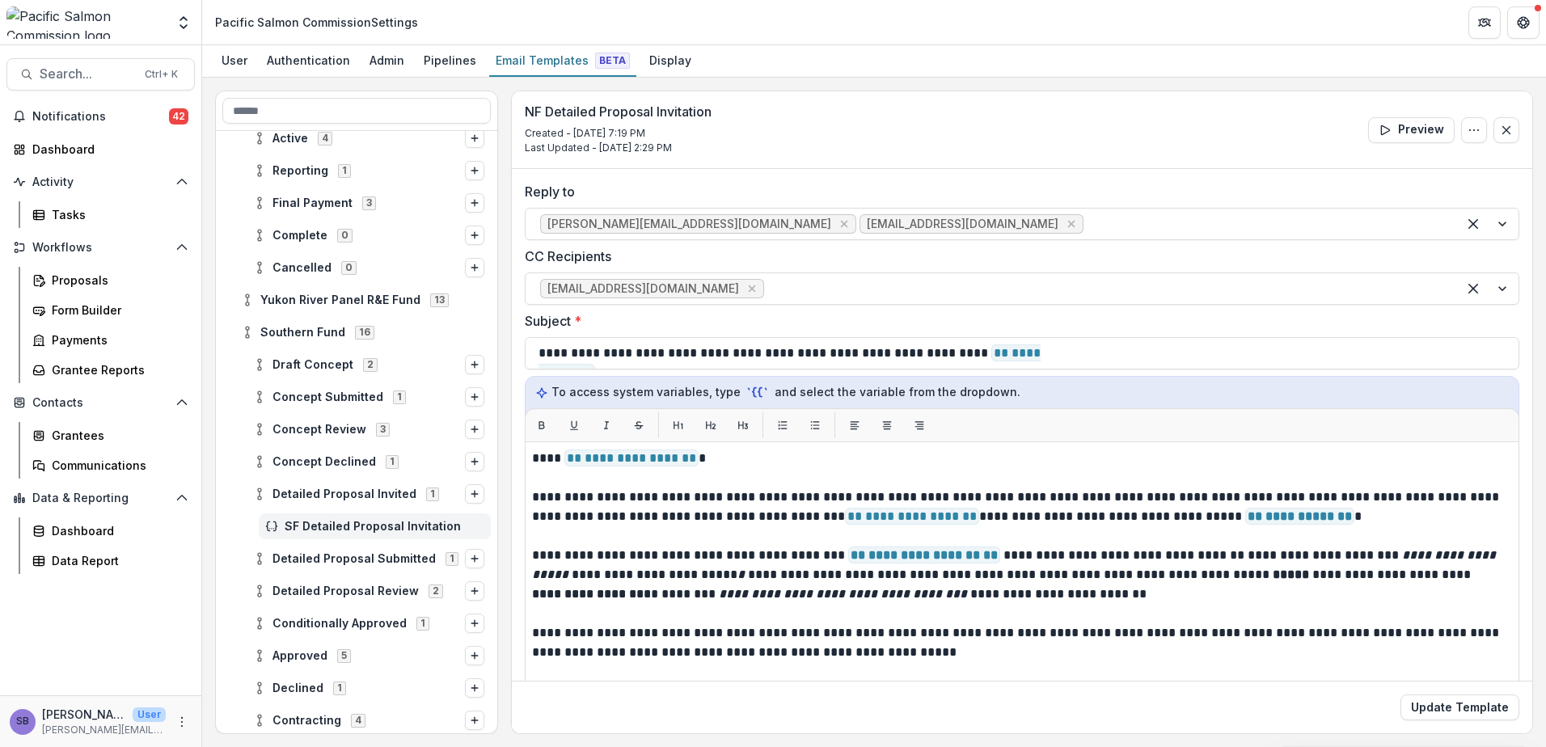
click at [403, 533] on span "SF Detailed Proposal Invitation" at bounding box center [385, 527] width 200 height 14
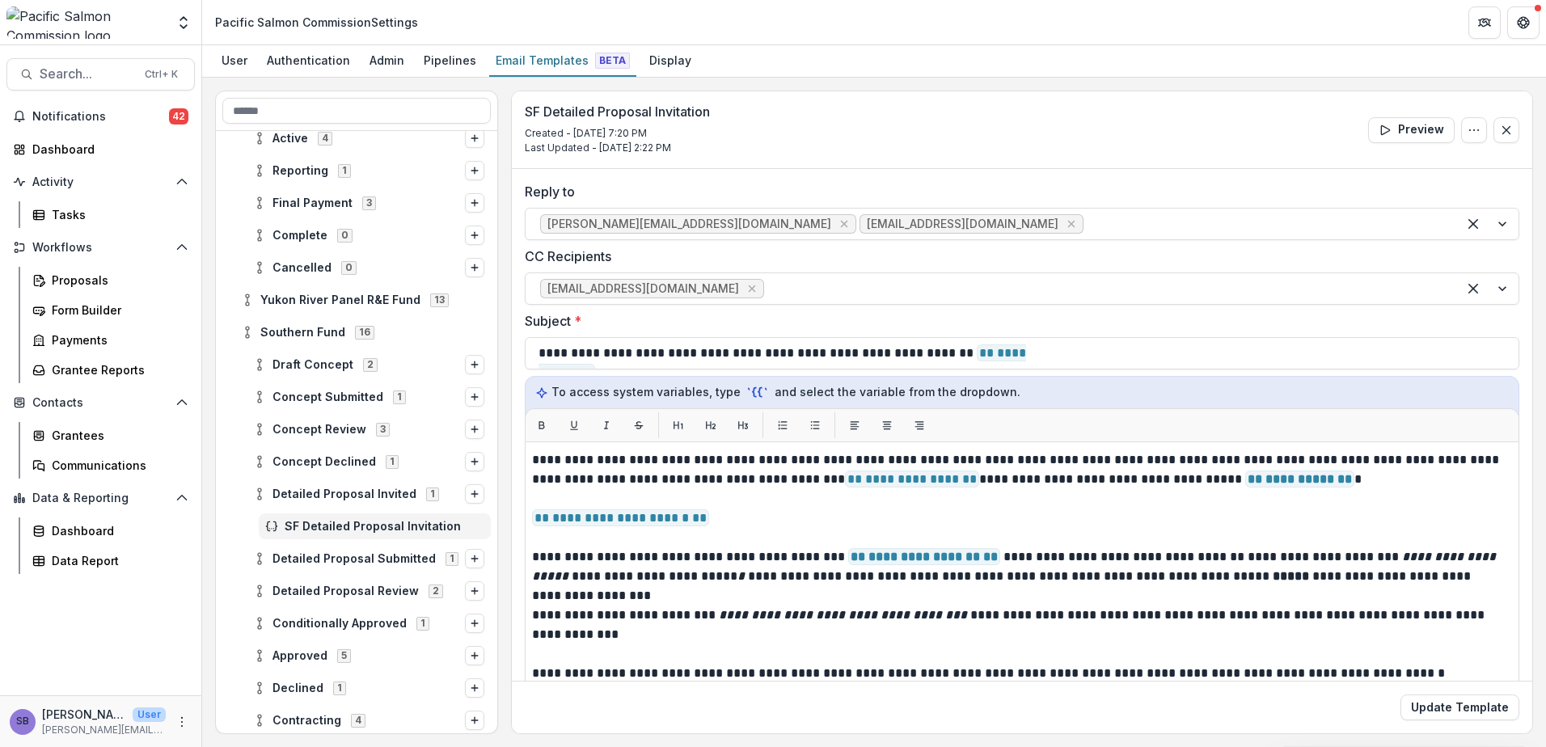
scroll to position [57, 0]
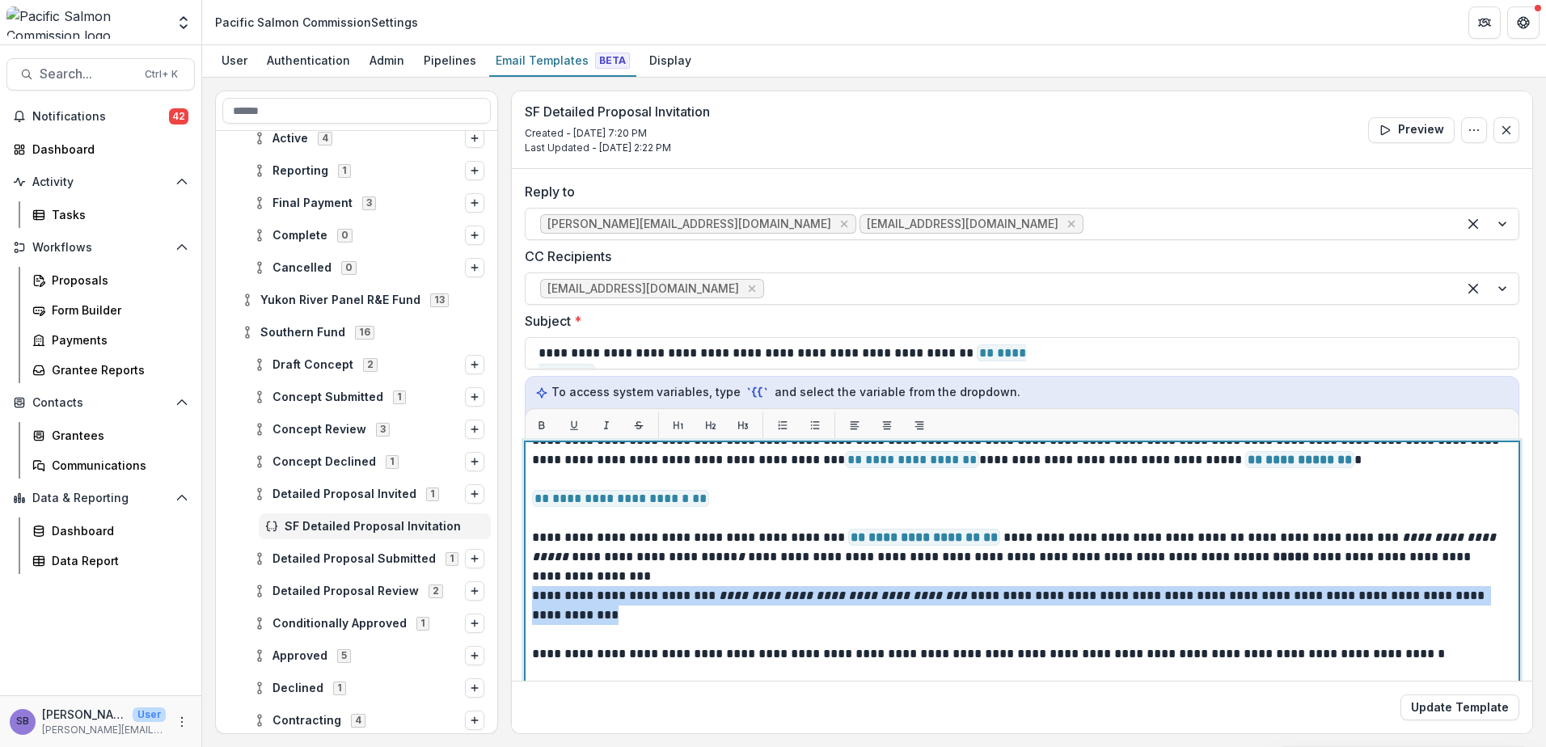
drag, startPoint x: 614, startPoint y: 619, endPoint x: 530, endPoint y: 592, distance: 87.7
click at [530, 592] on div "**********" at bounding box center [1022, 643] width 994 height 404
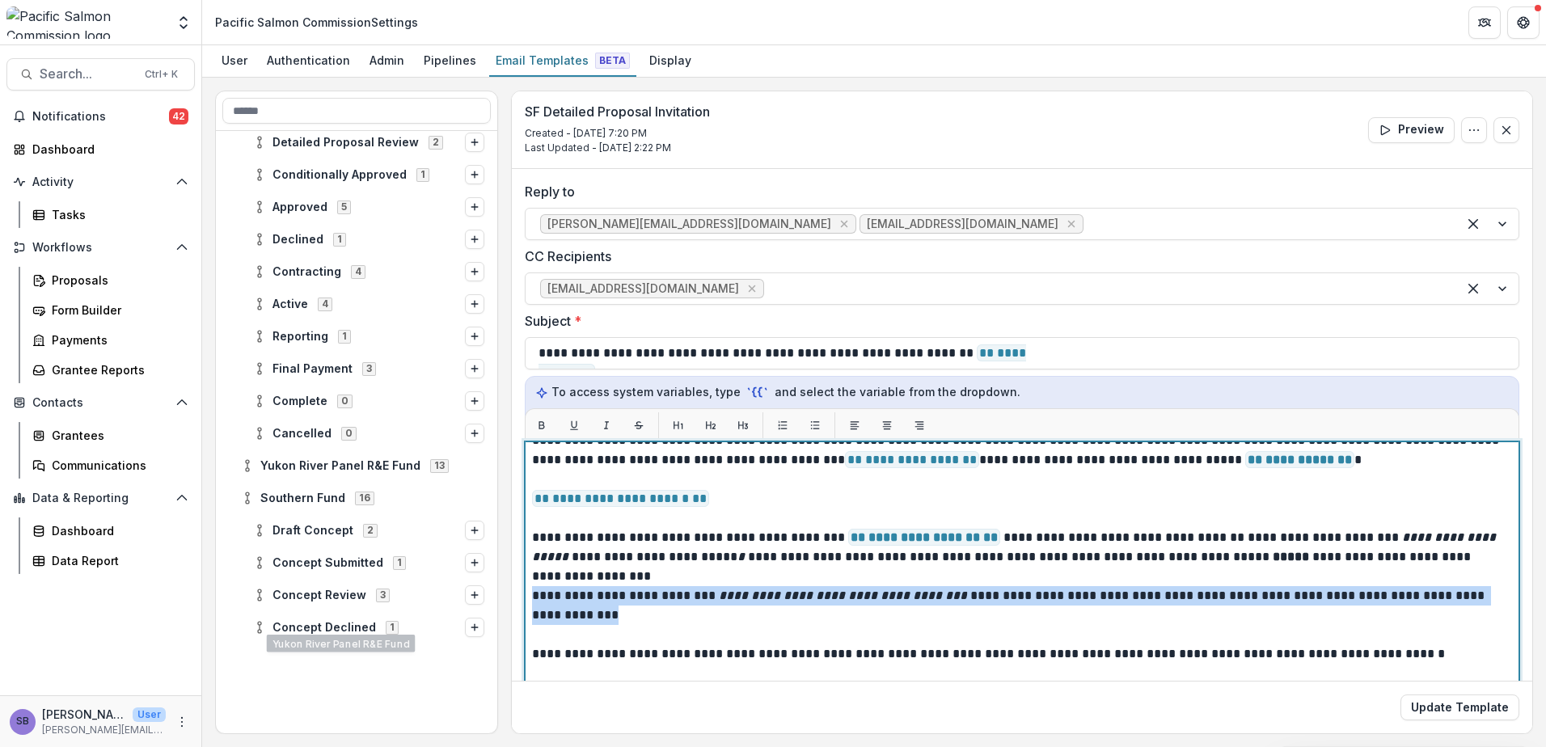
scroll to position [216, 0]
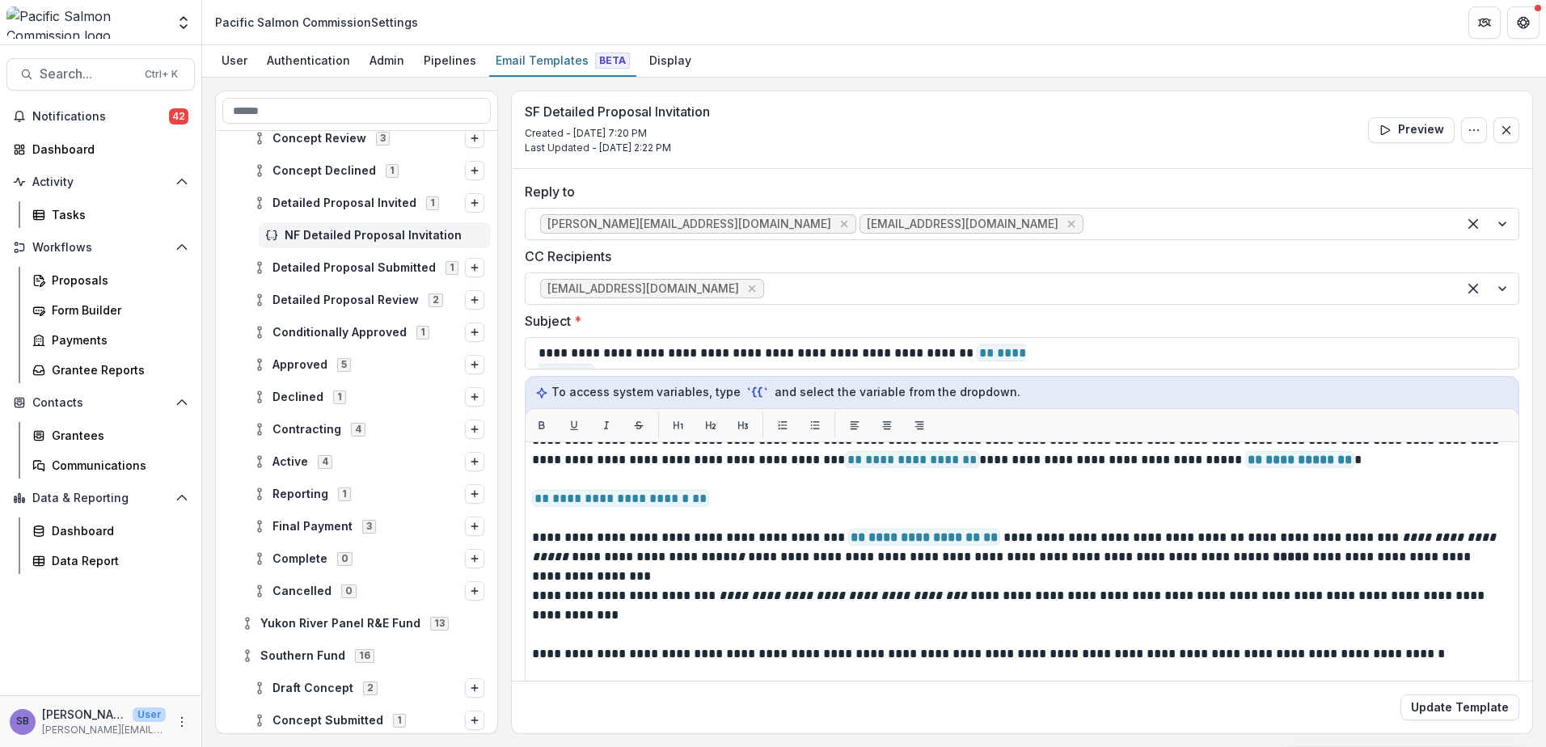
click at [361, 235] on span "NF Detailed Proposal Invitation" at bounding box center [385, 236] width 200 height 14
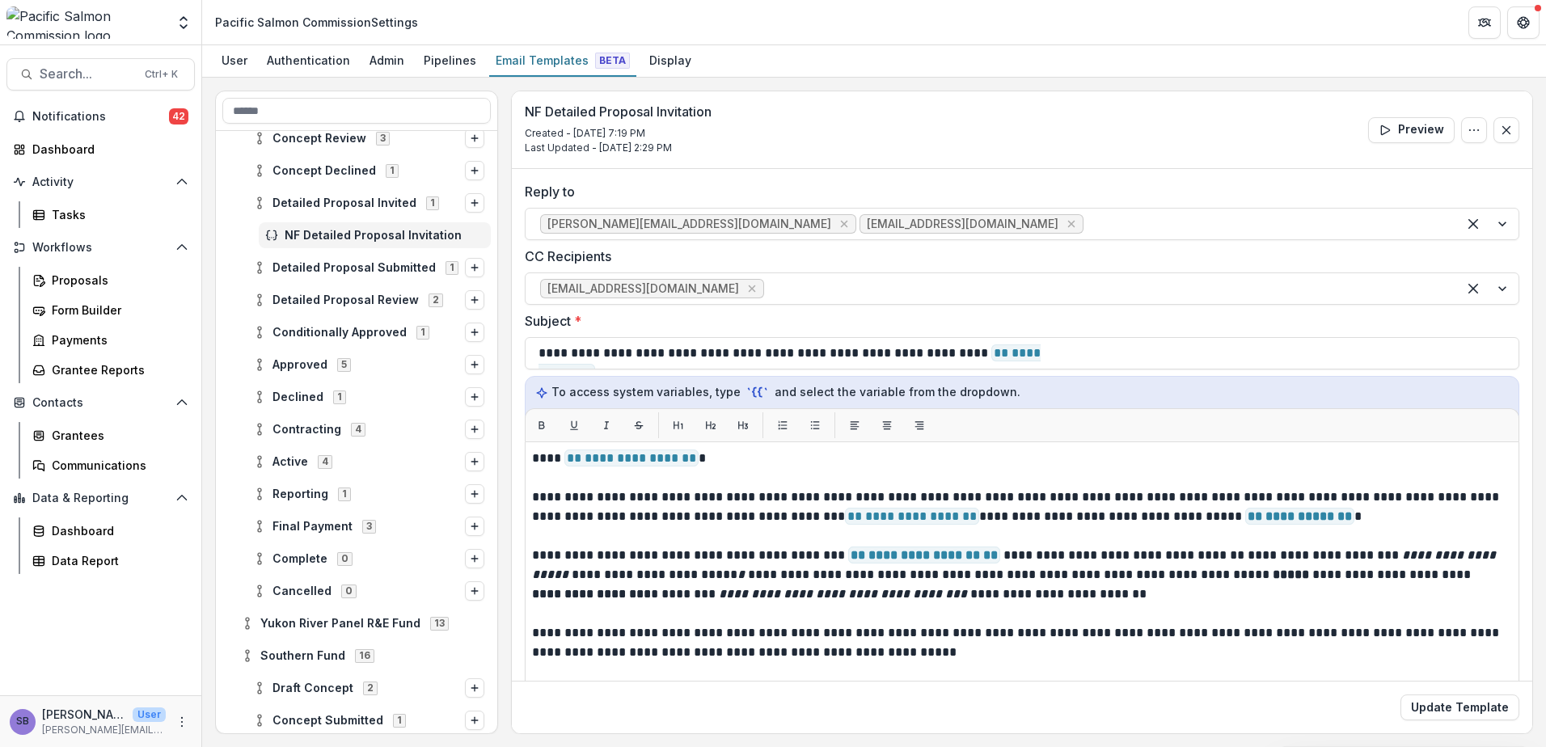
scroll to position [76, 0]
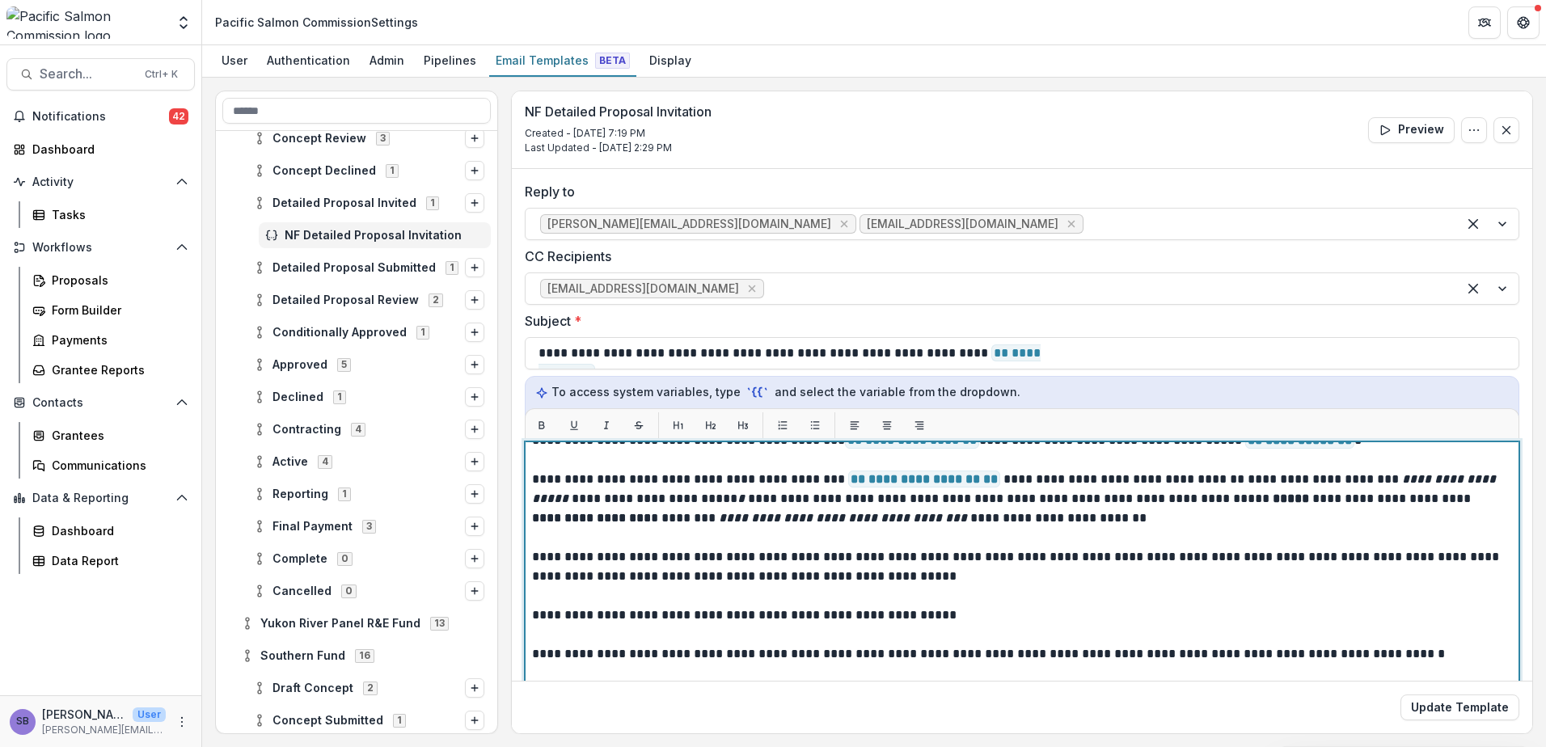
click at [532, 617] on p "**********" at bounding box center [1017, 614] width 970 height 19
click at [1179, 517] on p "**********" at bounding box center [1017, 517] width 970 height 19
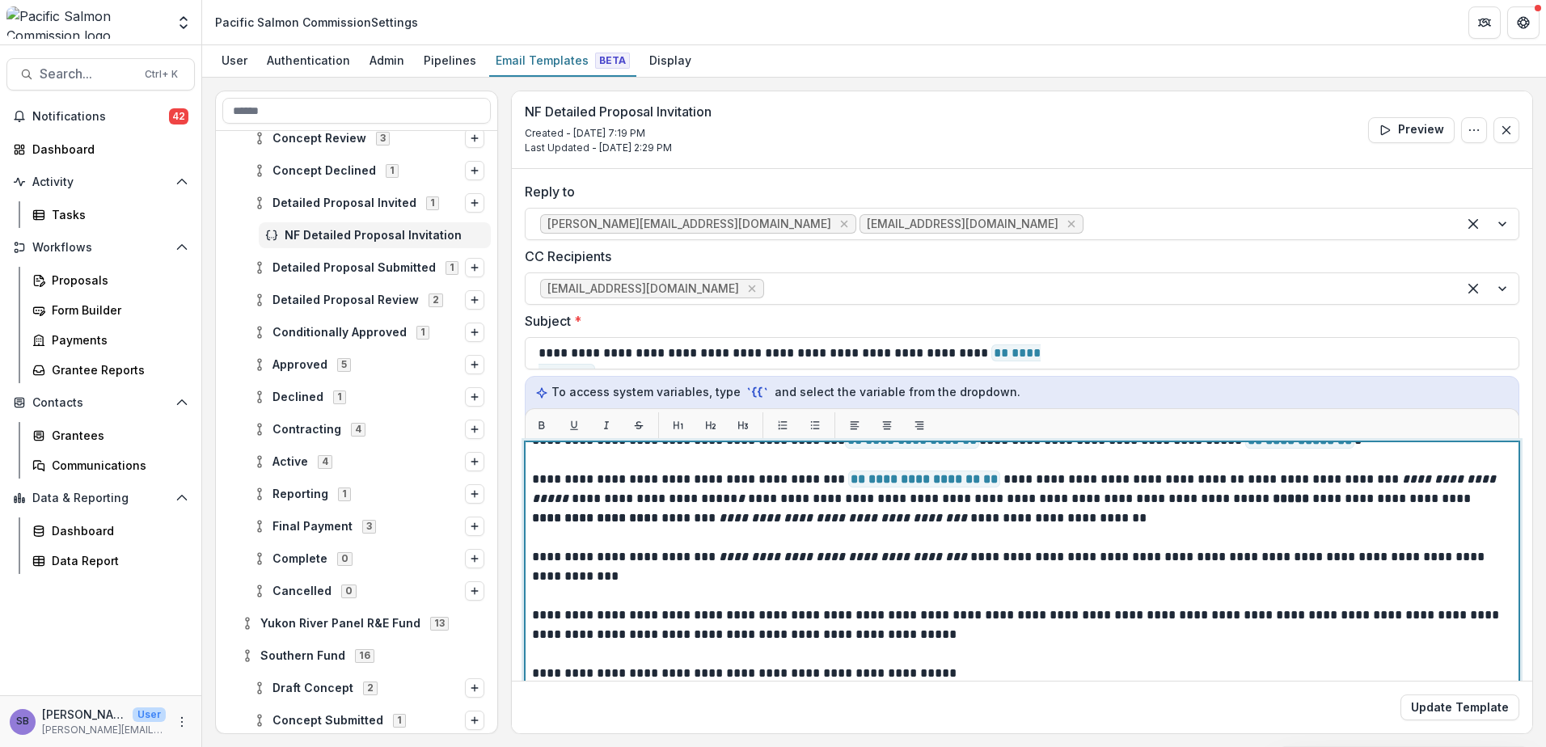
click at [719, 553] on em "**********" at bounding box center [843, 556] width 248 height 12
click at [1161, 521] on p "**********" at bounding box center [1017, 517] width 970 height 19
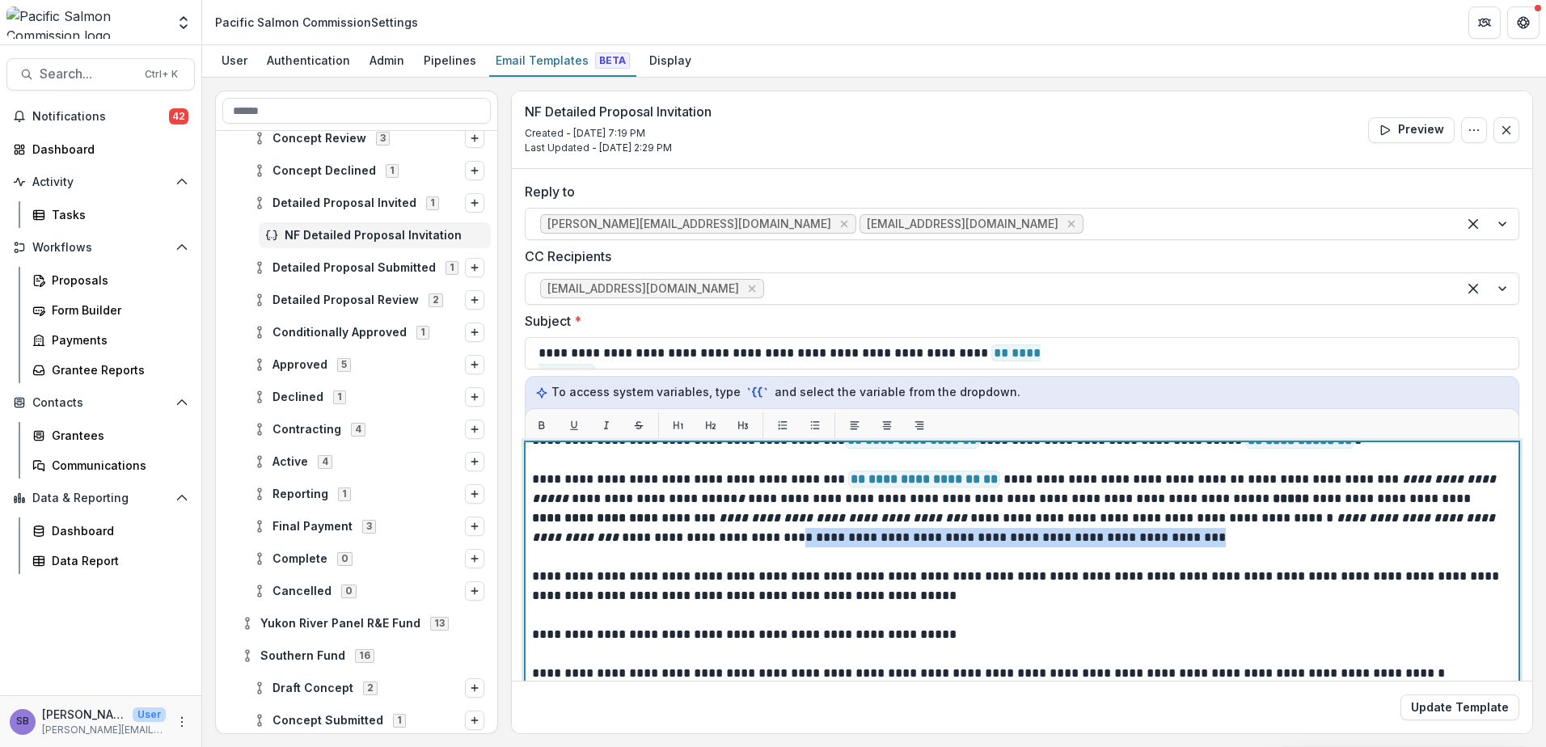
drag, startPoint x: 780, startPoint y: 541, endPoint x: 1215, endPoint y: 546, distance: 434.9
click at [1215, 546] on p "**********" at bounding box center [1017, 527] width 970 height 39
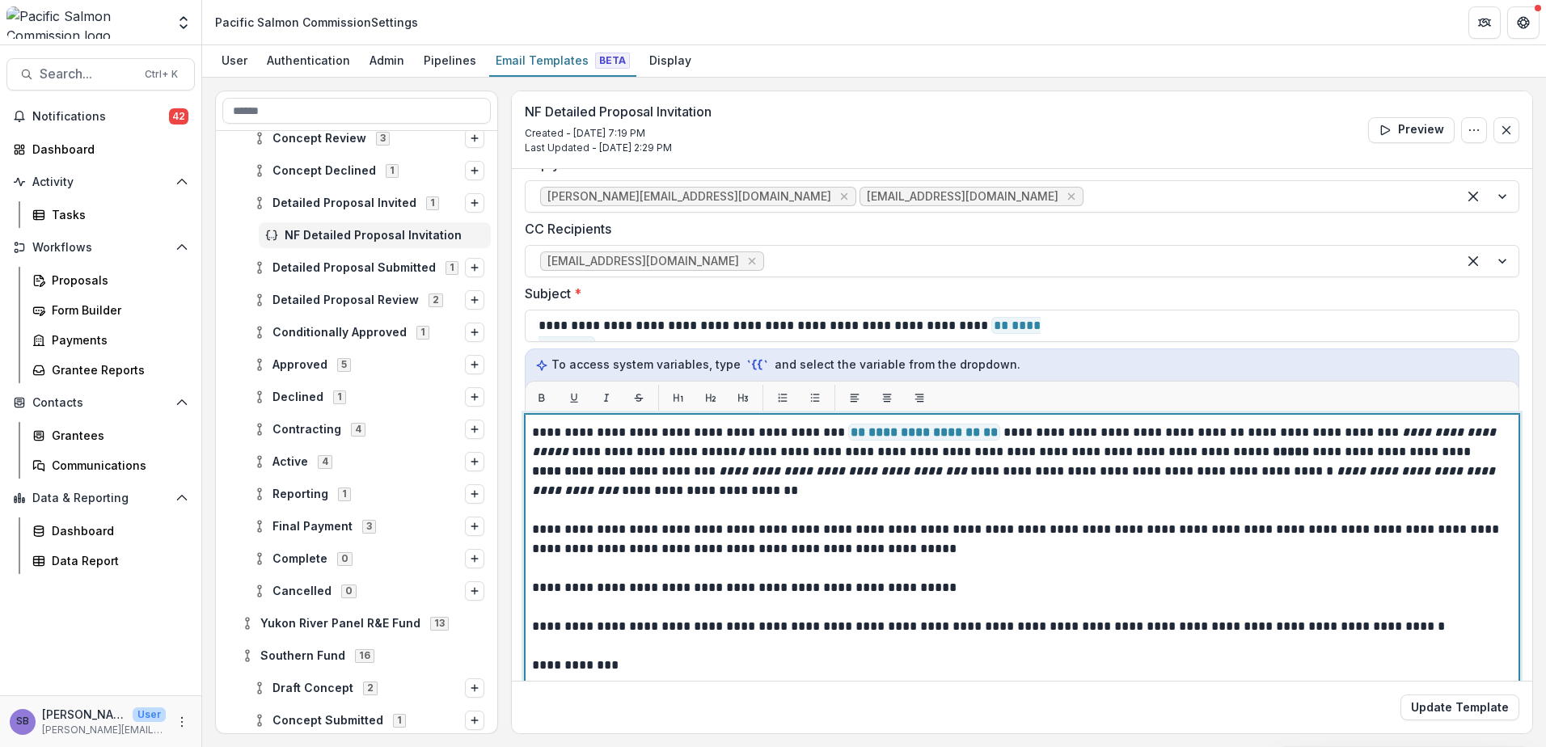
scroll to position [108, 0]
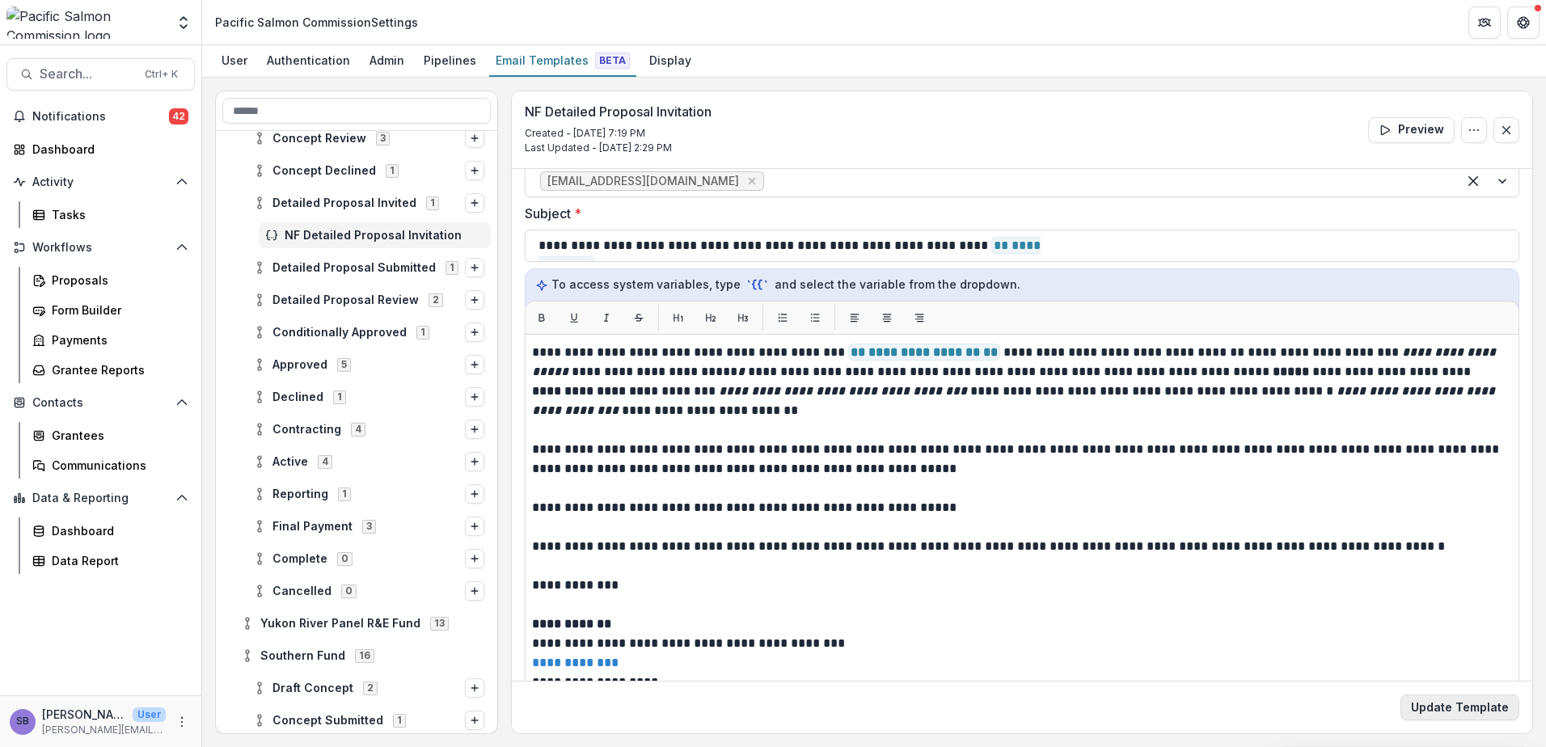
click at [1449, 706] on button "Update Template" at bounding box center [1459, 707] width 119 height 26
click at [258, 172] on icon at bounding box center [259, 170] width 13 height 13
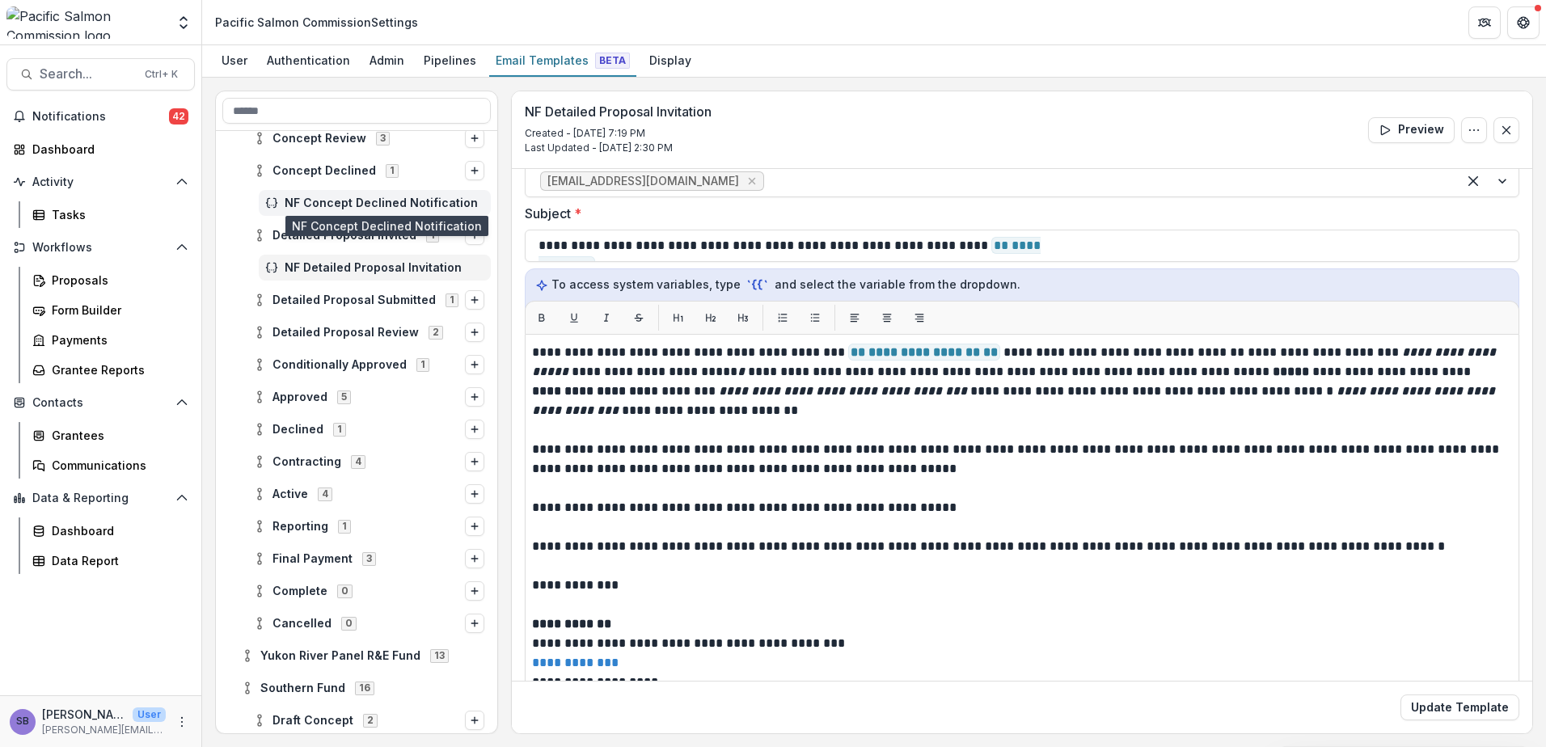
click at [349, 200] on span "NF Concept Declined Notification" at bounding box center [385, 203] width 200 height 14
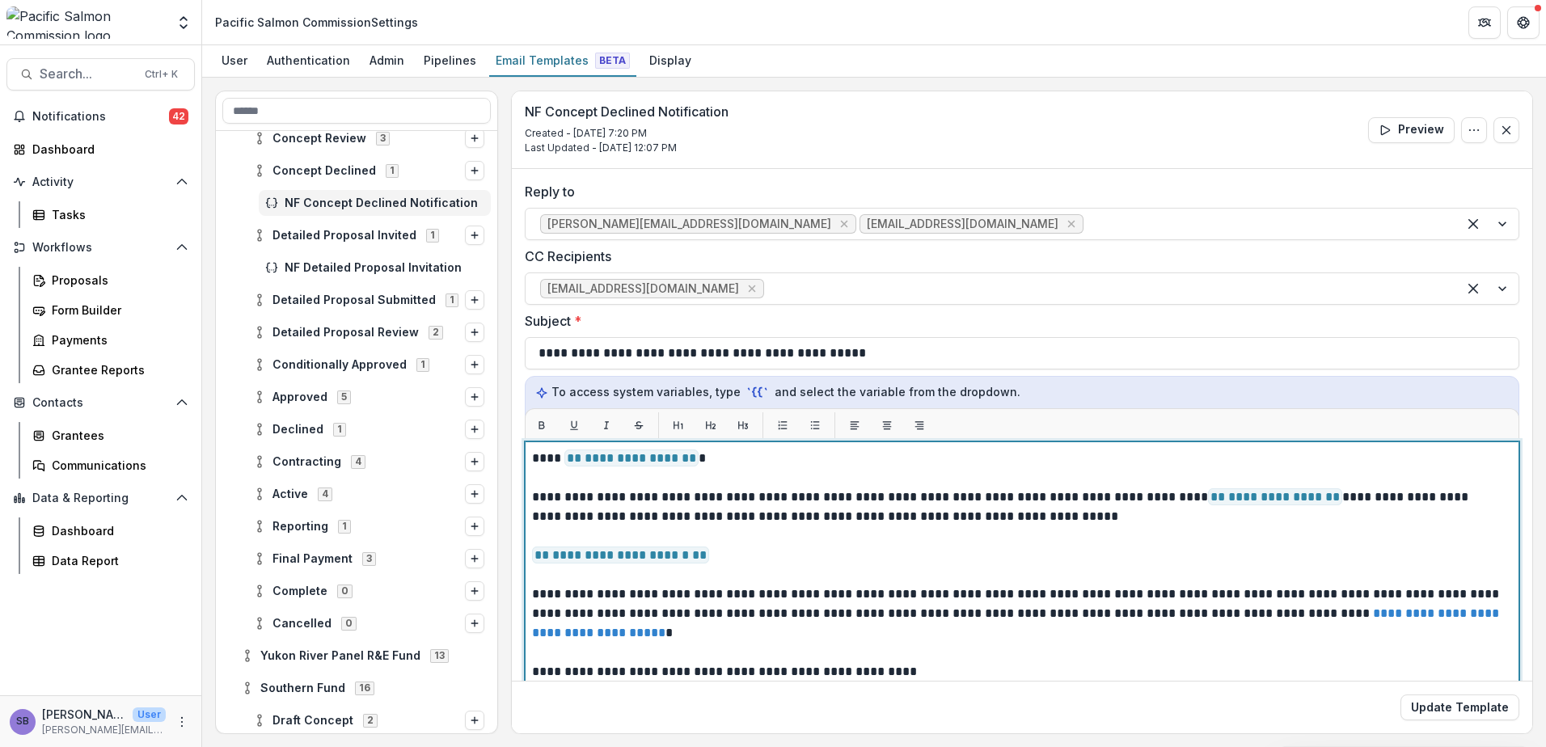
click at [1178, 497] on p "**********" at bounding box center [1017, 506] width 970 height 39
click at [1301, 495] on p "**********" at bounding box center [1017, 506] width 970 height 39
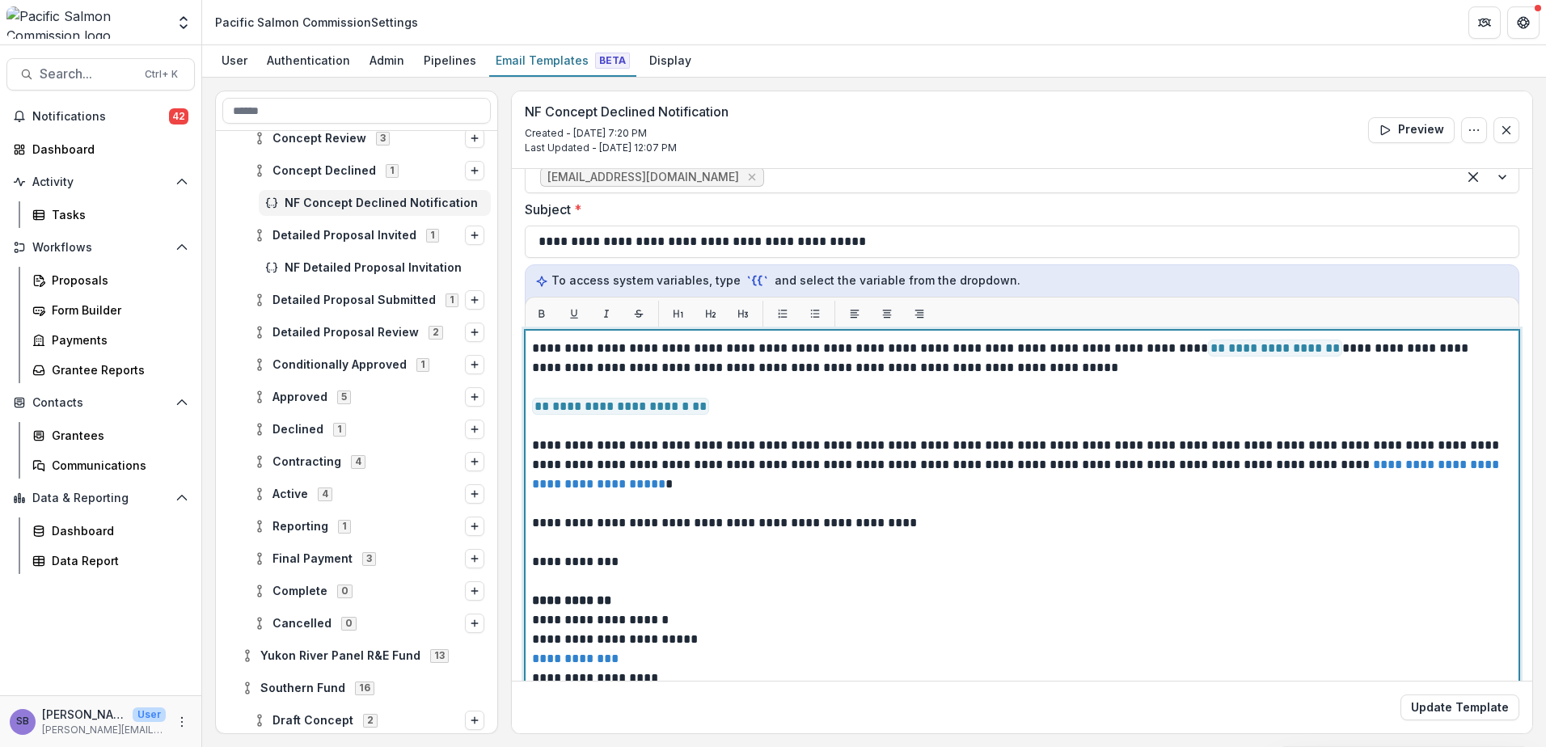
scroll to position [238, 0]
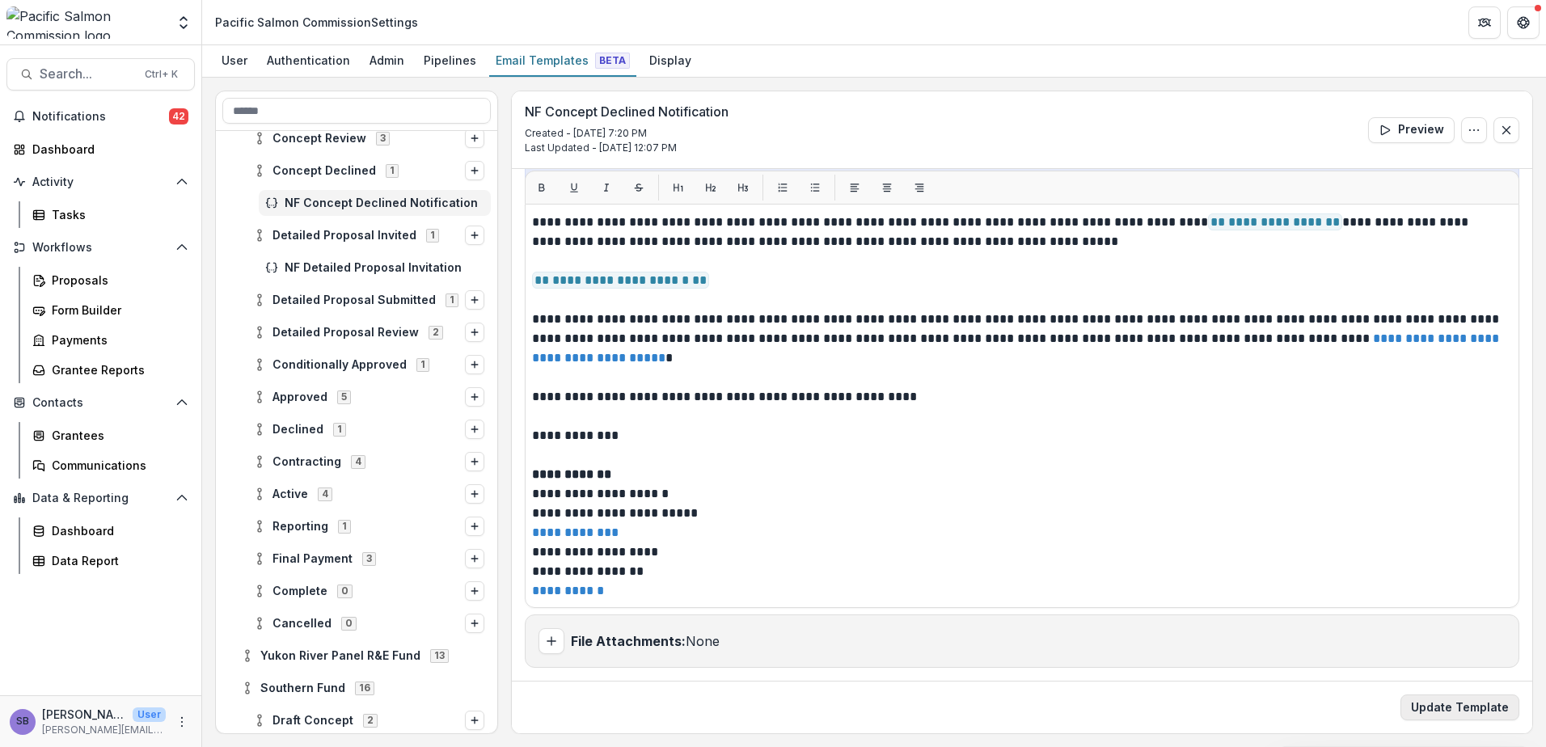
click at [1444, 699] on button "Update Template" at bounding box center [1459, 707] width 119 height 26
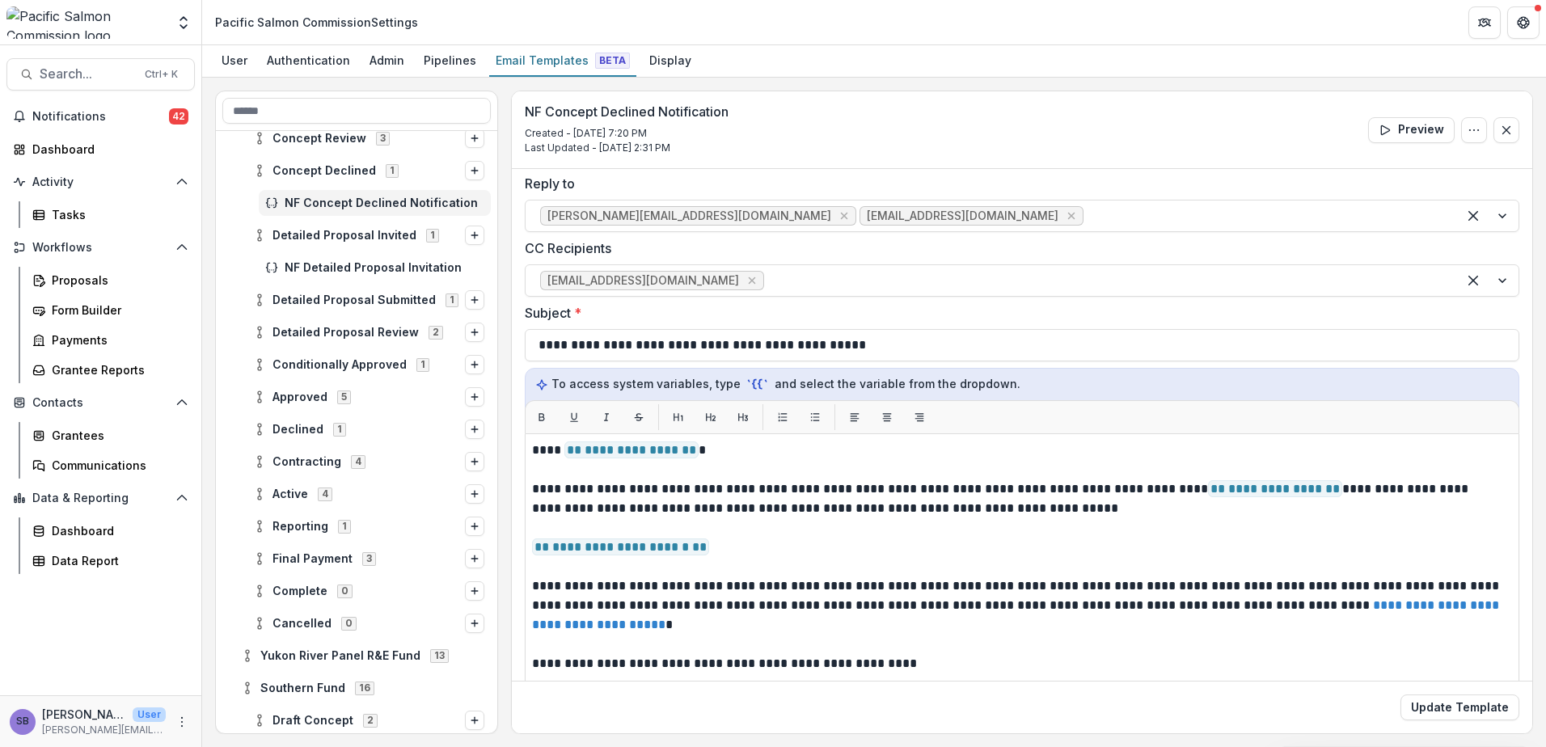
scroll to position [0, 0]
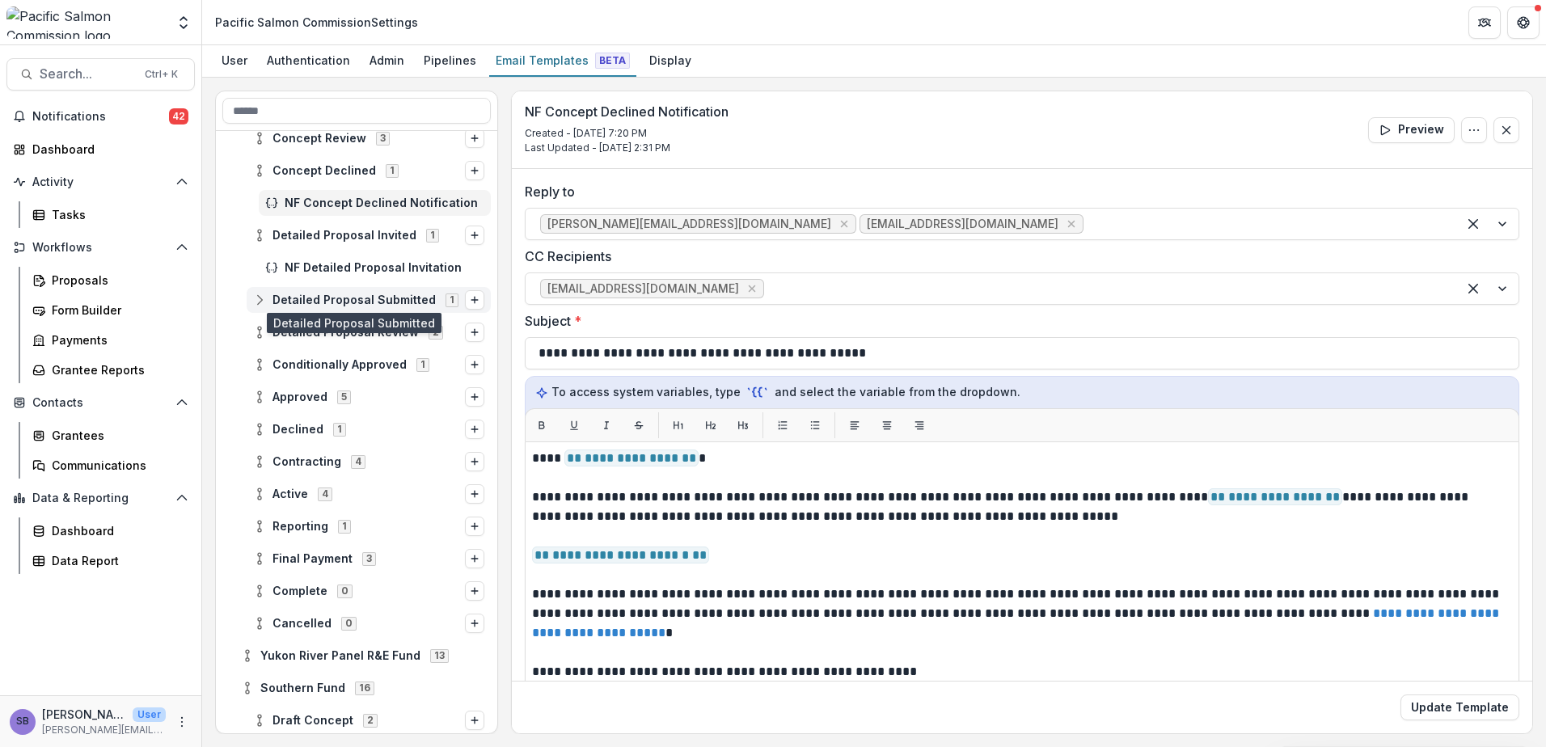
click at [364, 300] on span "Detailed Proposal Submitted" at bounding box center [353, 300] width 163 height 14
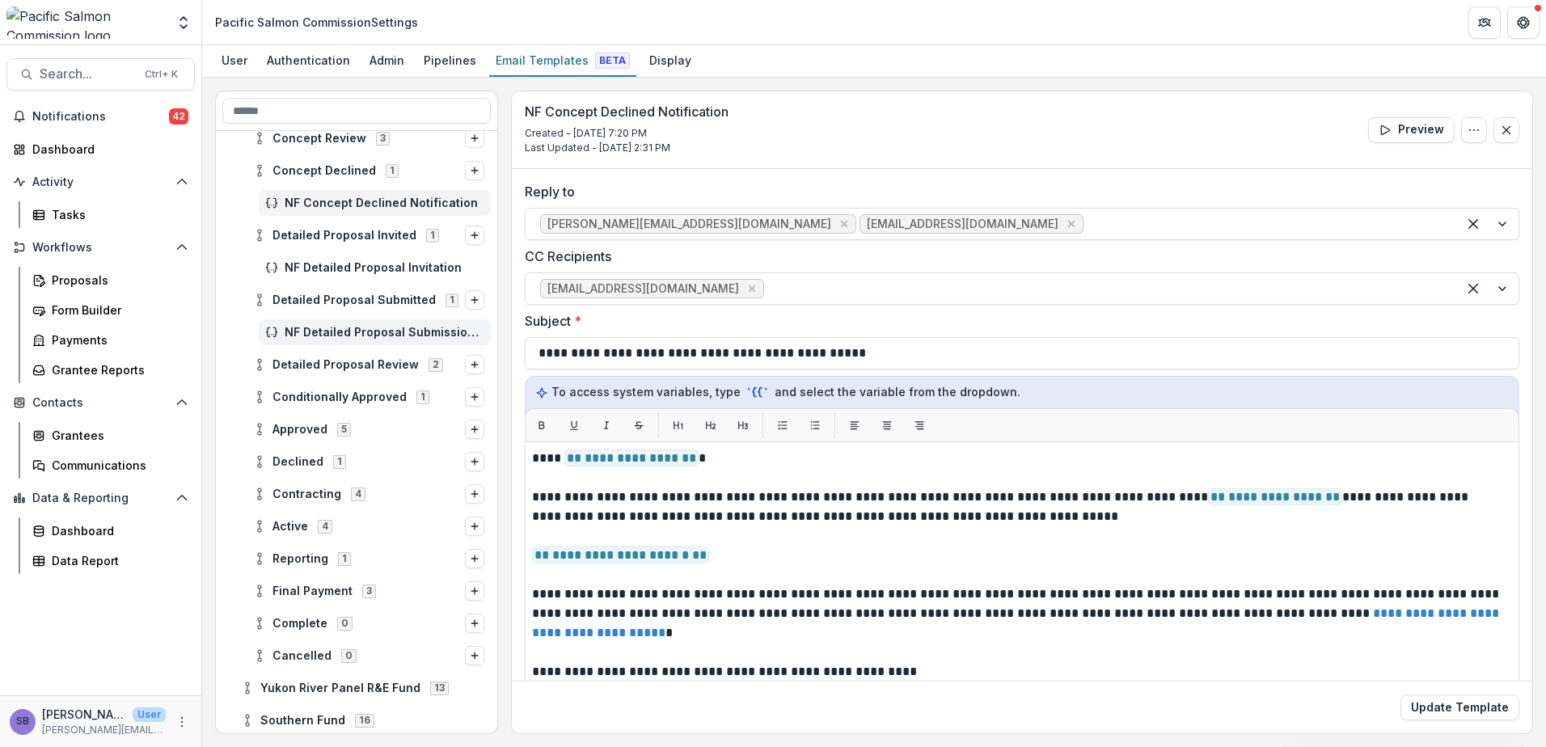
click at [394, 326] on span "NF Detailed Proposal Submission Confirmation" at bounding box center [385, 333] width 200 height 14
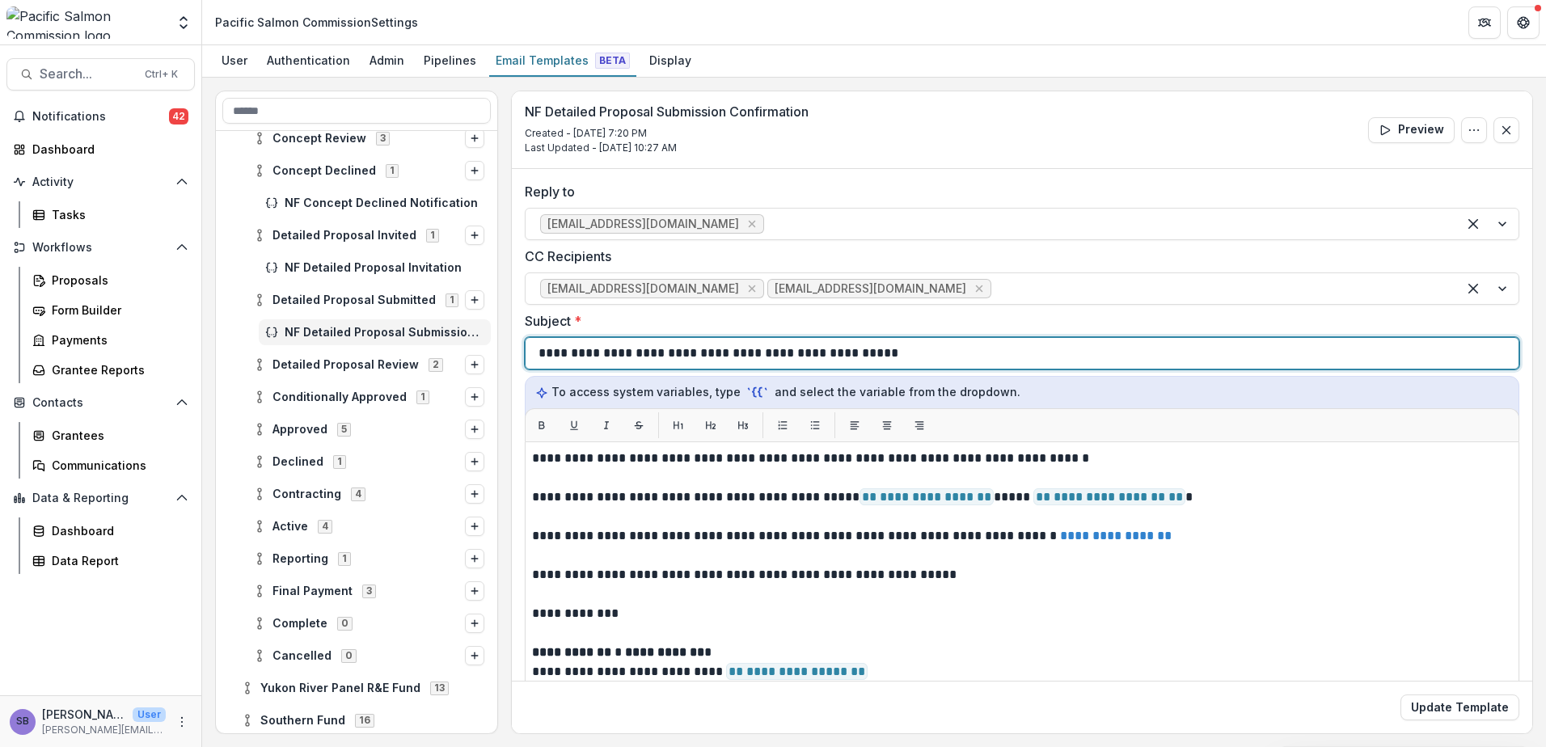
click at [996, 356] on div "**********" at bounding box center [1021, 353] width 967 height 31
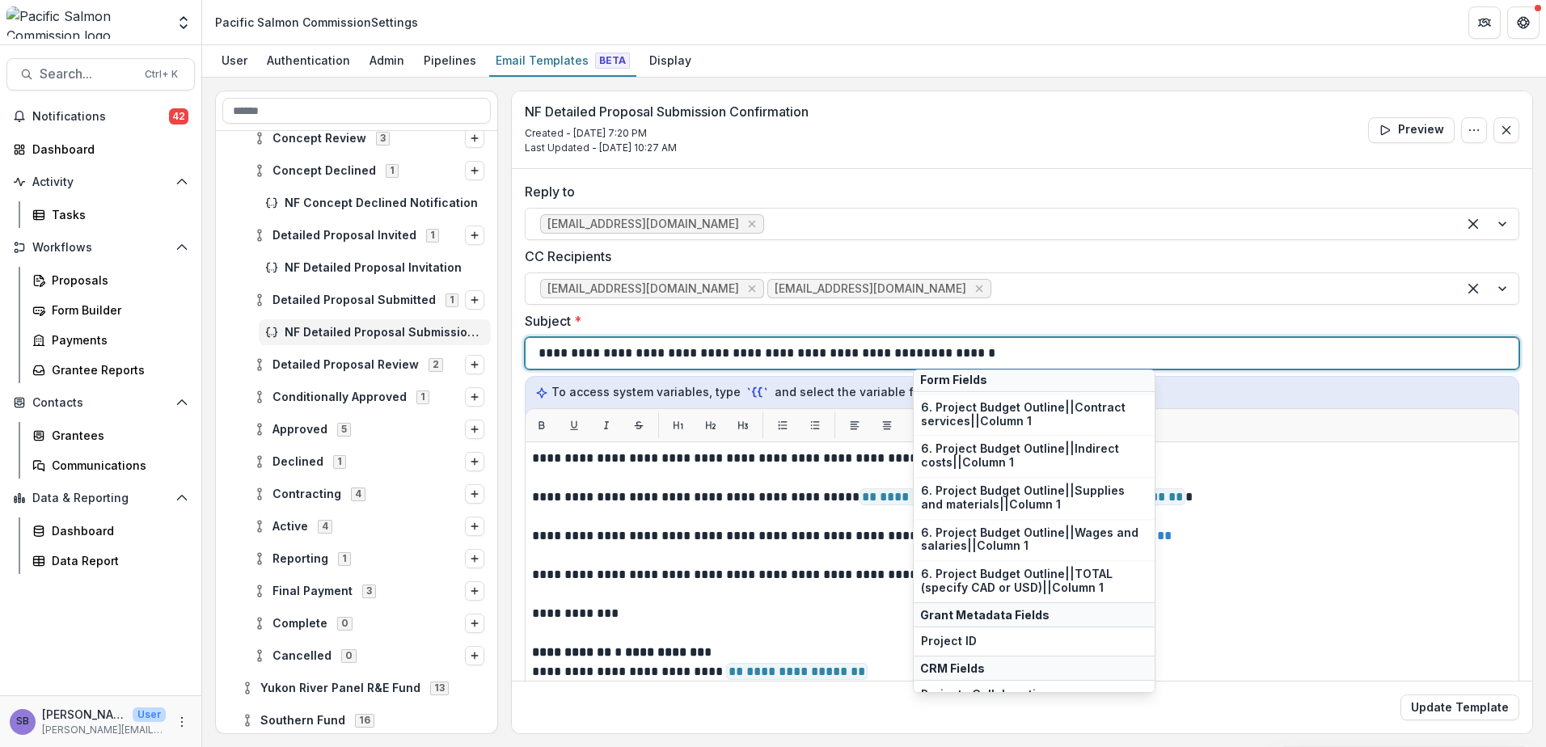
scroll to position [745, 0]
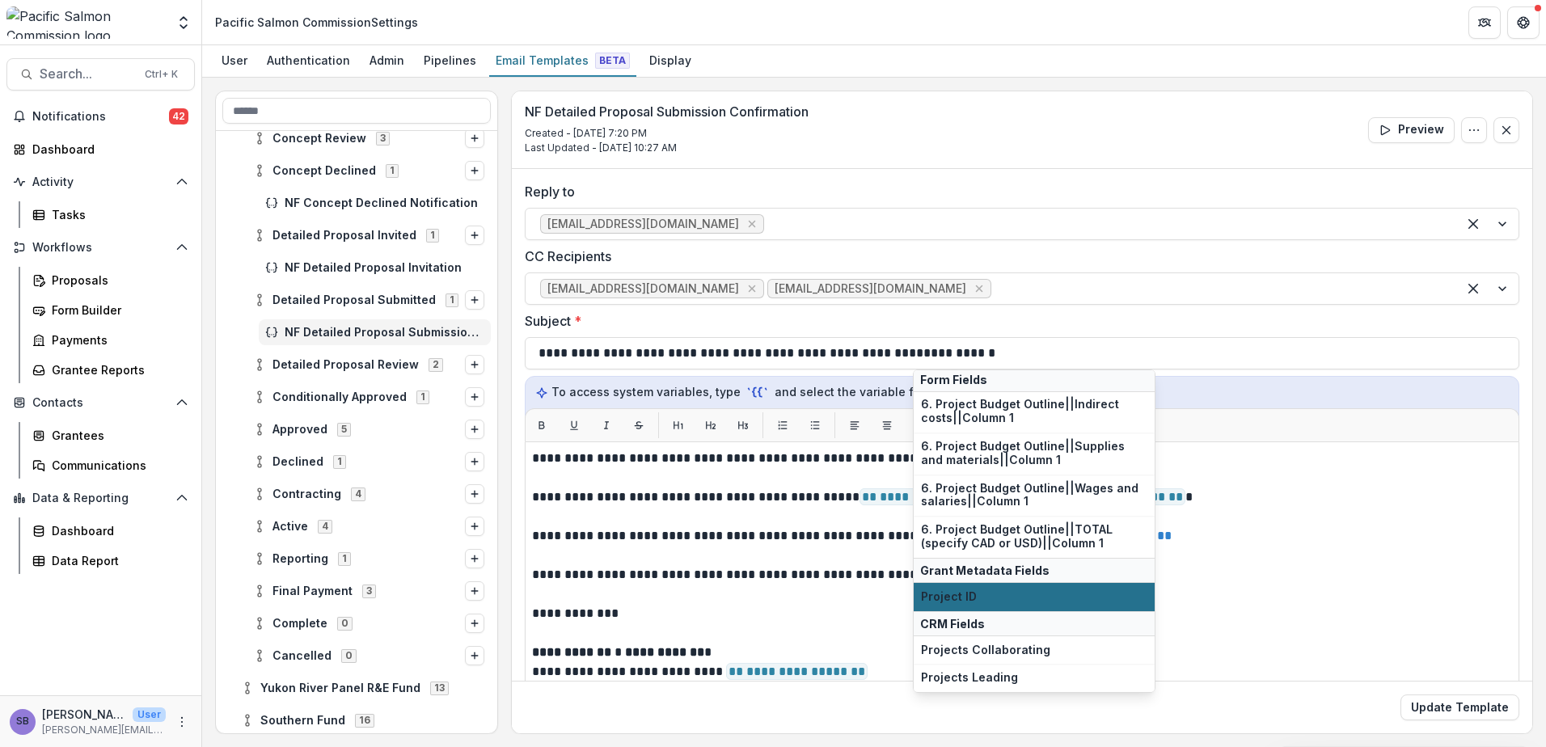
click at [1018, 597] on span "Project ID" at bounding box center [1034, 597] width 226 height 14
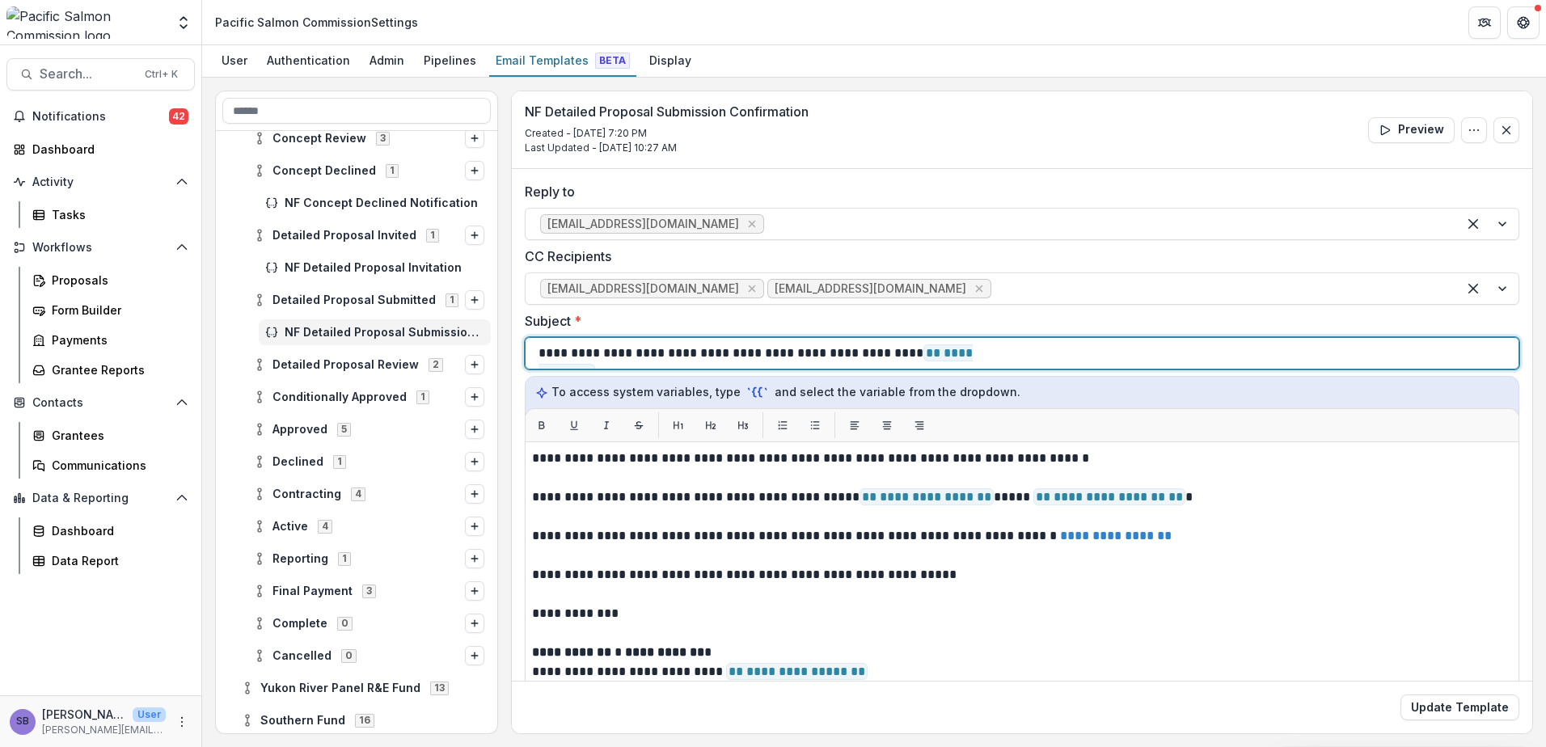
click at [905, 358] on p "**********" at bounding box center [773, 353] width 471 height 19
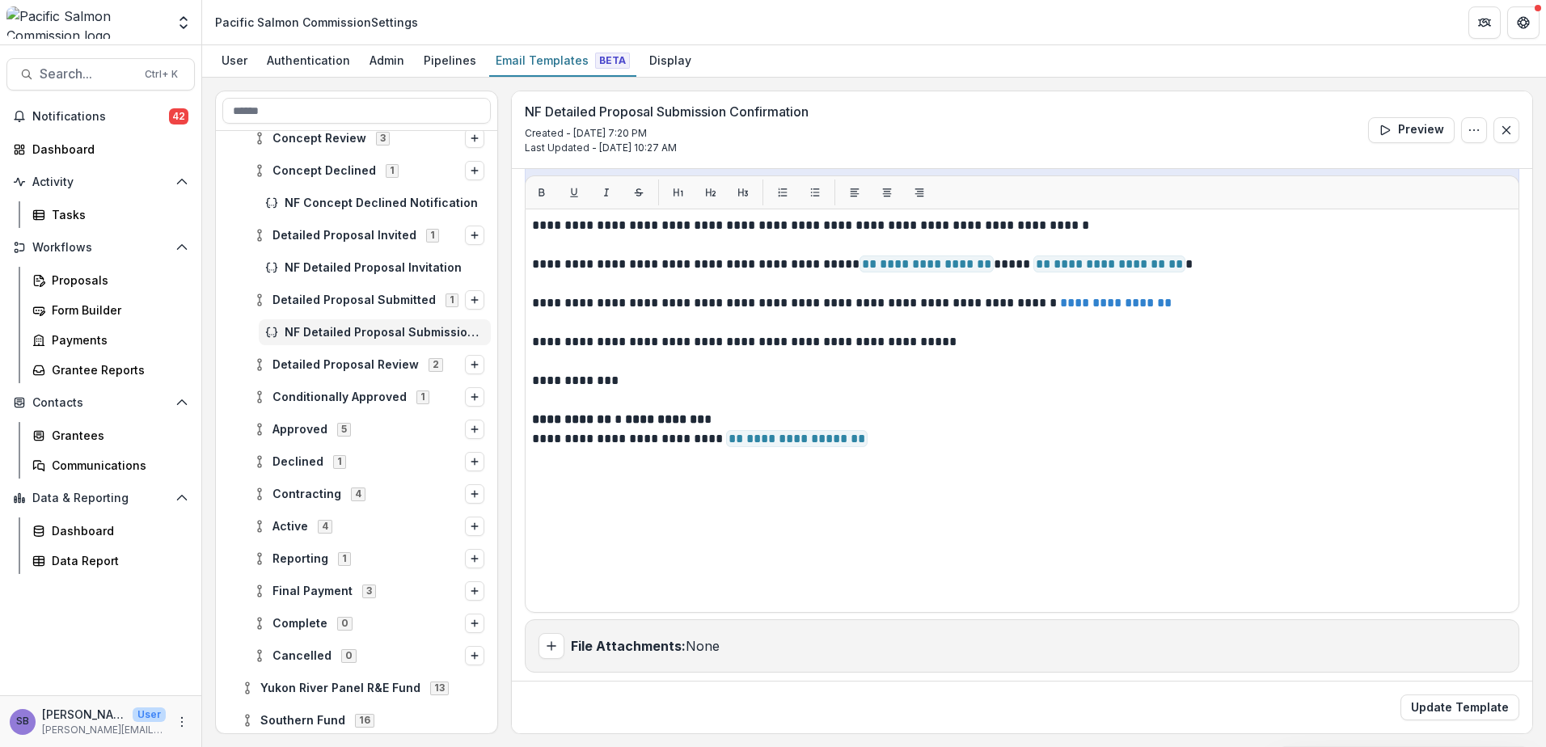
scroll to position [238, 0]
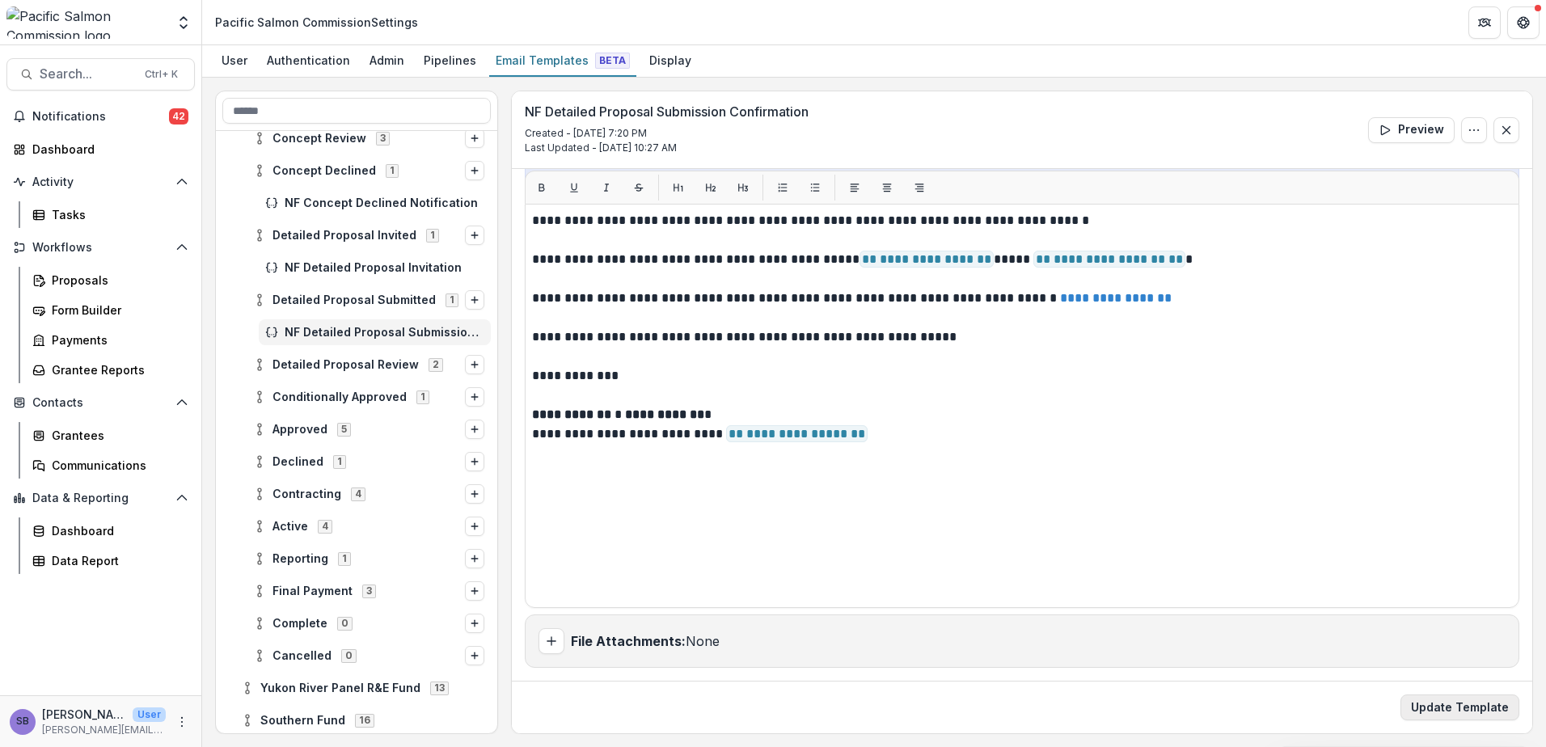
click at [1432, 713] on button "Update Template" at bounding box center [1459, 707] width 119 height 26
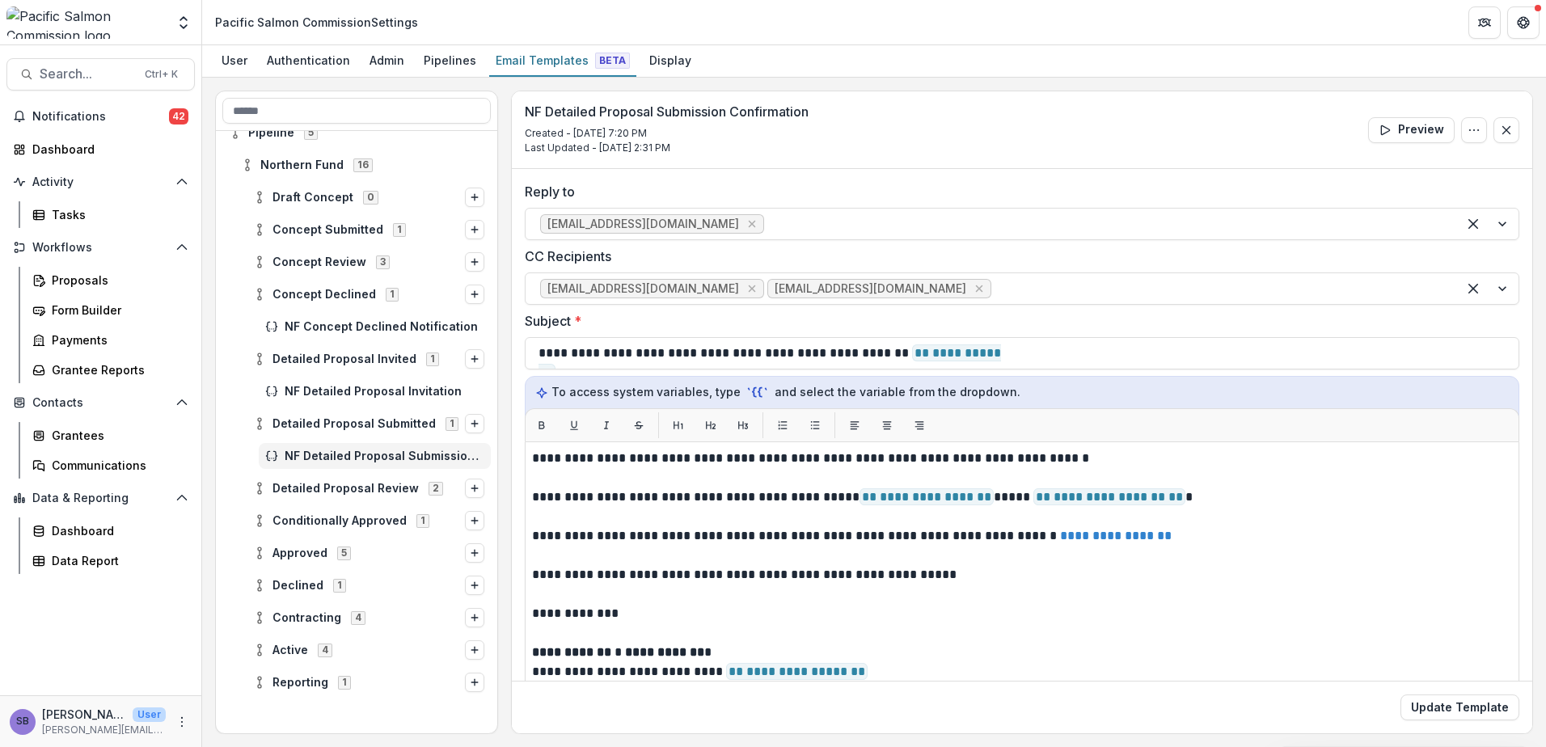
scroll to position [0, 0]
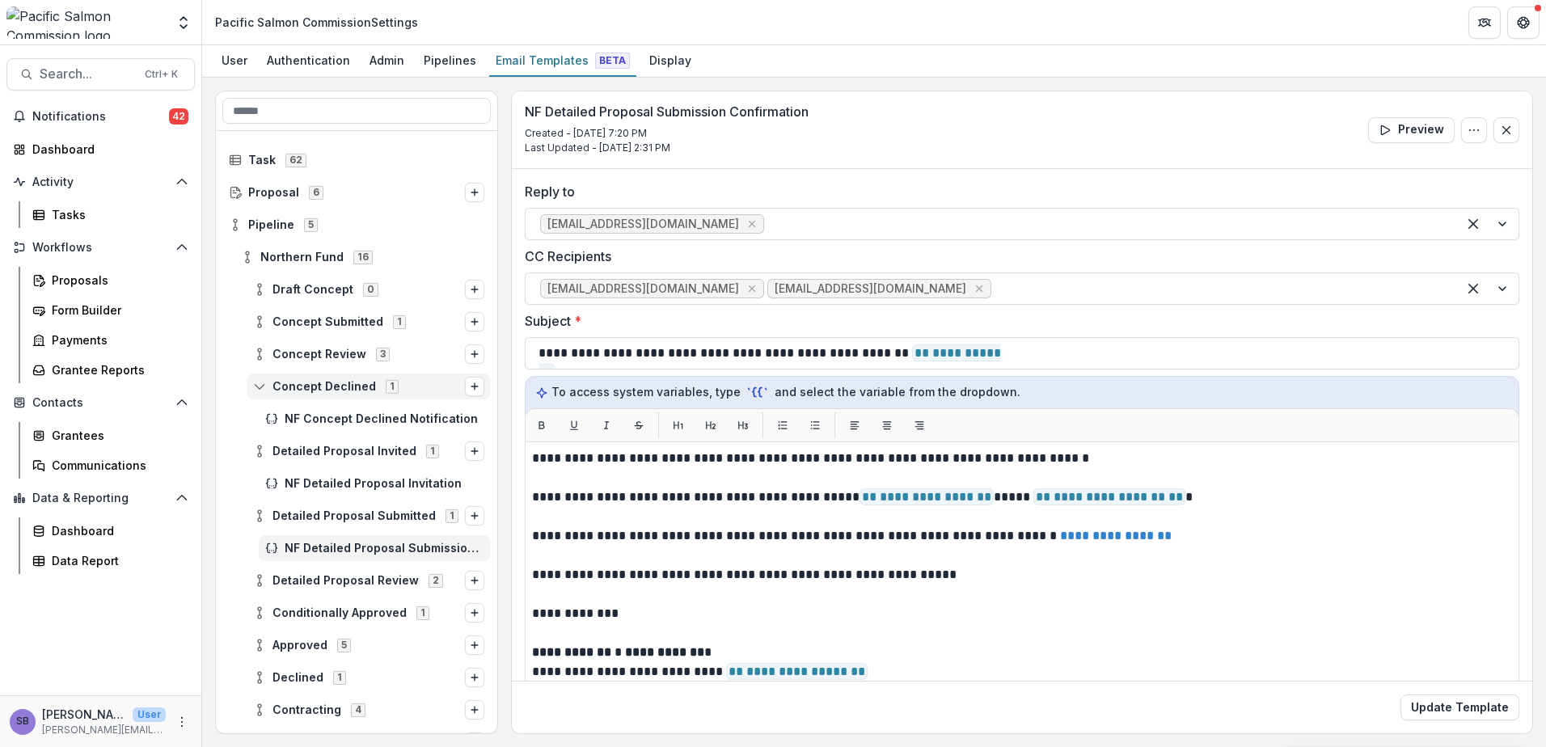
click at [256, 387] on icon at bounding box center [259, 386] width 13 height 13
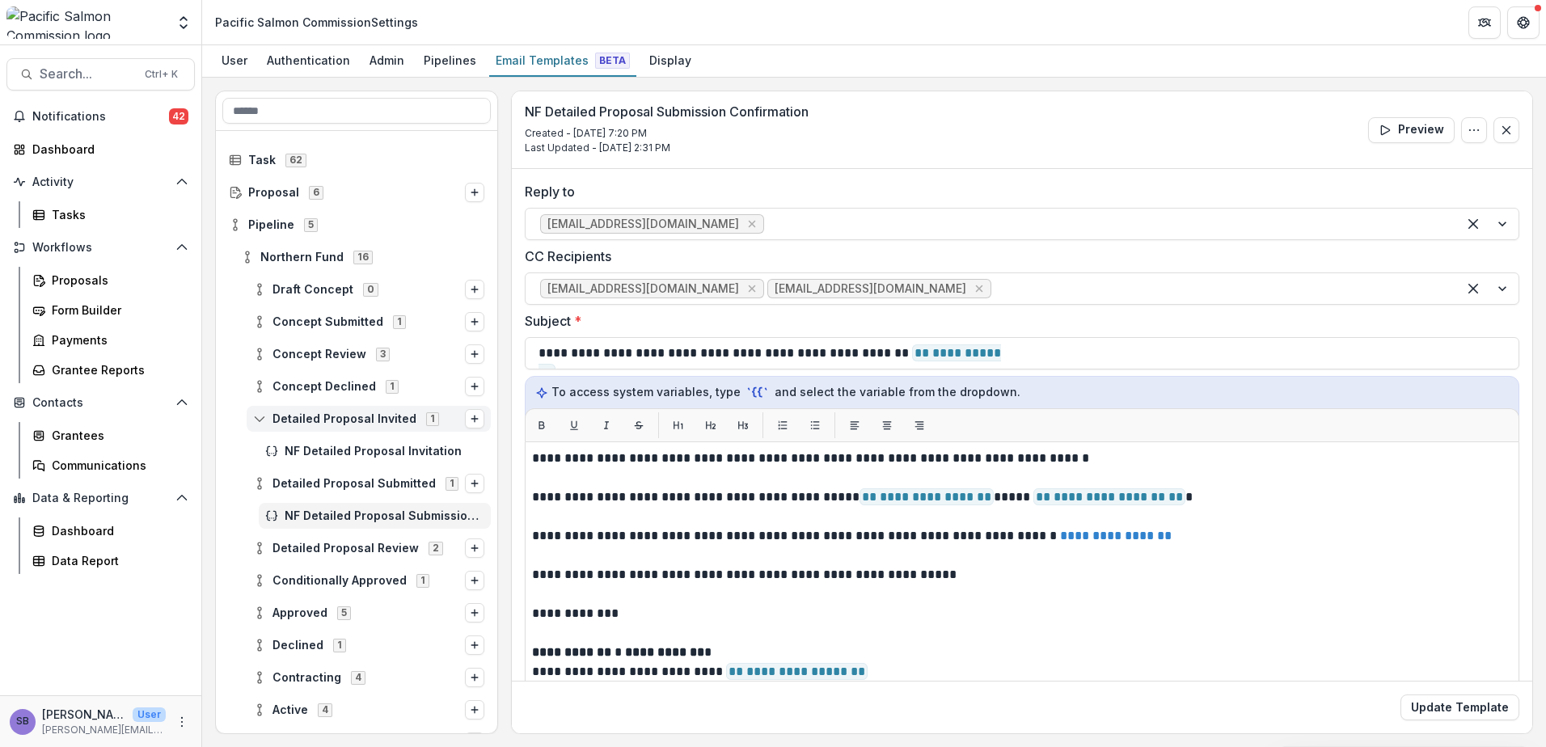
click at [255, 421] on icon at bounding box center [259, 418] width 13 height 13
click at [255, 454] on icon at bounding box center [259, 451] width 13 height 13
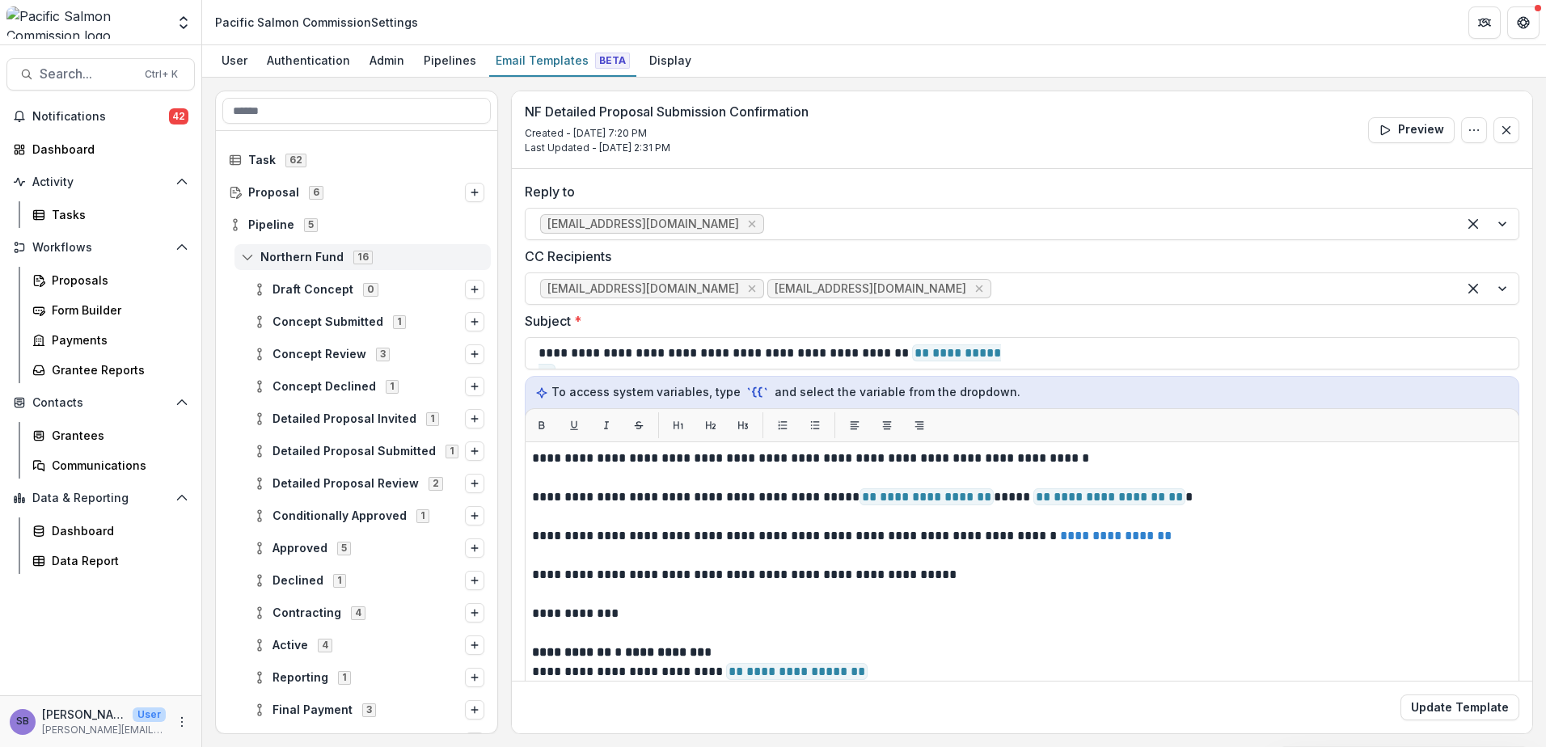
click at [247, 257] on icon at bounding box center [247, 257] width 13 height 13
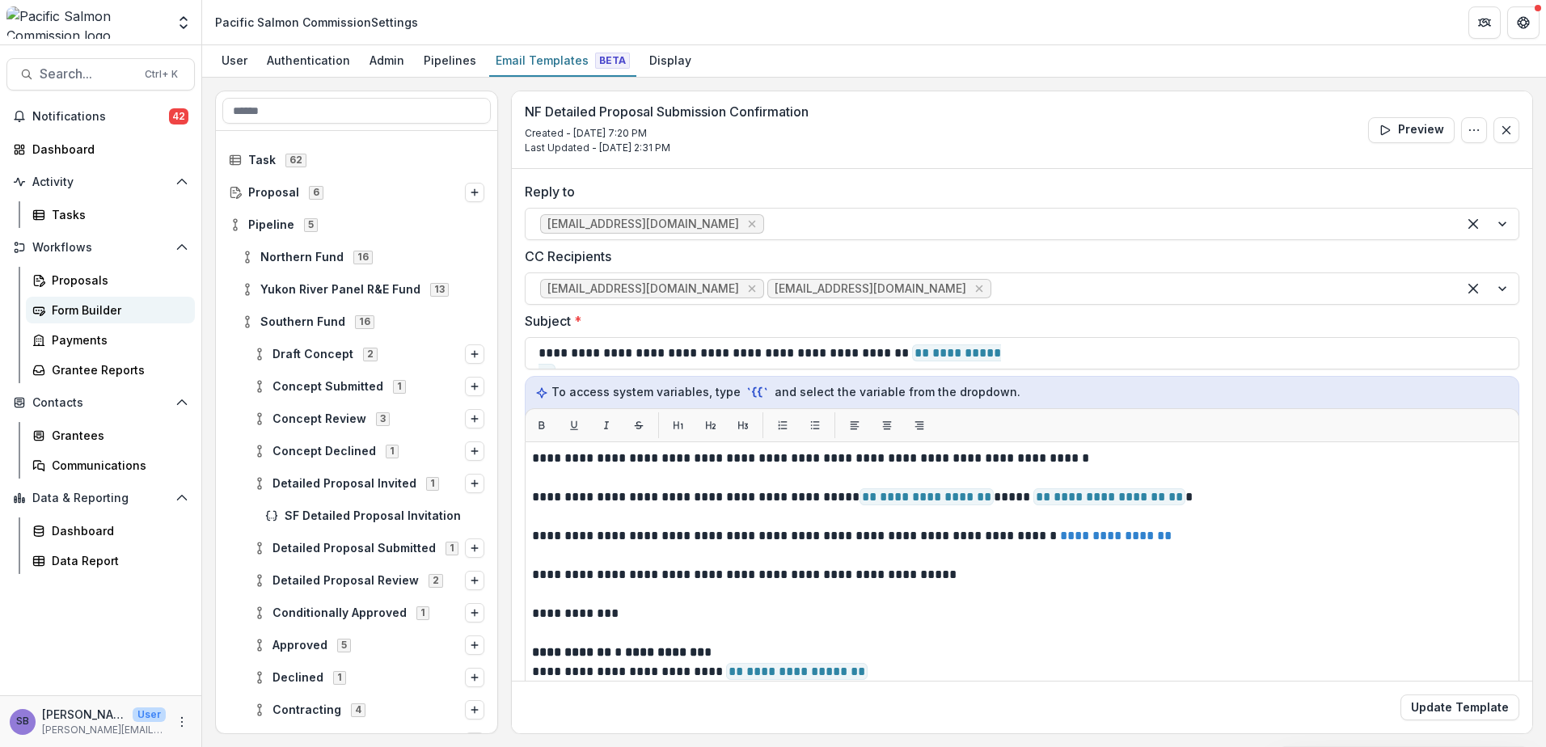
click at [86, 310] on div "Form Builder" at bounding box center [117, 310] width 130 height 17
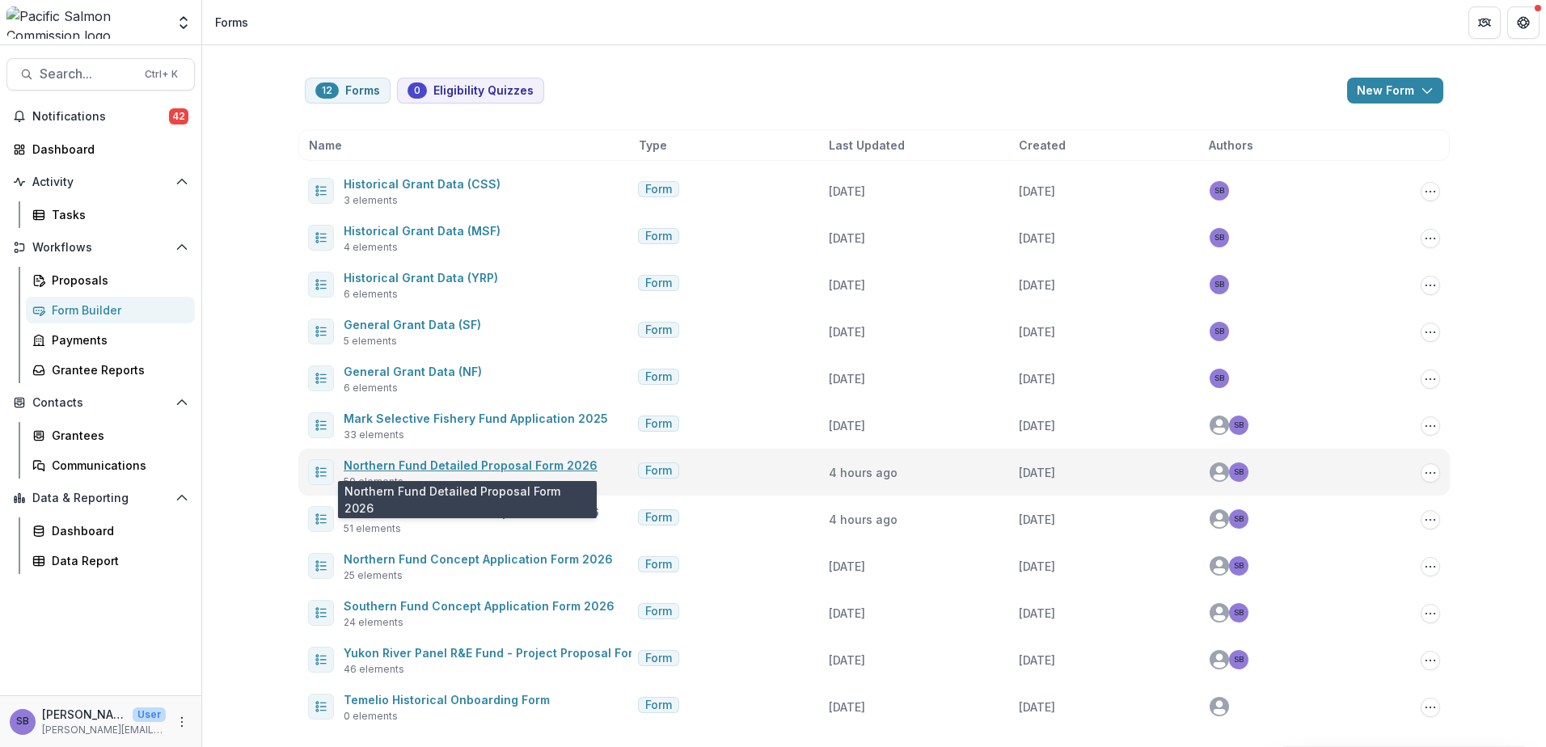
click at [551, 463] on link "Northern Fund Detailed Proposal Form 2026" at bounding box center [471, 465] width 254 height 14
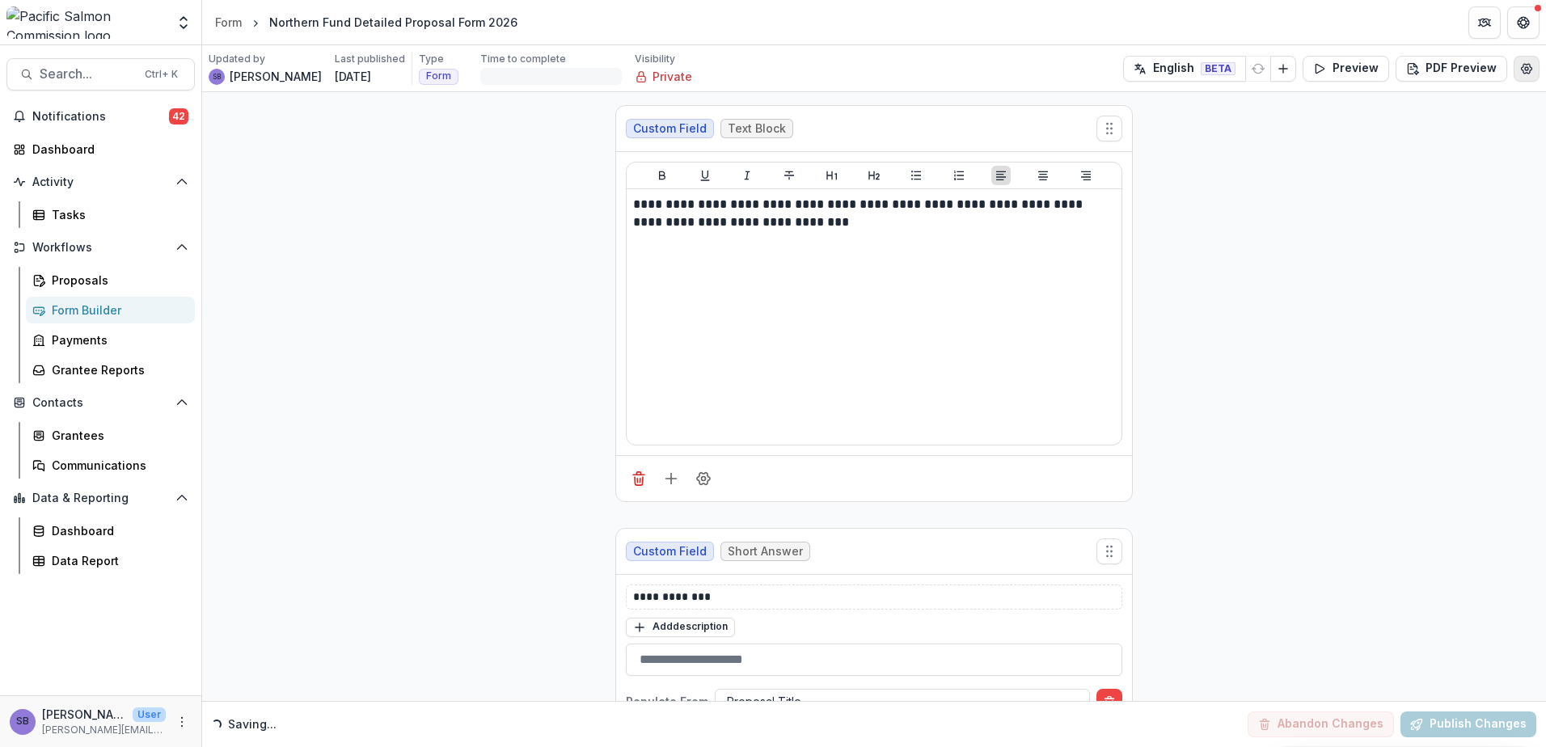
click at [1525, 69] on circle "Edit Form Settings" at bounding box center [1526, 67] width 3 height 3
select select "*******"
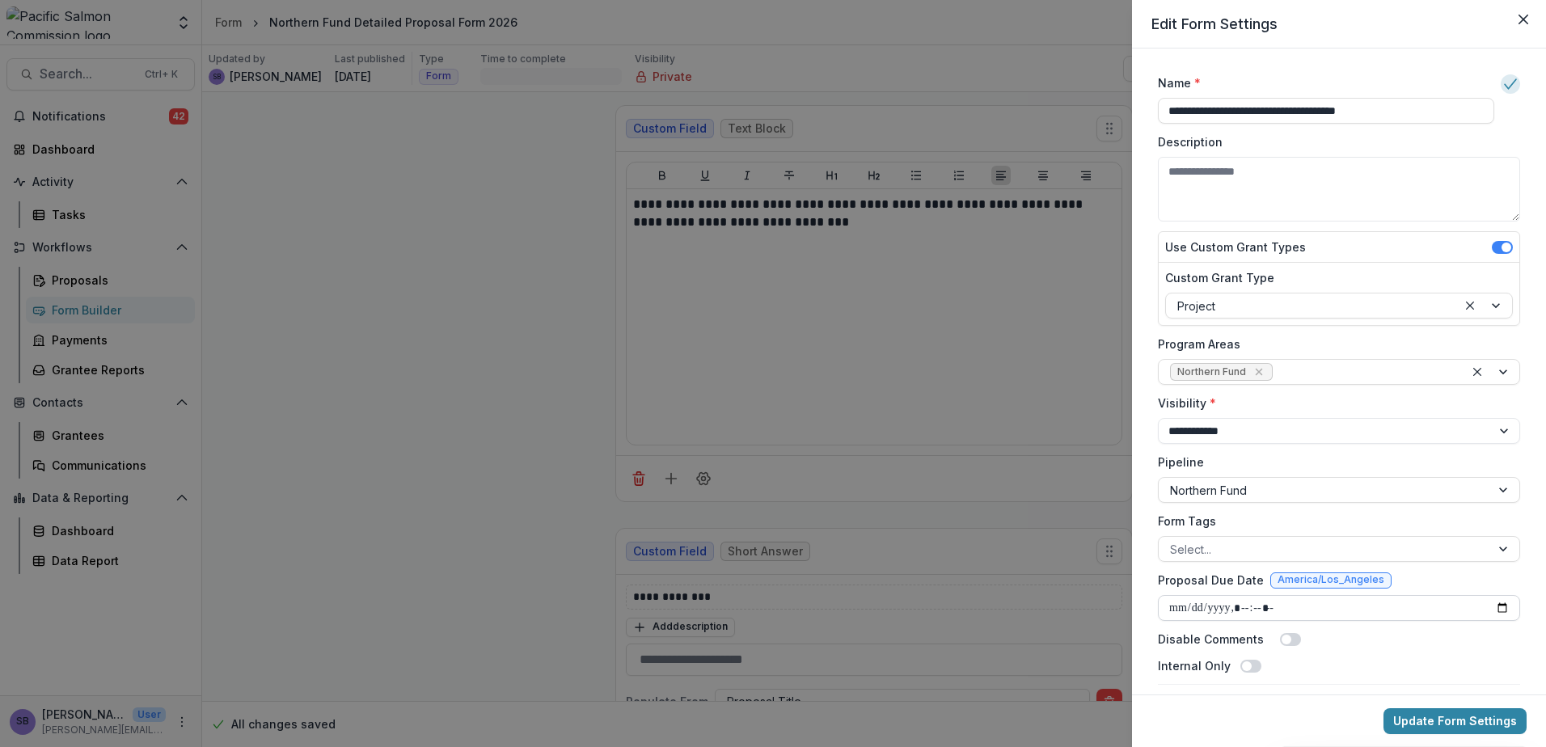
click at [1496, 605] on input "Proposal Due Date" at bounding box center [1339, 608] width 362 height 26
type input "**********"
drag, startPoint x: 1423, startPoint y: 719, endPoint x: 1498, endPoint y: 573, distance: 163.4
click at [1423, 719] on button "Update Form Settings" at bounding box center [1454, 721] width 143 height 26
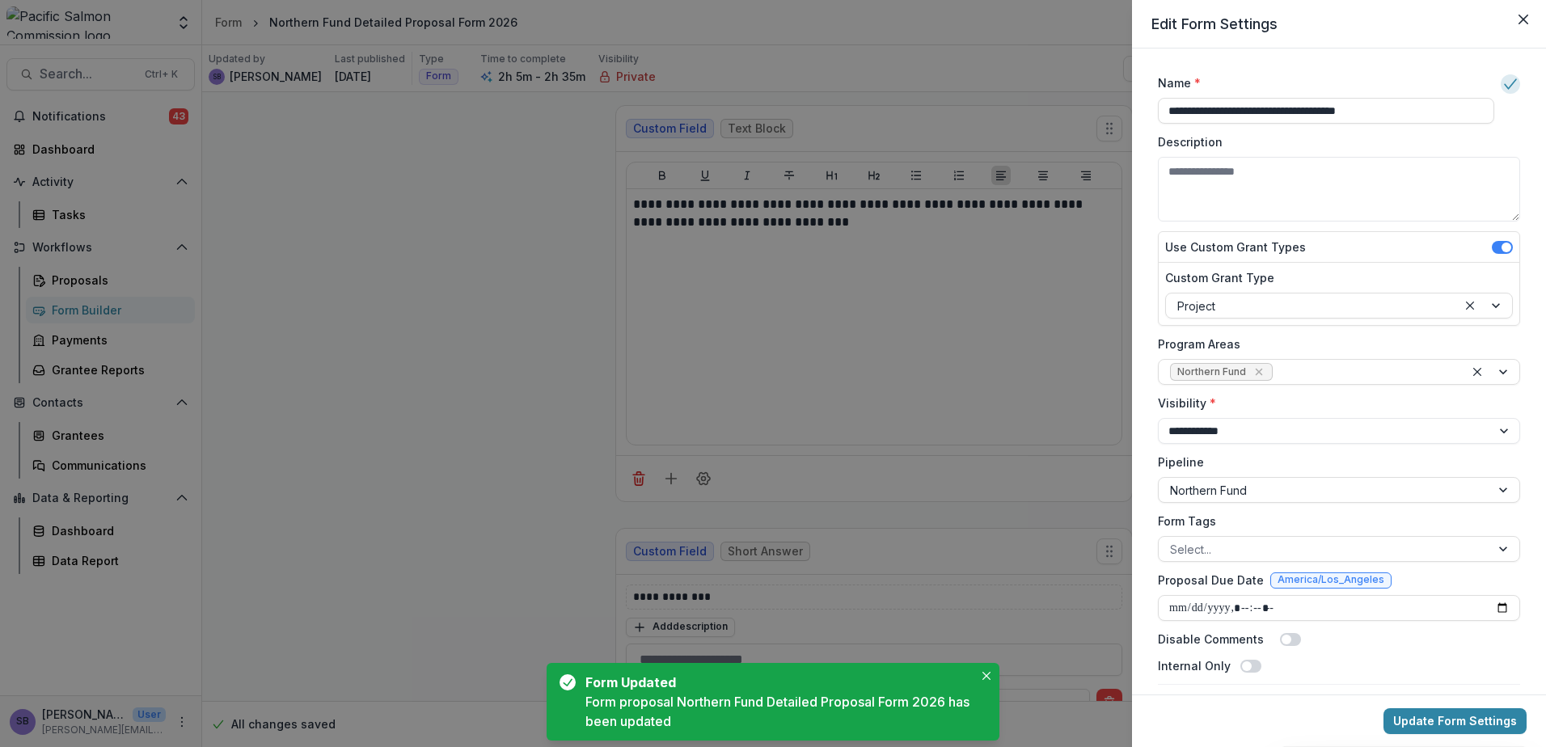
click at [529, 610] on div "**********" at bounding box center [773, 373] width 1546 height 747
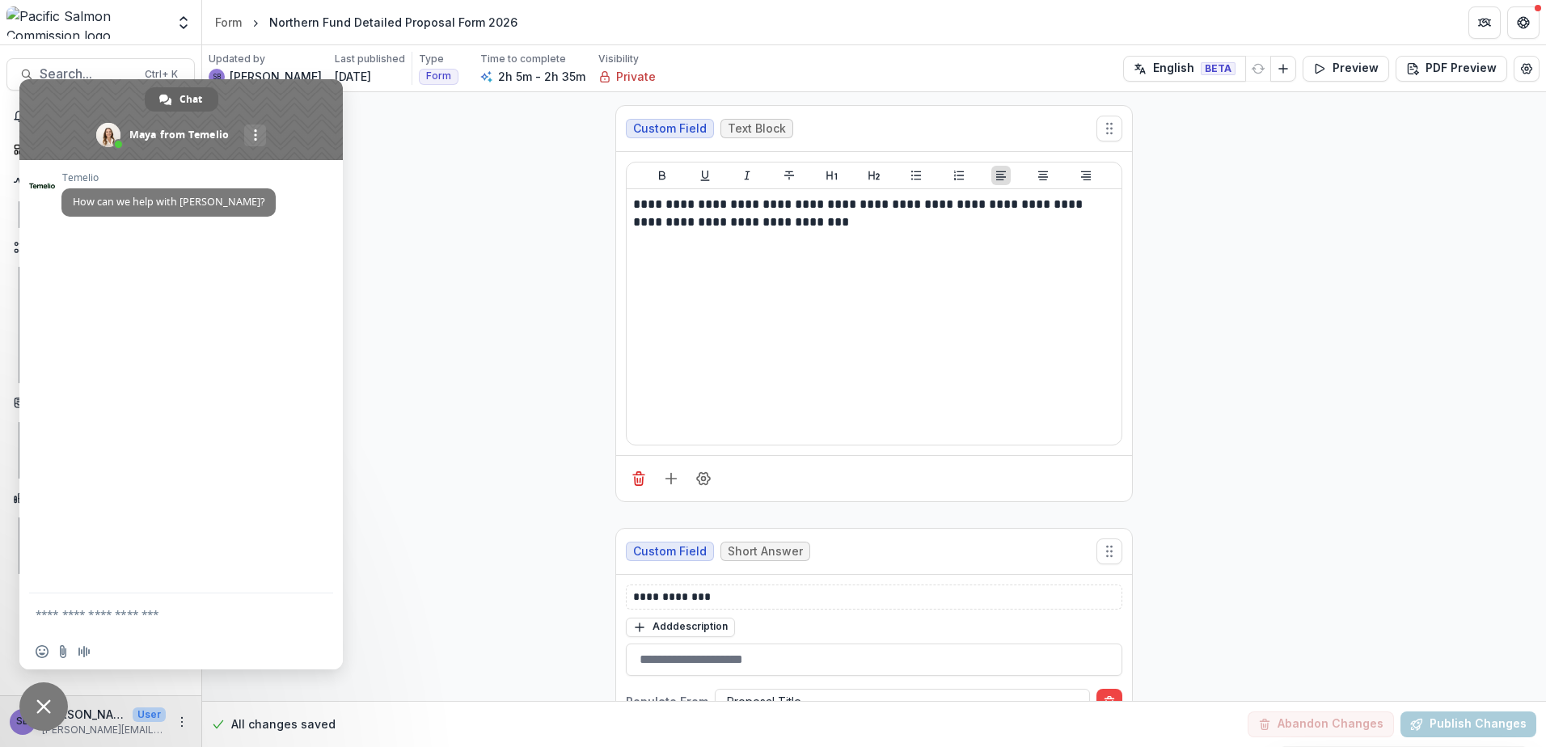
click at [46, 705] on span "Close chat" at bounding box center [43, 706] width 15 height 15
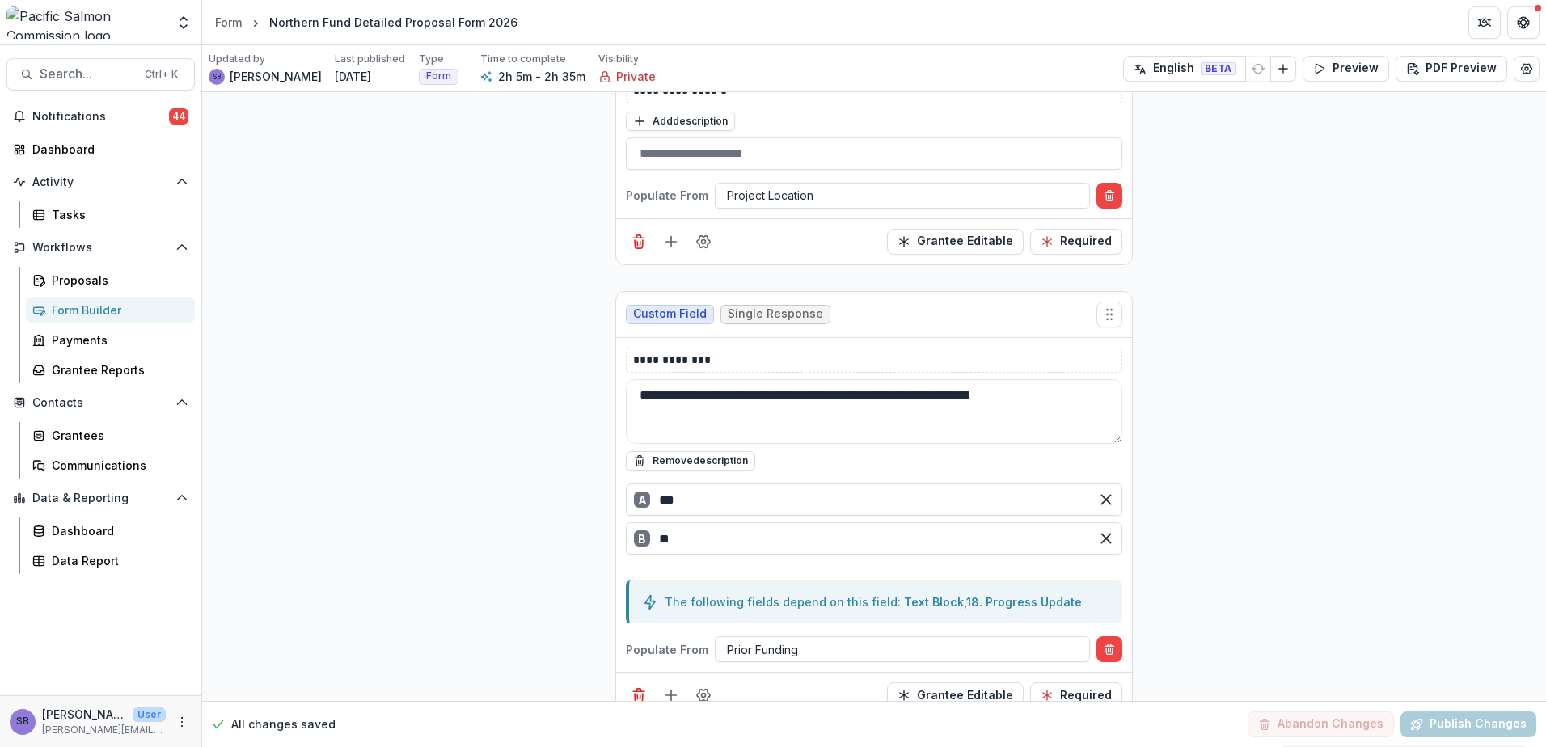
scroll to position [5389, 0]
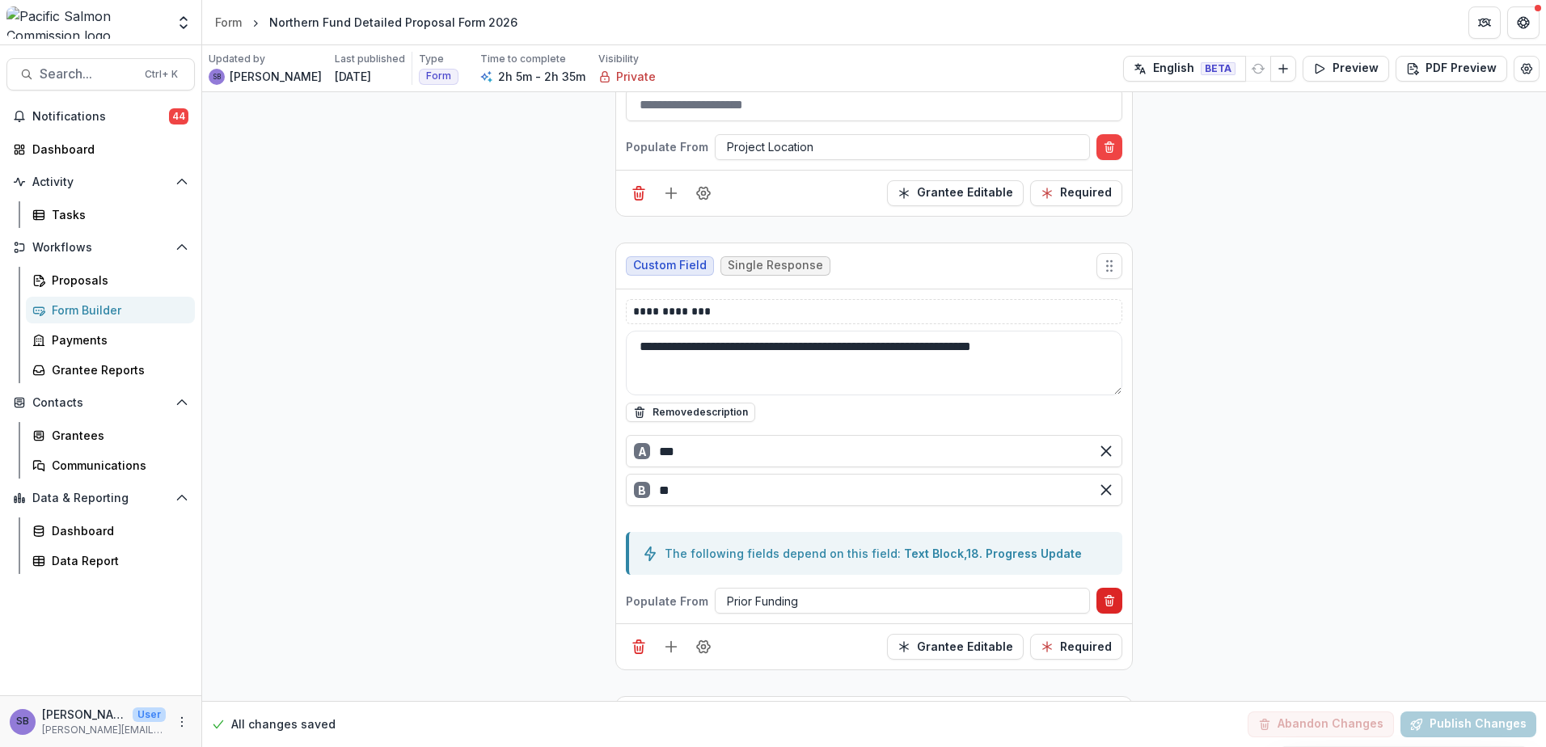
click at [1107, 597] on icon "Delete condition" at bounding box center [1108, 597] width 3 height 2
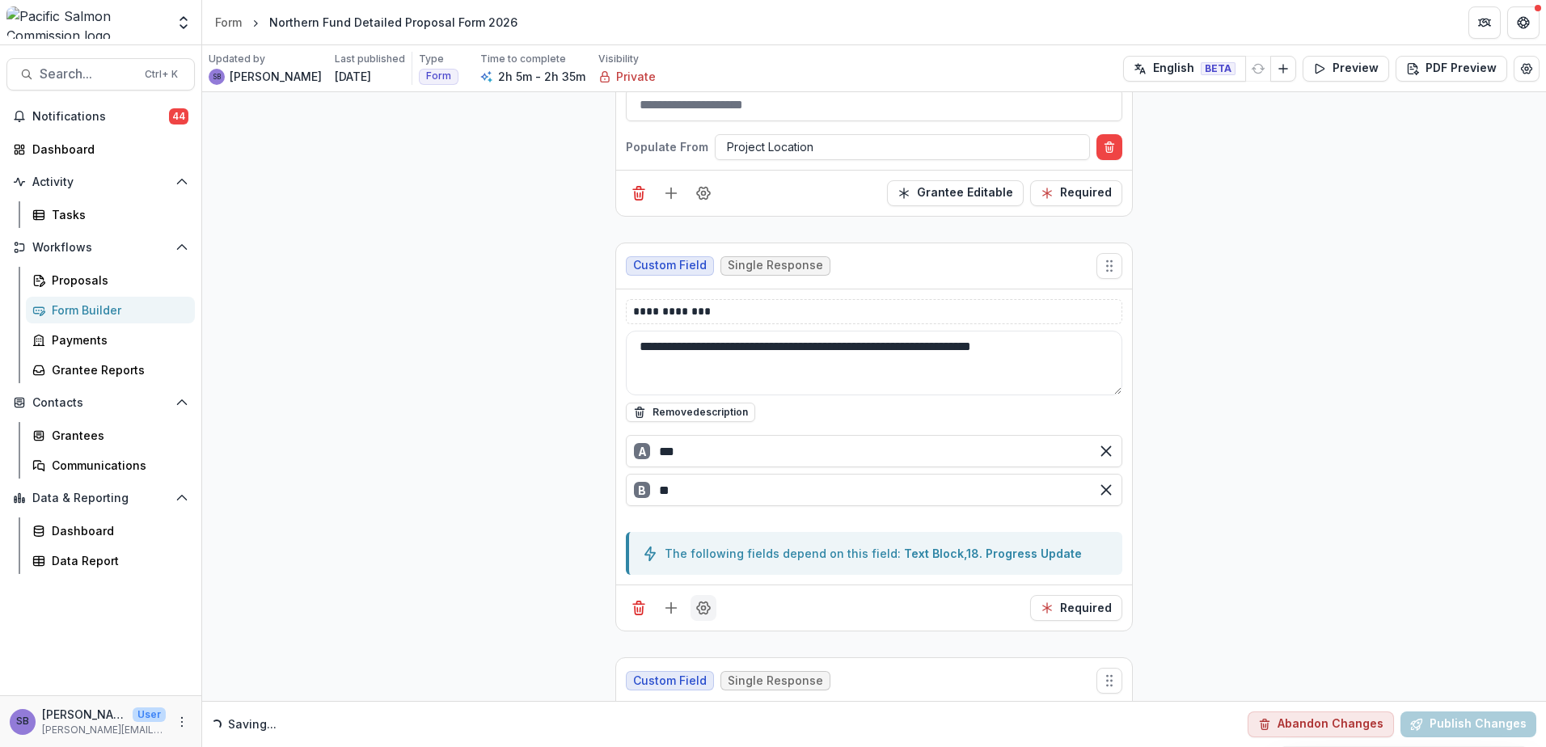
click at [701, 611] on icon "Field Settings" at bounding box center [703, 608] width 16 height 16
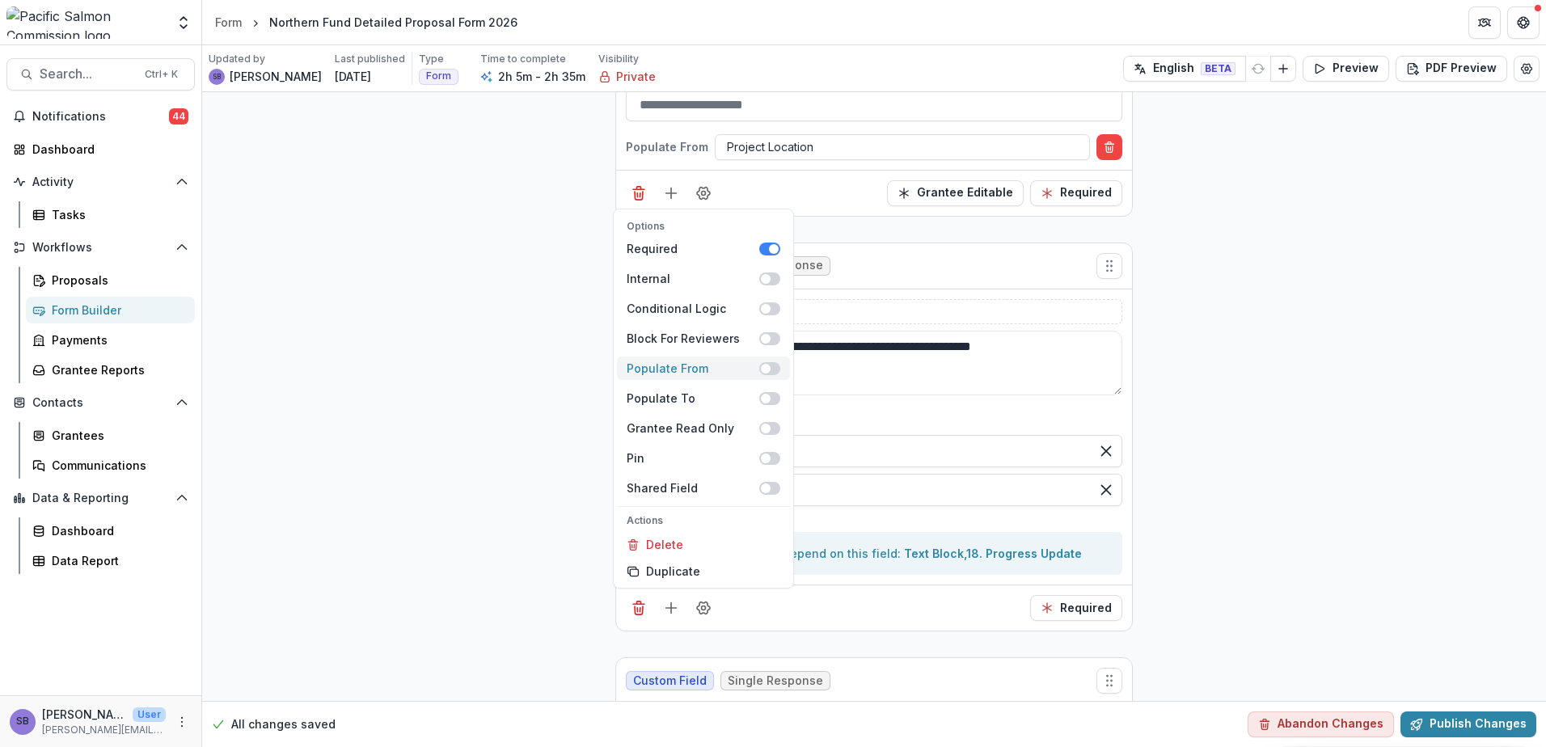
click at [765, 372] on span at bounding box center [766, 369] width 10 height 10
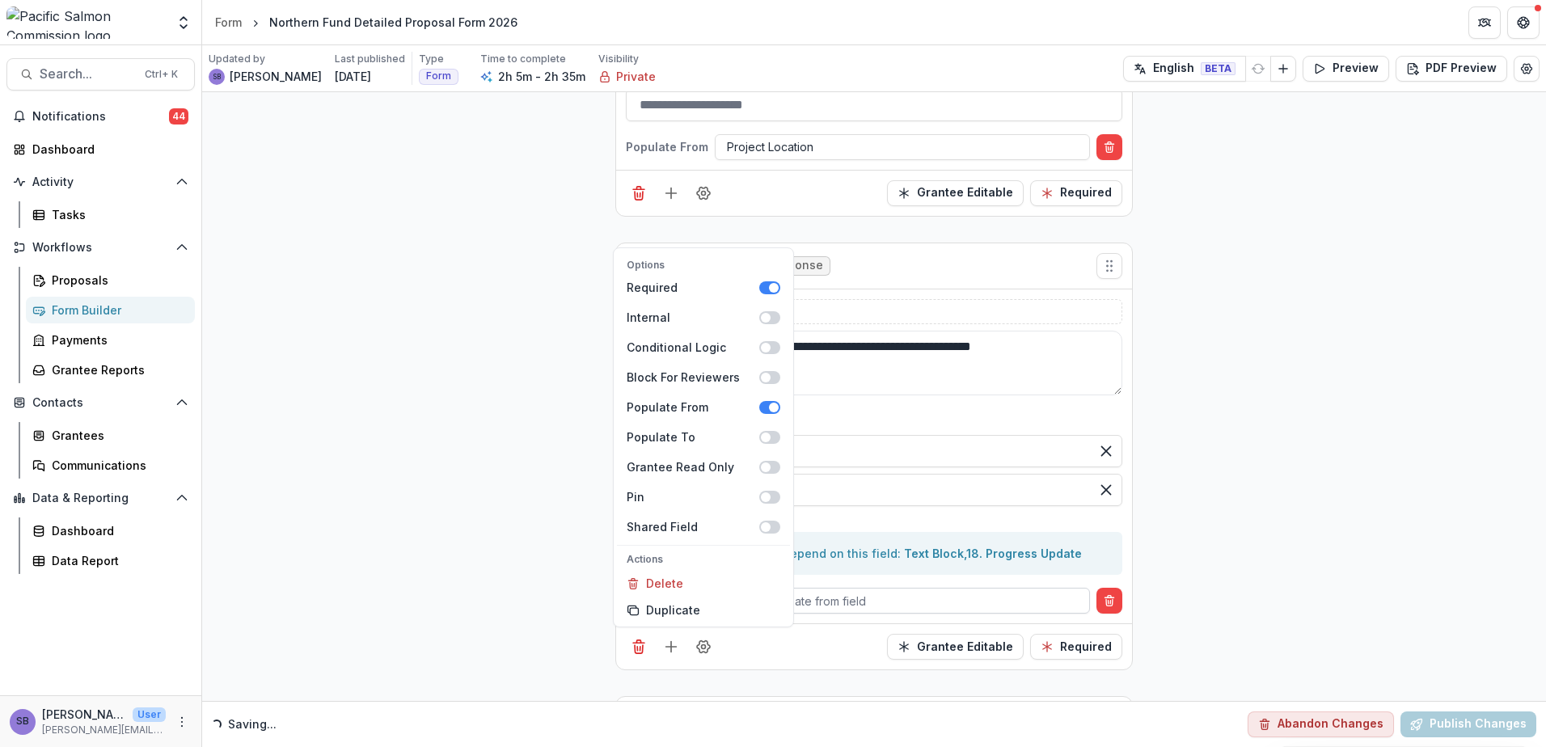
click at [920, 611] on div "Select populate from field" at bounding box center [901, 600] width 373 height 23
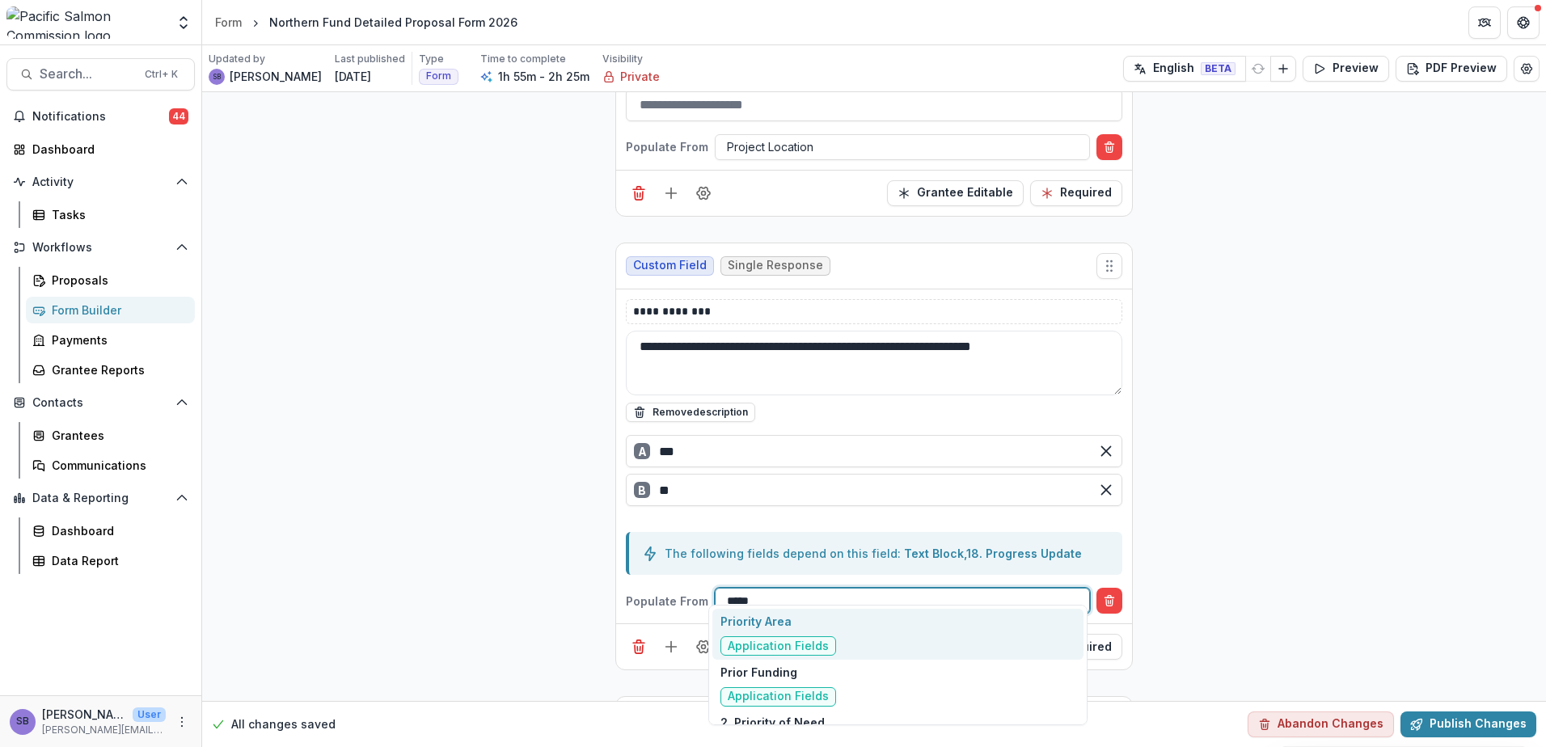
scroll to position [5497, 0]
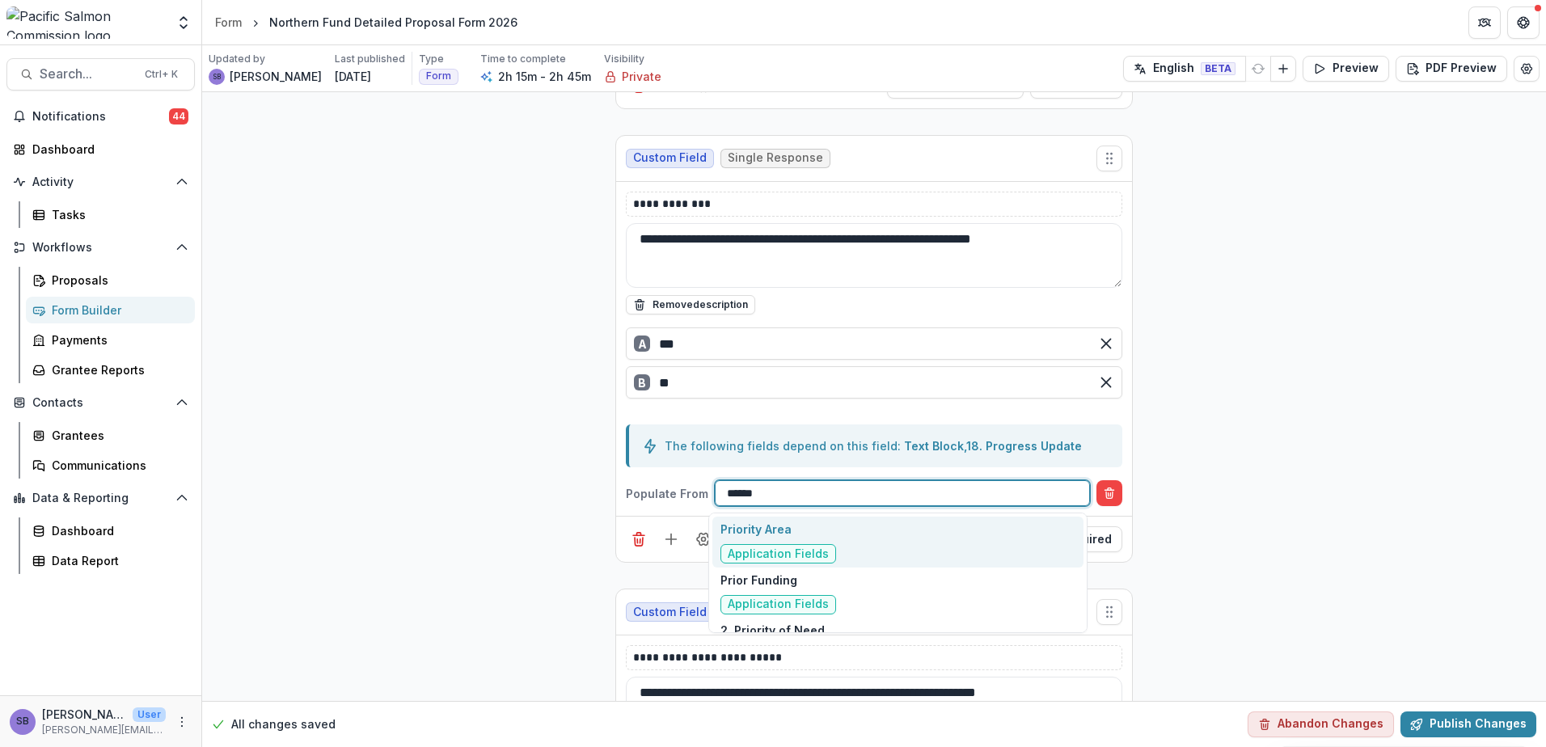
type input "*******"
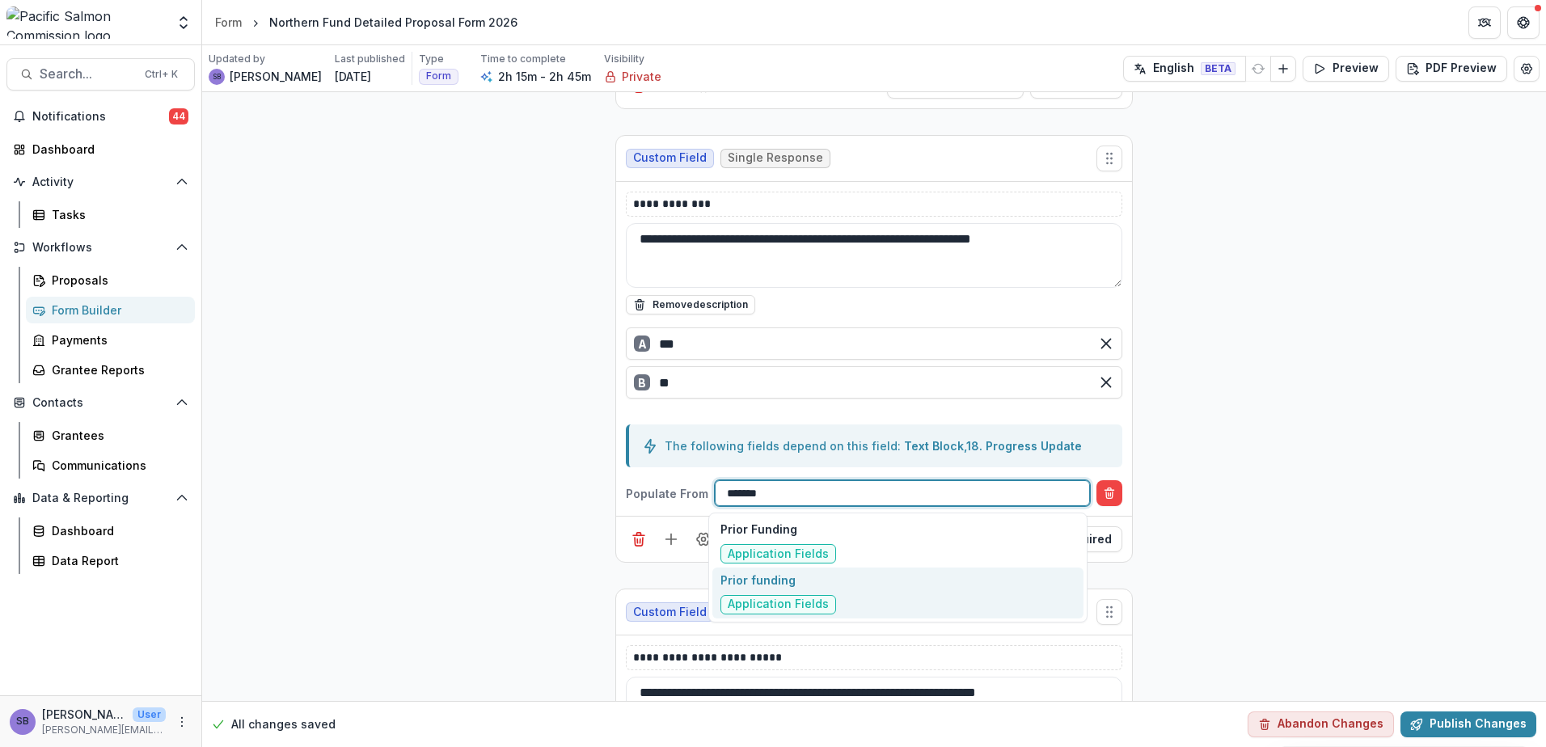
click at [943, 593] on div "Prior funding Application Fields" at bounding box center [897, 592] width 371 height 51
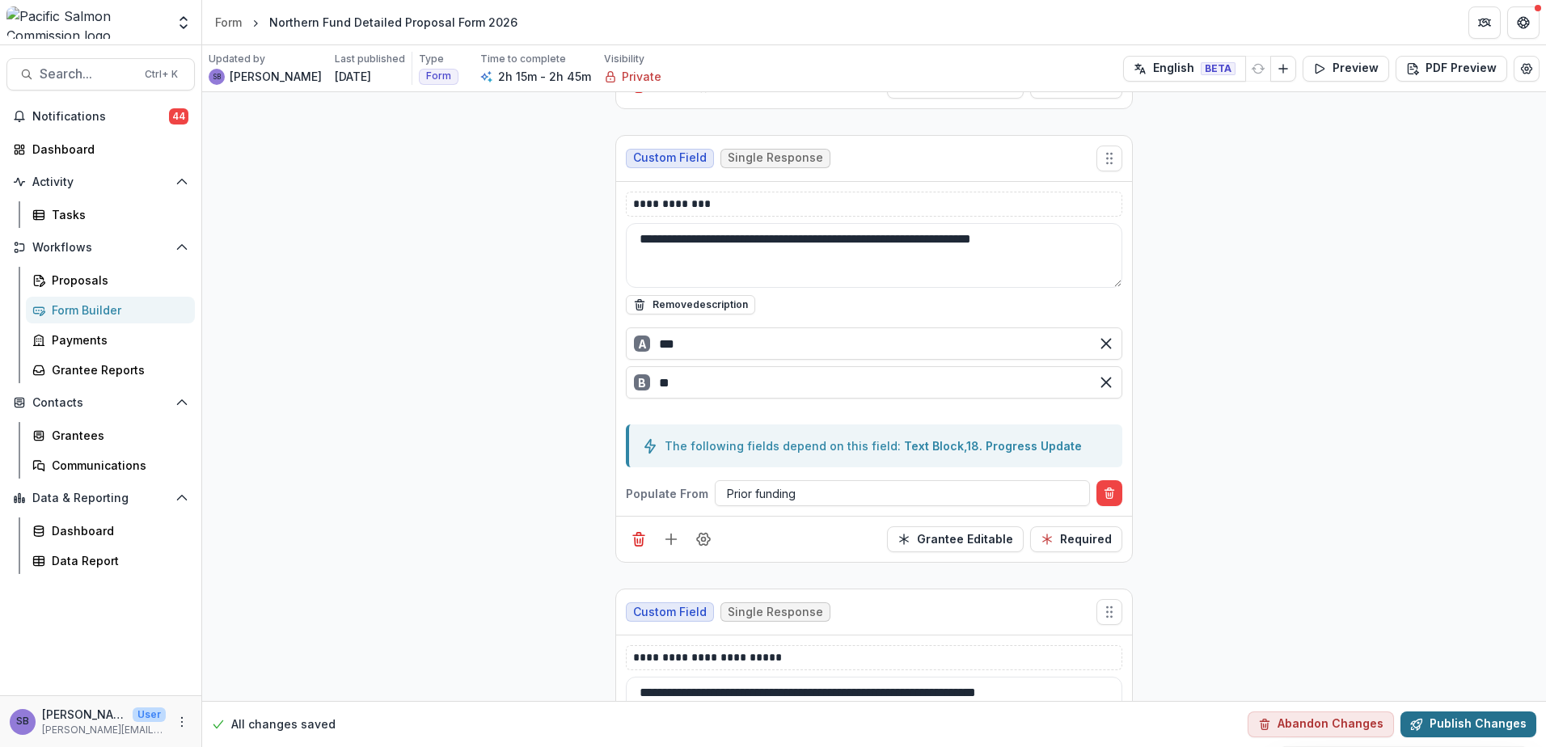
click at [1445, 715] on button "Publish Changes" at bounding box center [1468, 724] width 136 height 26
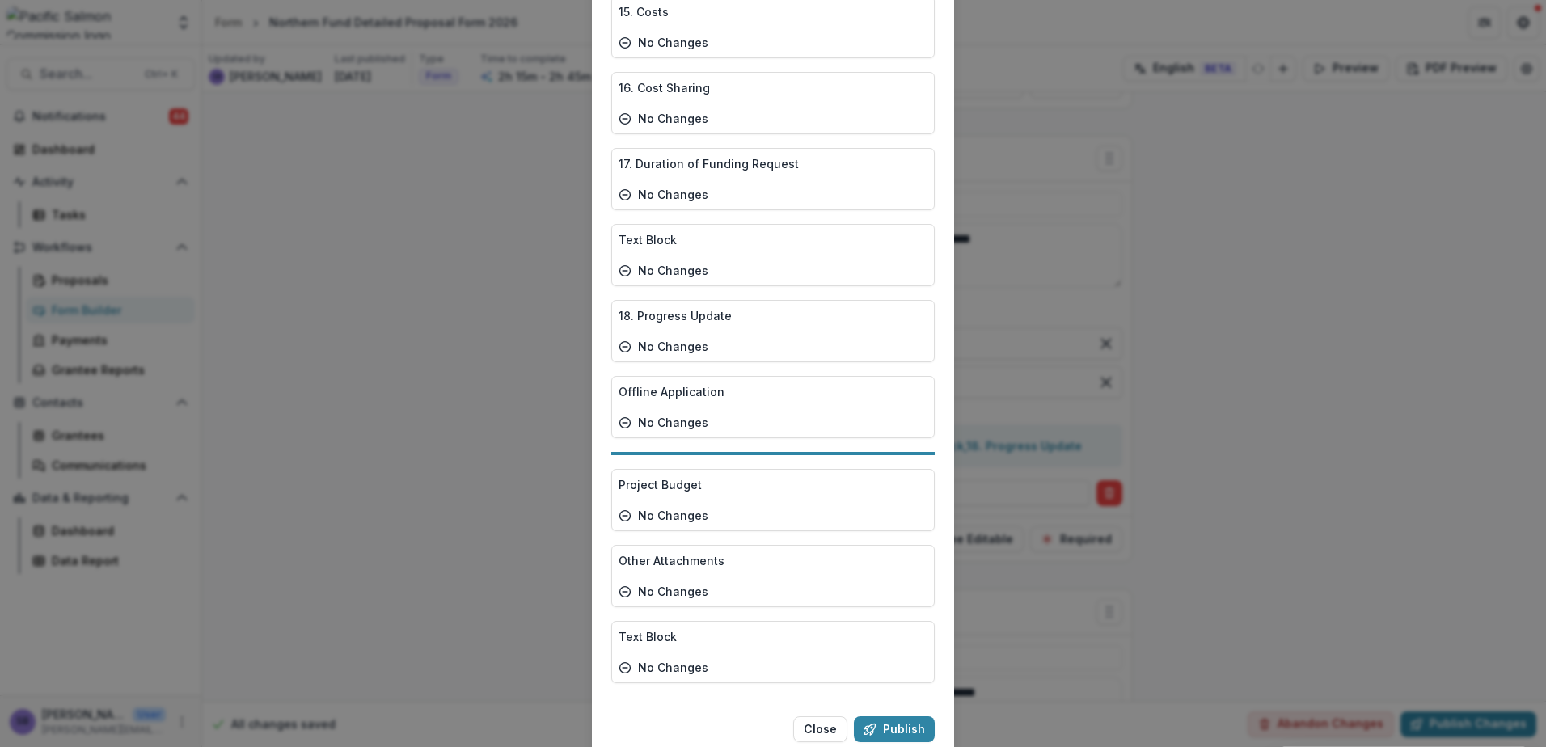
scroll to position [3333, 0]
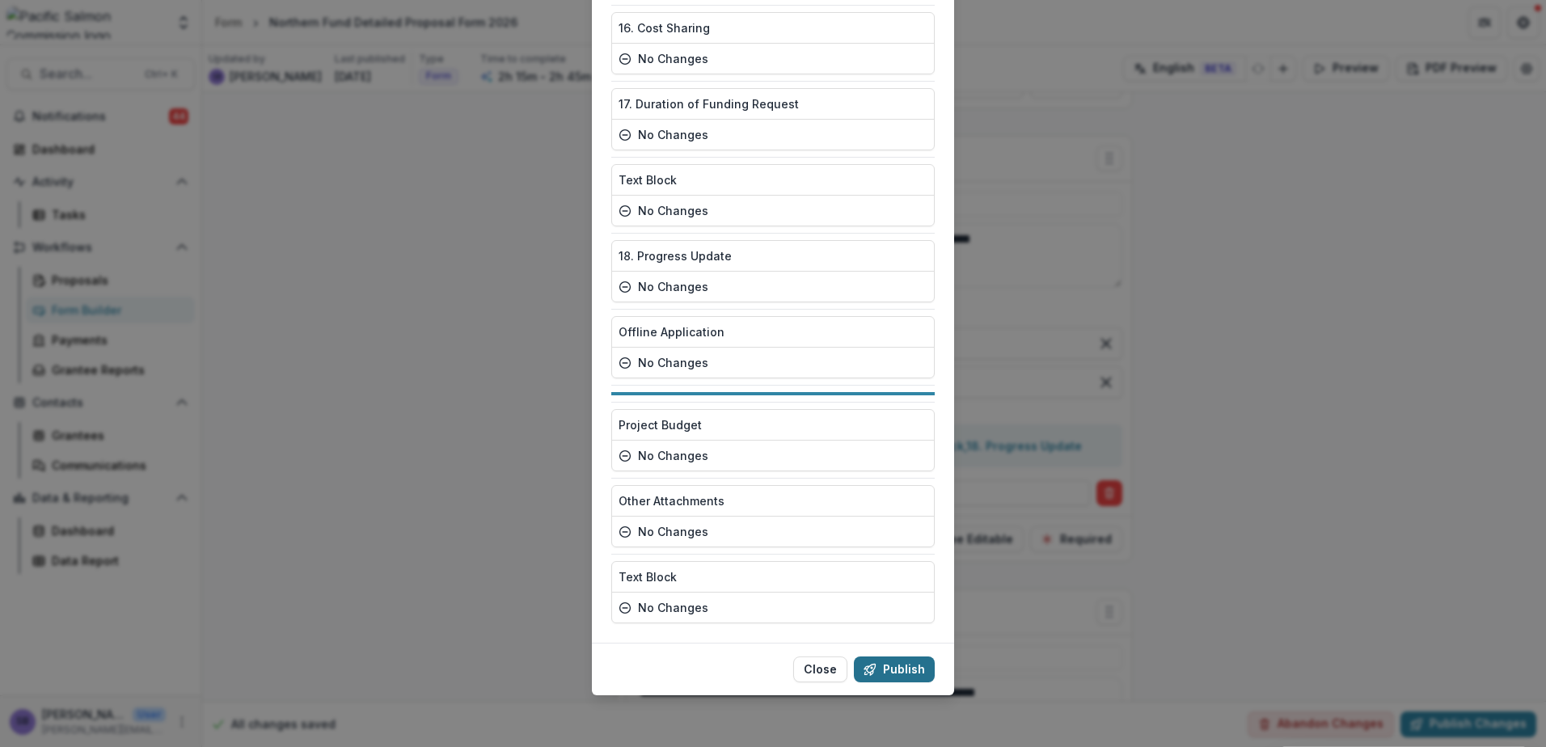
click at [913, 670] on button "Publish" at bounding box center [894, 669] width 81 height 26
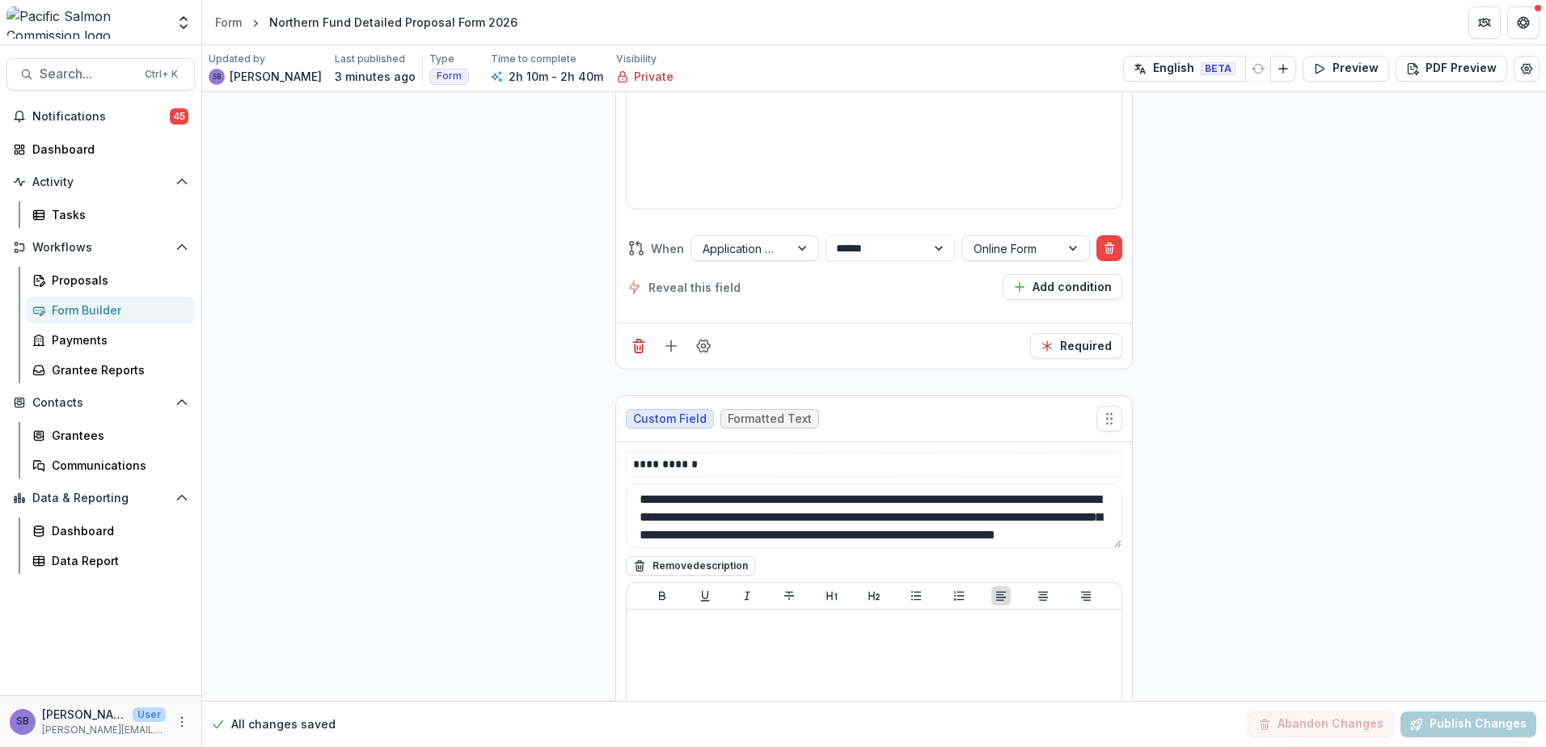
scroll to position [13149, 0]
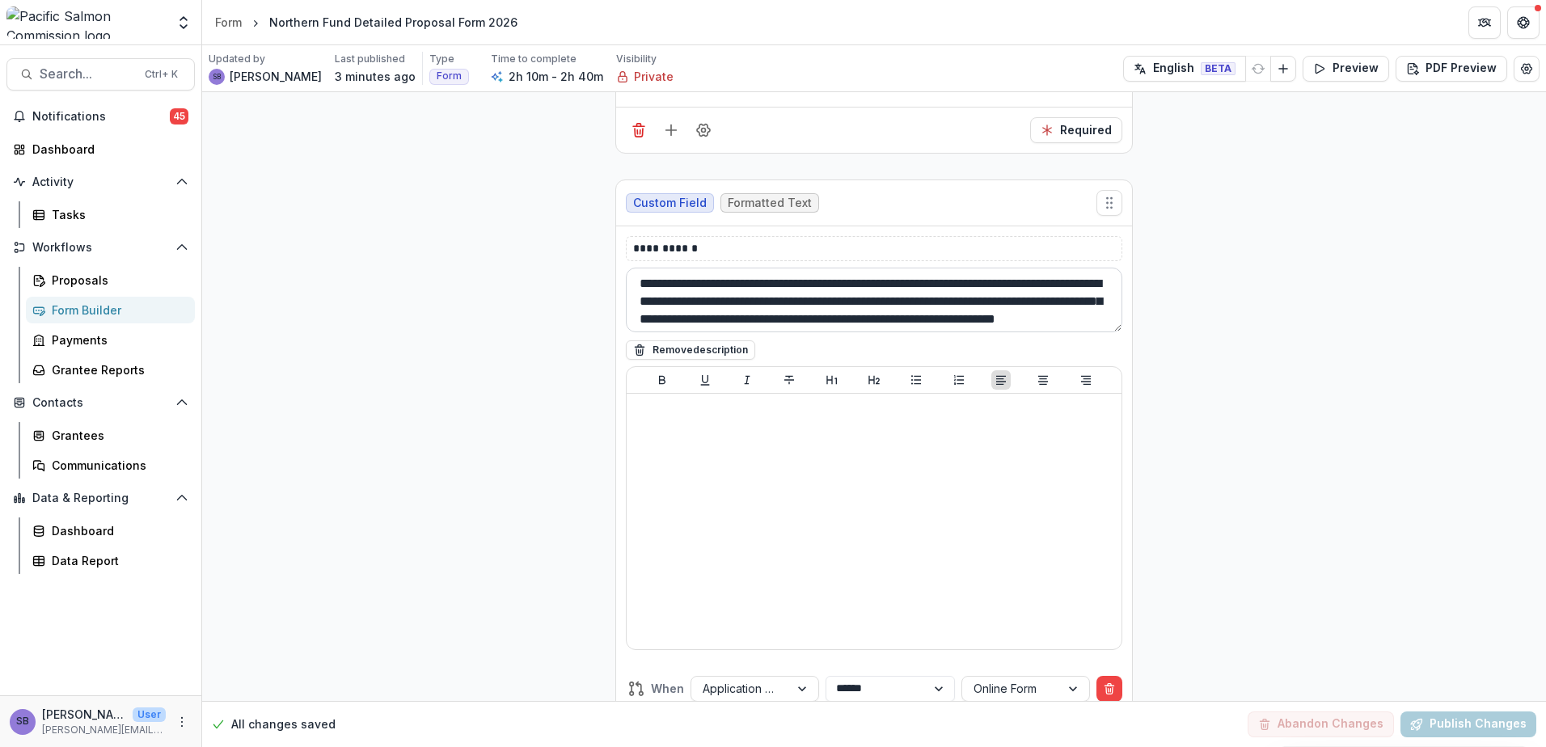
click at [1027, 317] on textarea "**********" at bounding box center [874, 300] width 496 height 65
drag, startPoint x: 744, startPoint y: 327, endPoint x: 858, endPoint y: 324, distance: 114.0
click at [858, 324] on textarea "**********" at bounding box center [874, 300] width 496 height 65
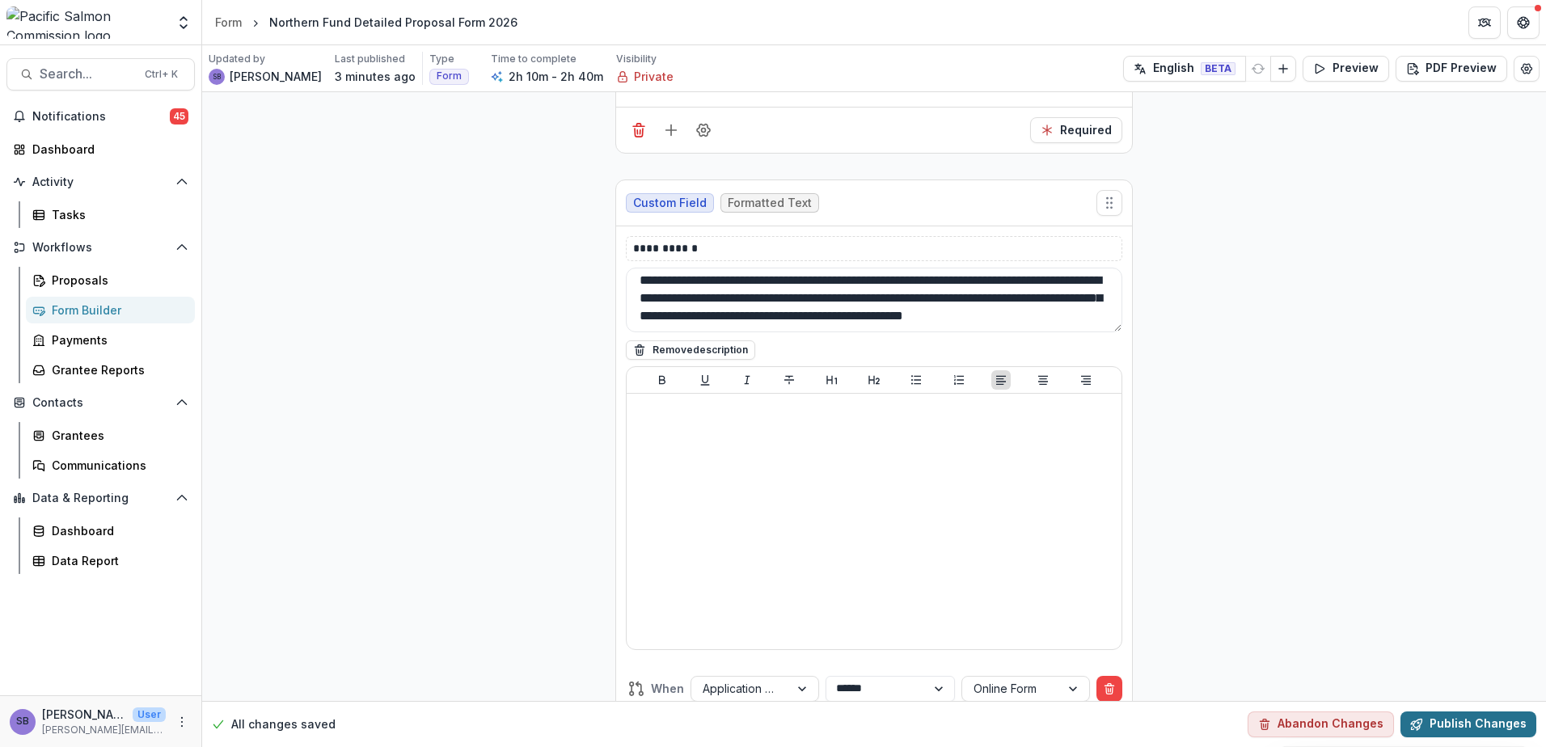
type textarea "**********"
click at [1425, 726] on button "Publish Changes" at bounding box center [1468, 724] width 136 height 26
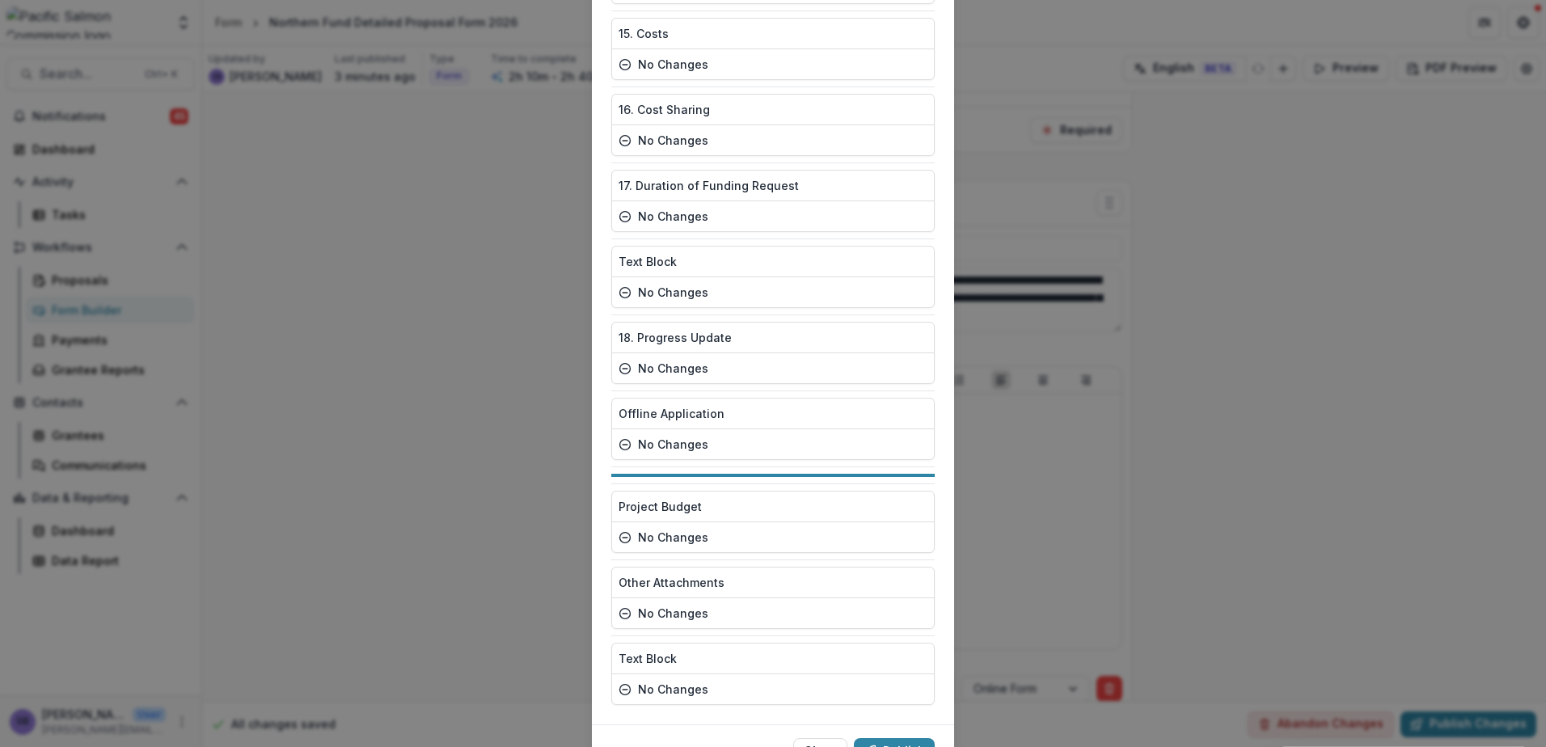
scroll to position [3333, 0]
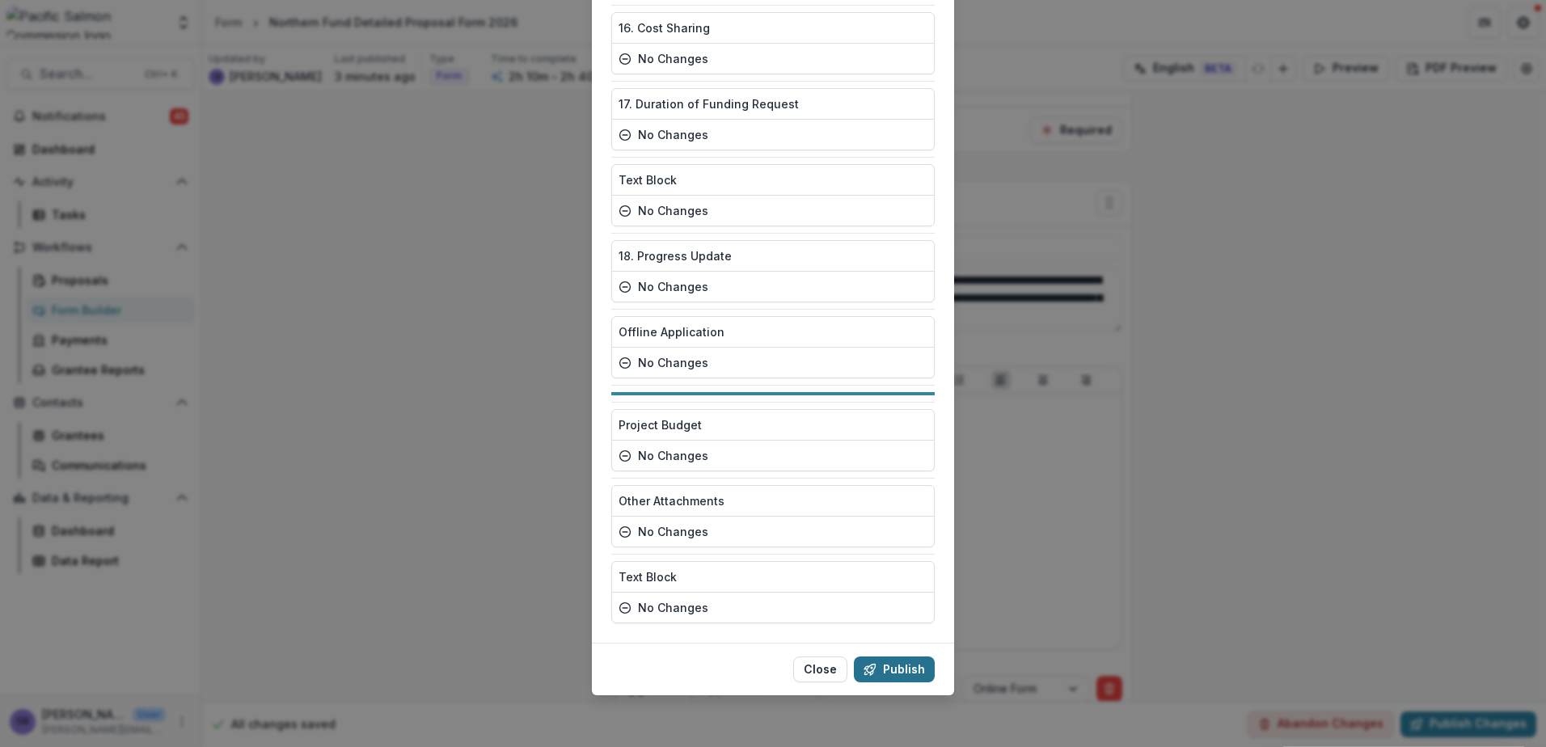
click at [886, 662] on button "Publish" at bounding box center [894, 669] width 81 height 26
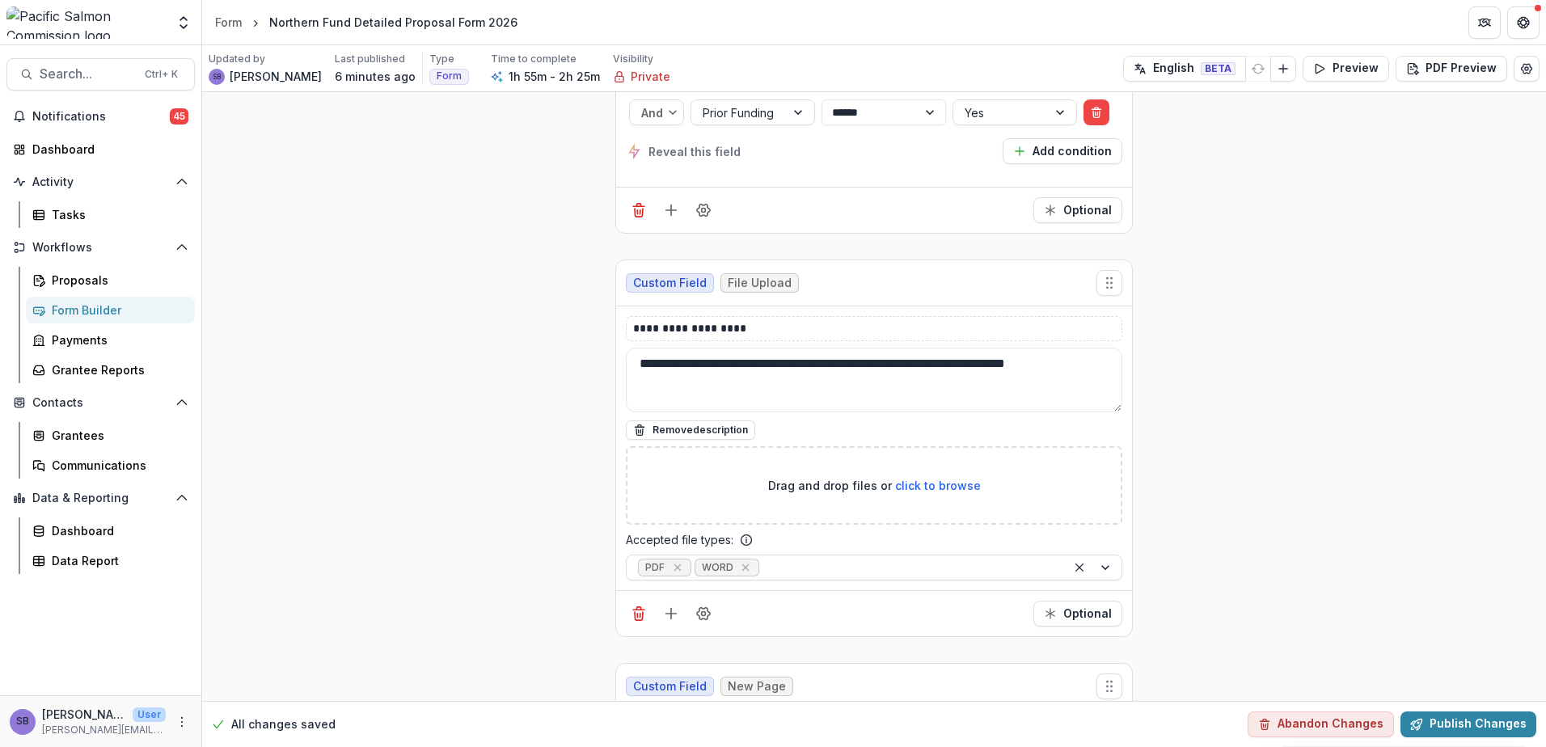
scroll to position [23927, 0]
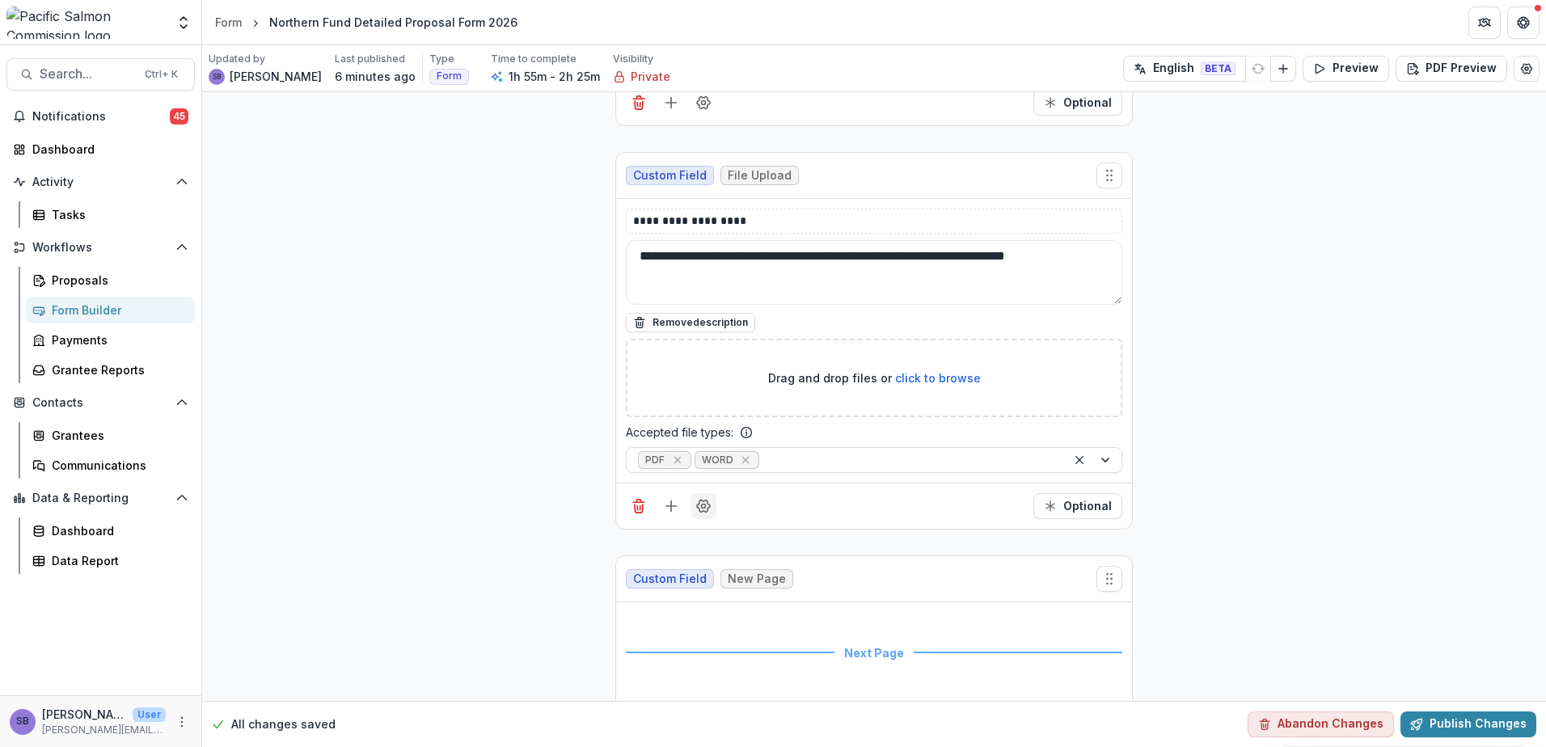
click at [704, 512] on icon "Field Settings" at bounding box center [703, 506] width 16 height 16
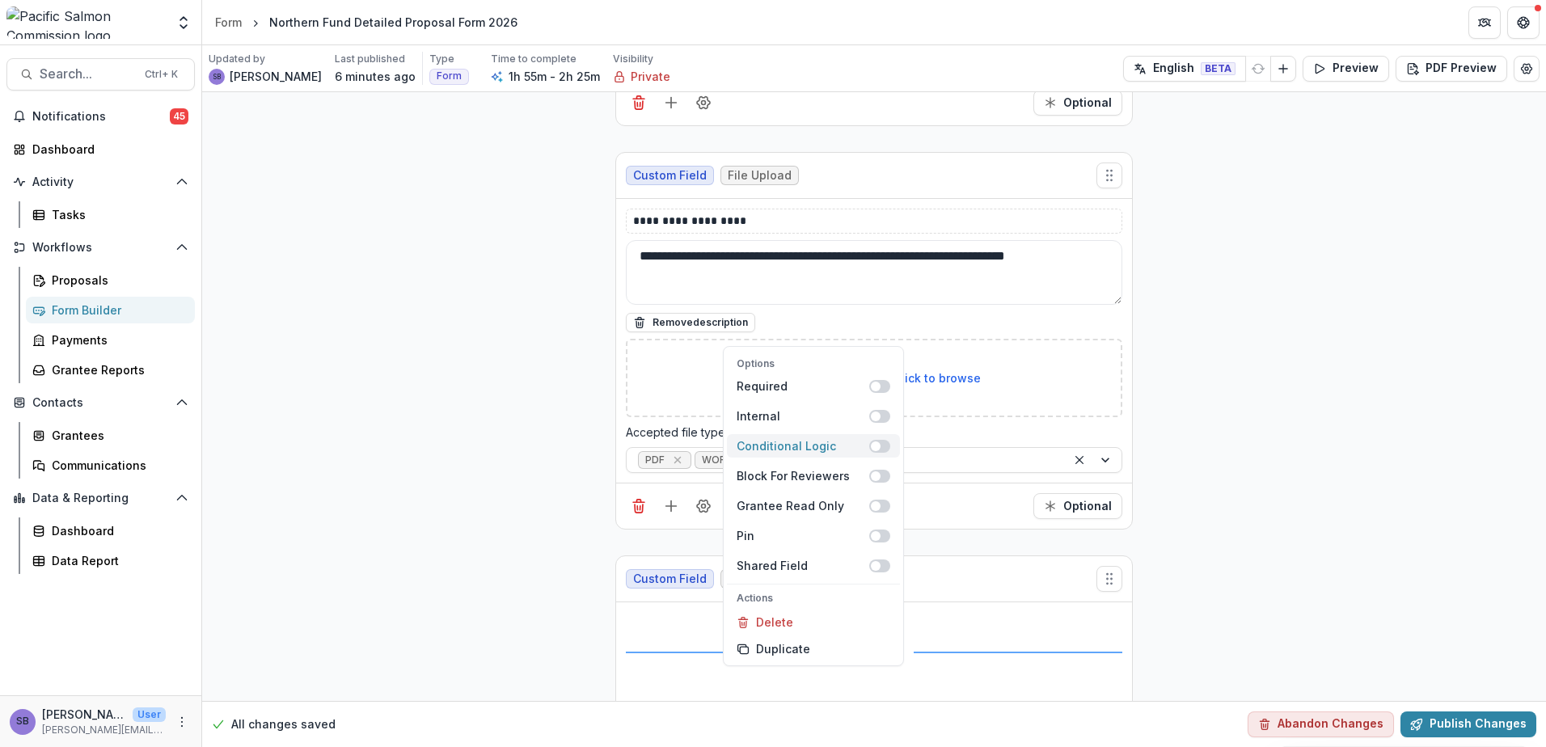
click at [877, 445] on span at bounding box center [876, 446] width 10 height 10
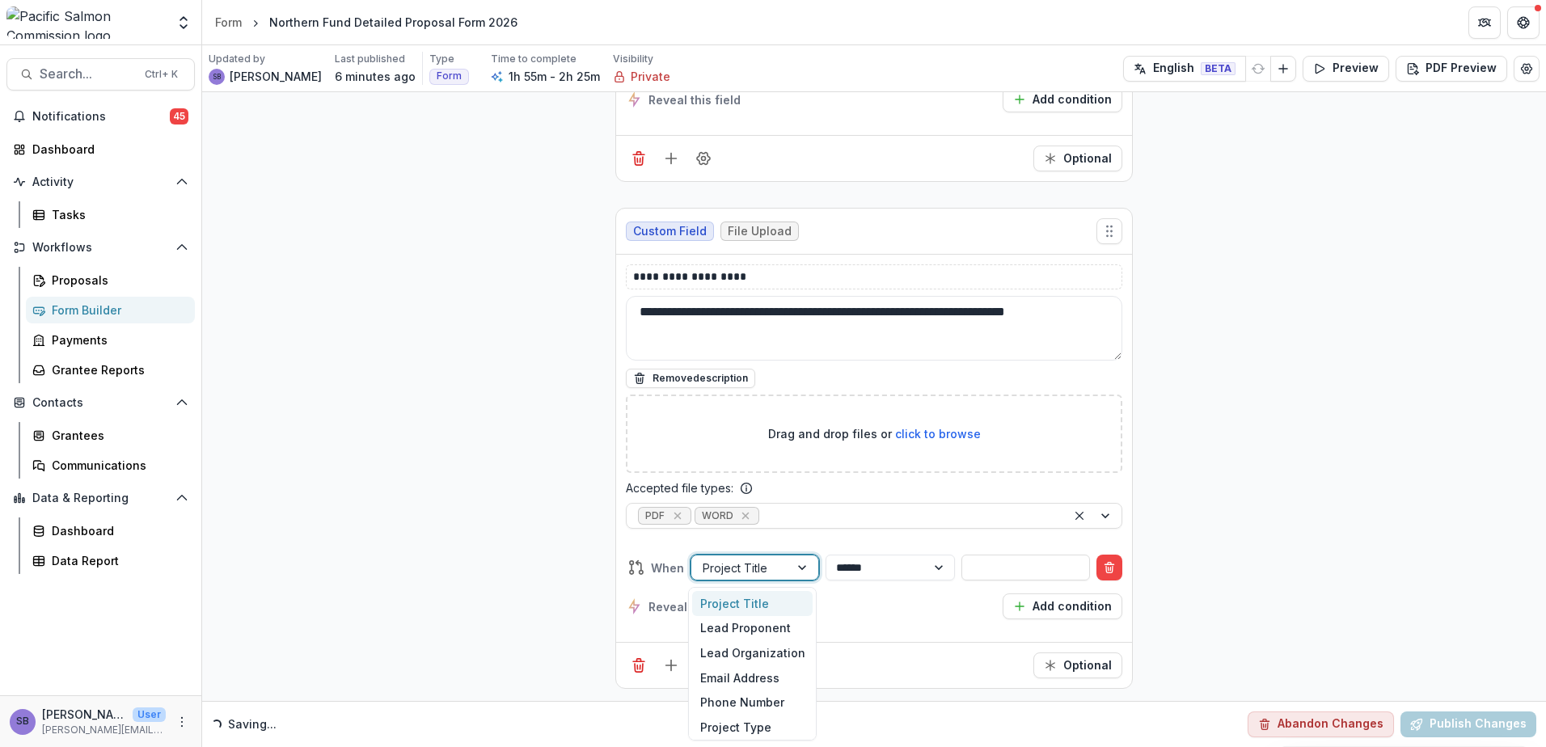
click at [780, 574] on div "Project Title" at bounding box center [740, 567] width 98 height 23
type input "***"
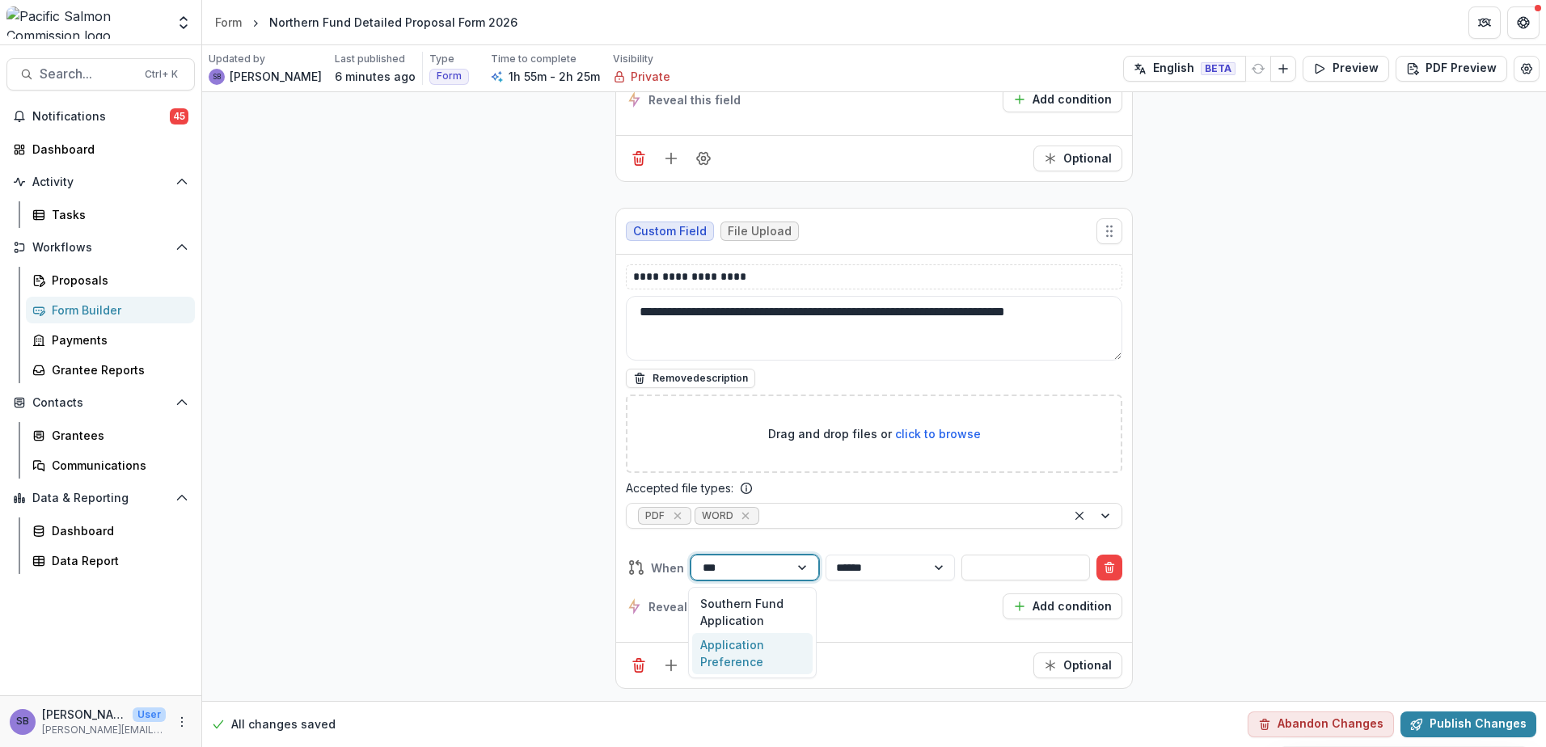
click at [757, 658] on div "Application Preference" at bounding box center [752, 654] width 120 height 42
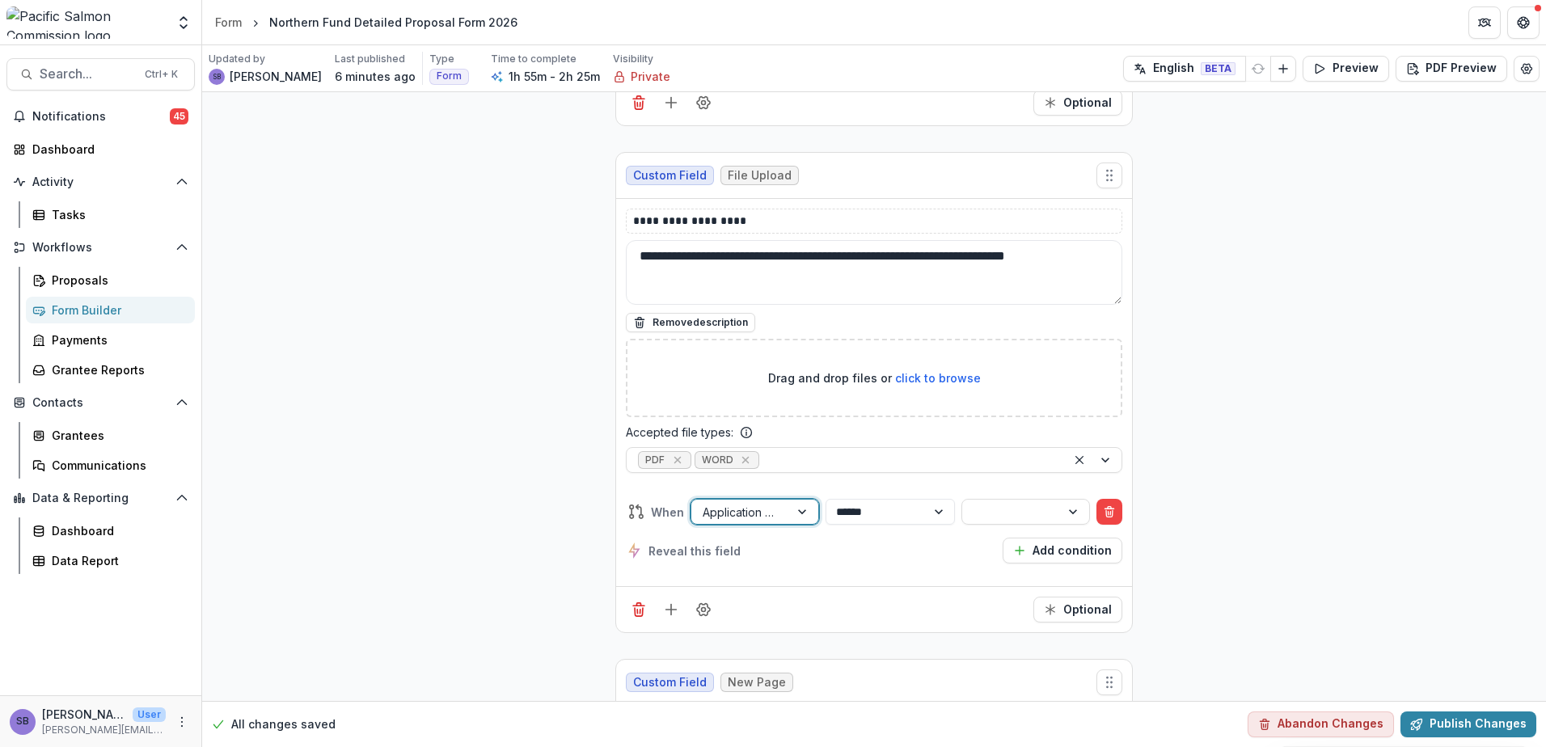
scroll to position [23871, 0]
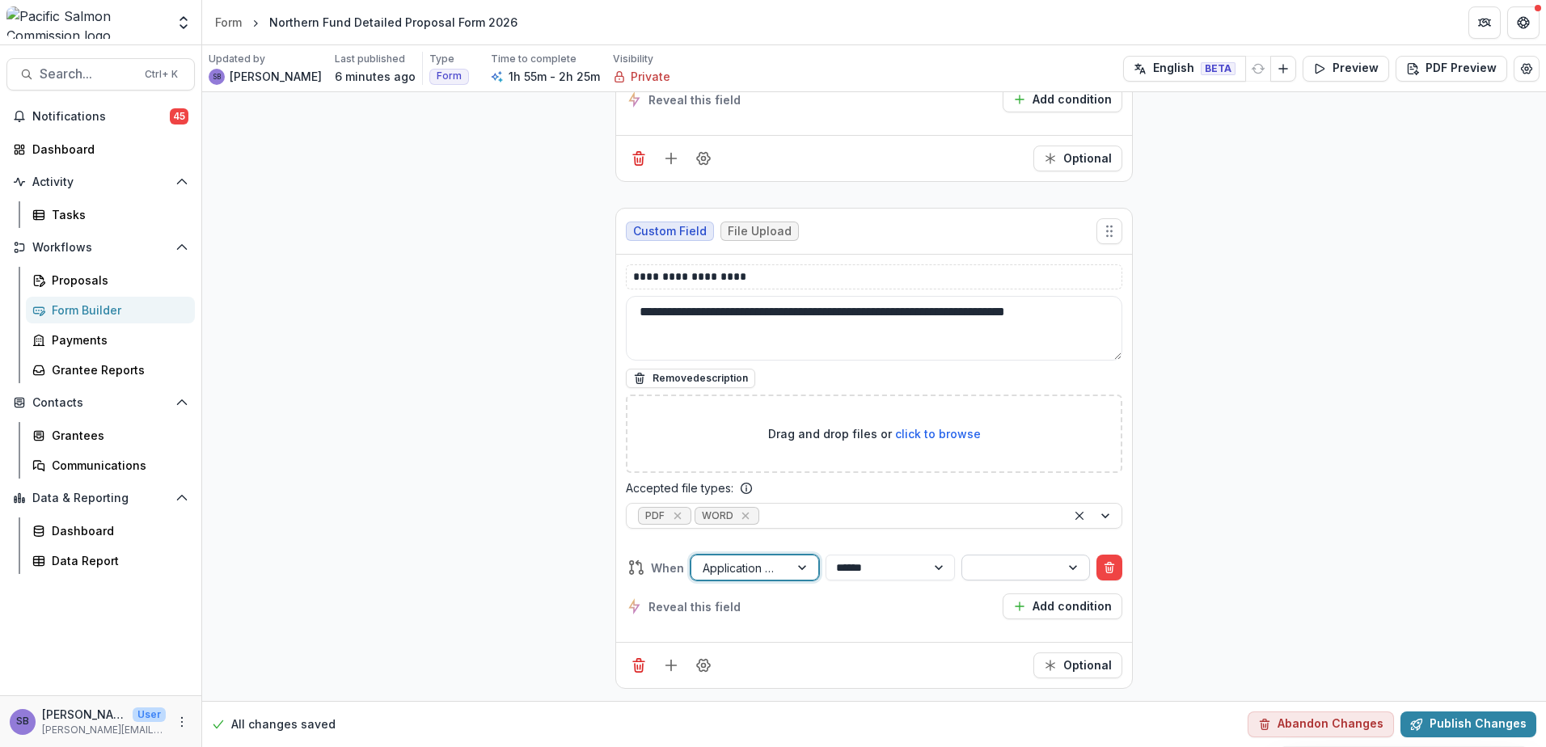
click at [1038, 563] on div at bounding box center [1010, 568] width 75 height 20
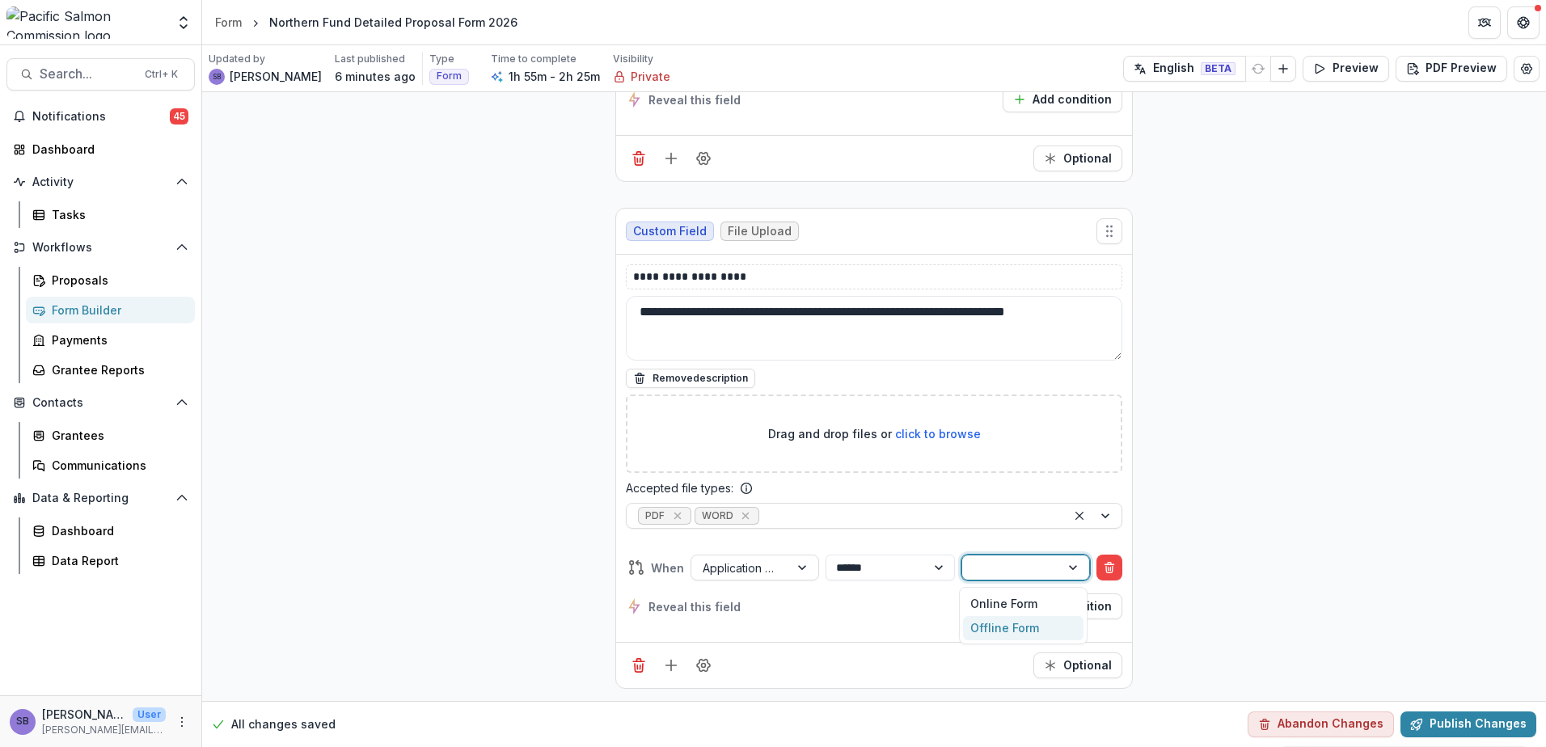
click at [1031, 622] on div "Offline Form" at bounding box center [1023, 628] width 120 height 25
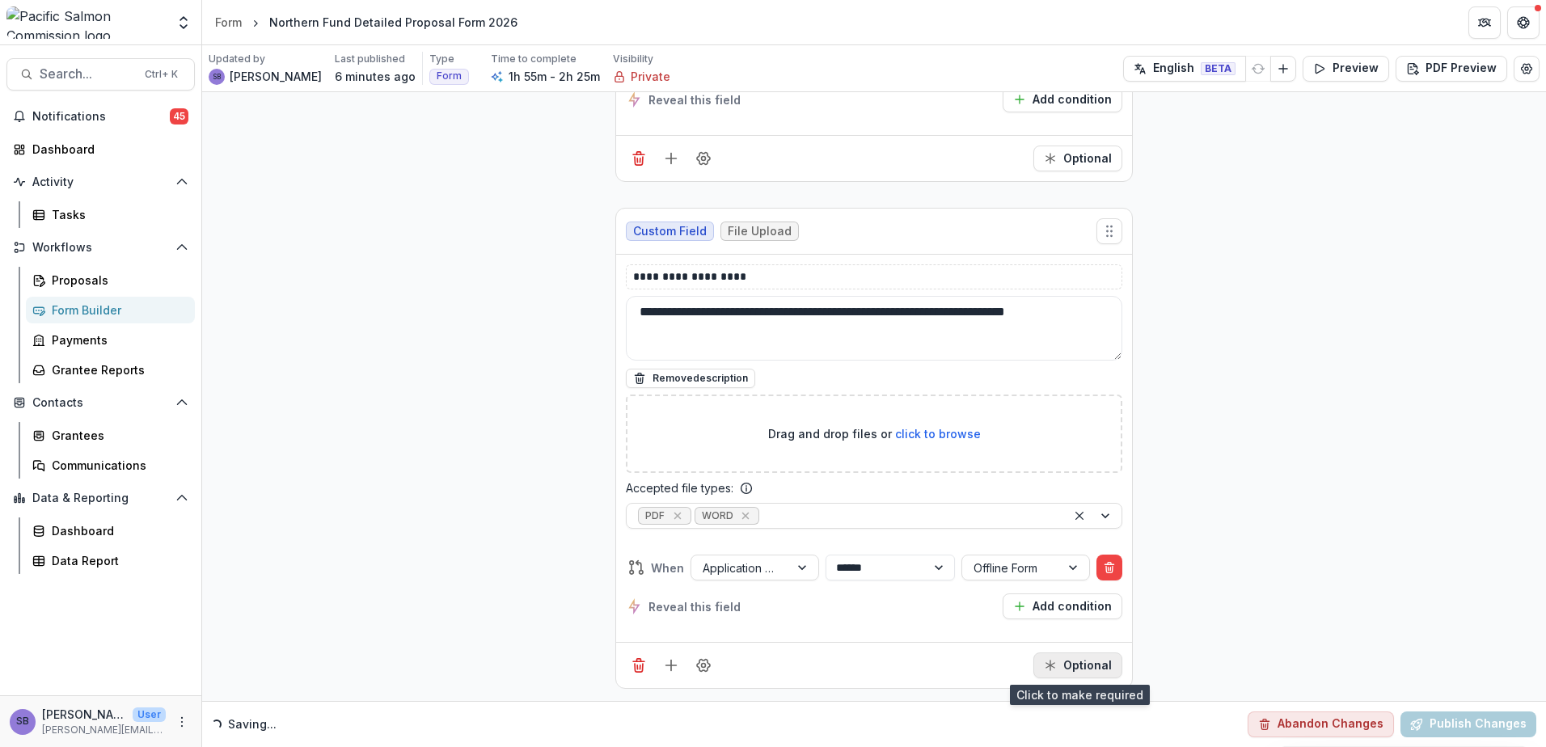
click at [1102, 659] on button "Optional" at bounding box center [1077, 665] width 89 height 26
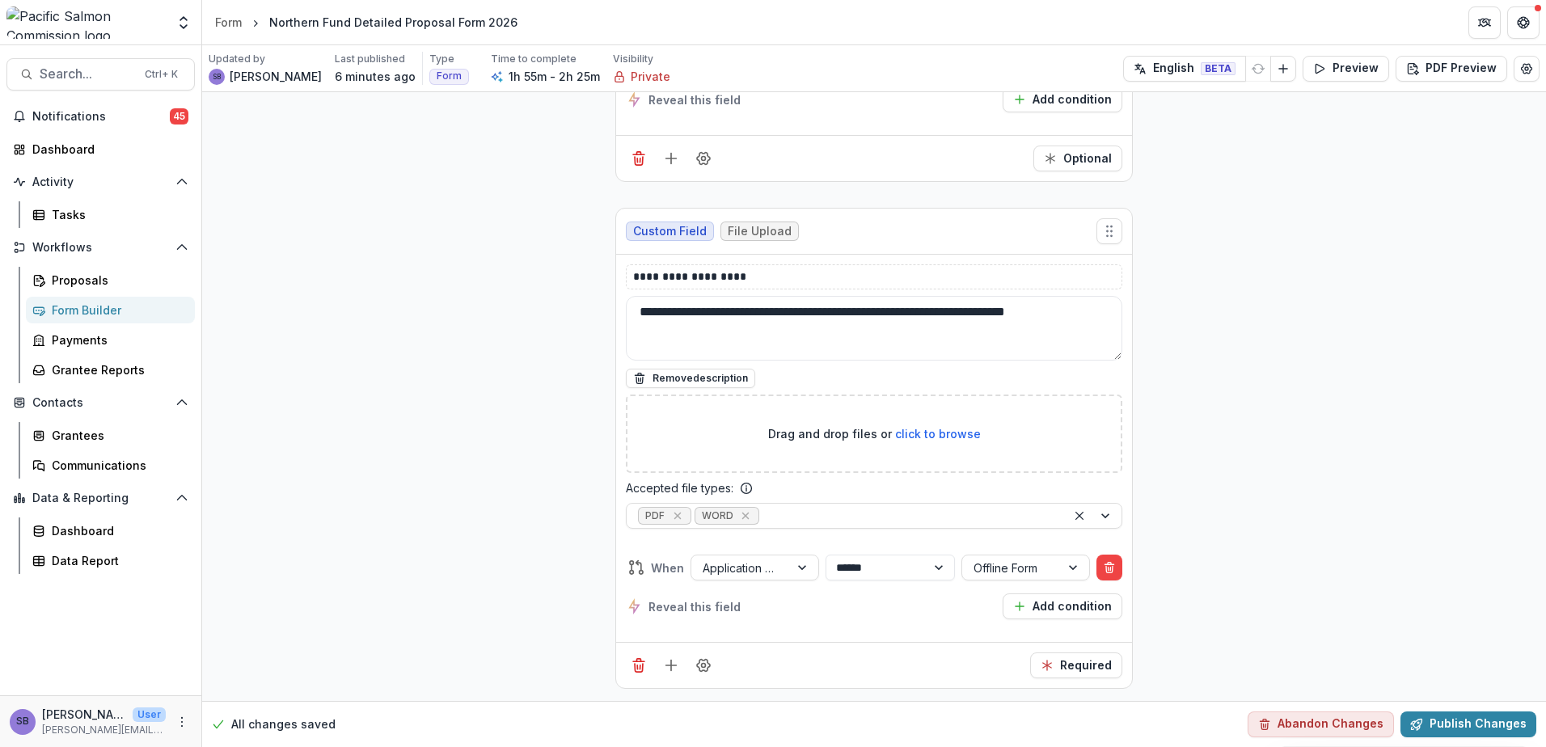
click at [1434, 706] on div "All changes saved Abandon Changes Publish Changes" at bounding box center [873, 724] width 1343 height 46
click at [1443, 722] on button "Publish Changes" at bounding box center [1468, 724] width 136 height 26
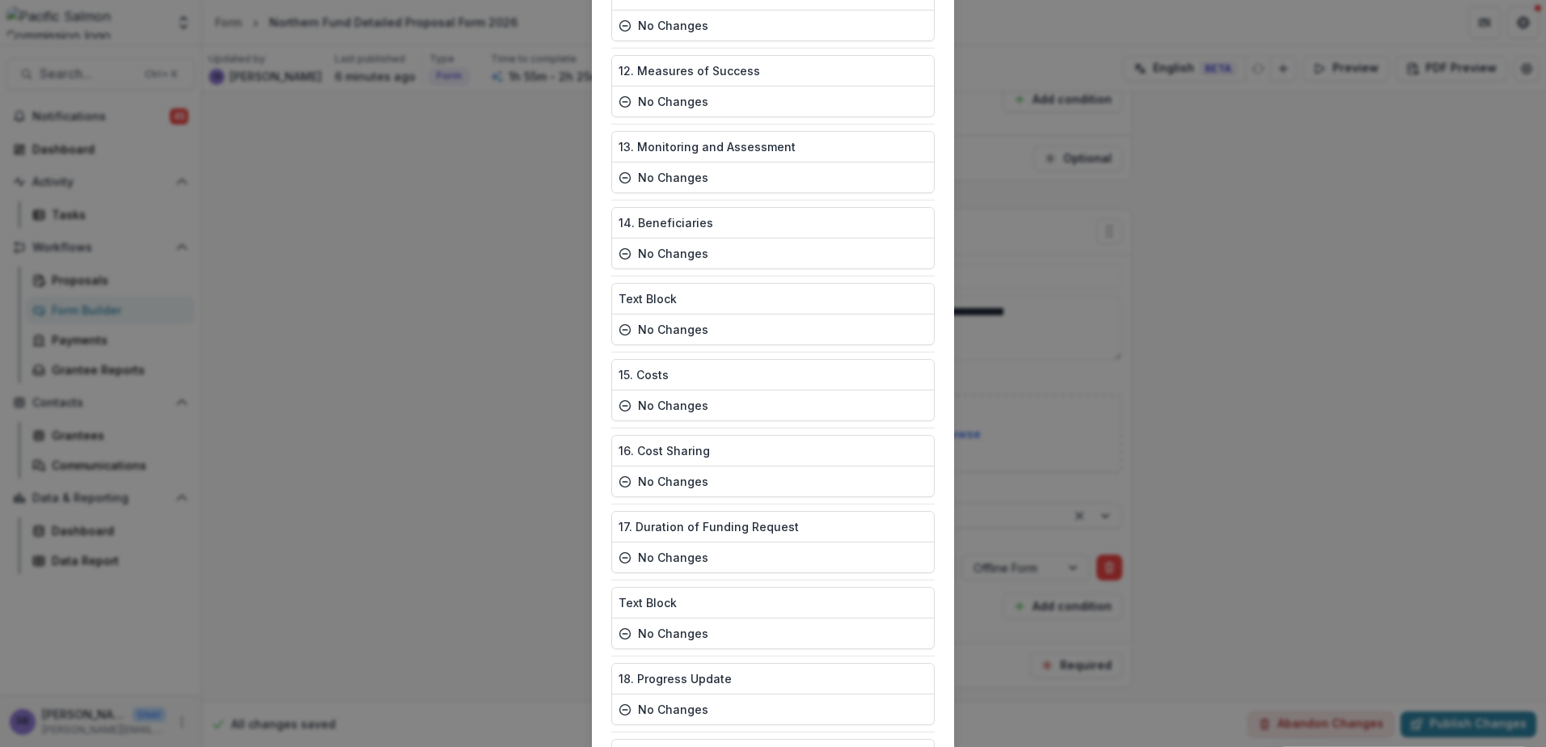
scroll to position [3333, 0]
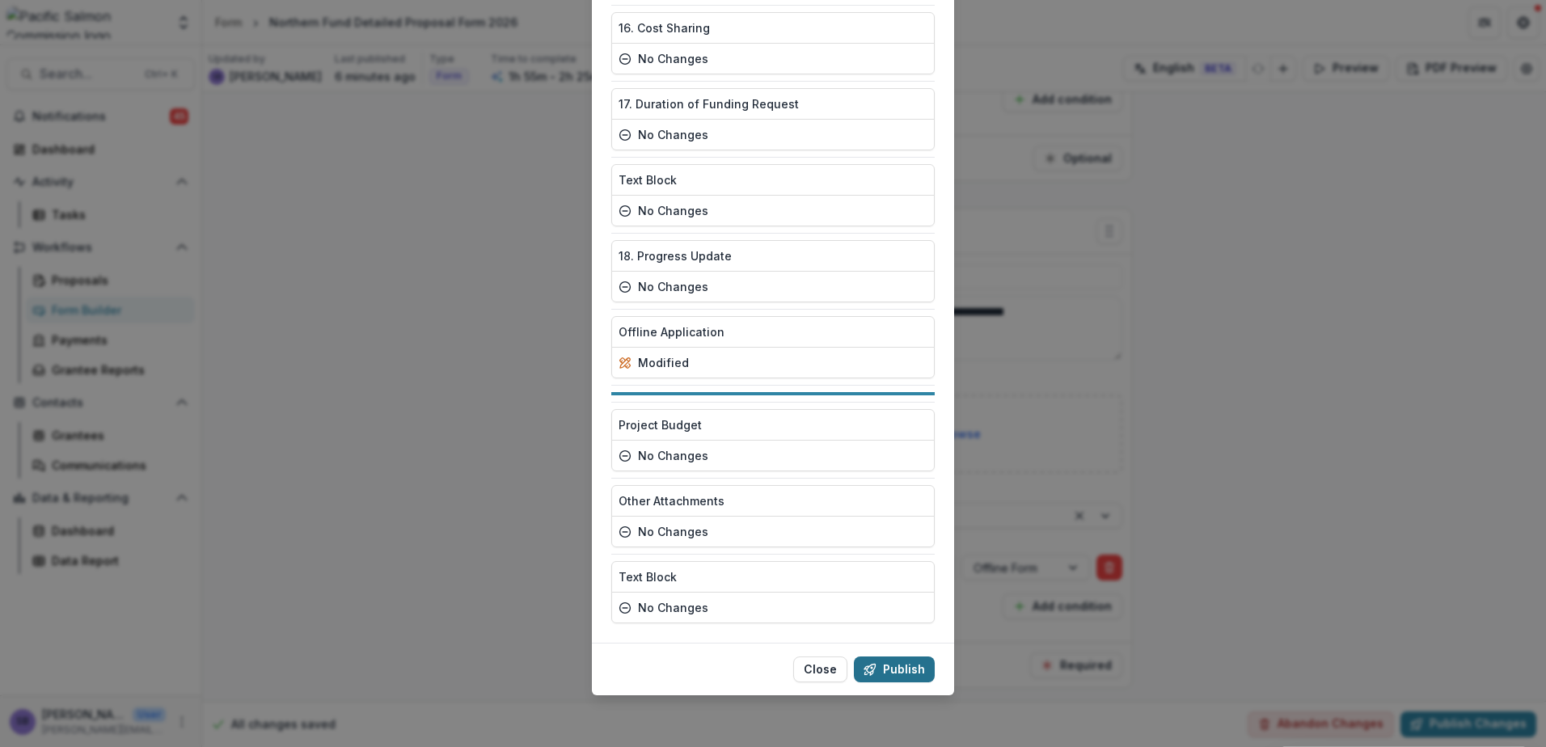
click at [877, 660] on button "Publish" at bounding box center [894, 669] width 81 height 26
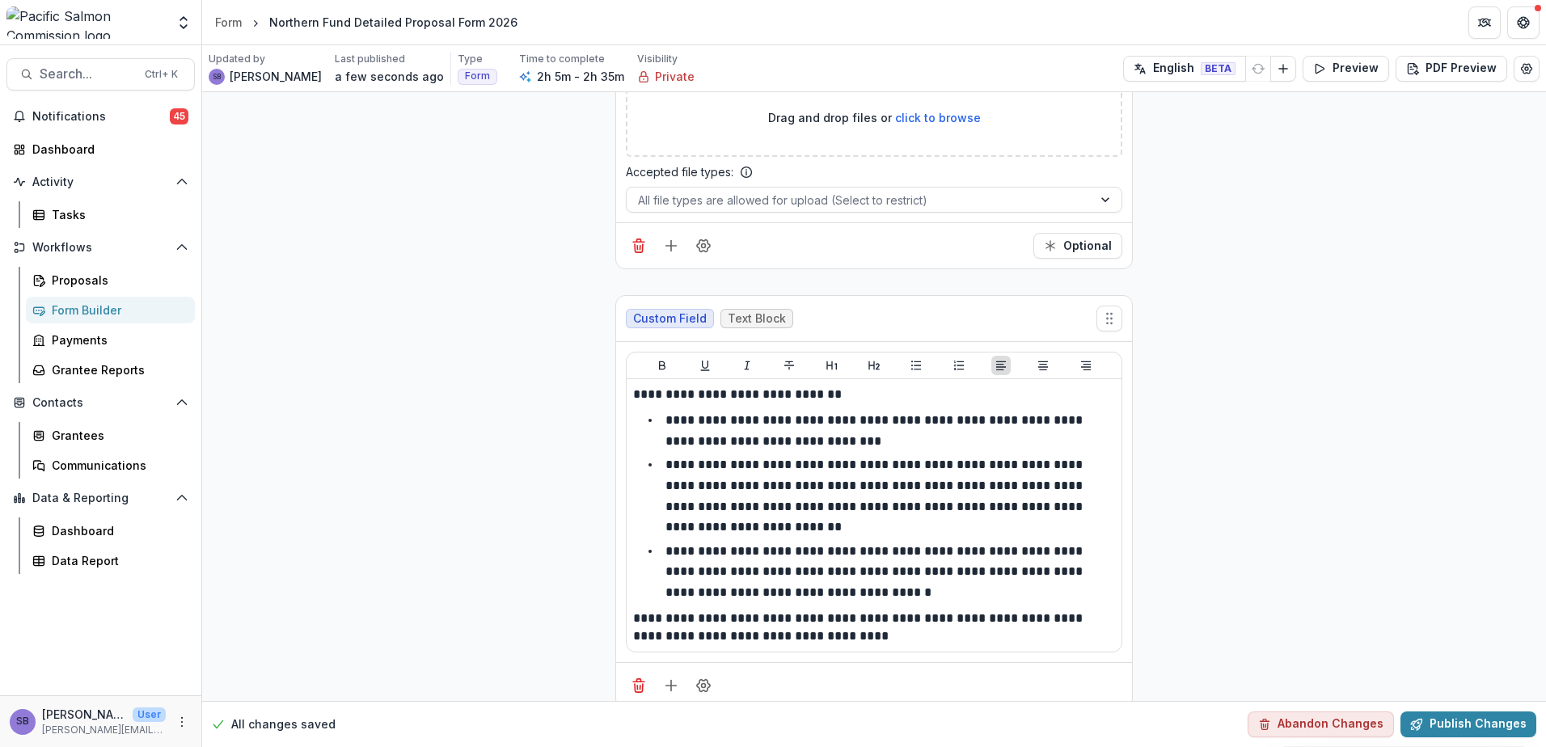
scroll to position [25337, 0]
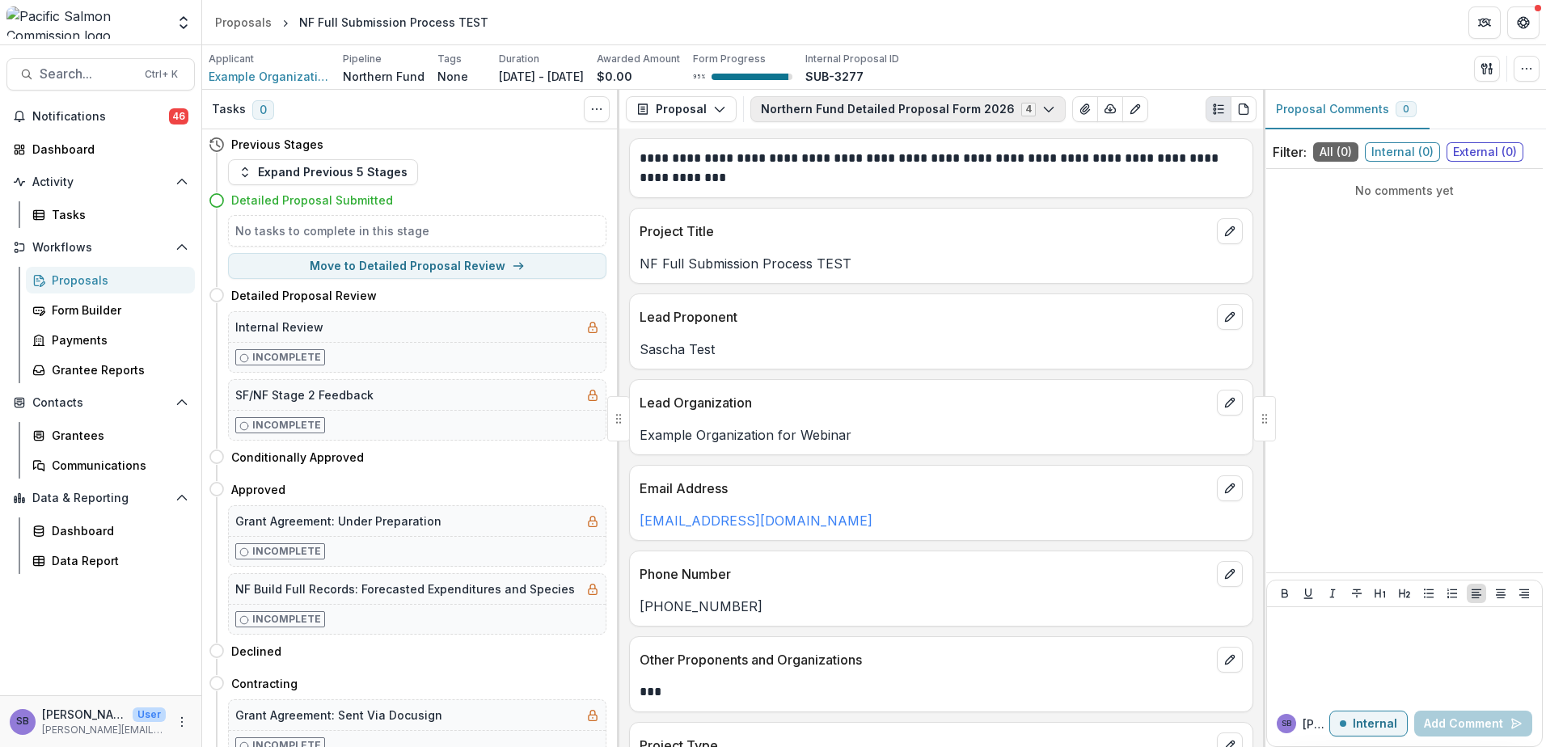
click at [904, 115] on button "Northern Fund Detailed Proposal Form 2026 4" at bounding box center [907, 109] width 315 height 26
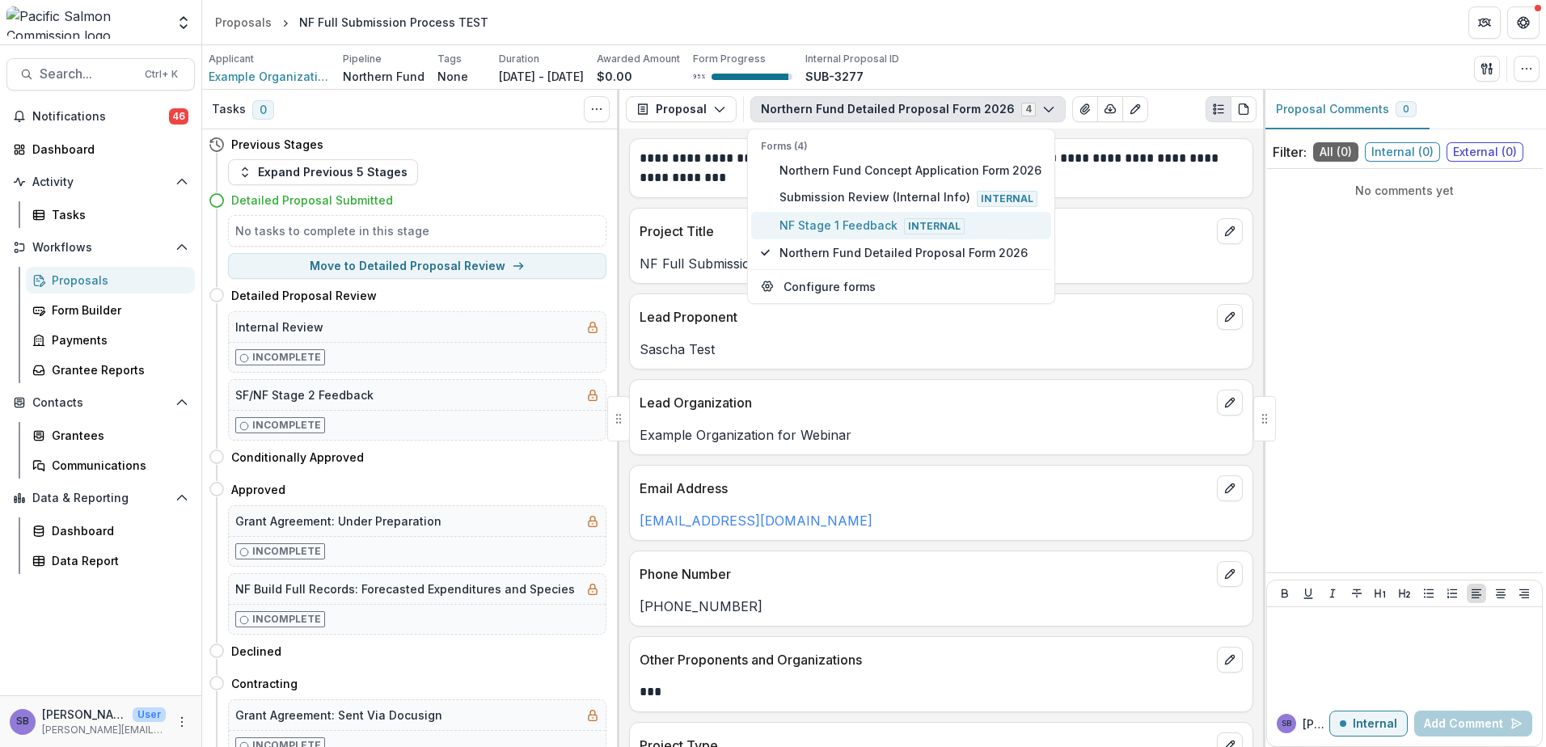
click at [845, 230] on span "NF Stage 1 Feedback Internal" at bounding box center [910, 226] width 262 height 18
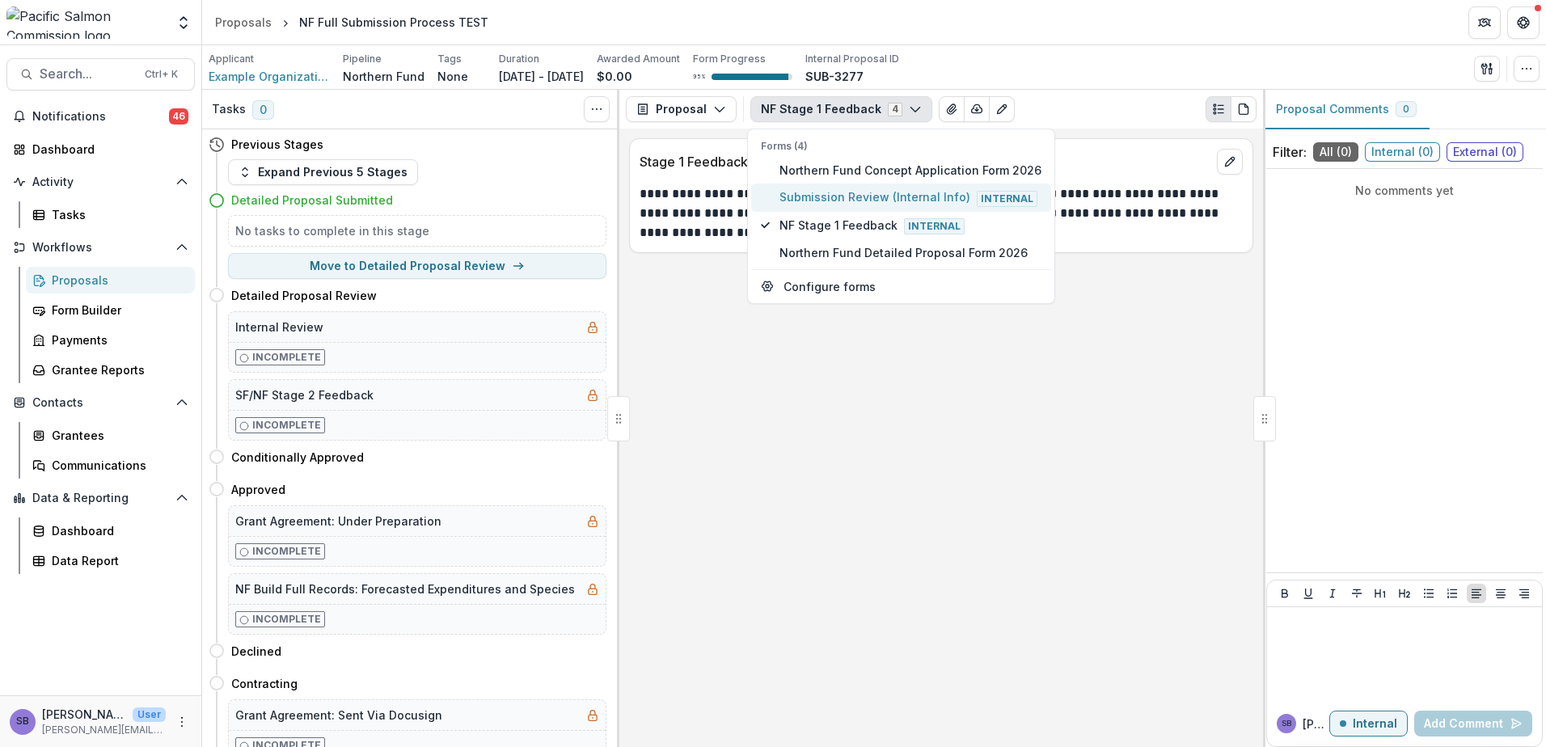
click at [841, 194] on span "Submission Review (Internal Info) Internal" at bounding box center [910, 197] width 262 height 18
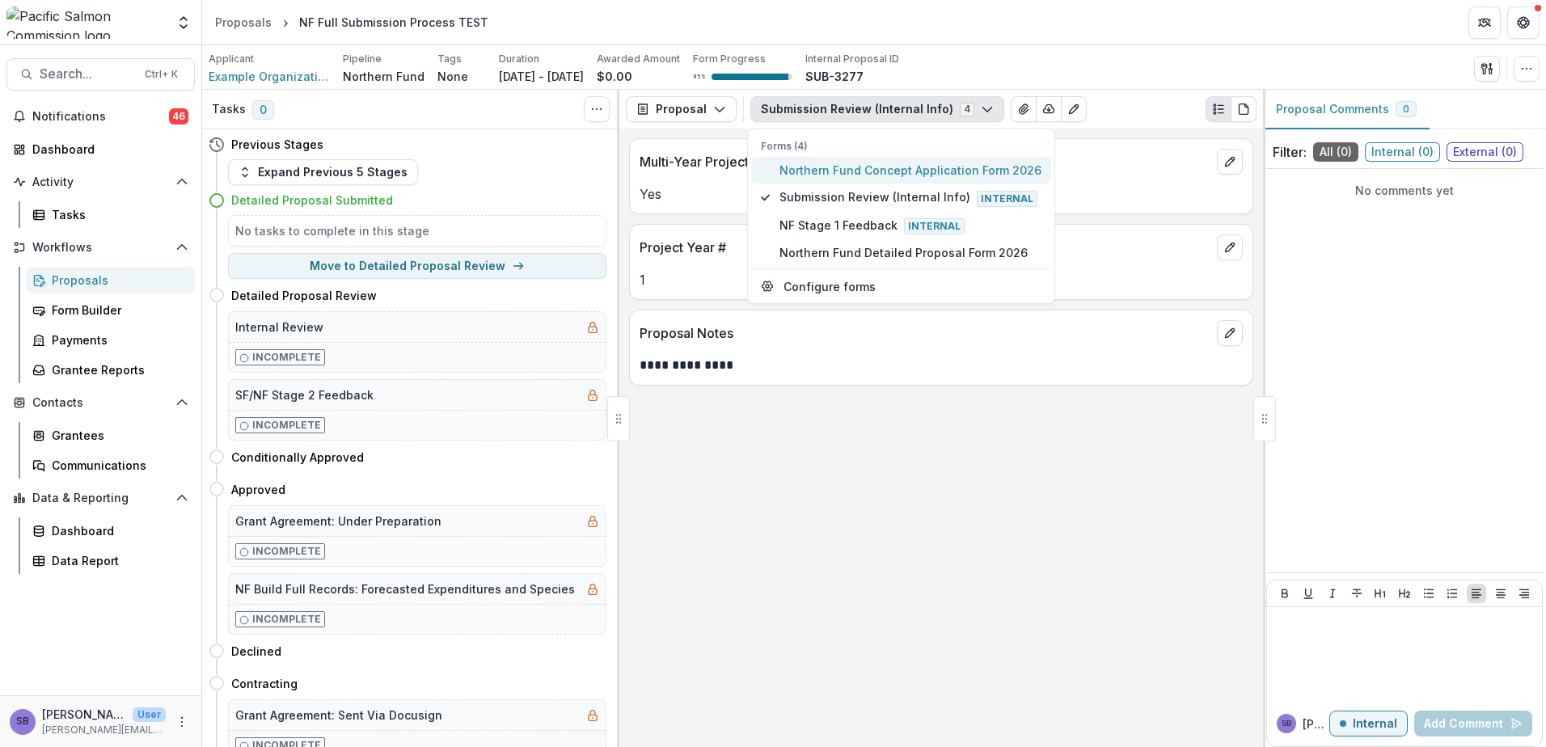
click at [840, 165] on span "Northern Fund Concept Application Form 2026" at bounding box center [910, 170] width 262 height 17
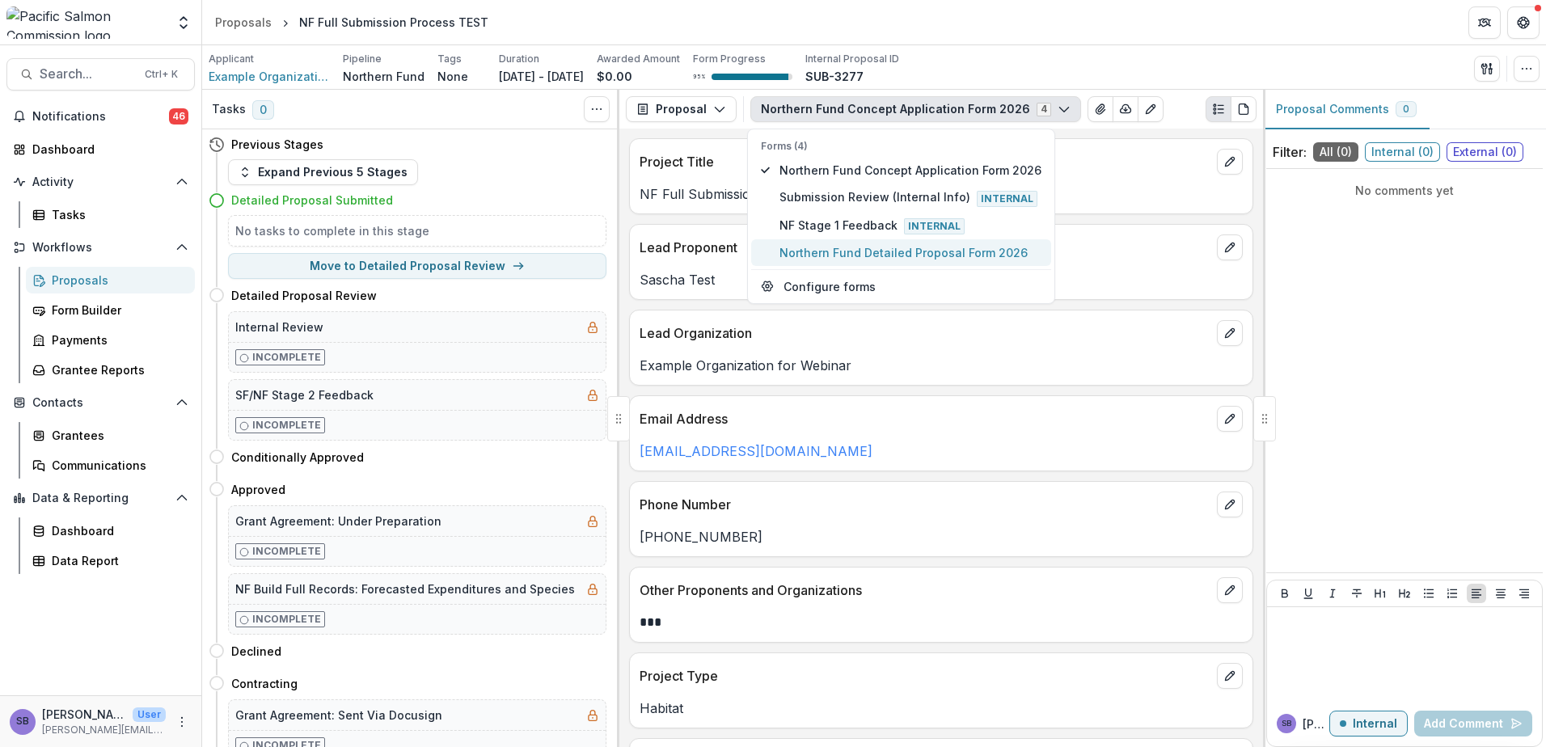
click at [852, 254] on span "Northern Fund Detailed Proposal Form 2026" at bounding box center [910, 252] width 262 height 17
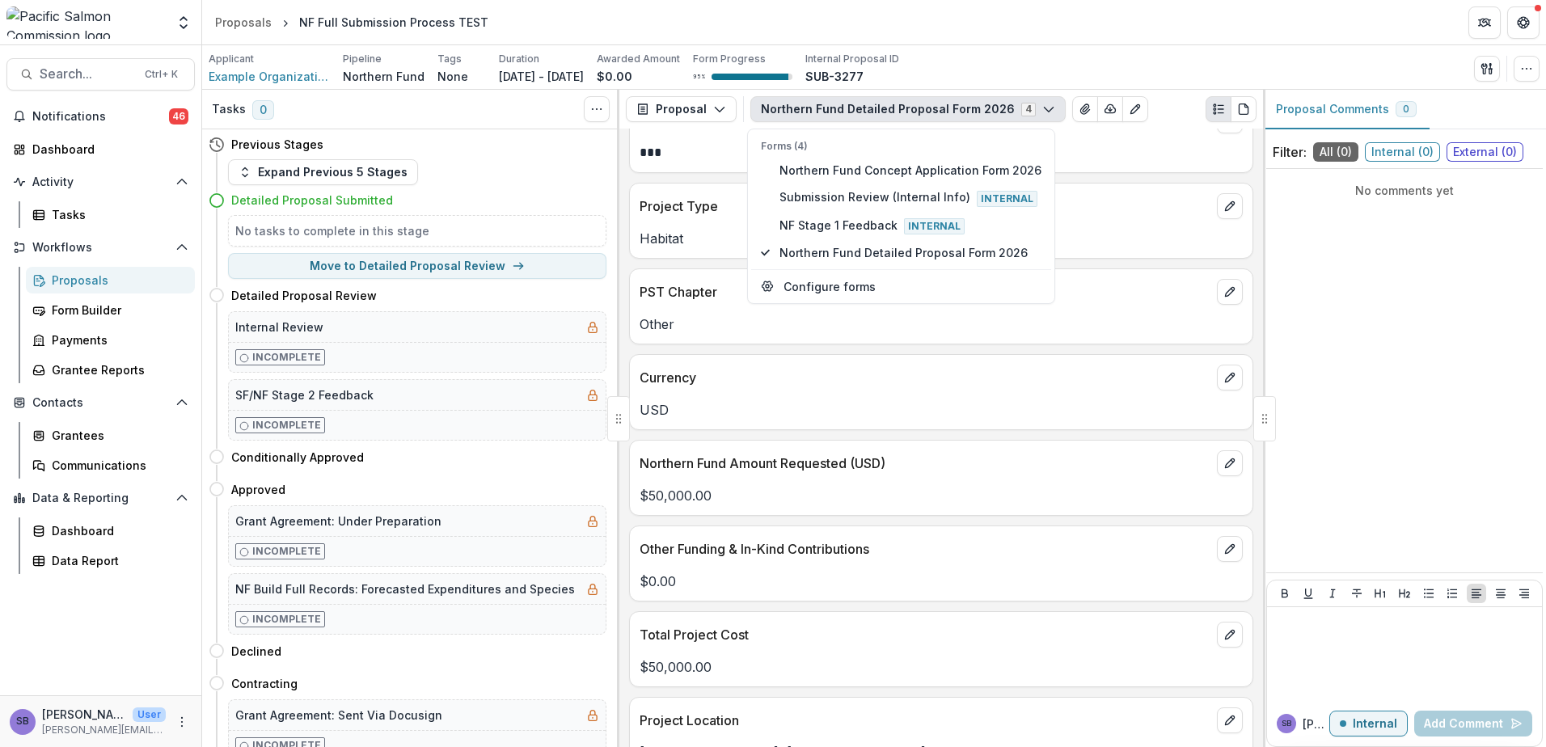
scroll to position [647, 0]
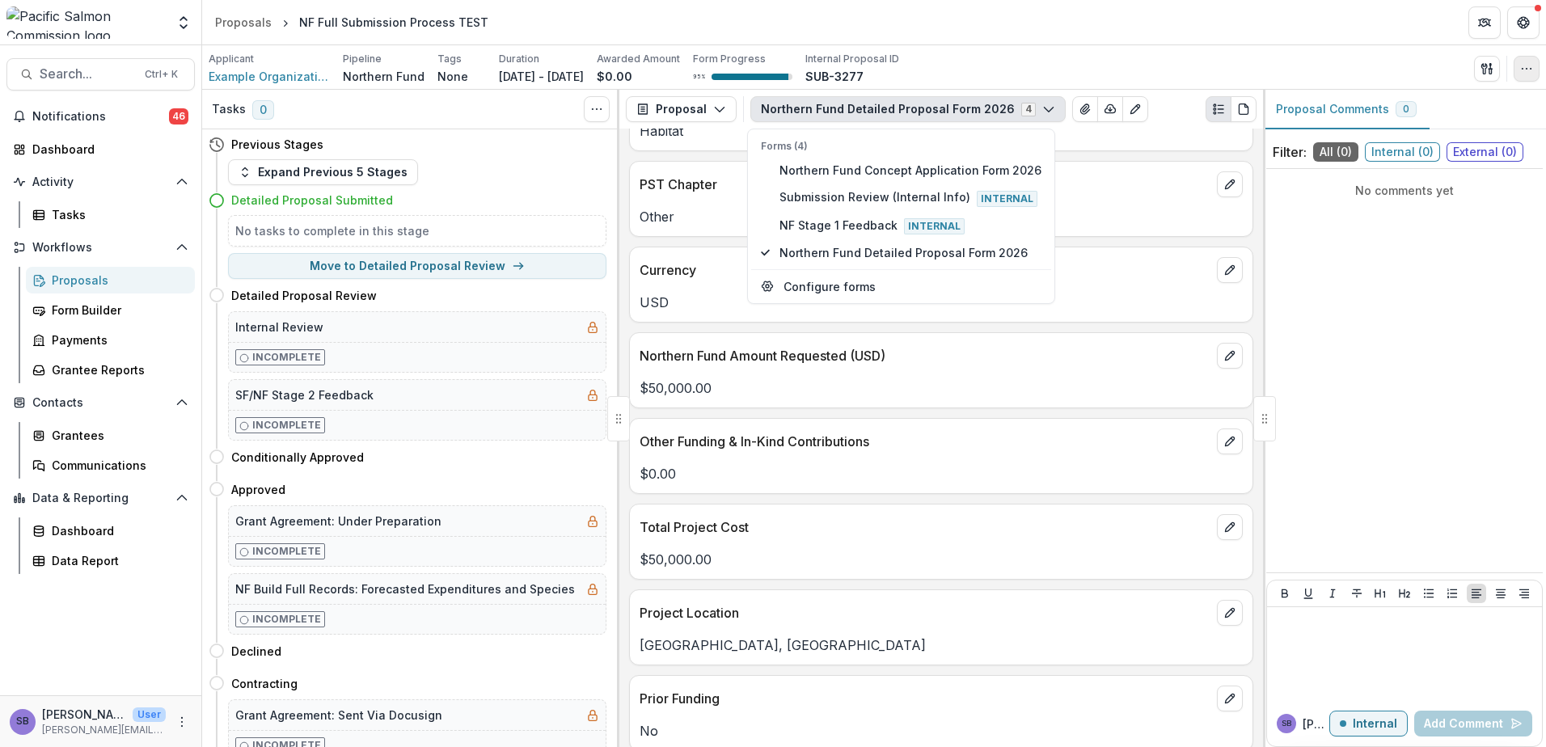
click at [1526, 65] on icon "button" at bounding box center [1526, 68] width 13 height 13
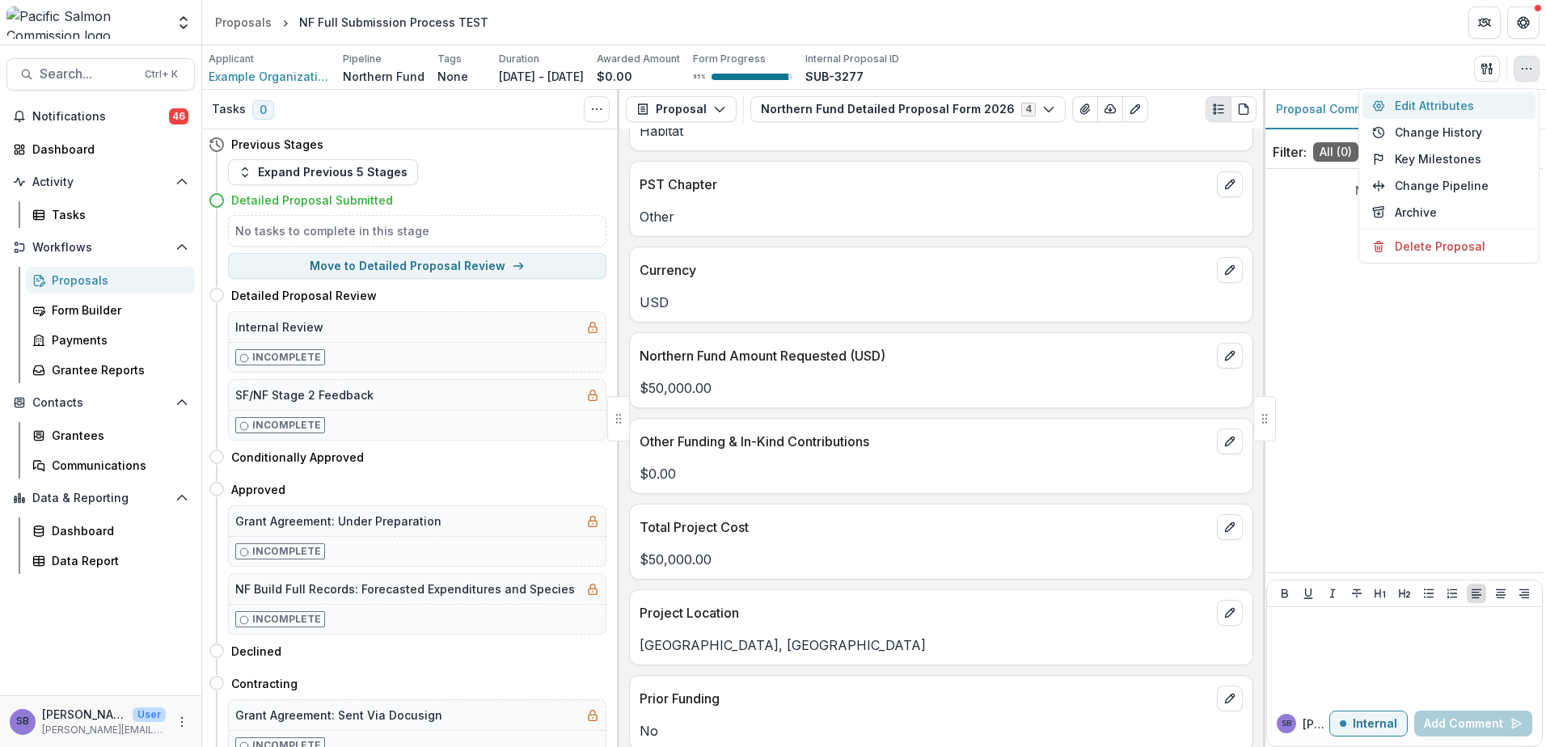
click at [1473, 95] on button "Edit Attributes" at bounding box center [1448, 105] width 173 height 27
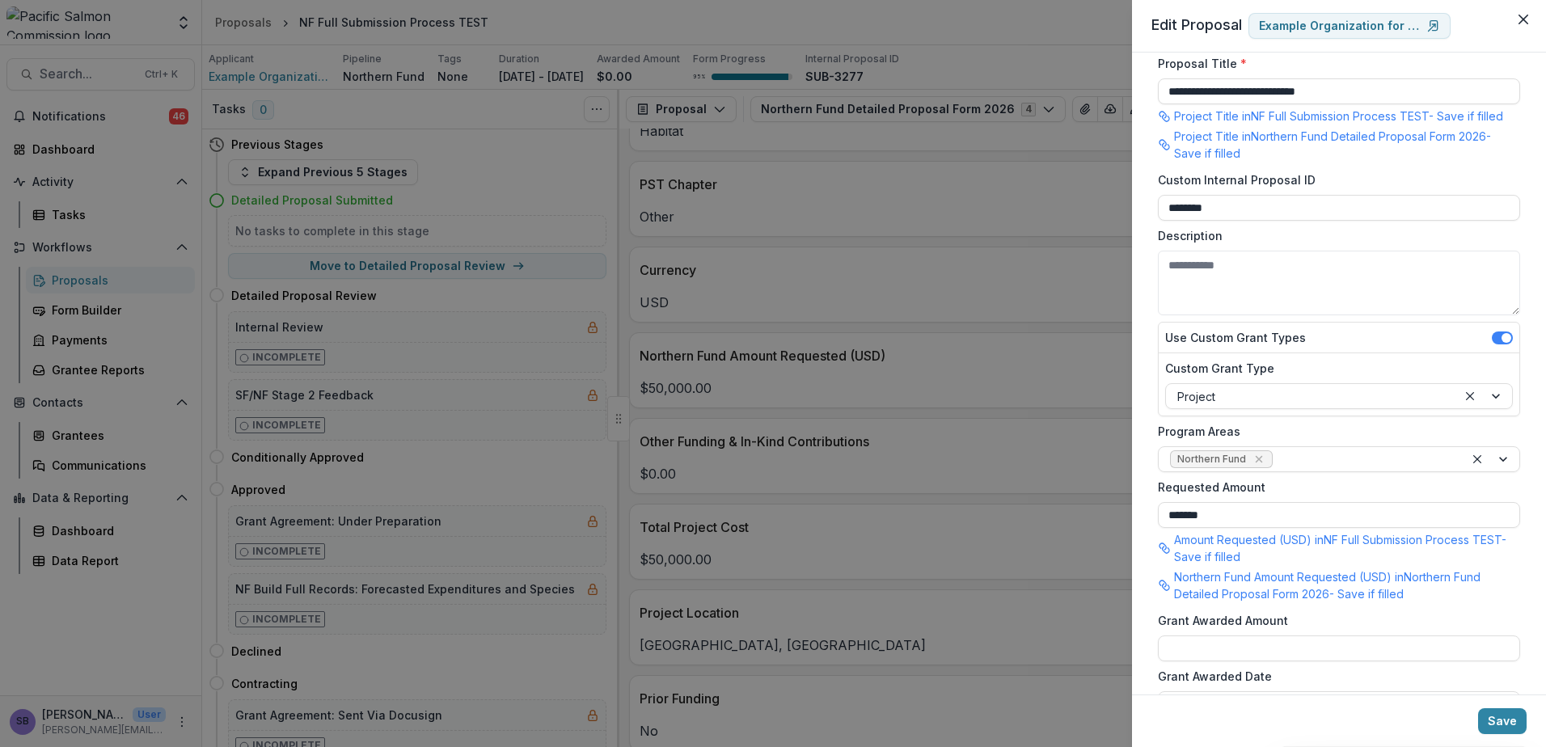
scroll to position [0, 0]
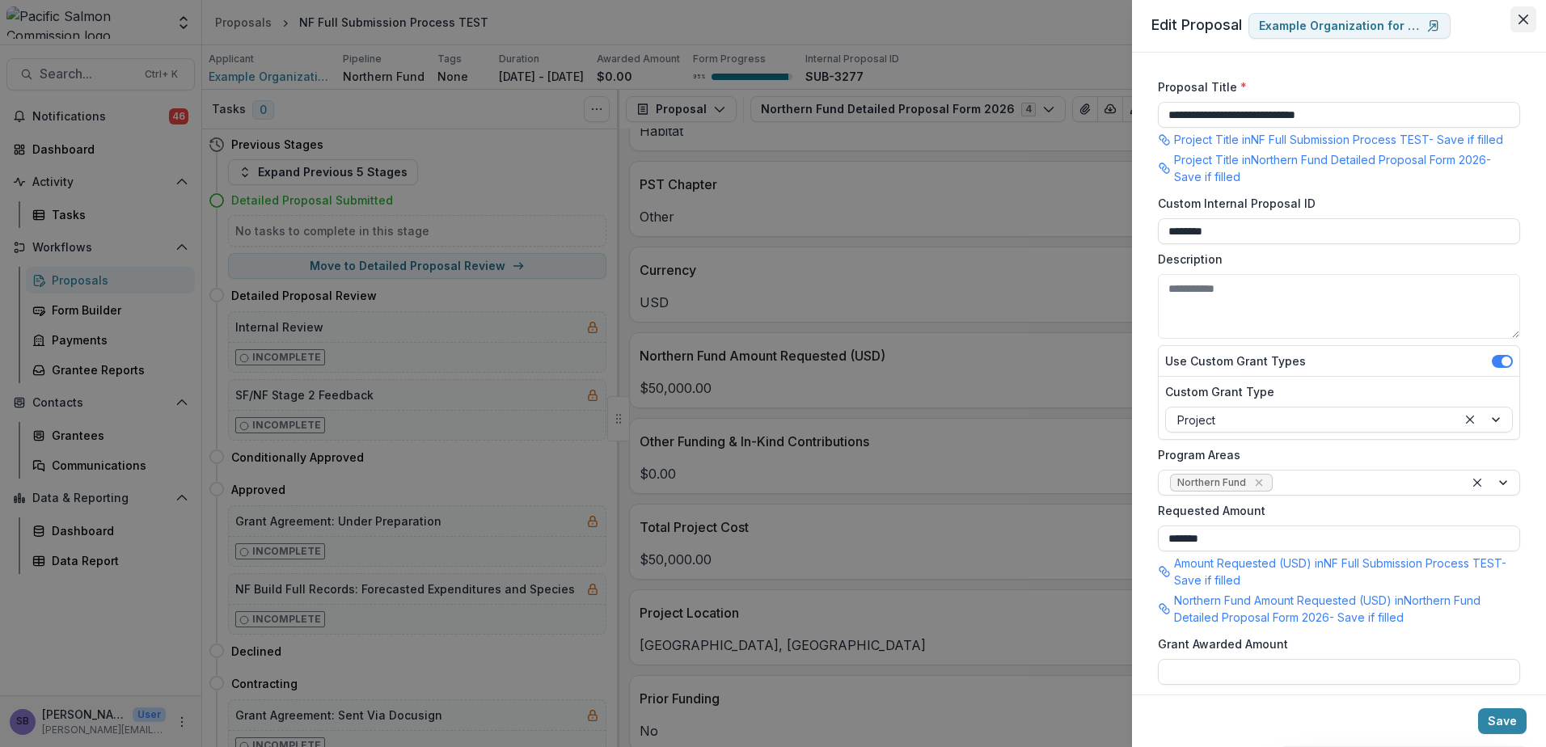
click at [1530, 20] on button "Close" at bounding box center [1523, 19] width 26 height 26
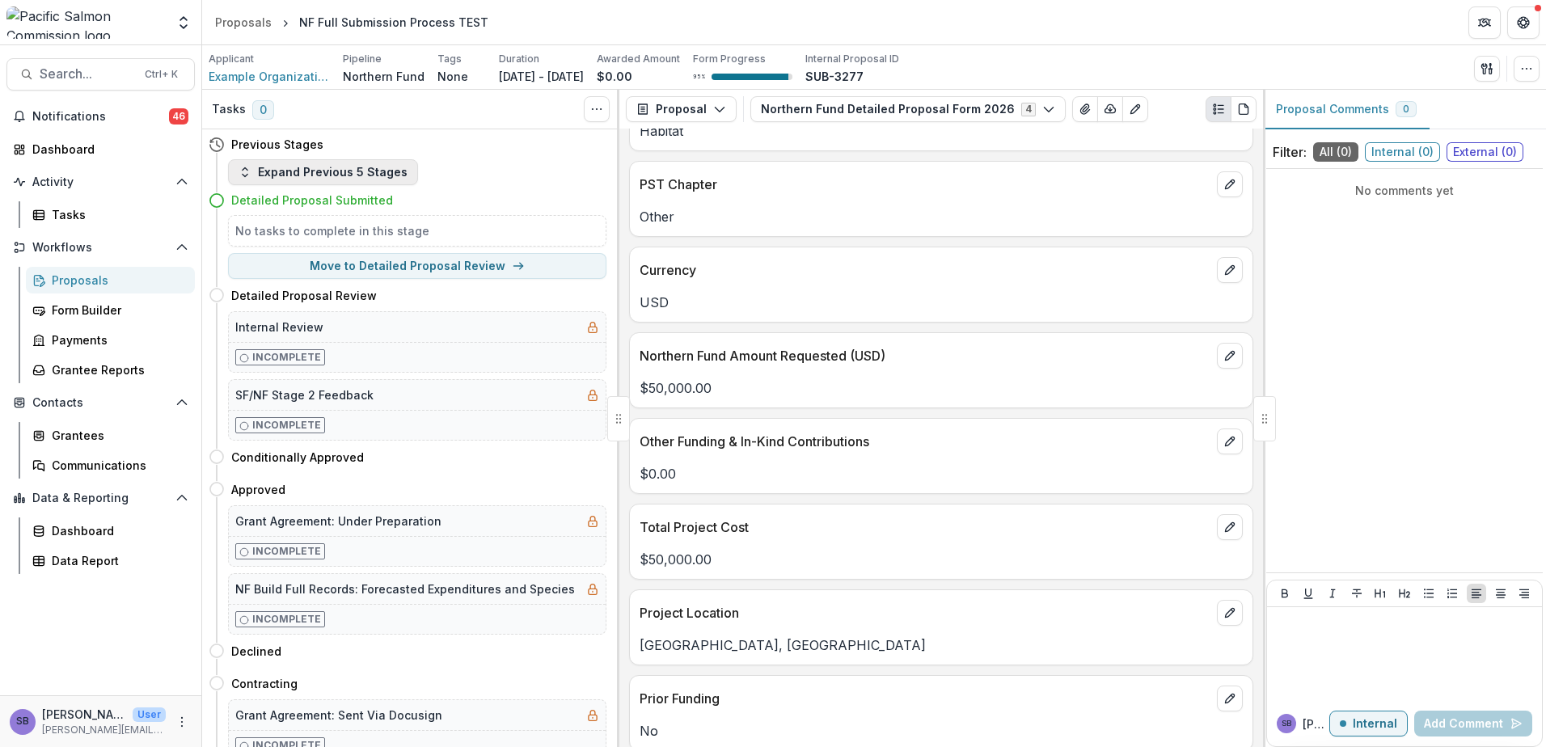
click at [389, 172] on button "Expand Previous 5 Stages" at bounding box center [323, 172] width 190 height 26
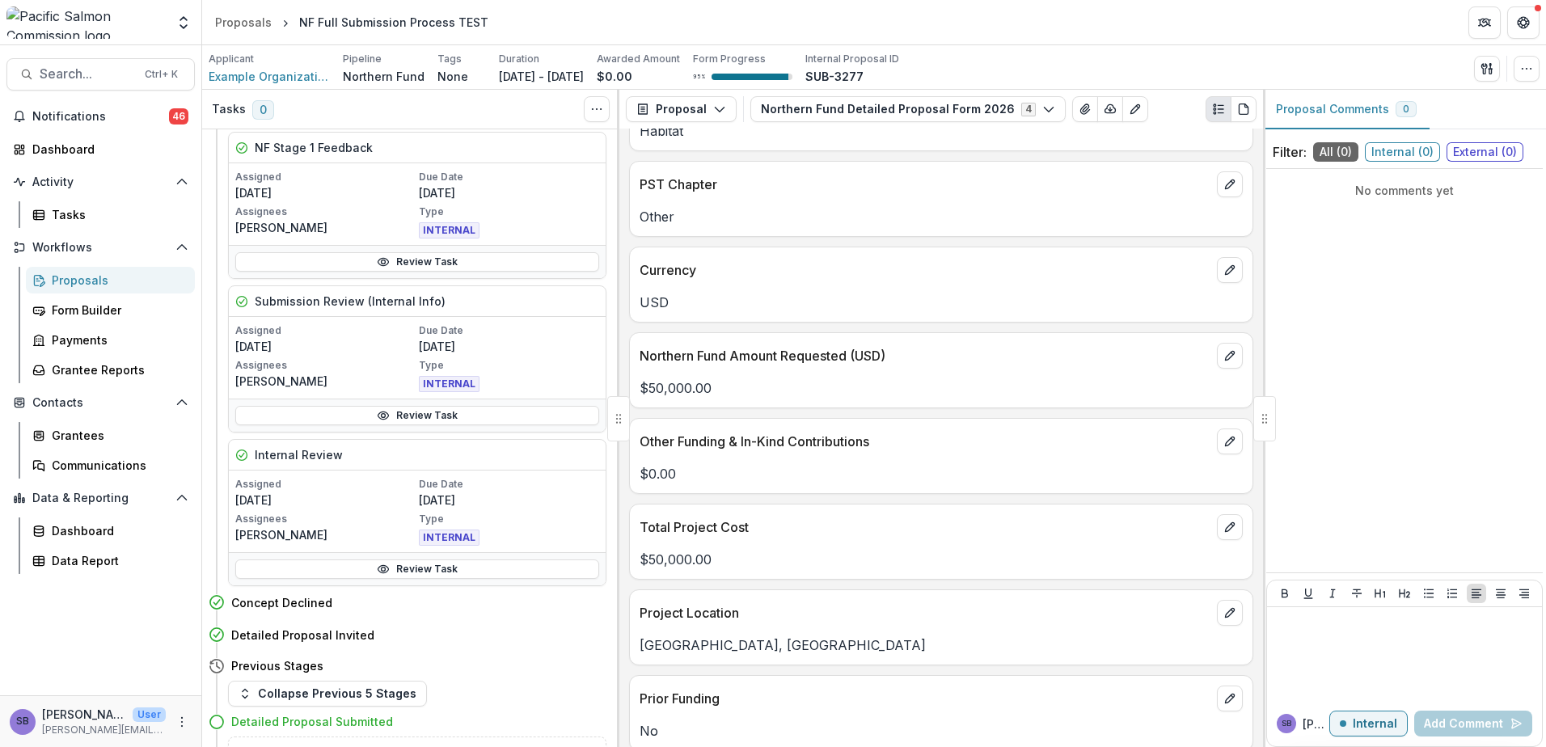
scroll to position [216, 0]
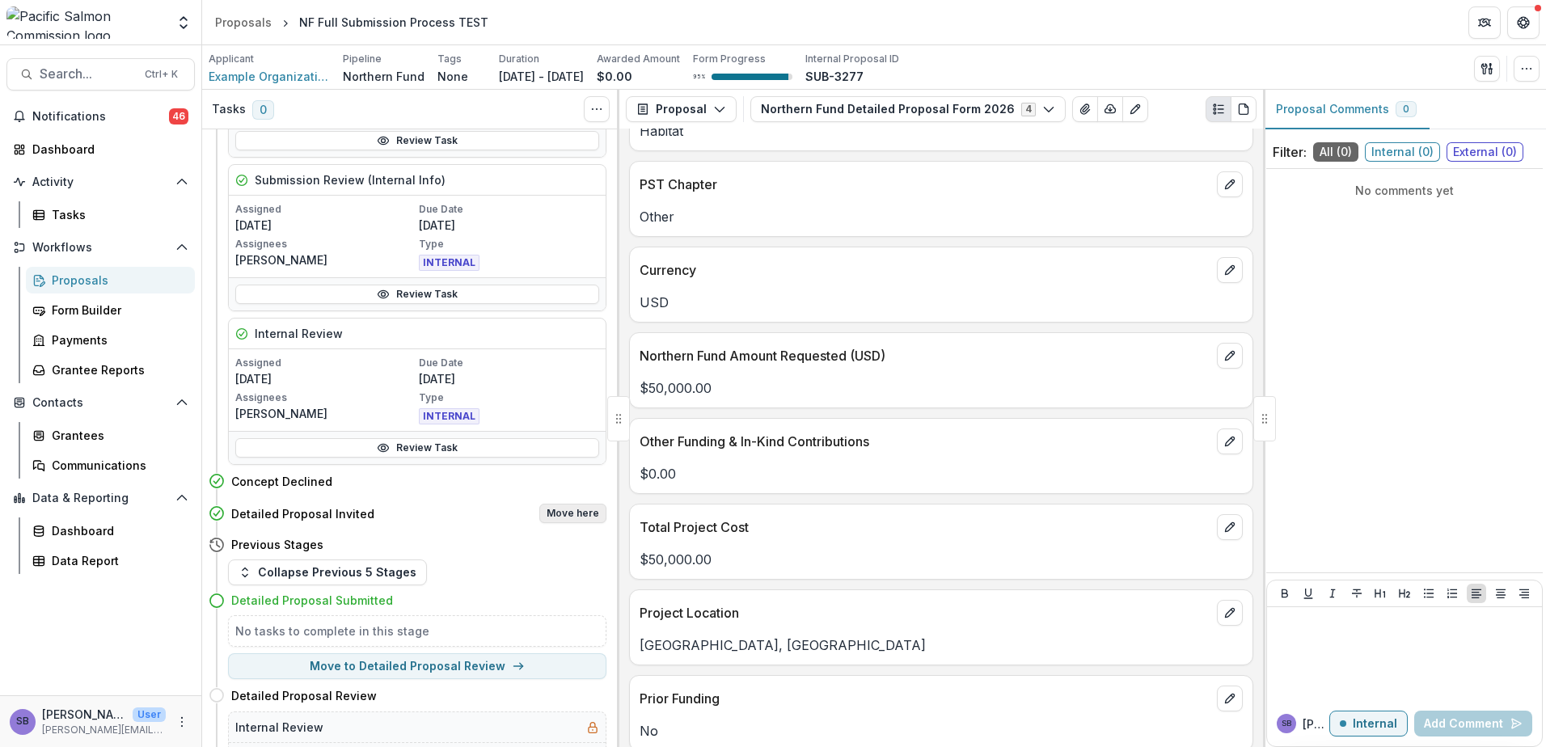
click at [559, 514] on button "Move here" at bounding box center [572, 513] width 67 height 19
select select "**********"
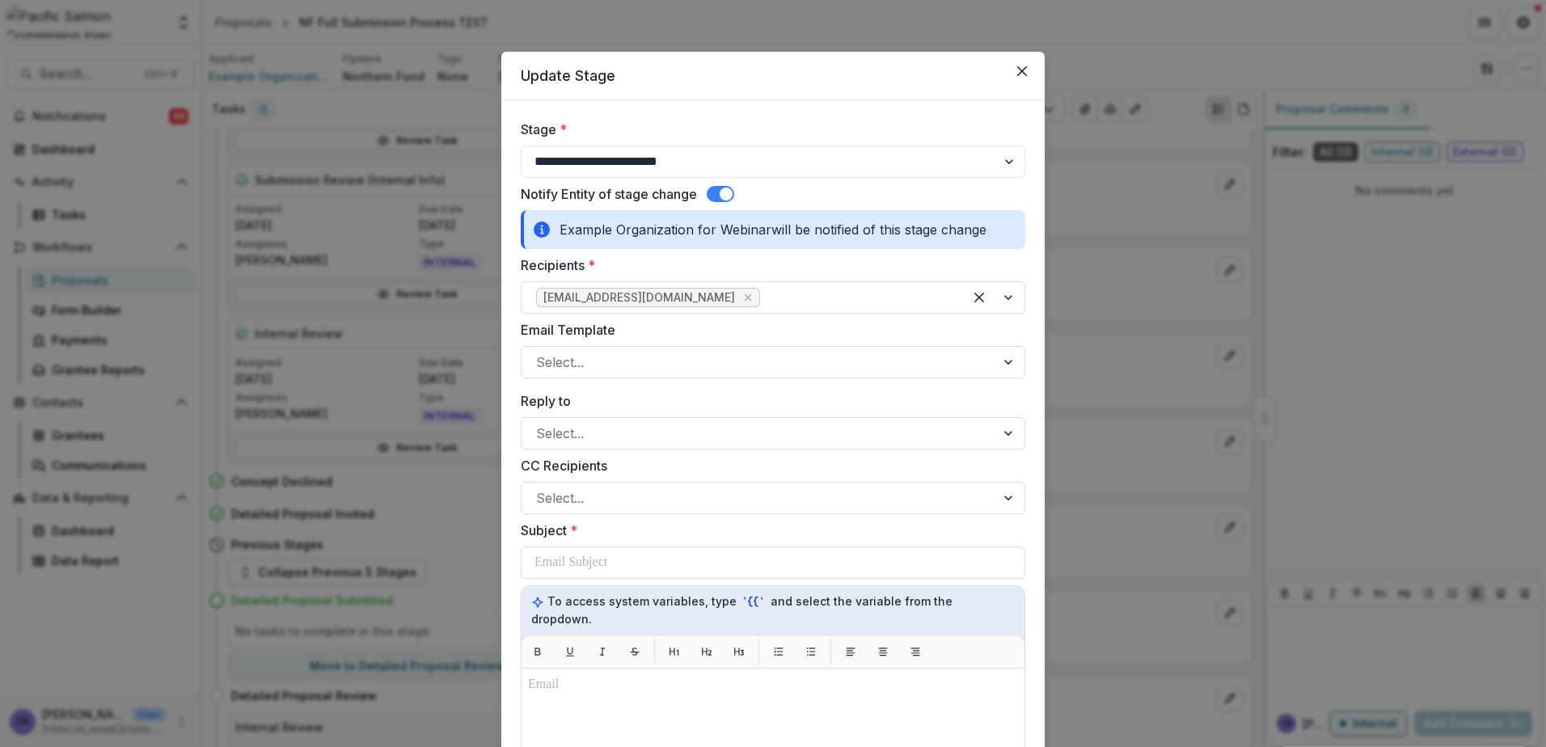
click at [717, 191] on span at bounding box center [719, 194] width 27 height 16
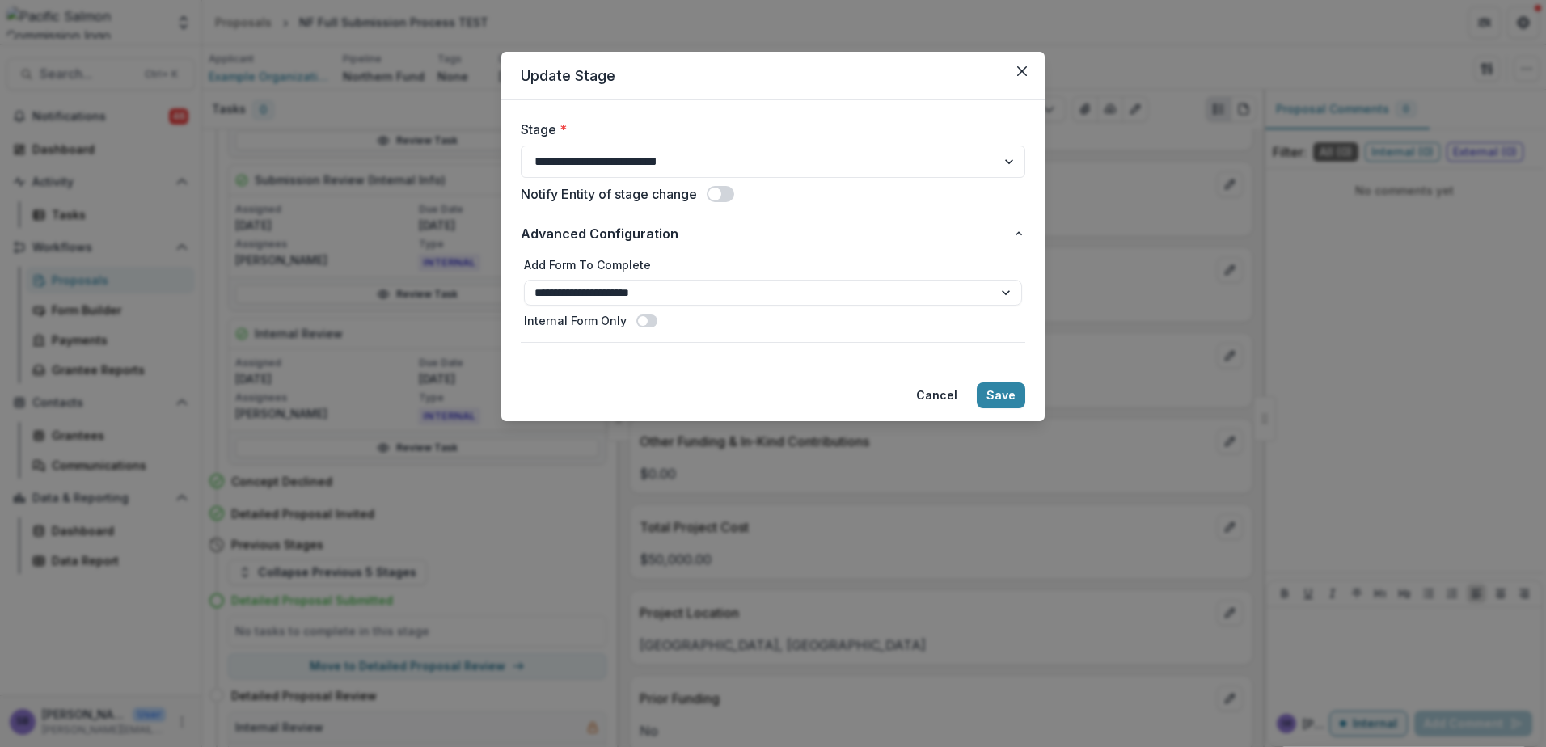
click at [844, 279] on div "**********" at bounding box center [773, 280] width 498 height 49
click at [845, 290] on select "**********" at bounding box center [773, 293] width 498 height 26
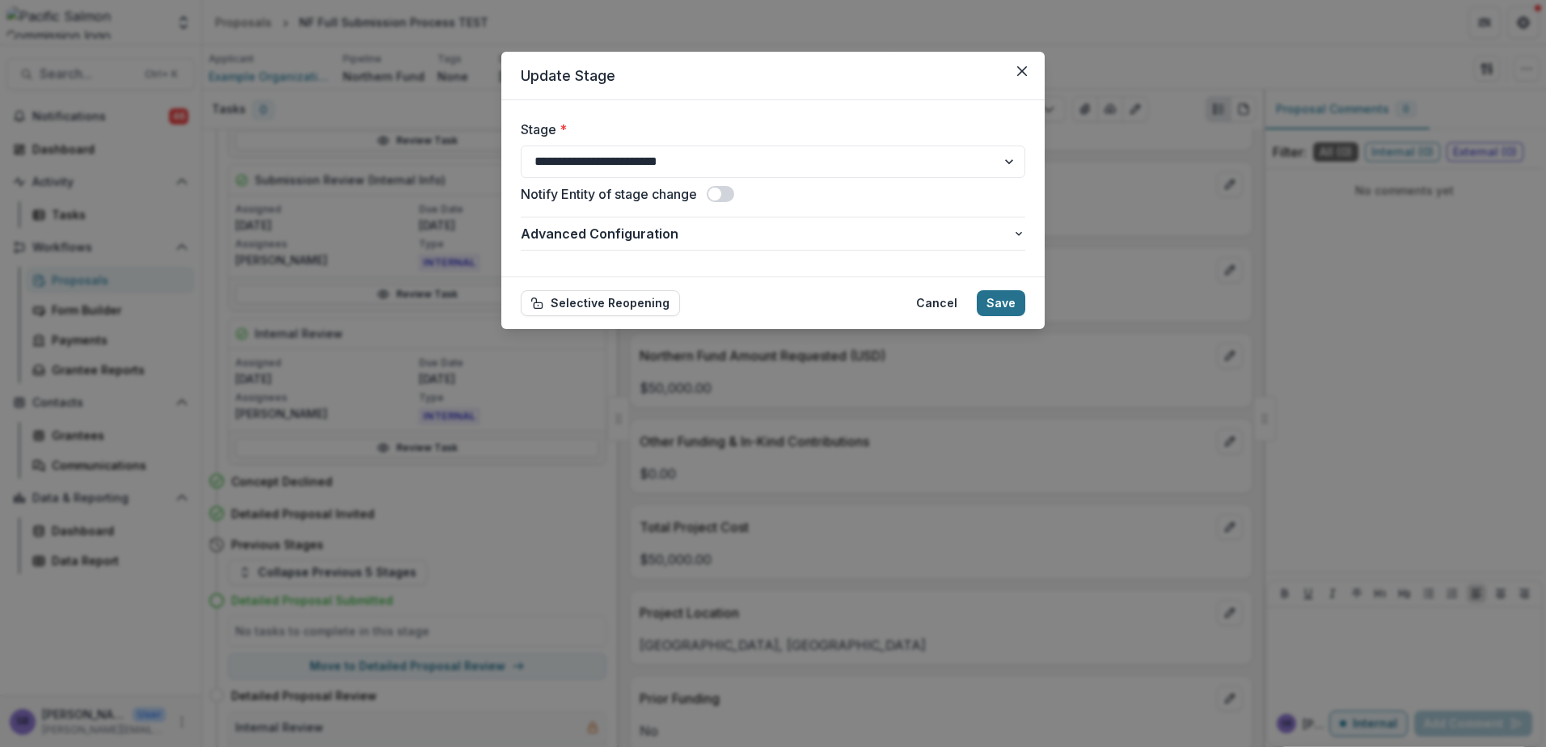
click at [1010, 301] on button "Save" at bounding box center [1000, 303] width 49 height 26
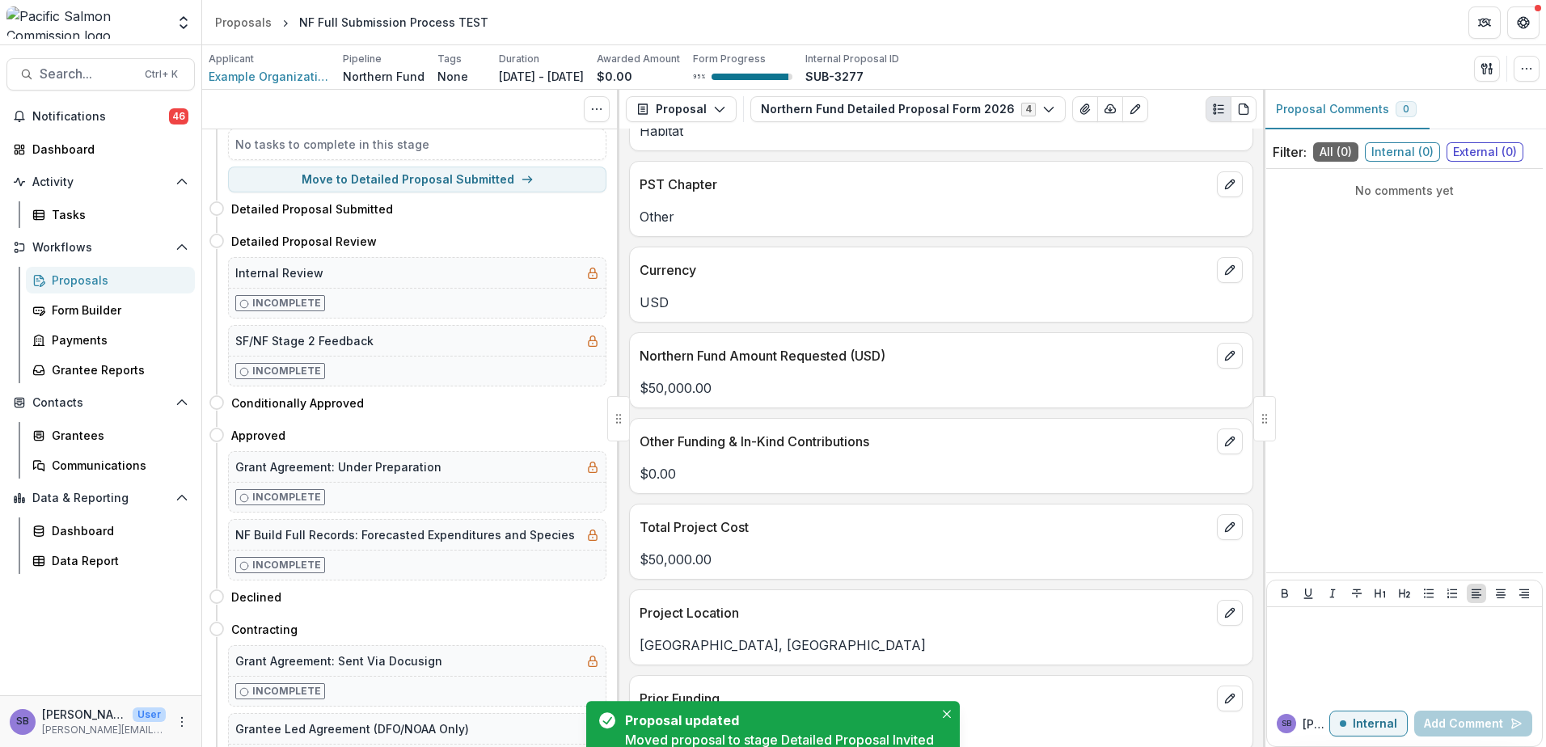
scroll to position [0, 0]
